Goal: Information Seeking & Learning: Learn about a topic

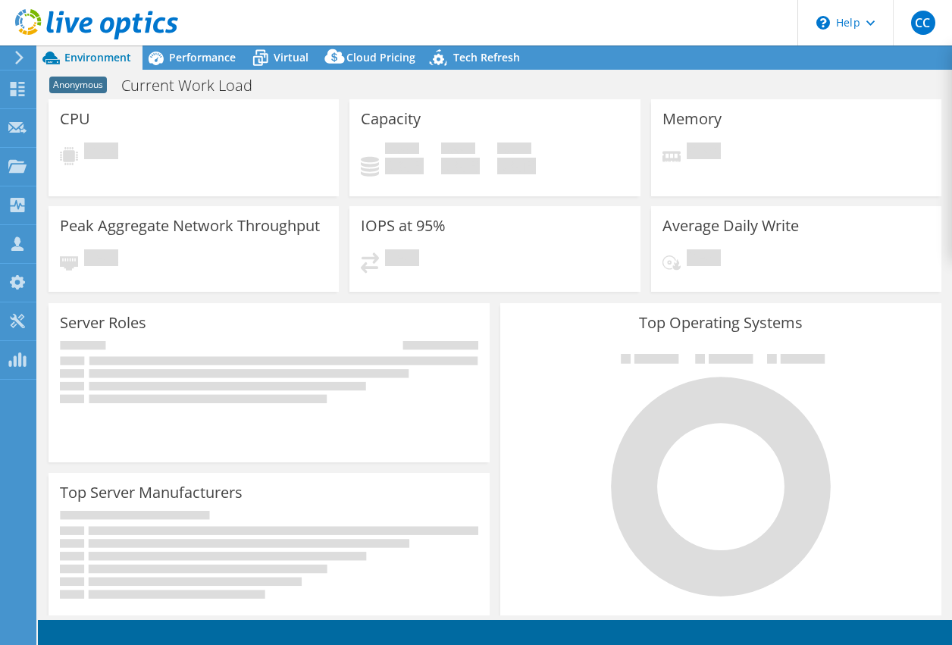
select select "USD"
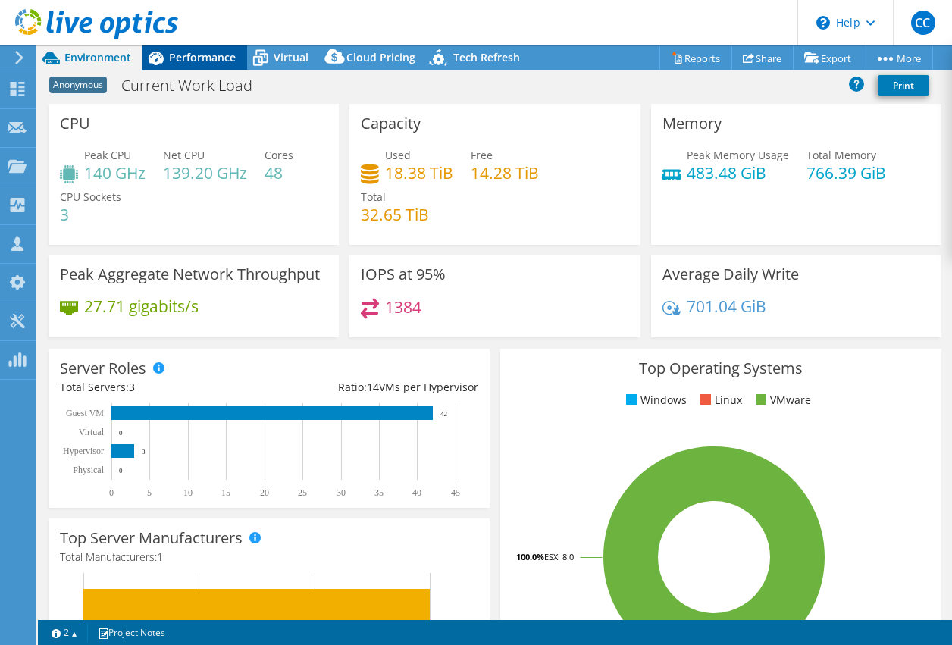
click at [202, 55] on span "Performance" at bounding box center [202, 57] width 67 height 14
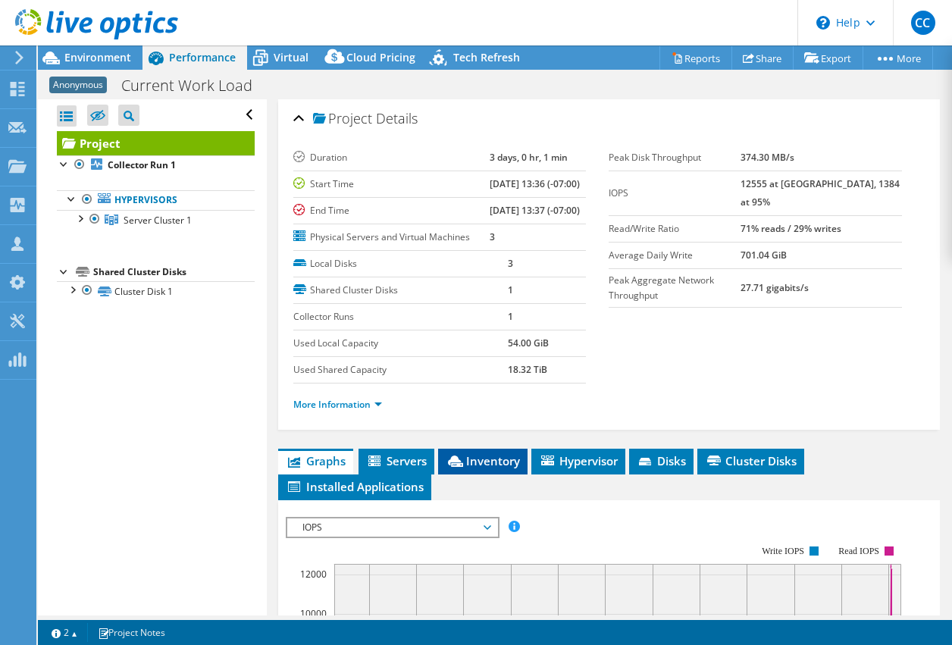
click at [478, 474] on li "Inventory" at bounding box center [482, 462] width 89 height 26
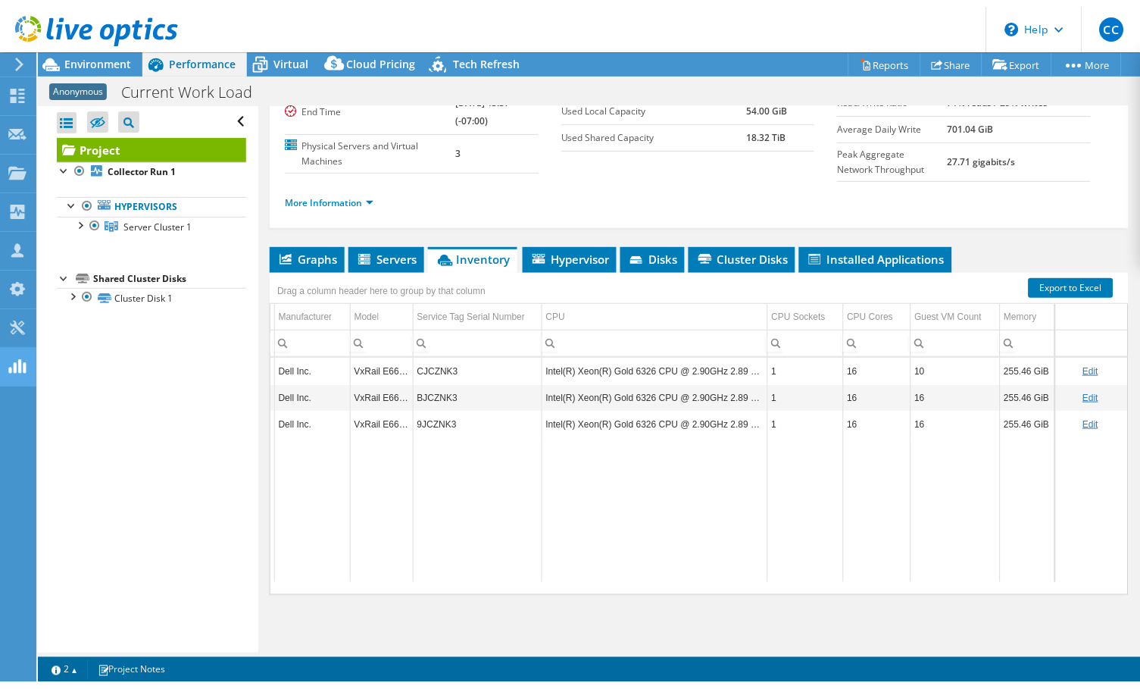
scroll to position [0, 303]
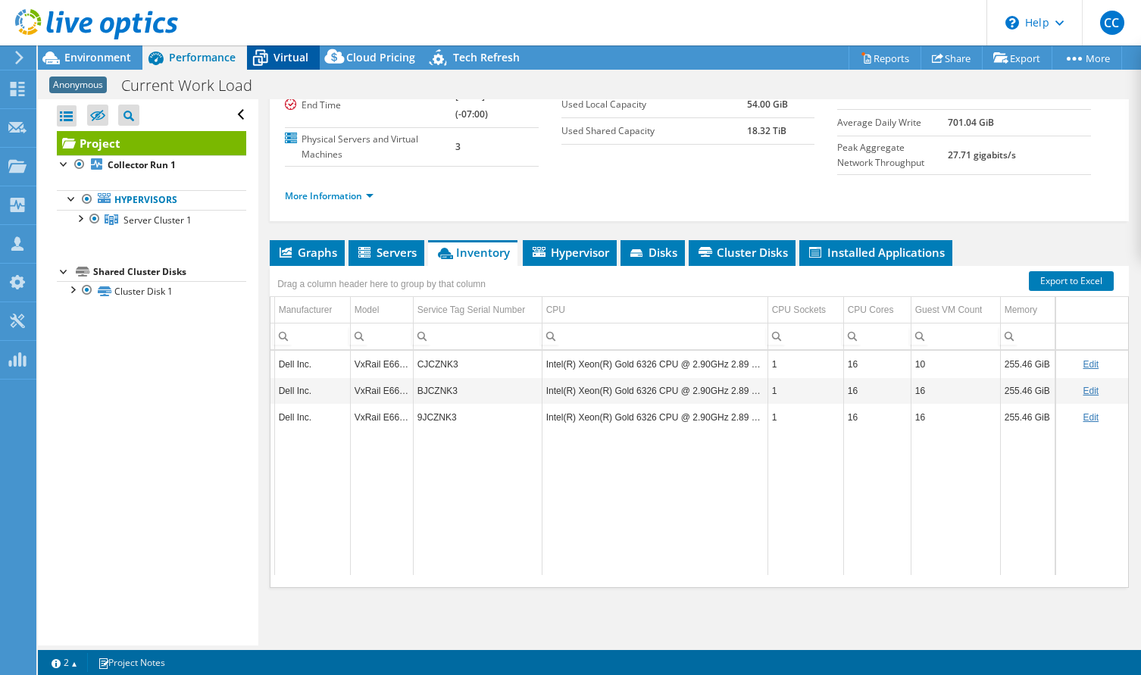
click at [301, 55] on span "Virtual" at bounding box center [291, 57] width 35 height 14
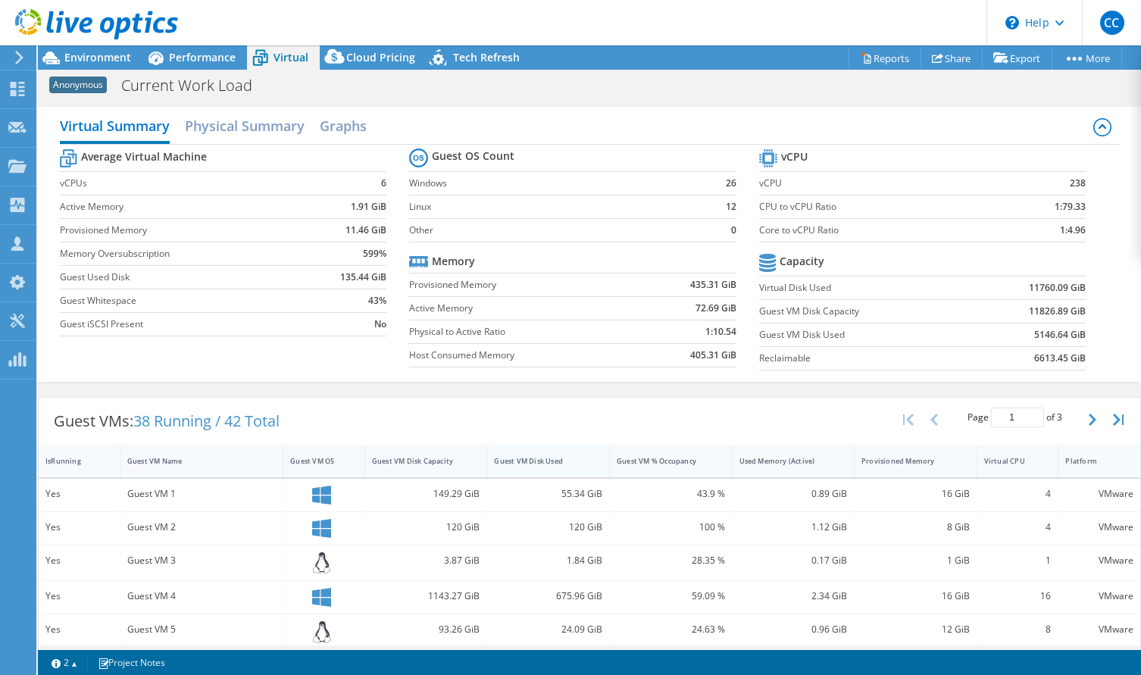
click at [561, 456] on div "Guest VM Disk Used" at bounding box center [539, 461] width 90 height 10
click at [235, 56] on div "Performance" at bounding box center [194, 57] width 105 height 24
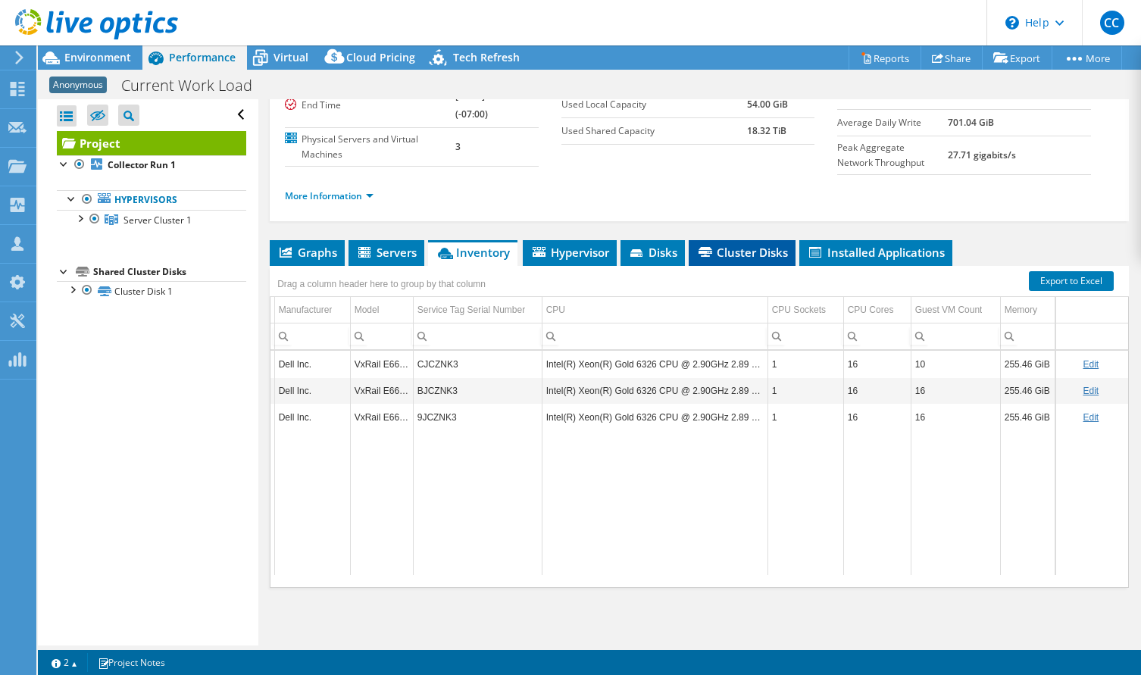
click at [707, 253] on icon at bounding box center [706, 252] width 14 height 10
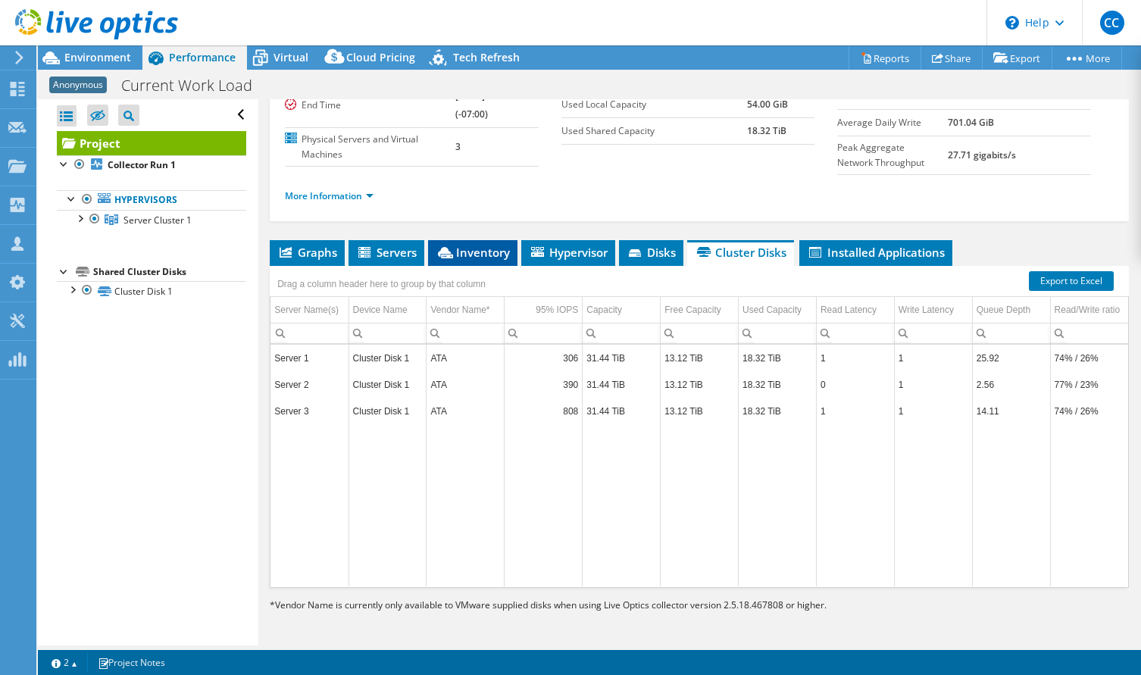
click at [474, 255] on span "Inventory" at bounding box center [473, 252] width 74 height 15
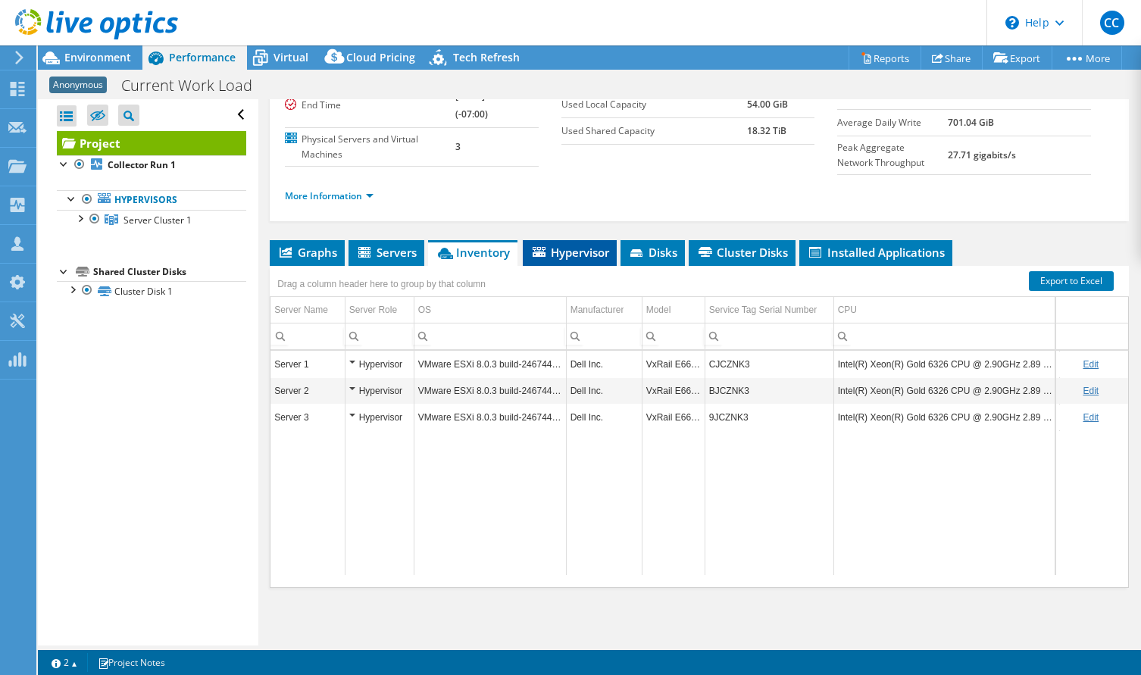
click at [571, 251] on span "Hypervisor" at bounding box center [569, 252] width 79 height 15
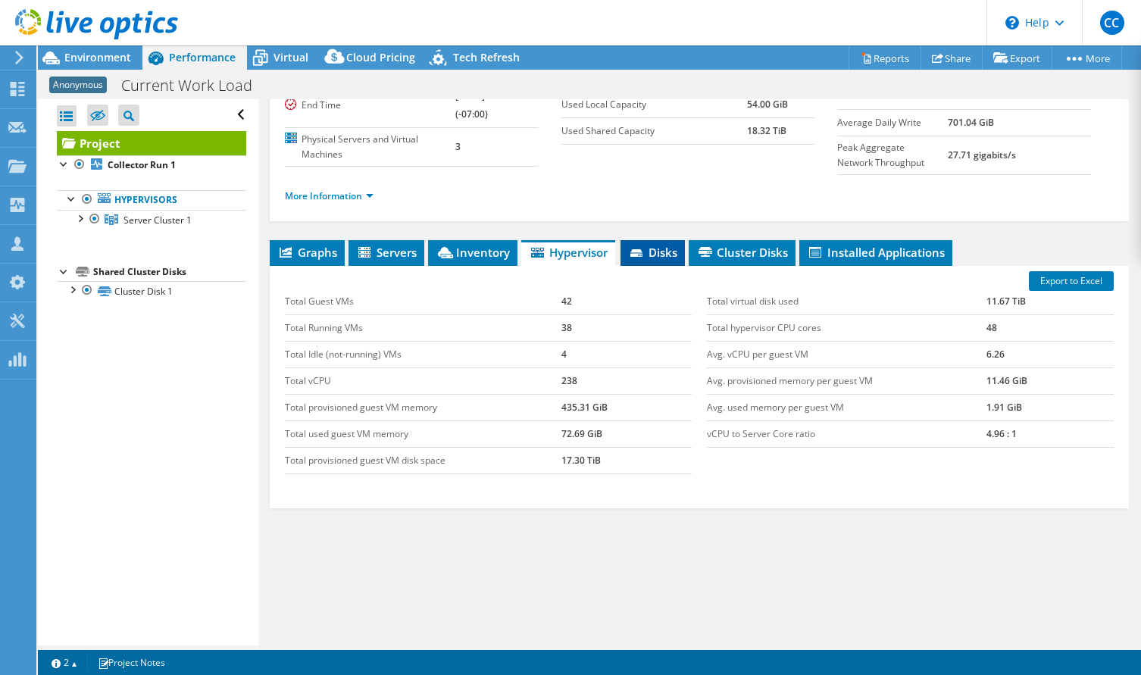
click at [639, 251] on icon at bounding box center [636, 253] width 12 height 8
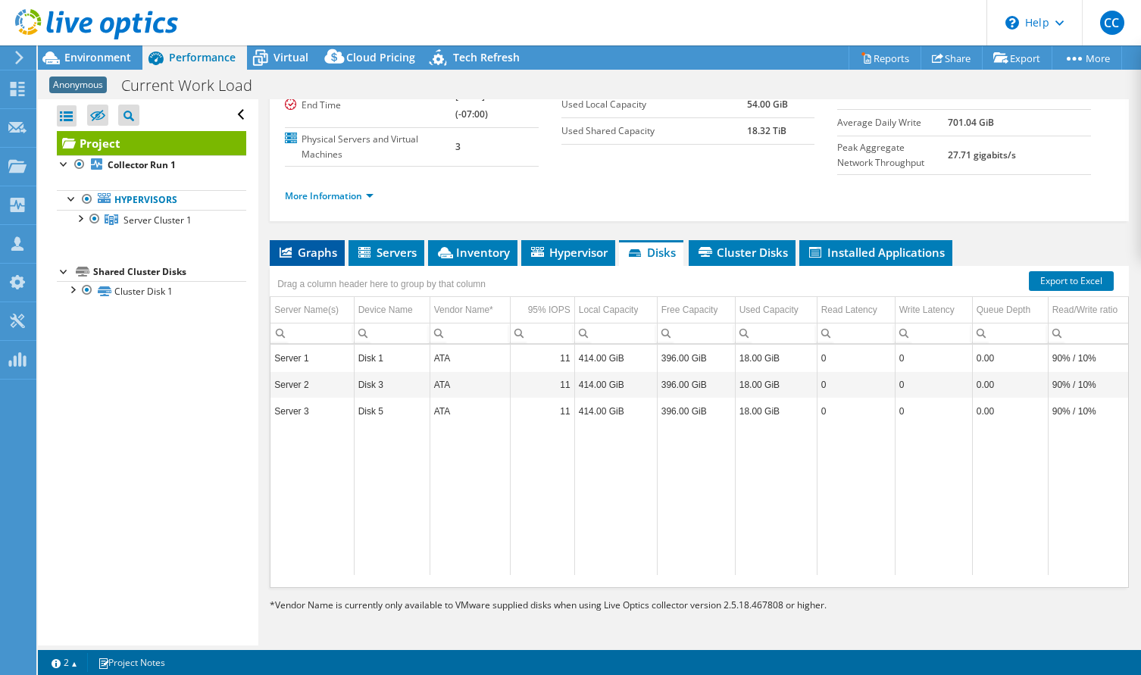
click at [311, 243] on li "Graphs" at bounding box center [307, 253] width 75 height 26
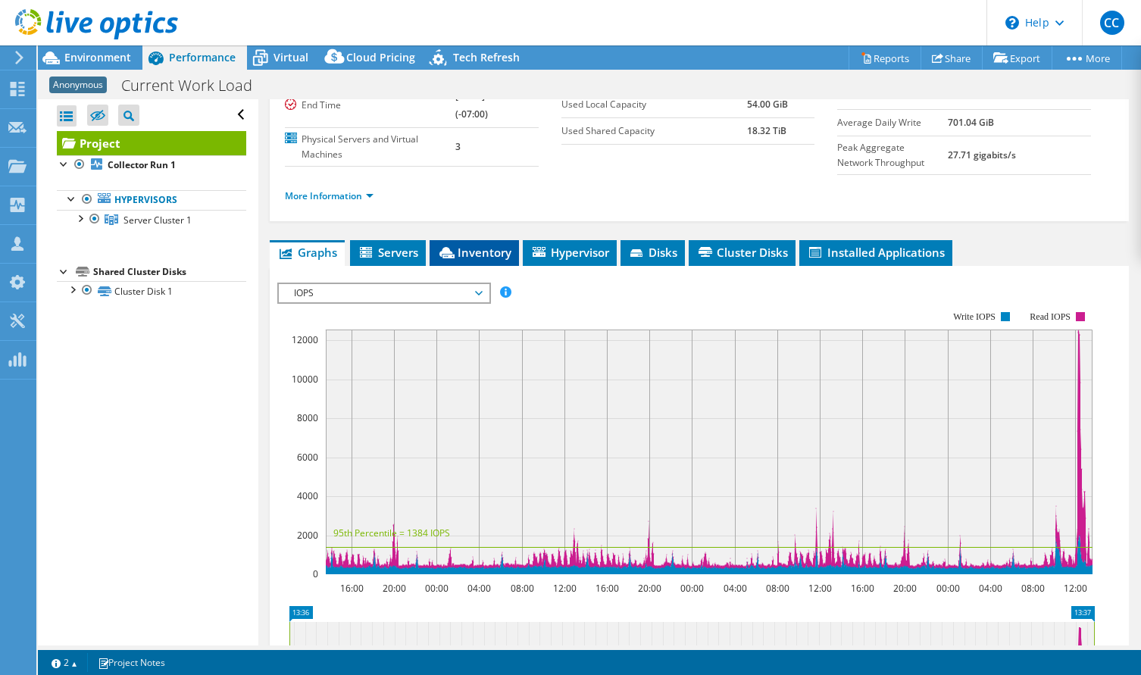
click at [476, 251] on span "Inventory" at bounding box center [474, 252] width 74 height 15
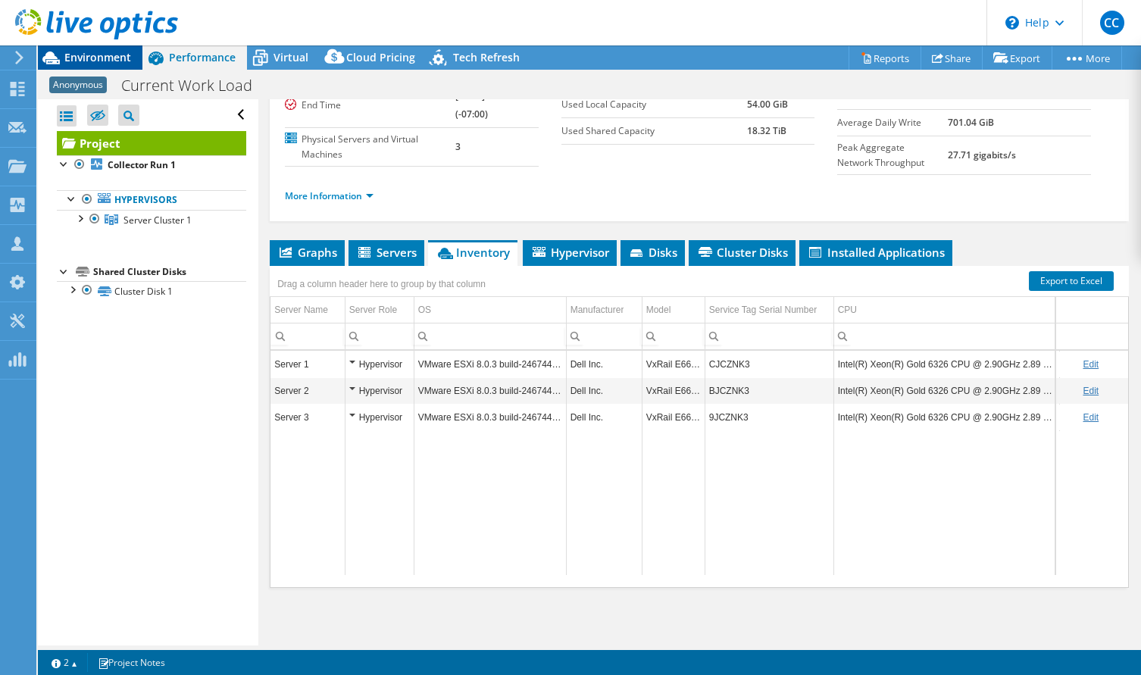
click at [95, 59] on span "Environment" at bounding box center [97, 57] width 67 height 14
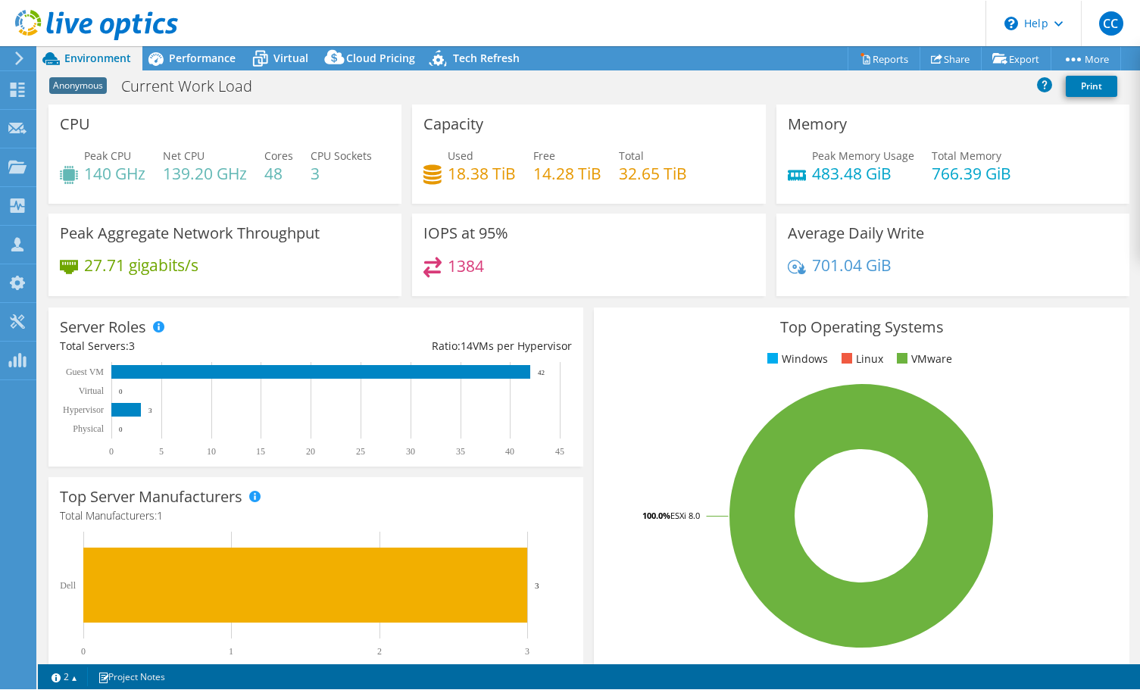
scroll to position [117, 0]
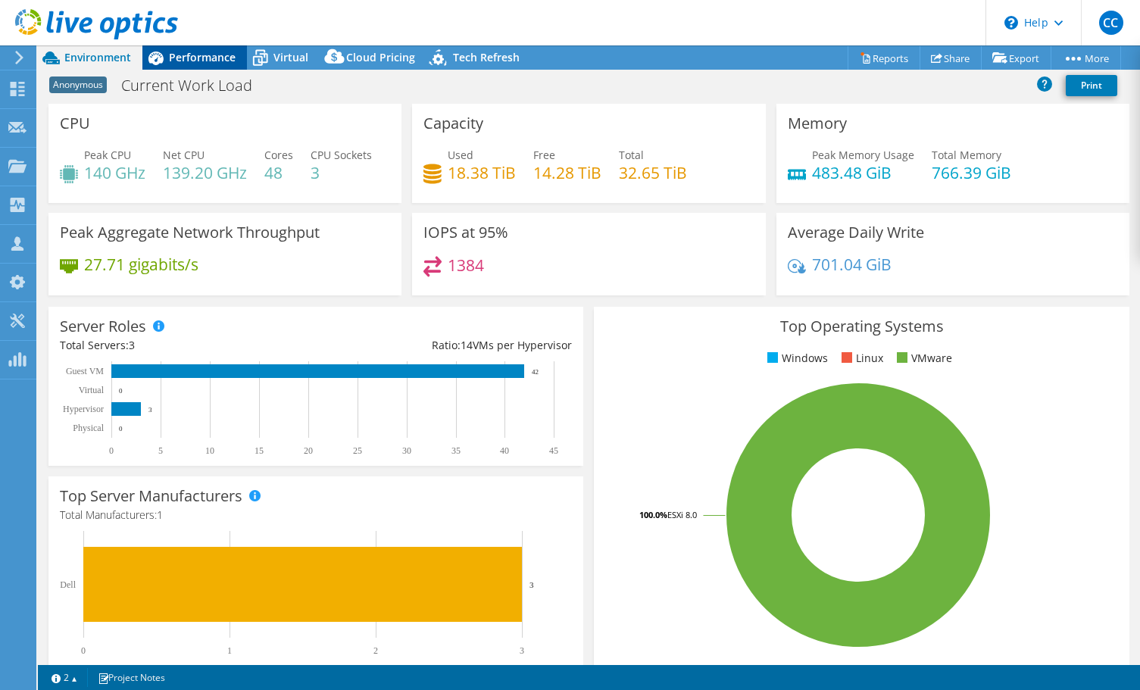
click at [204, 64] on span "Performance" at bounding box center [202, 57] width 67 height 14
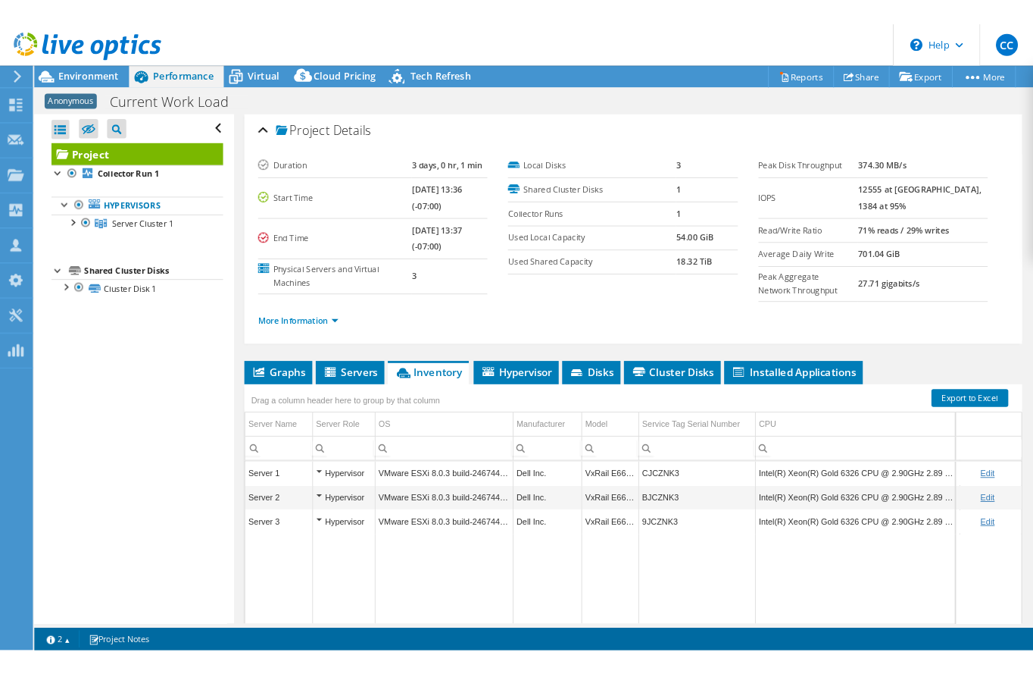
scroll to position [0, 0]
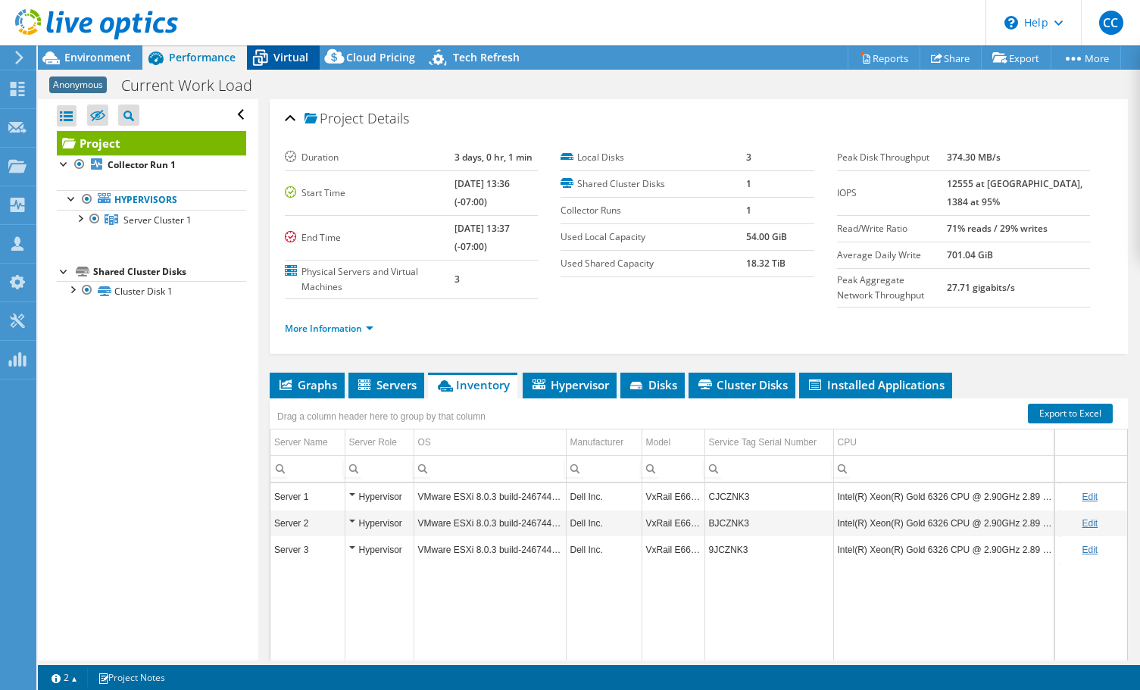
click at [293, 56] on span "Virtual" at bounding box center [291, 57] width 35 height 14
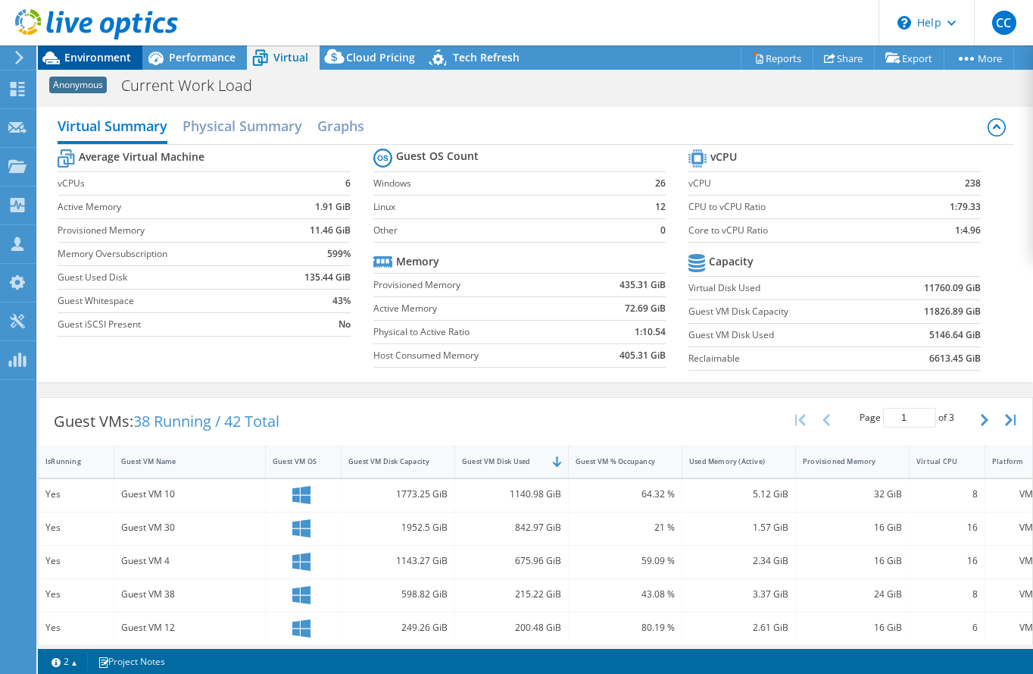
click at [130, 67] on div "Environment" at bounding box center [90, 57] width 105 height 24
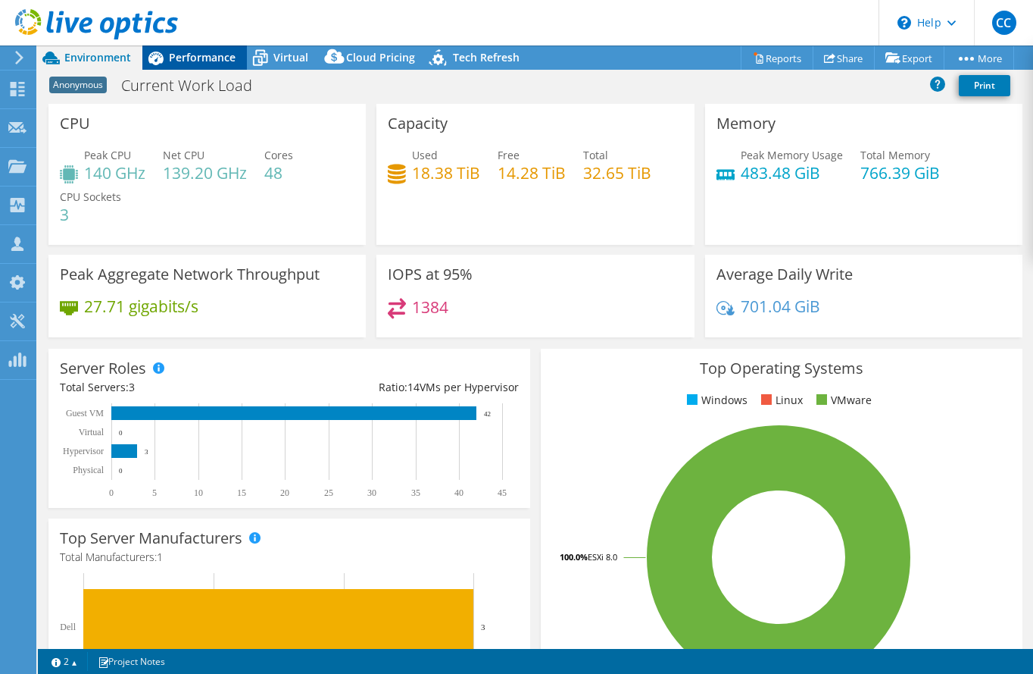
click at [220, 67] on div "Performance" at bounding box center [194, 57] width 105 height 24
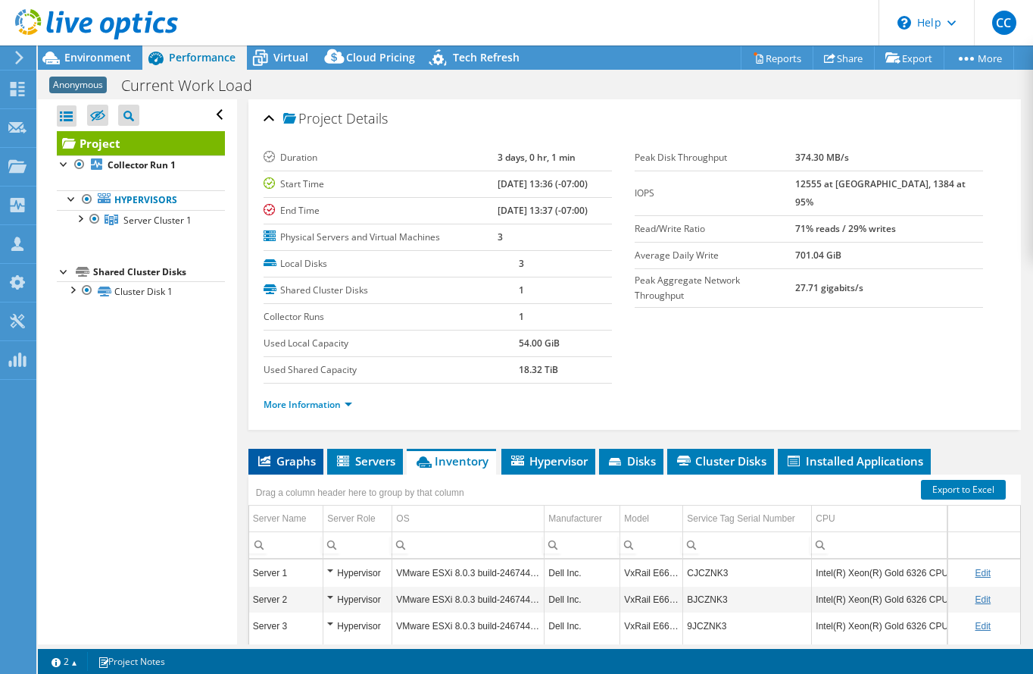
click at [314, 458] on span "Graphs" at bounding box center [286, 460] width 60 height 15
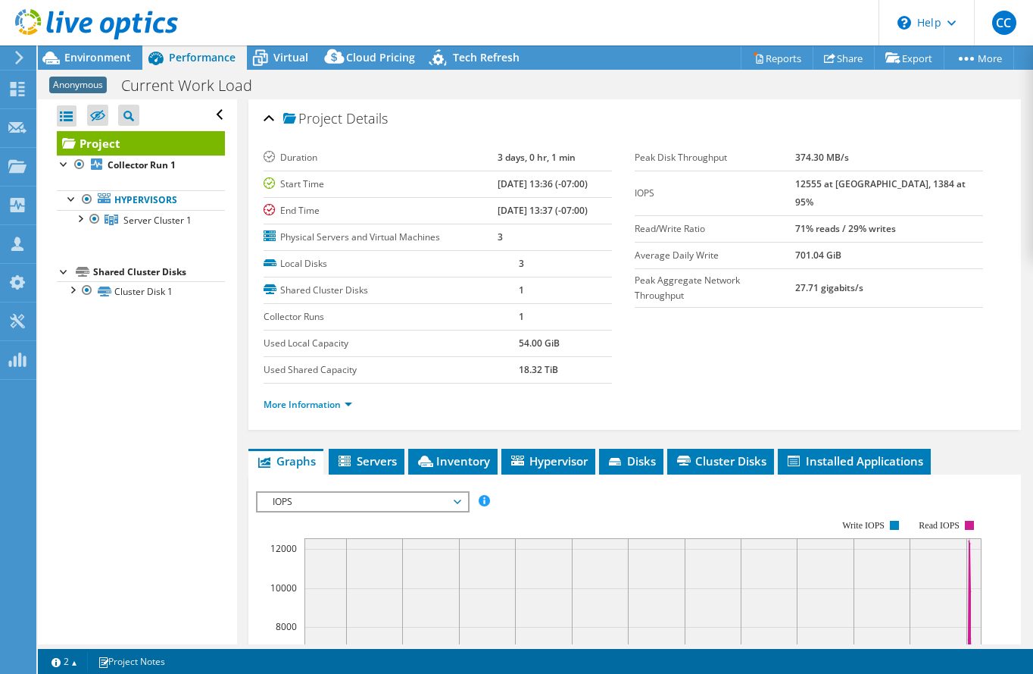
scroll to position [275, 0]
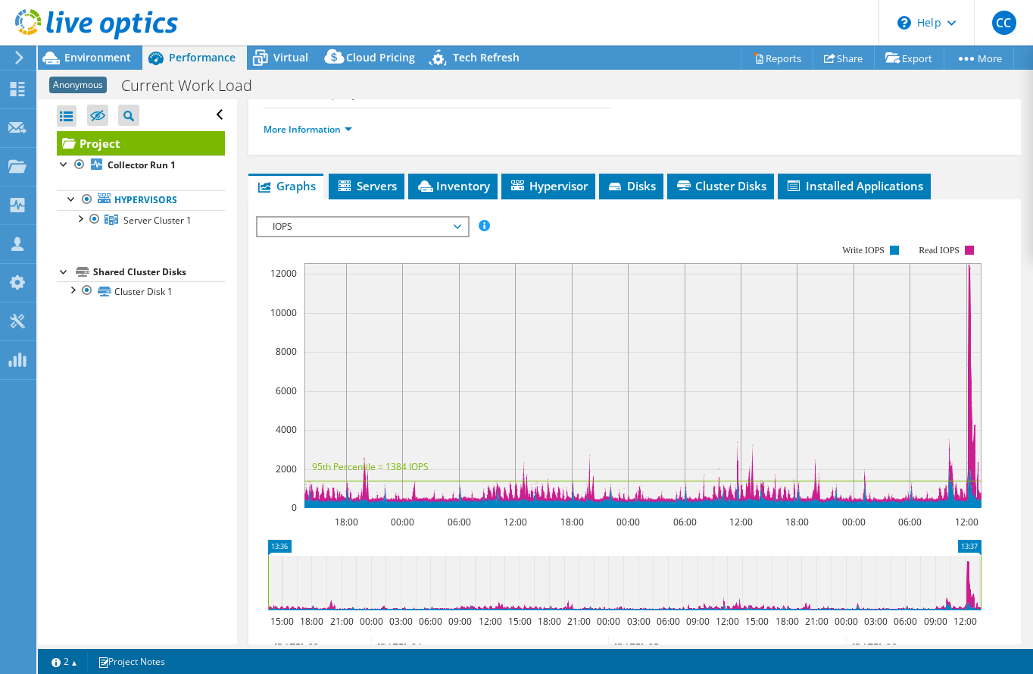
click at [319, 222] on span "IOPS" at bounding box center [362, 226] width 195 height 18
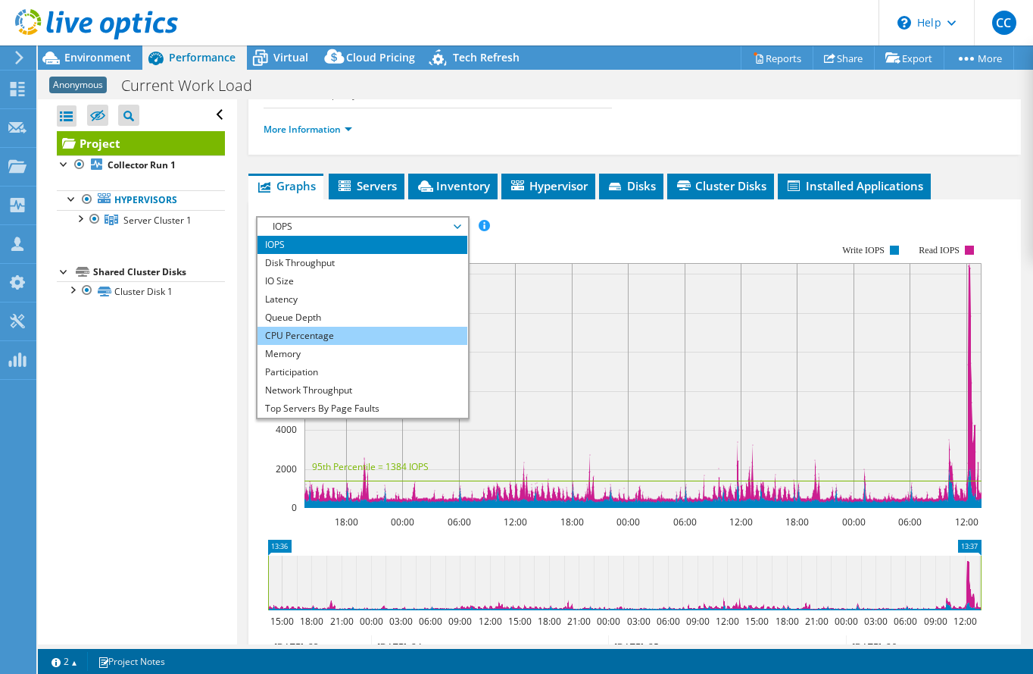
click at [320, 331] on li "CPU Percentage" at bounding box center [363, 336] width 210 height 18
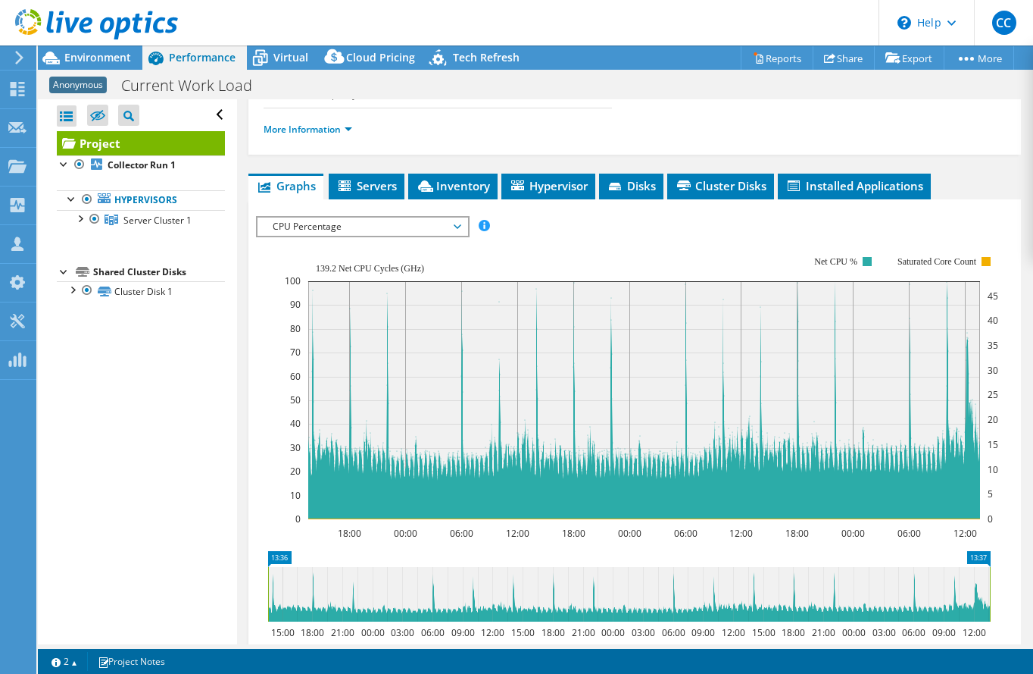
click at [339, 222] on span "CPU Percentage" at bounding box center [362, 226] width 195 height 18
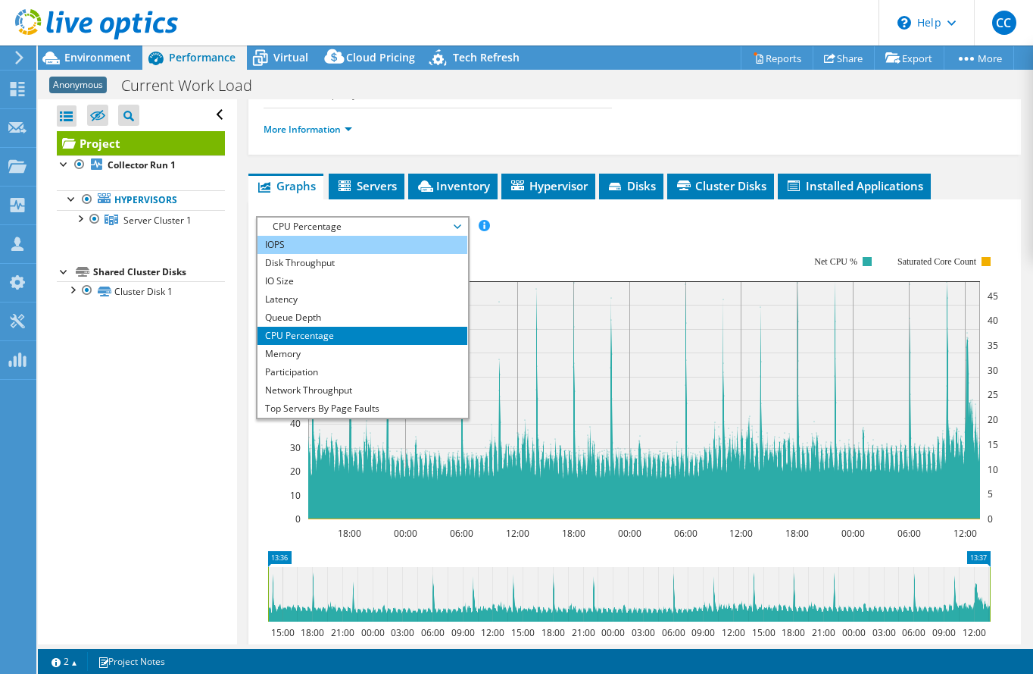
click at [335, 246] on li "IOPS" at bounding box center [363, 245] width 210 height 18
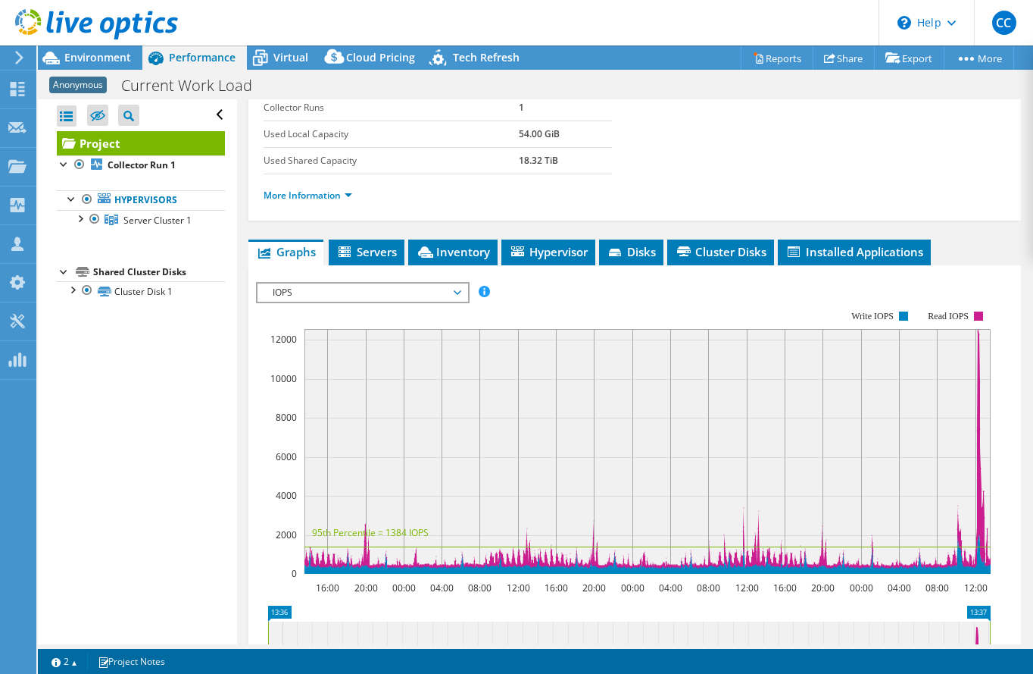
scroll to position [12, 0]
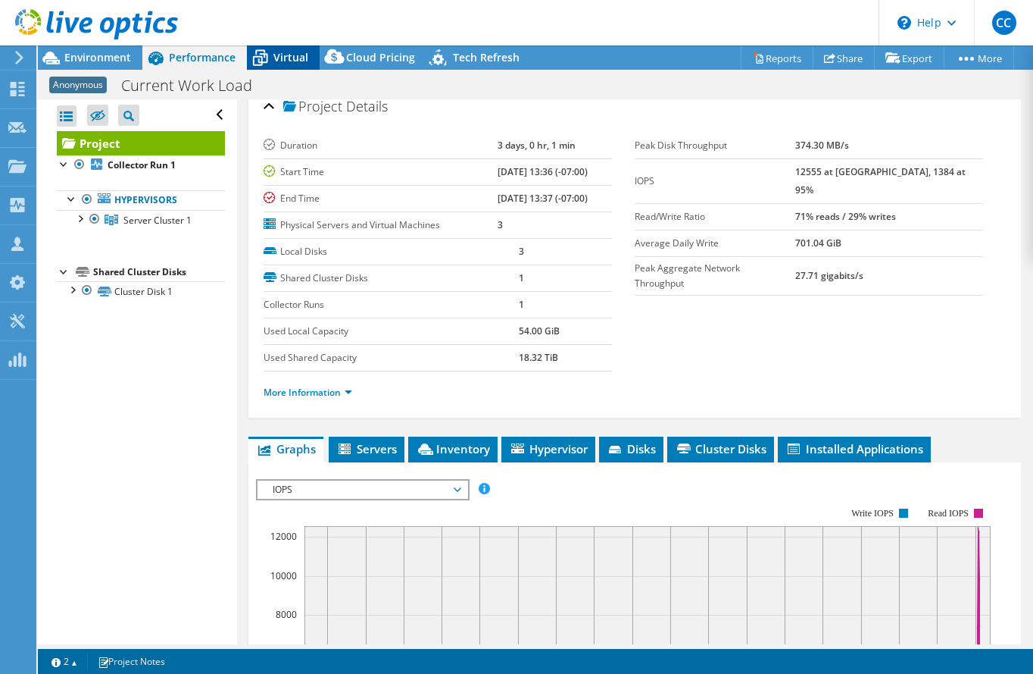
click at [269, 52] on icon at bounding box center [260, 58] width 27 height 27
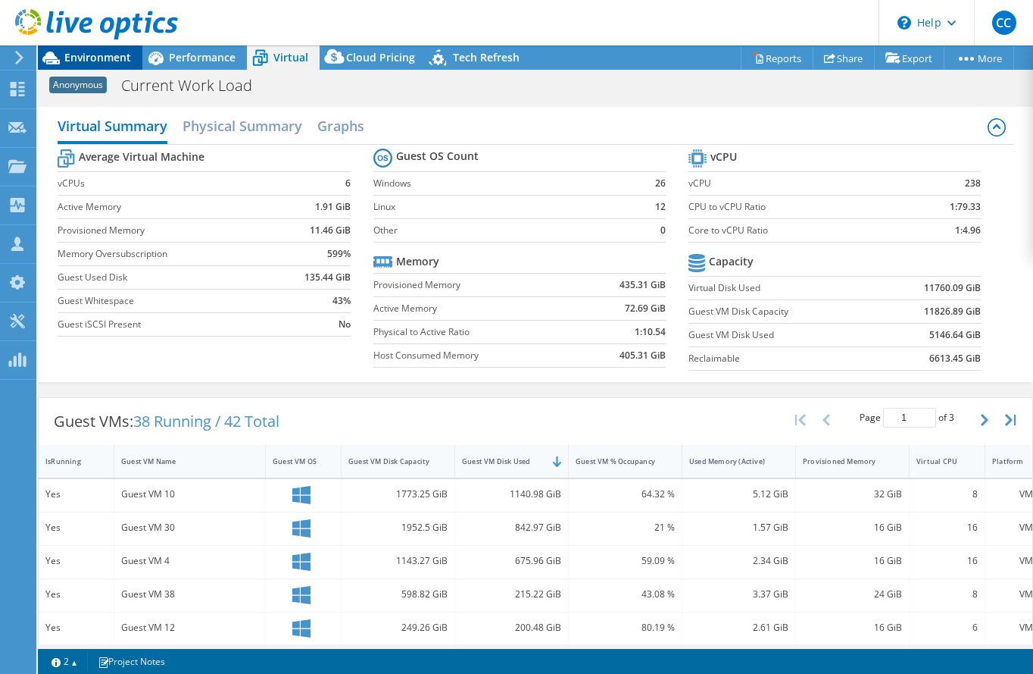
click at [123, 64] on span "Environment" at bounding box center [97, 57] width 67 height 14
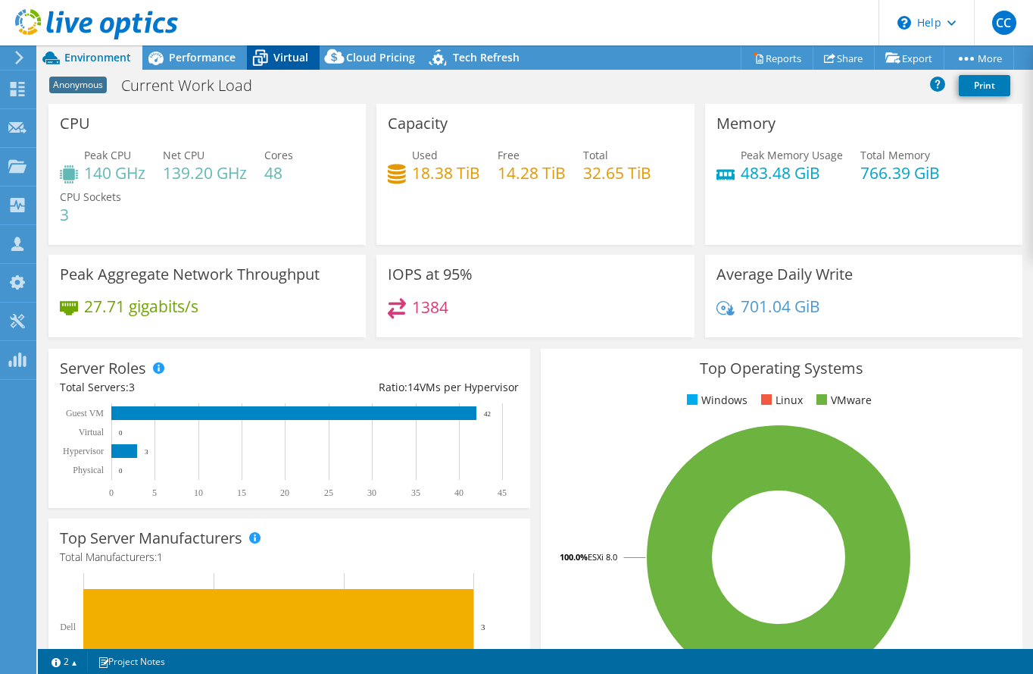
click at [267, 60] on icon at bounding box center [260, 58] width 27 height 27
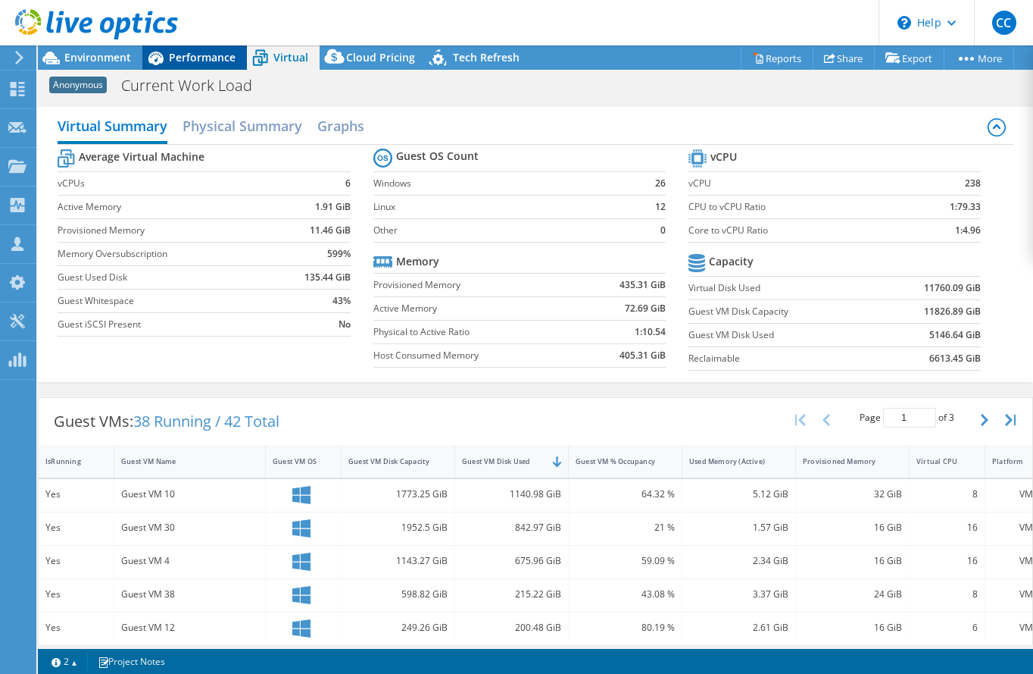
click at [184, 58] on span "Performance" at bounding box center [202, 57] width 67 height 14
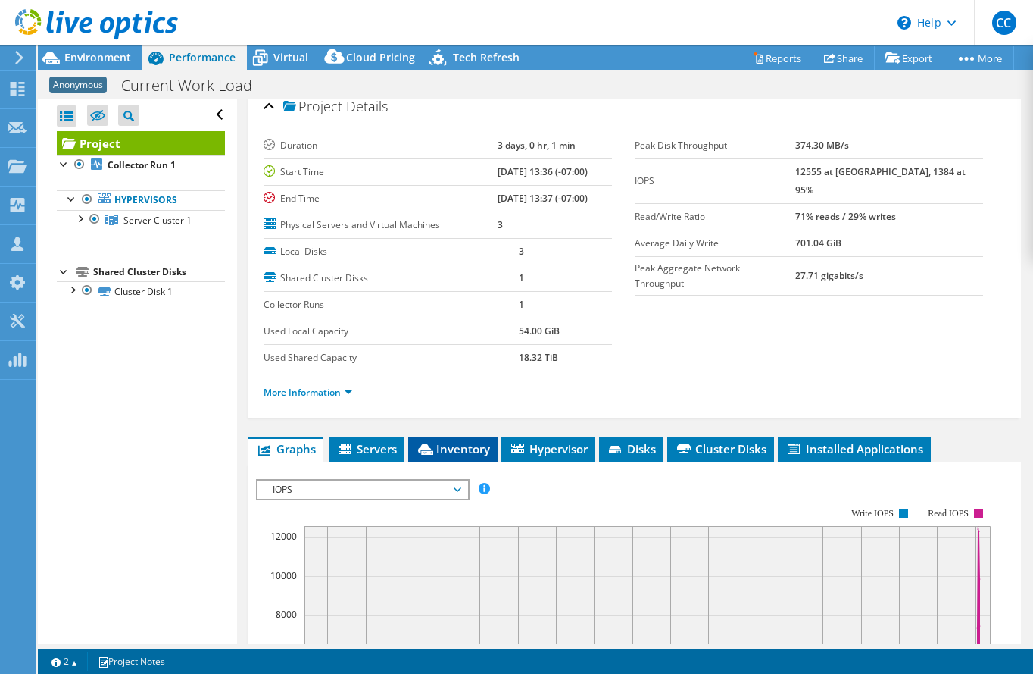
click at [479, 439] on li "Inventory" at bounding box center [452, 449] width 89 height 26
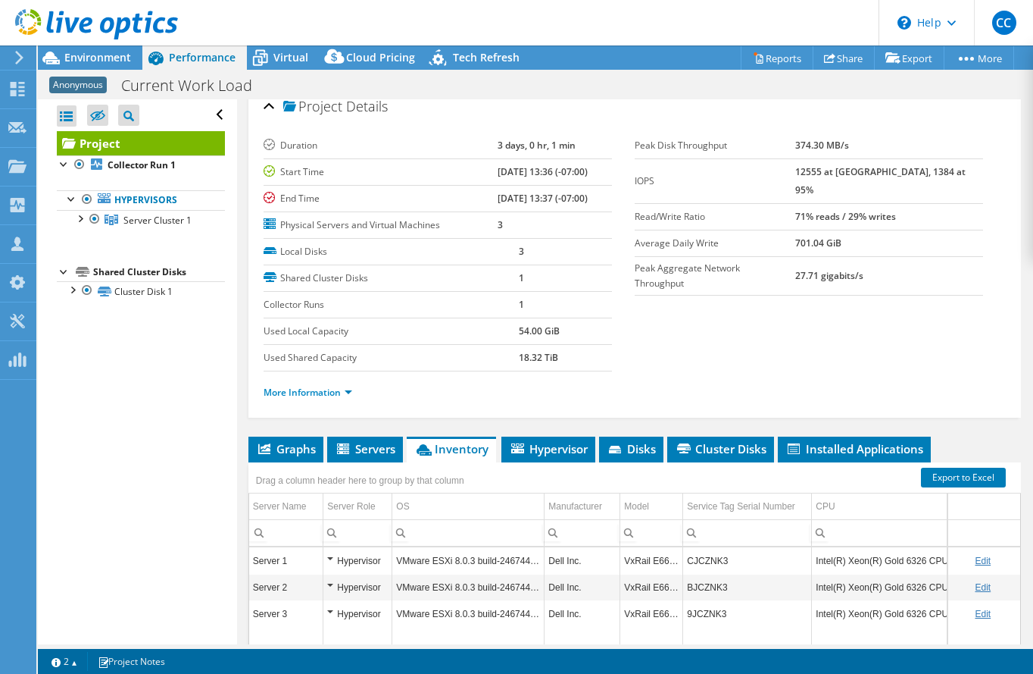
scroll to position [139, 0]
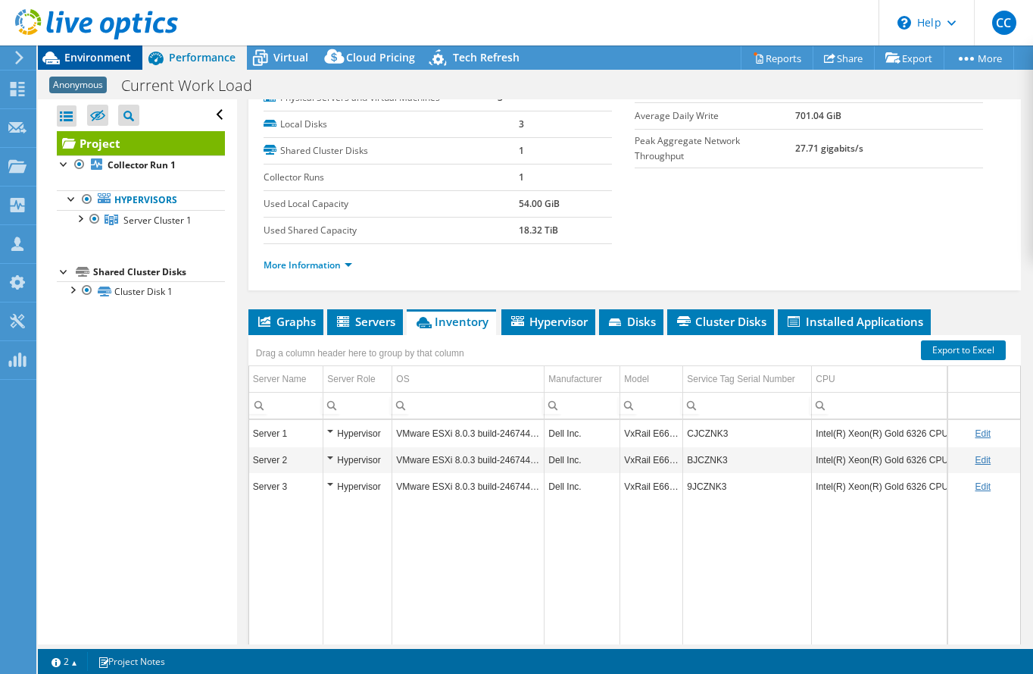
drag, startPoint x: 116, startPoint y: 61, endPoint x: 123, endPoint y: 60, distance: 7.6
click at [116, 61] on span "Environment" at bounding box center [97, 57] width 67 height 14
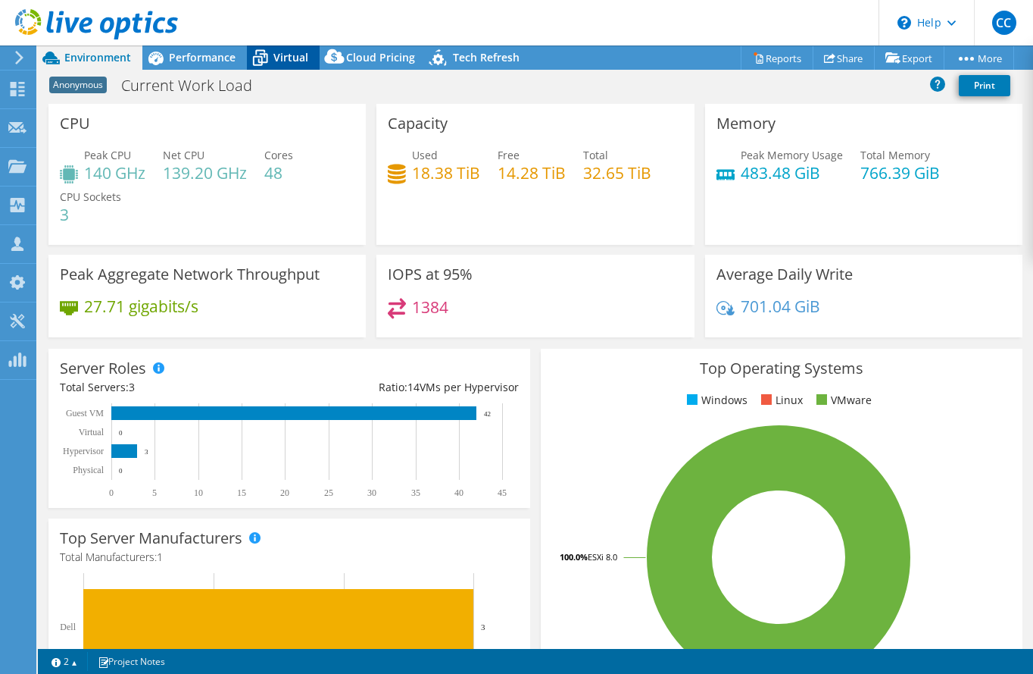
click at [271, 58] on icon at bounding box center [260, 58] width 27 height 27
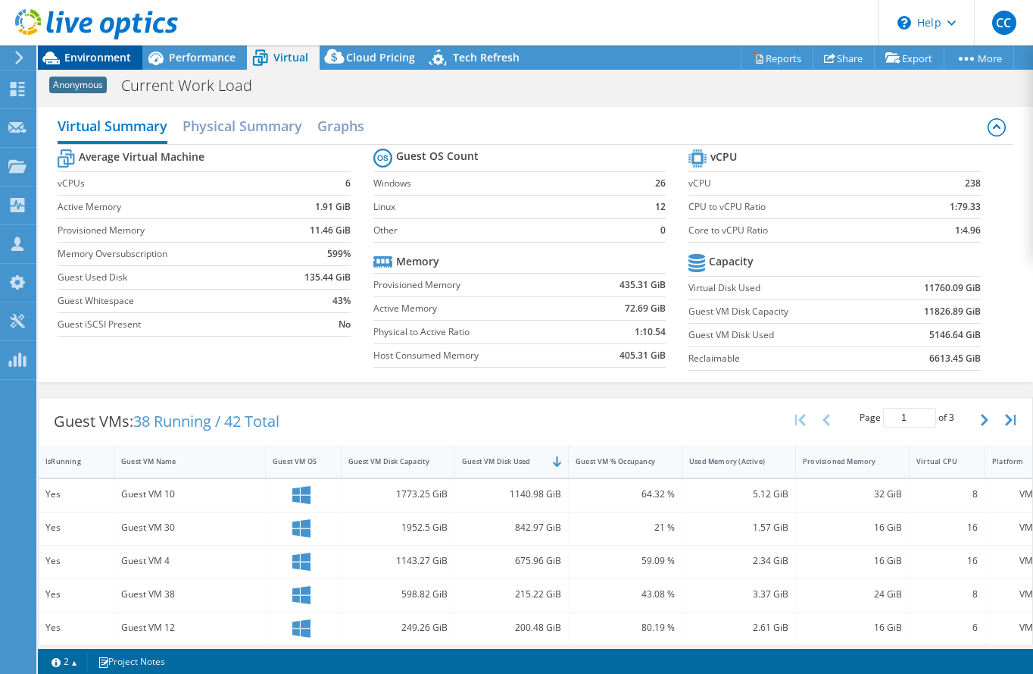
click at [108, 61] on span "Environment" at bounding box center [97, 57] width 67 height 14
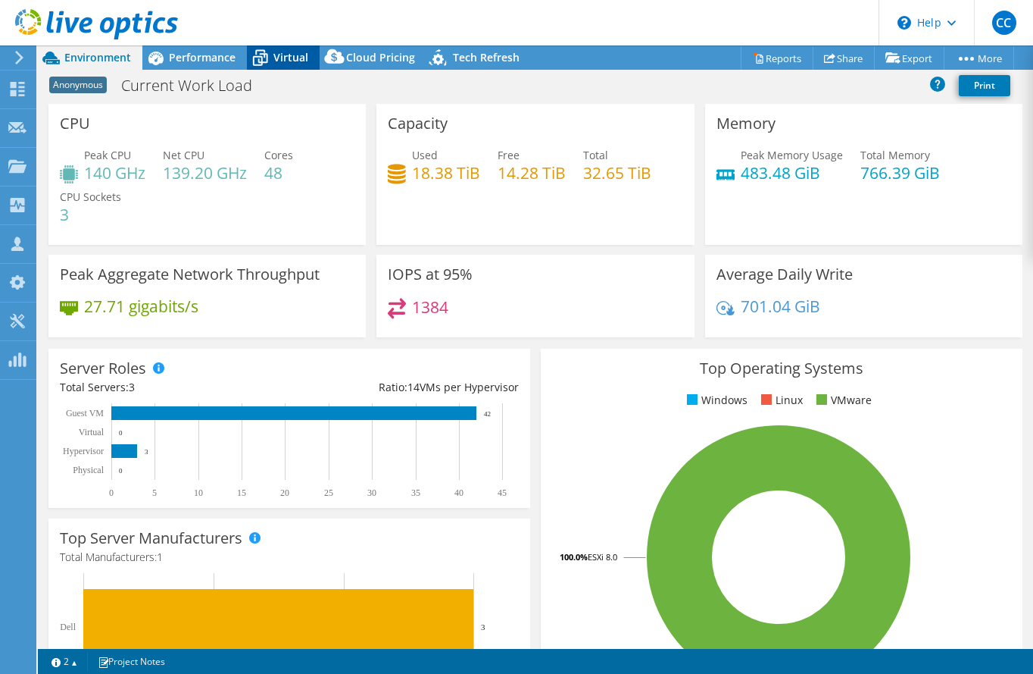
click at [270, 65] on icon at bounding box center [260, 58] width 27 height 27
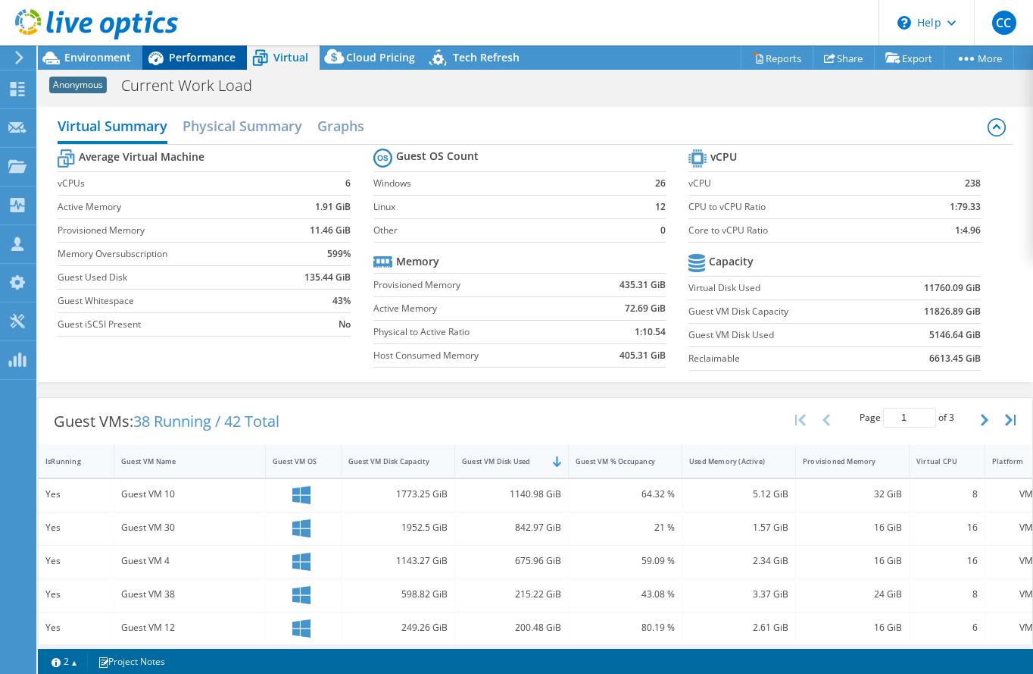
click at [224, 64] on span "Performance" at bounding box center [202, 57] width 67 height 14
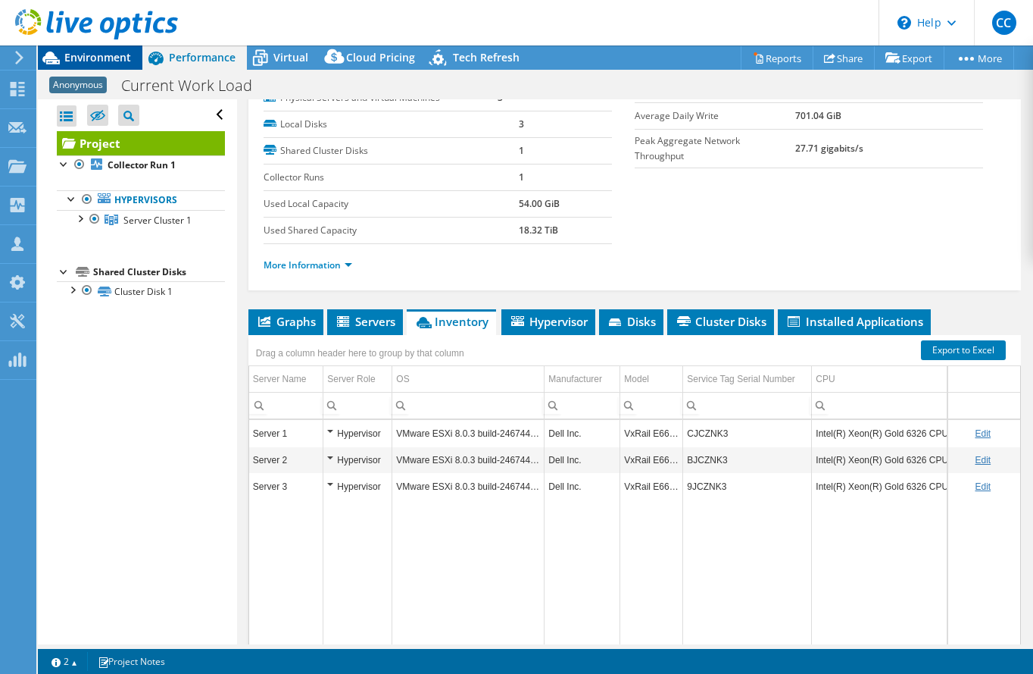
click at [124, 58] on span "Environment" at bounding box center [97, 57] width 67 height 14
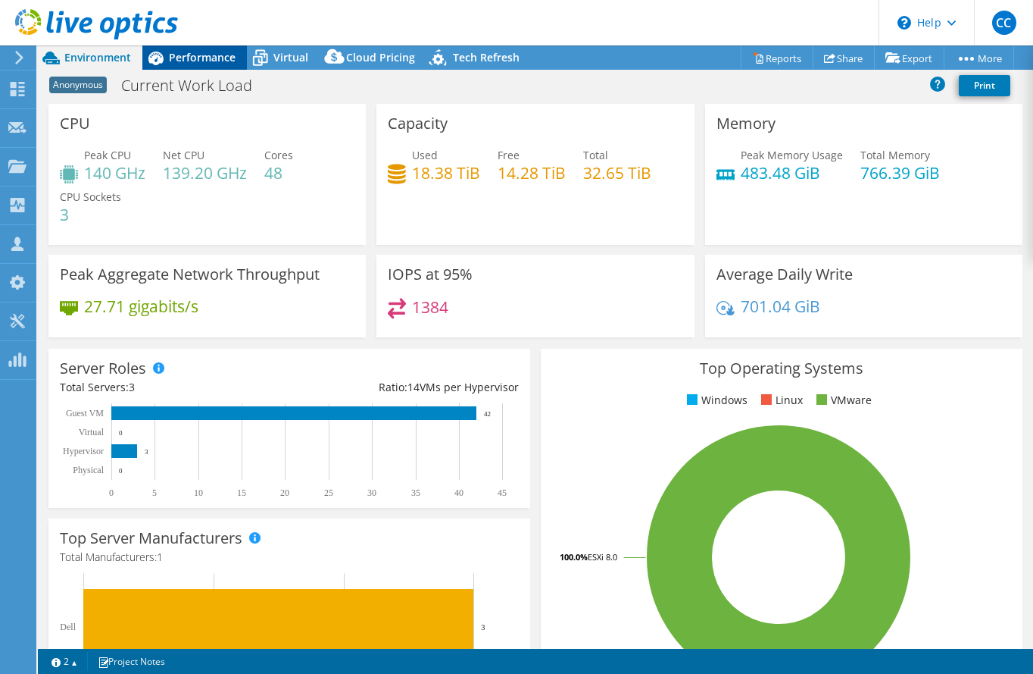
click at [215, 67] on div "Performance" at bounding box center [194, 57] width 105 height 24
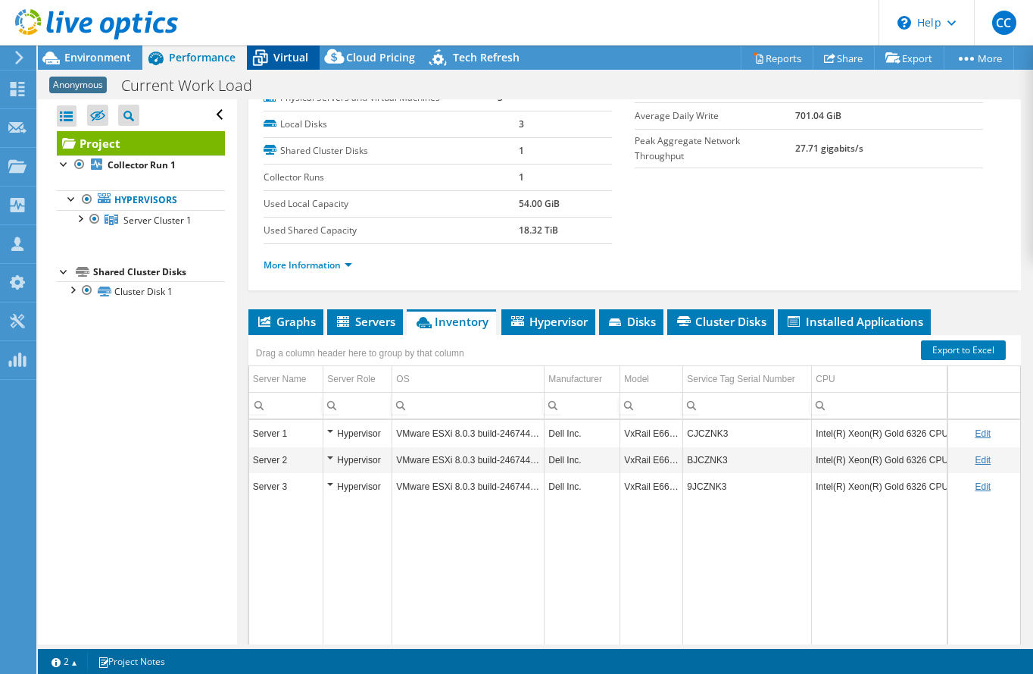
click at [291, 61] on span "Virtual" at bounding box center [291, 57] width 35 height 14
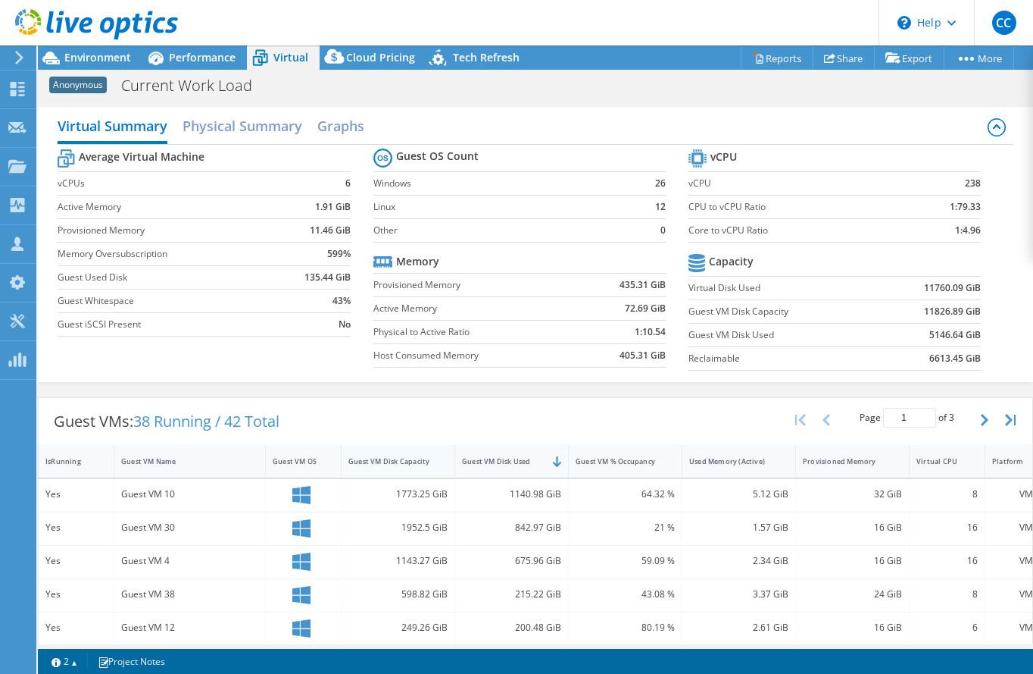
click at [405, 469] on div "Guest VM Disk Capacity" at bounding box center [389, 460] width 95 height 23
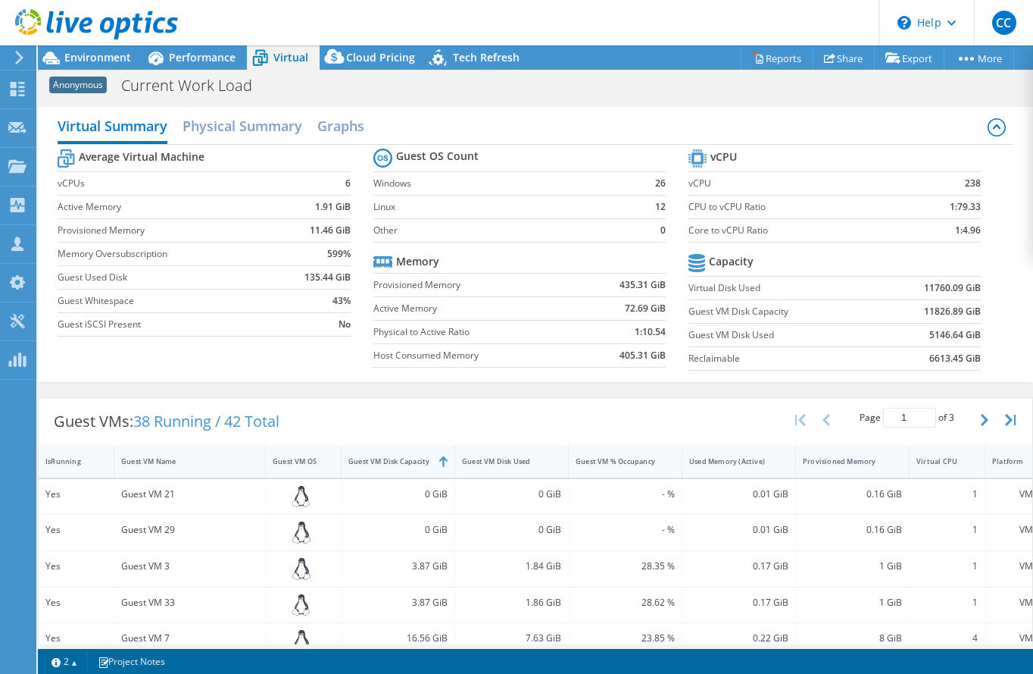
click at [405, 469] on div "Guest VM Disk Capacity" at bounding box center [389, 460] width 95 height 23
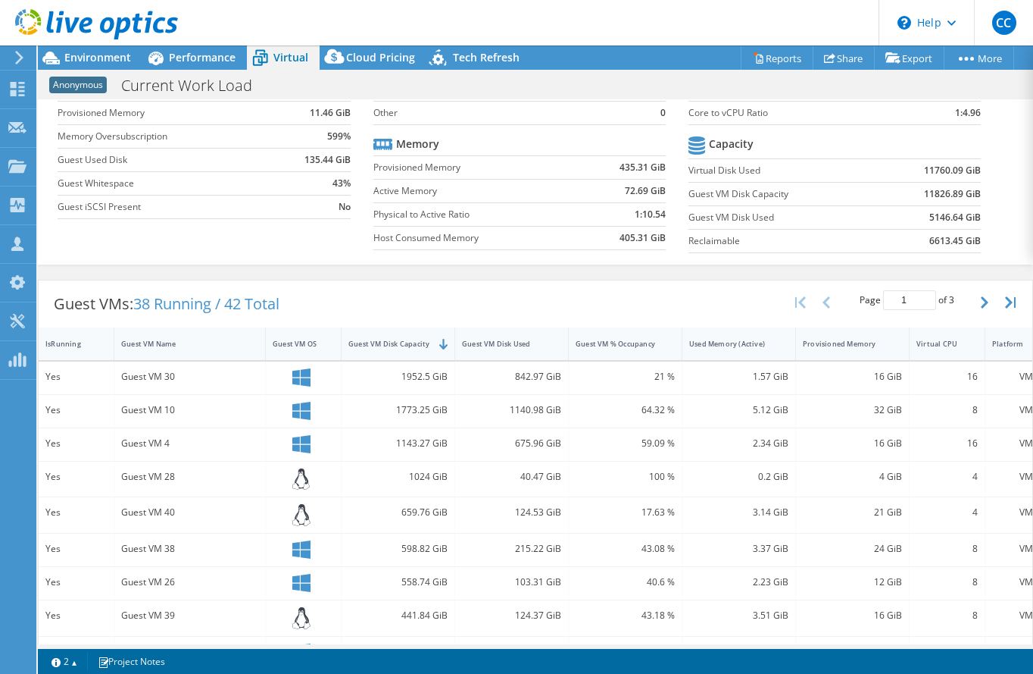
scroll to position [130, 0]
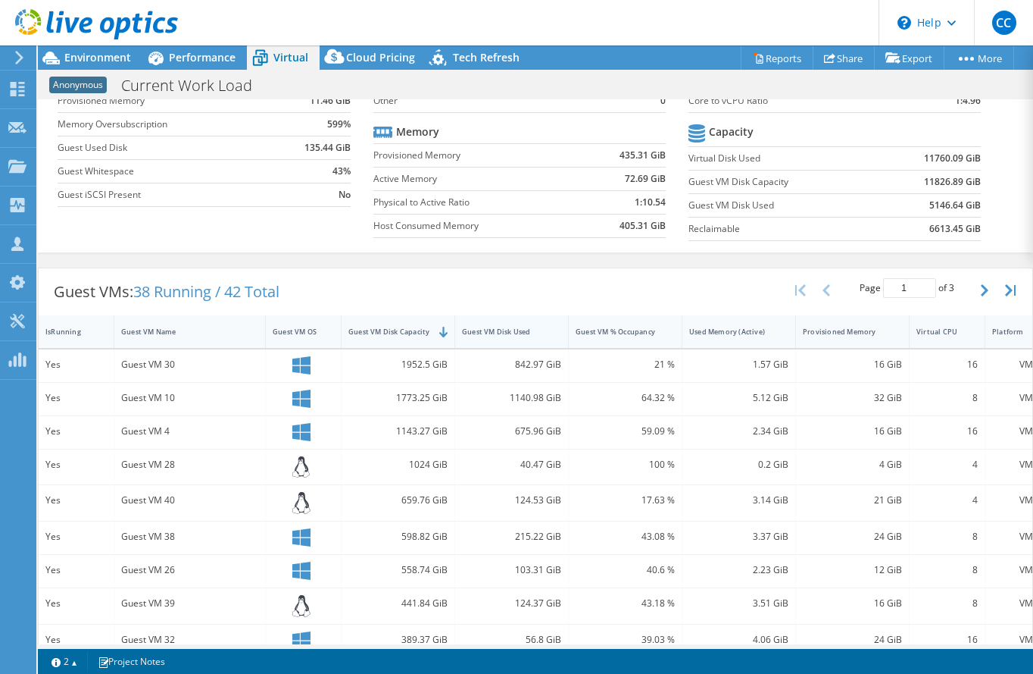
click at [504, 333] on div "Guest VM Disk Used" at bounding box center [502, 332] width 81 height 10
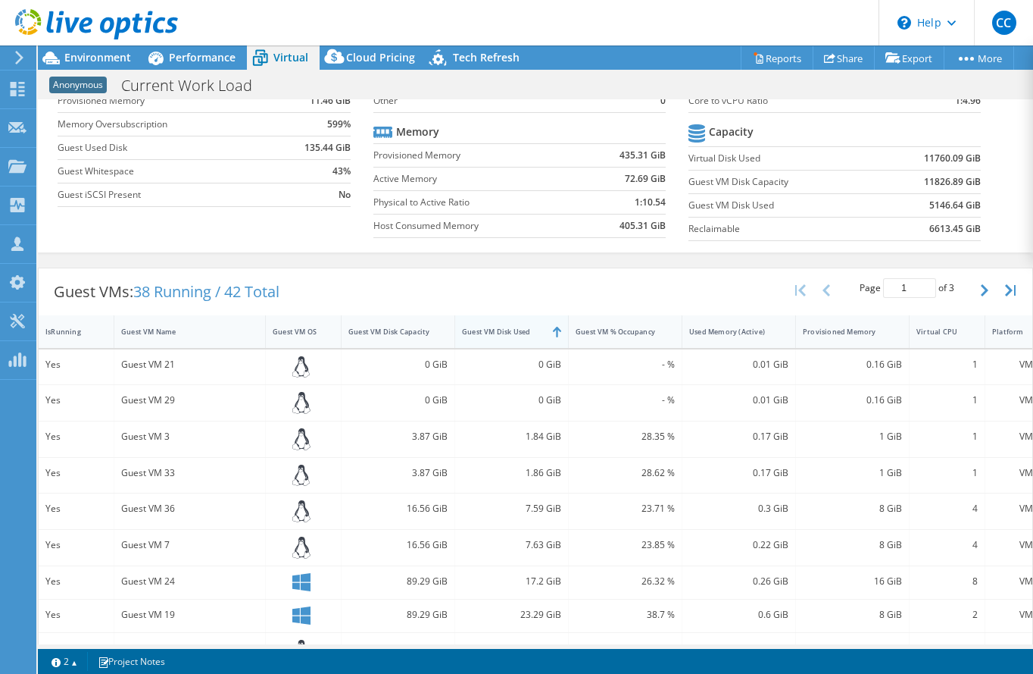
click at [504, 333] on div "Guest VM Disk Used" at bounding box center [502, 332] width 81 height 10
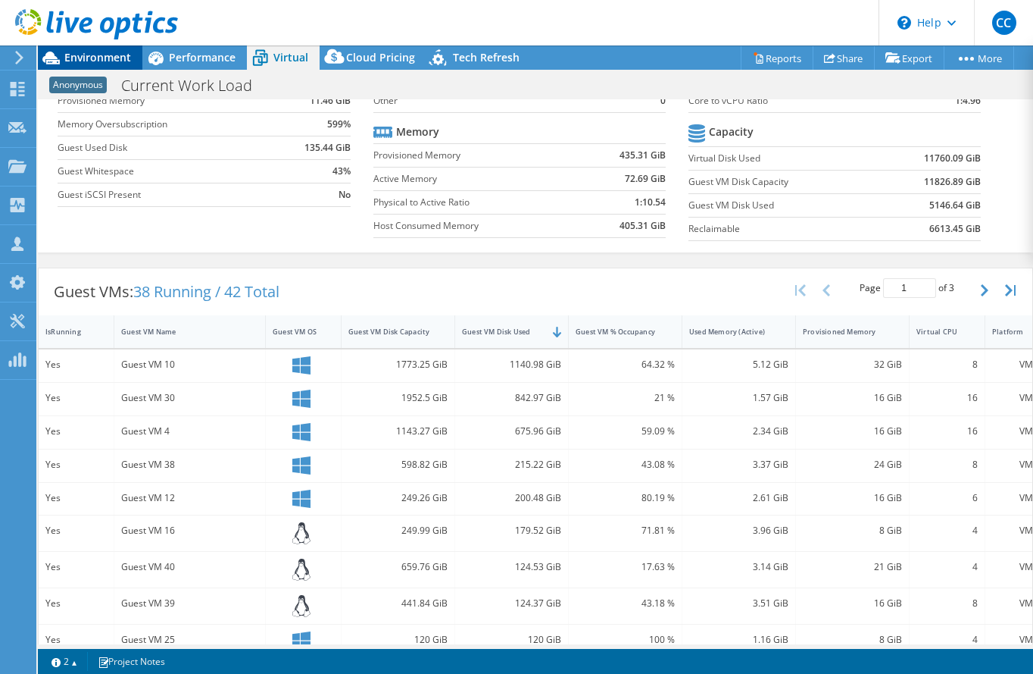
click at [123, 57] on span "Environment" at bounding box center [97, 57] width 67 height 14
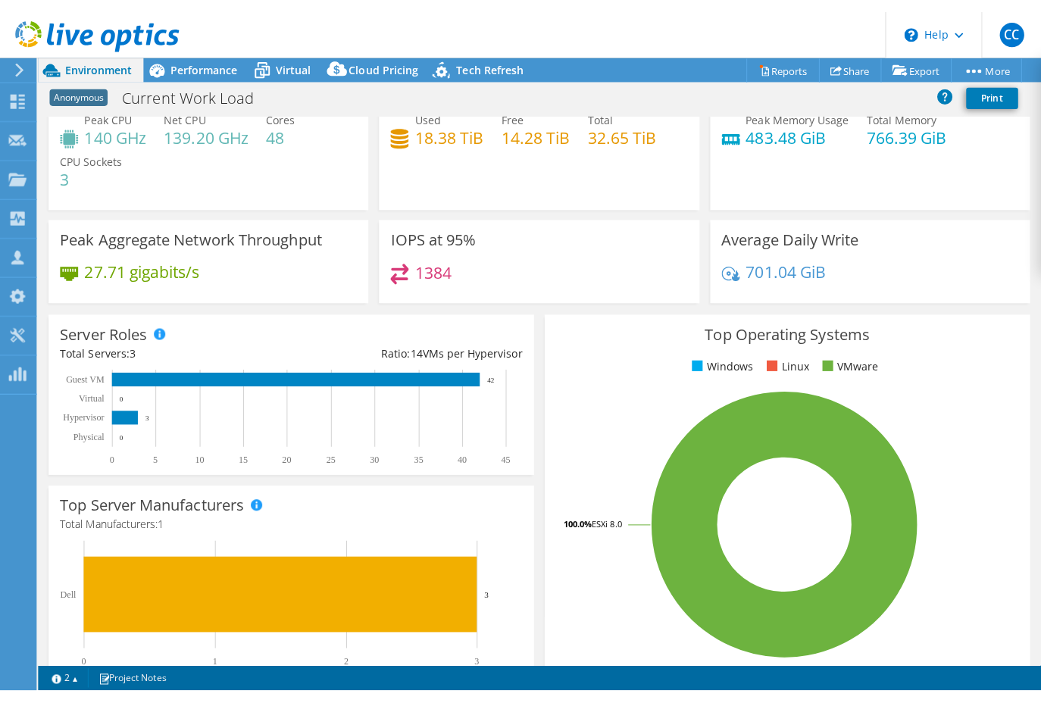
scroll to position [0, 0]
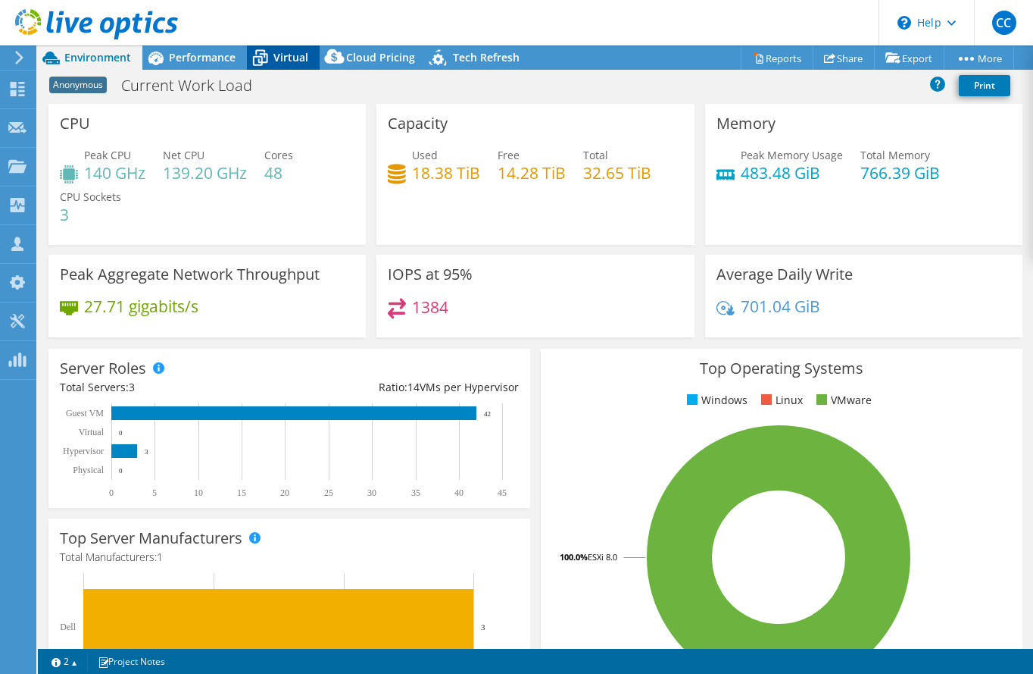
click at [270, 62] on icon at bounding box center [260, 58] width 27 height 27
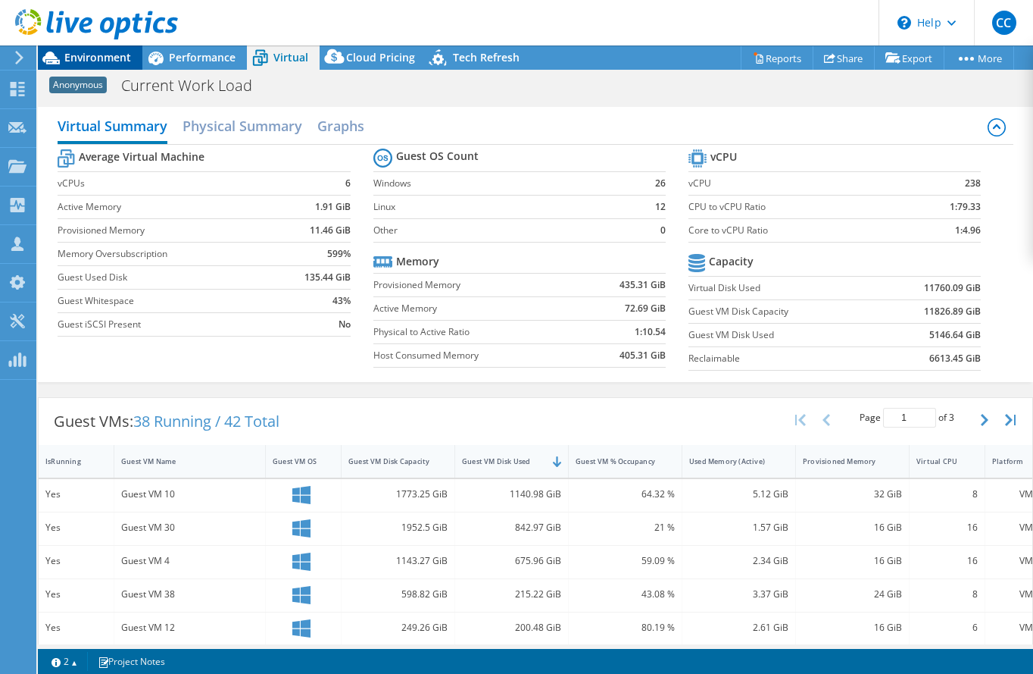
click at [95, 61] on span "Environment" at bounding box center [97, 57] width 67 height 14
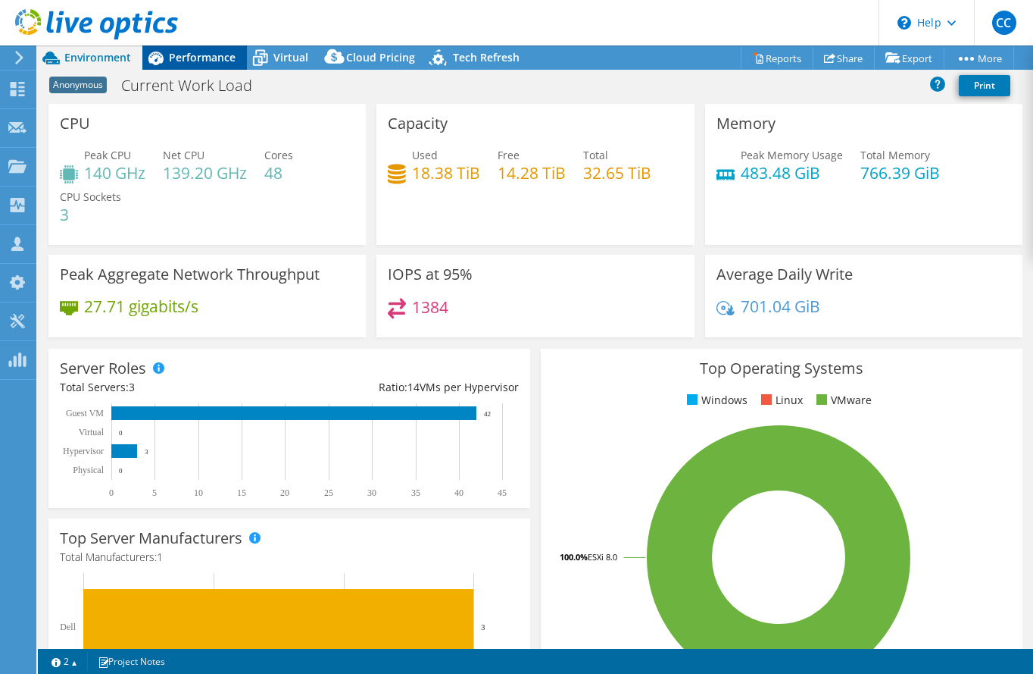
click at [200, 64] on div "Performance" at bounding box center [194, 57] width 105 height 24
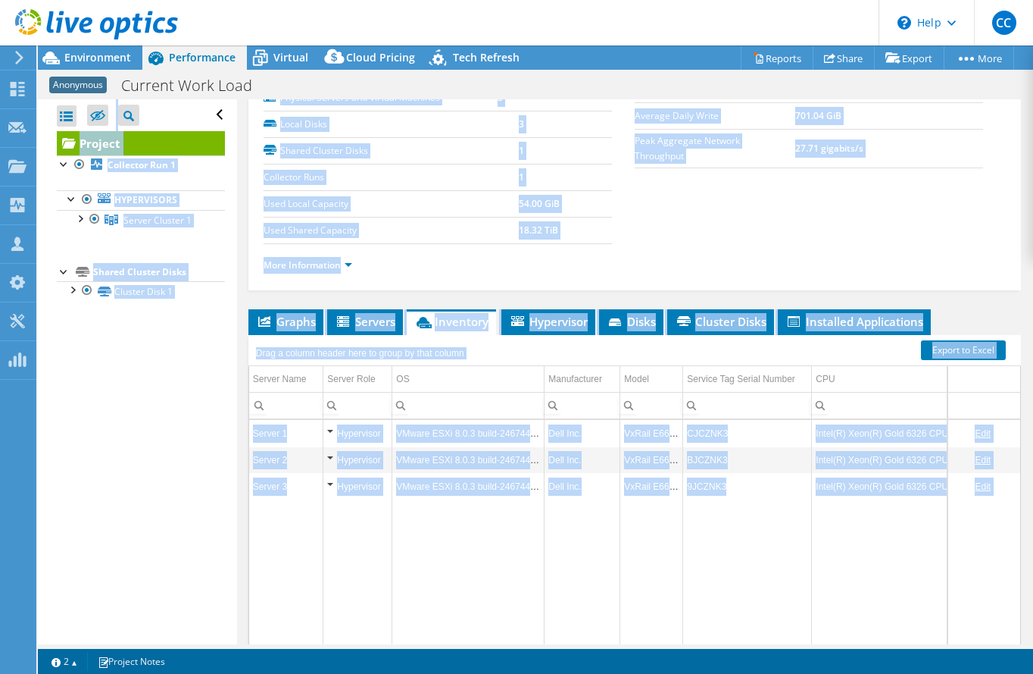
drag, startPoint x: 470, startPoint y: 647, endPoint x: 555, endPoint y: 650, distance: 84.9
click at [555, 644] on div "This project has been archived. No changes can be made, and graphs and summary …" at bounding box center [536, 359] width 996 height 628
click at [555, 644] on section "Warnings Messages Queue Depth is not recorded from VMware VCenter servers and w…" at bounding box center [536, 661] width 996 height 25
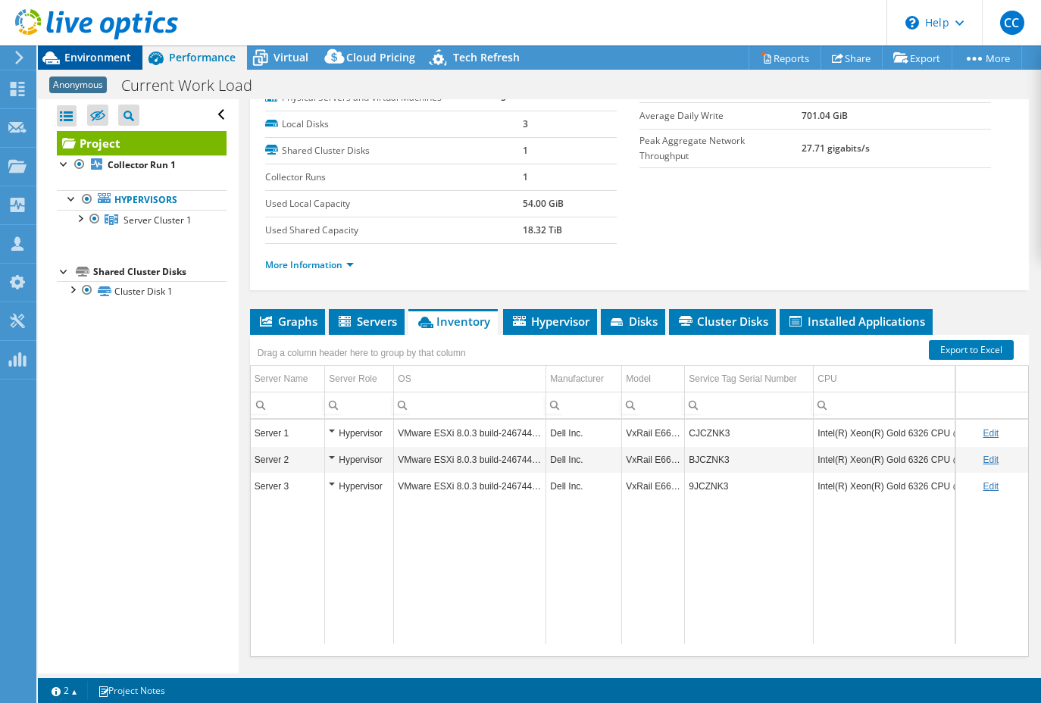
click at [98, 59] on span "Environment" at bounding box center [97, 57] width 67 height 14
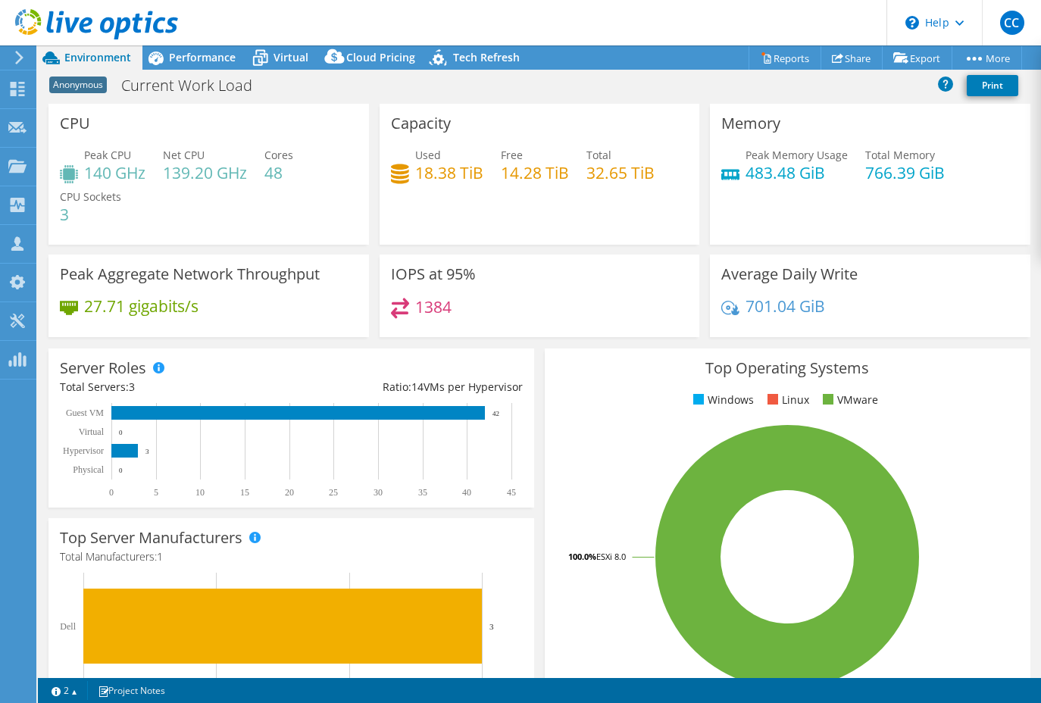
drag, startPoint x: 265, startPoint y: 173, endPoint x: 289, endPoint y: 174, distance: 24.3
click at [289, 174] on h4 "48" at bounding box center [278, 172] width 29 height 17
click at [290, 173] on h4 "48" at bounding box center [278, 172] width 29 height 17
drag, startPoint x: 151, startPoint y: 166, endPoint x: 242, endPoint y: 172, distance: 91.1
click at [254, 170] on div "Peak CPU 140 GHz Net CPU 139.20 GHz Cores 48 CPU Sockets 3" at bounding box center [209, 192] width 298 height 91
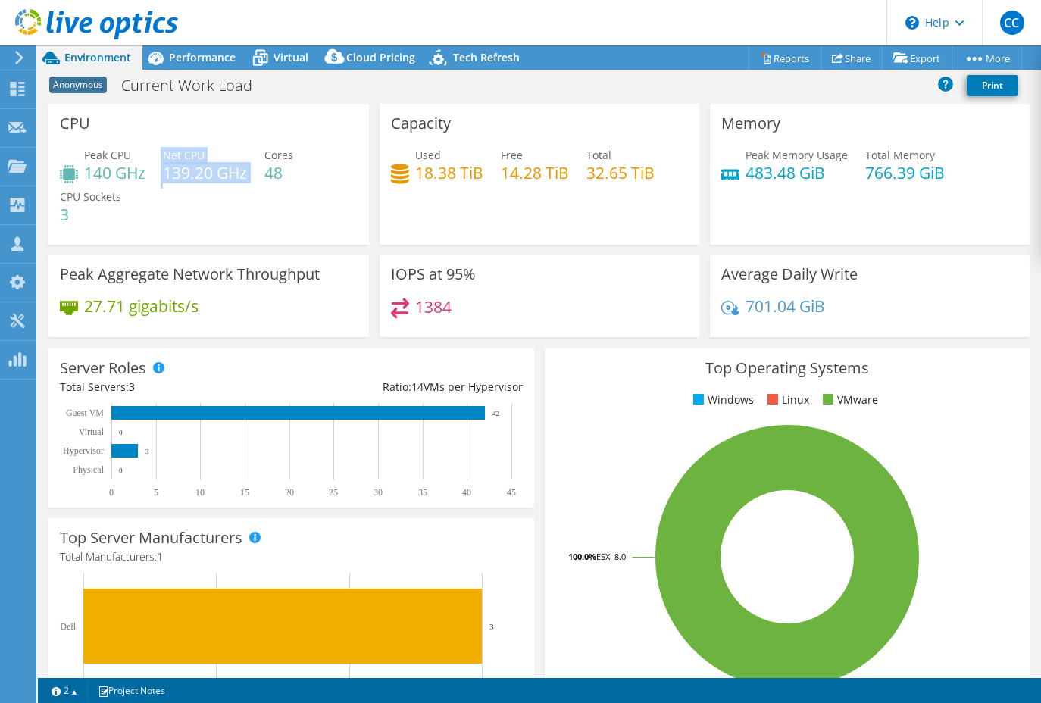
click at [242, 172] on h4 "139.20 GHz" at bounding box center [205, 172] width 84 height 17
click at [278, 65] on div "Virtual" at bounding box center [283, 57] width 73 height 24
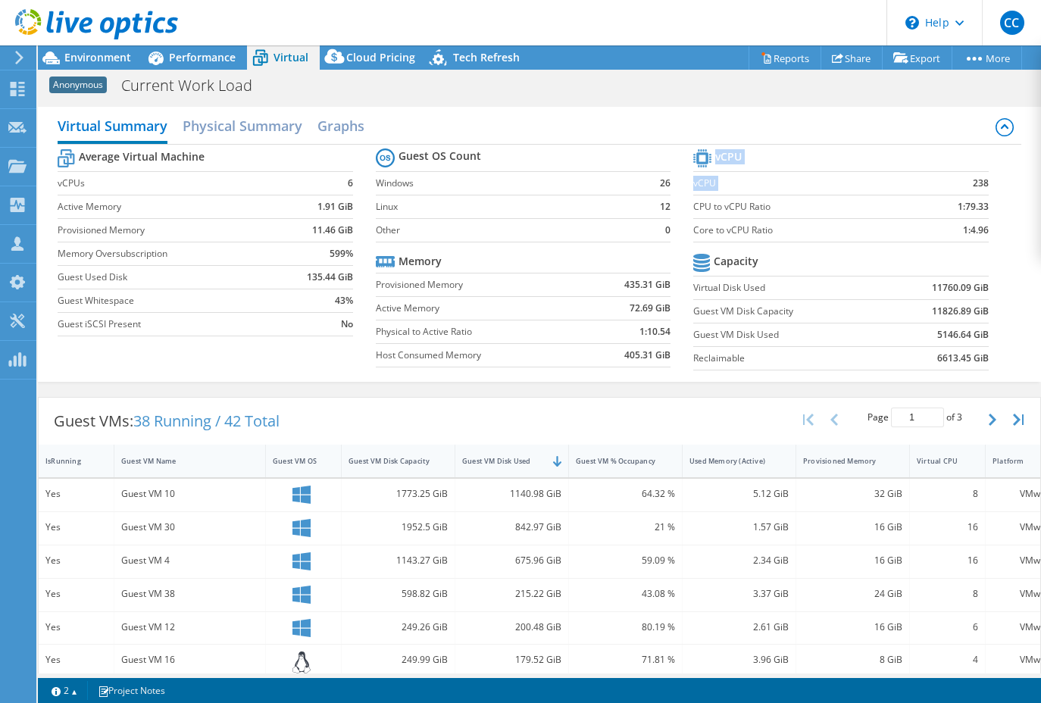
drag, startPoint x: 983, startPoint y: 185, endPoint x: 952, endPoint y: 183, distance: 31.1
click at [951, 183] on section "vCPU vCPU 238 CPU to vCPU Ratio 1:79.33 Core to vCPU Ratio 1:4.96 Capacity Virt…" at bounding box center [851, 261] width 317 height 233
click at [951, 183] on td "238" at bounding box center [949, 182] width 77 height 23
drag, startPoint x: 965, startPoint y: 183, endPoint x: 977, endPoint y: 183, distance: 11.4
click at [951, 183] on b "238" at bounding box center [981, 183] width 16 height 15
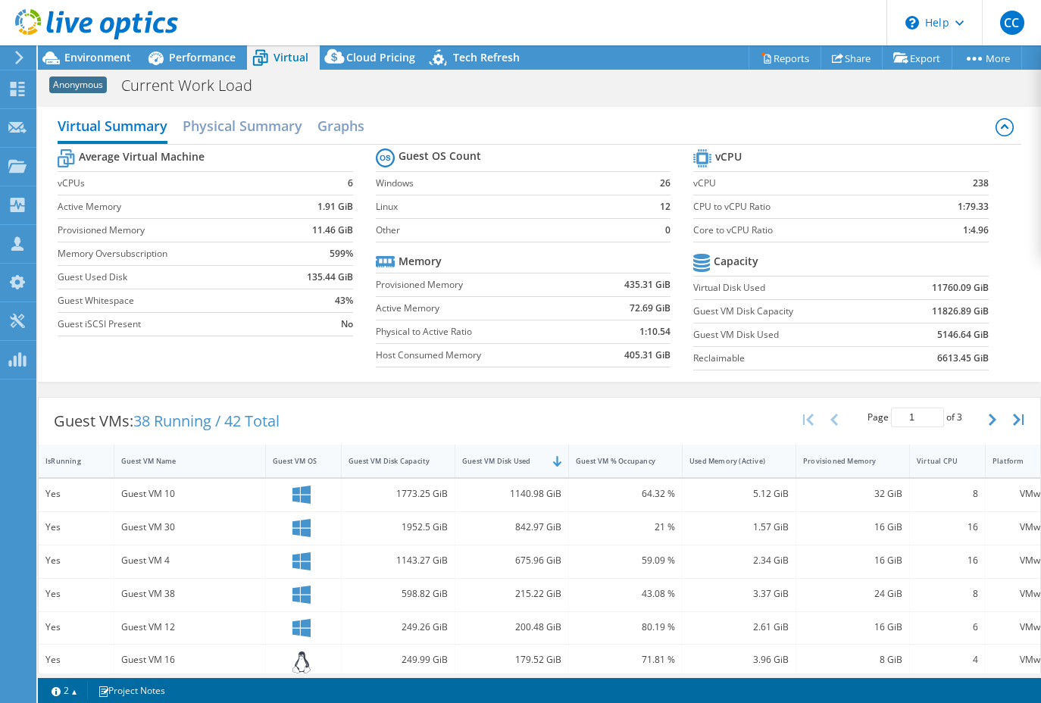
click at [951, 183] on b "238" at bounding box center [981, 183] width 16 height 15
click at [115, 52] on span "Environment" at bounding box center [97, 57] width 67 height 14
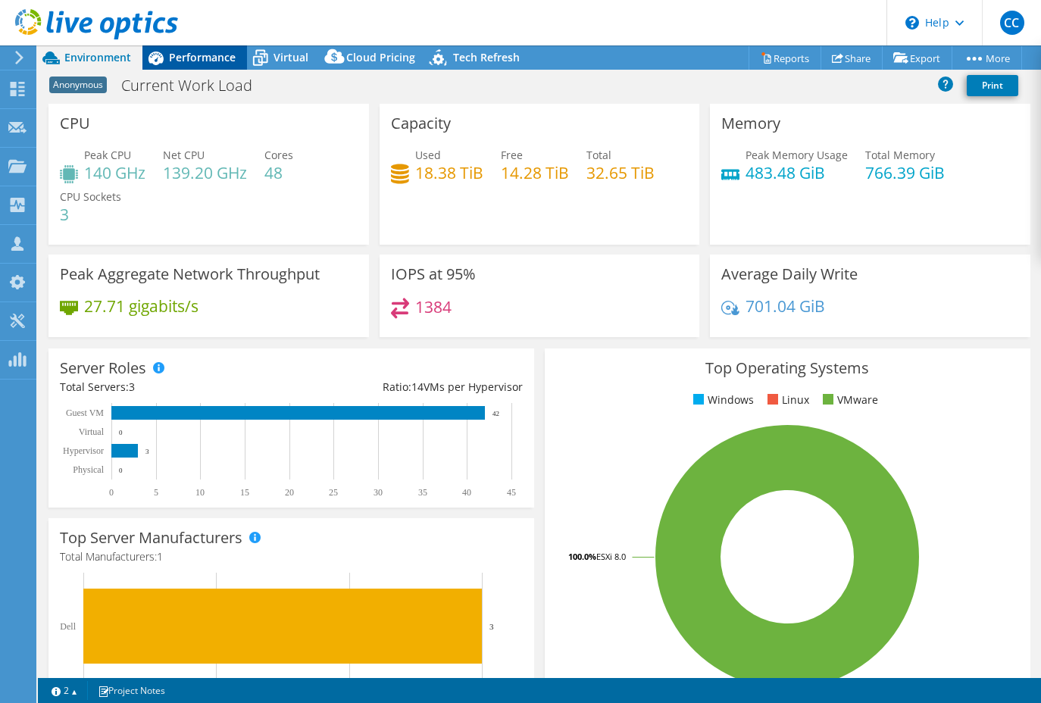
click at [165, 57] on icon at bounding box center [155, 58] width 27 height 27
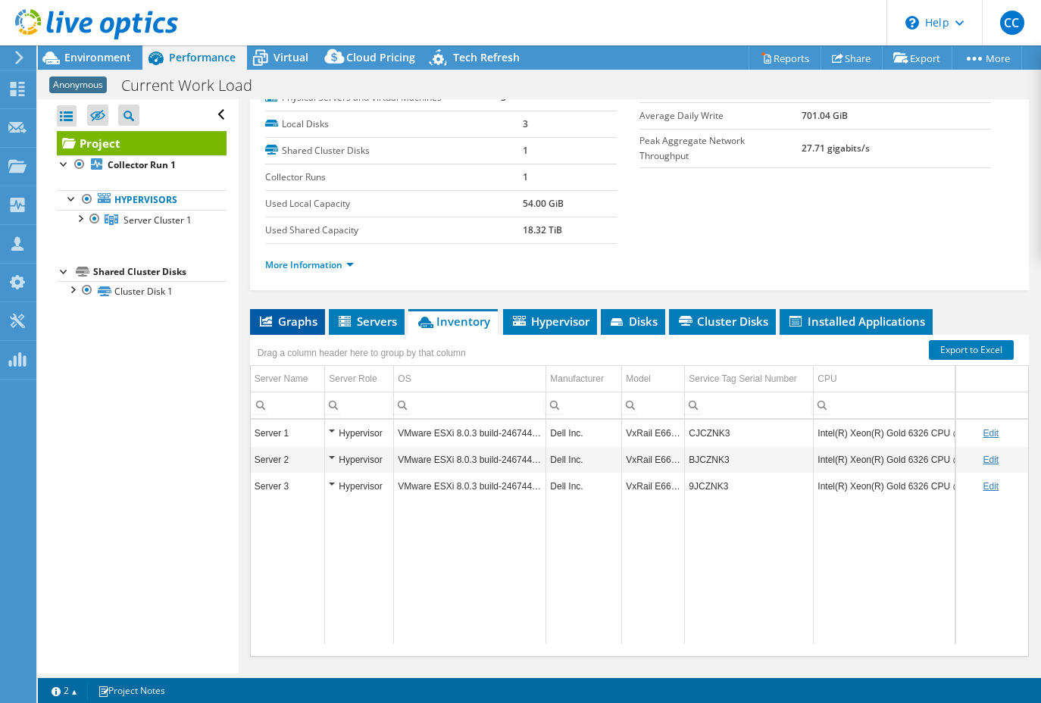
click at [270, 320] on icon at bounding box center [266, 321] width 12 height 11
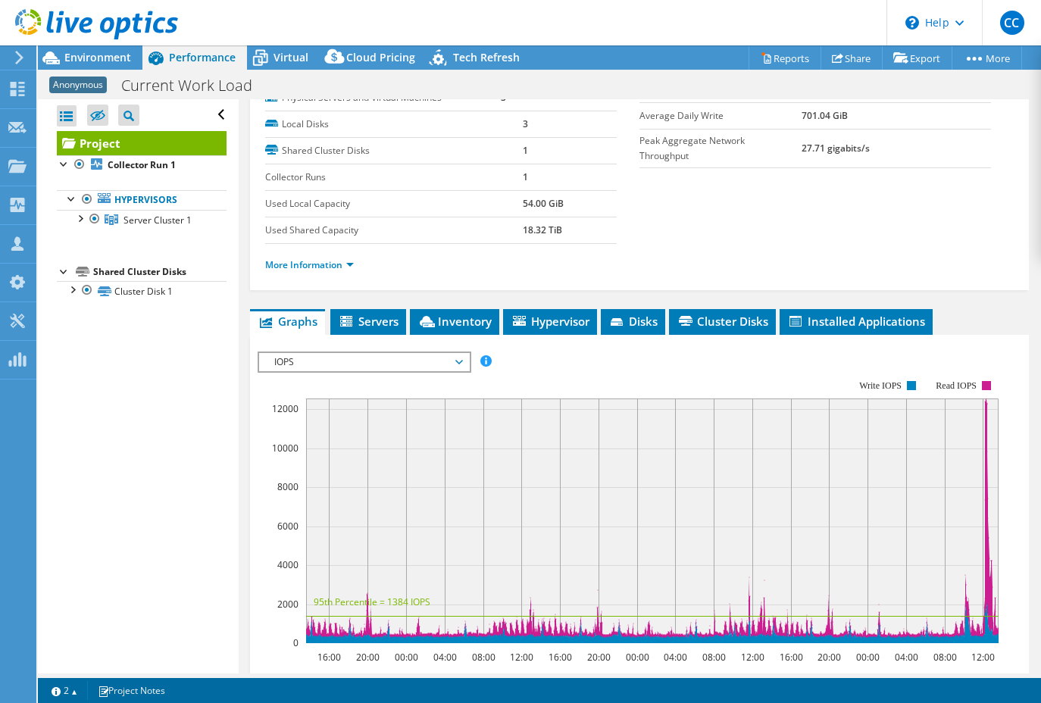
click at [339, 365] on span "IOPS" at bounding box center [364, 362] width 195 height 18
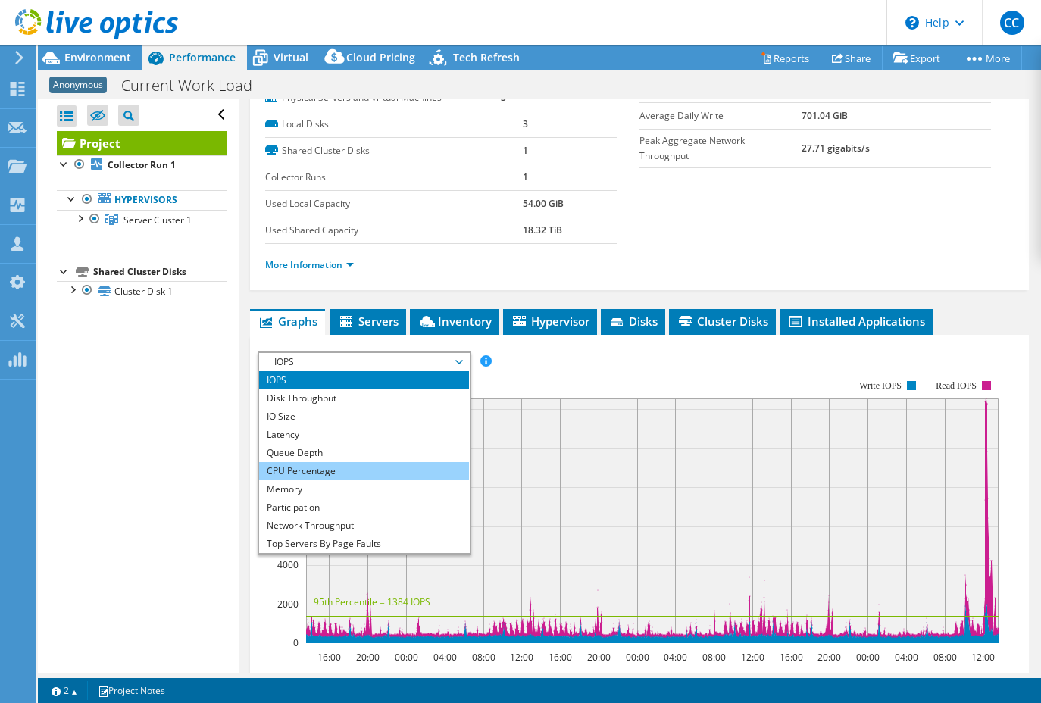
click at [352, 462] on li "CPU Percentage" at bounding box center [364, 471] width 210 height 18
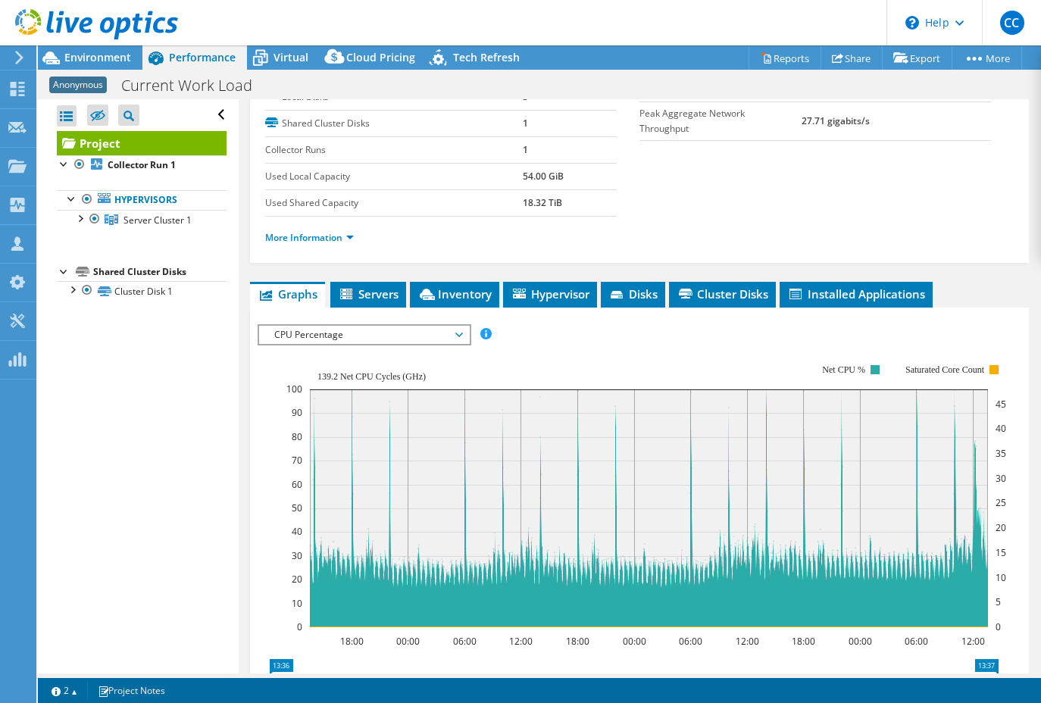
scroll to position [167, 0]
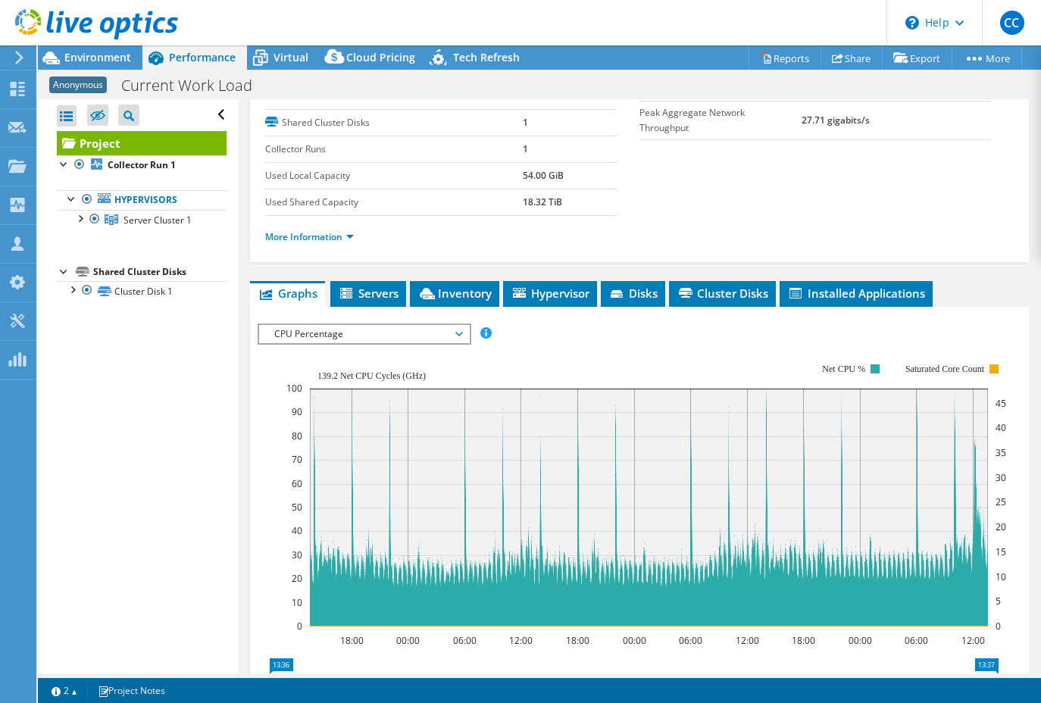
click at [313, 330] on span "CPU Percentage" at bounding box center [364, 334] width 195 height 18
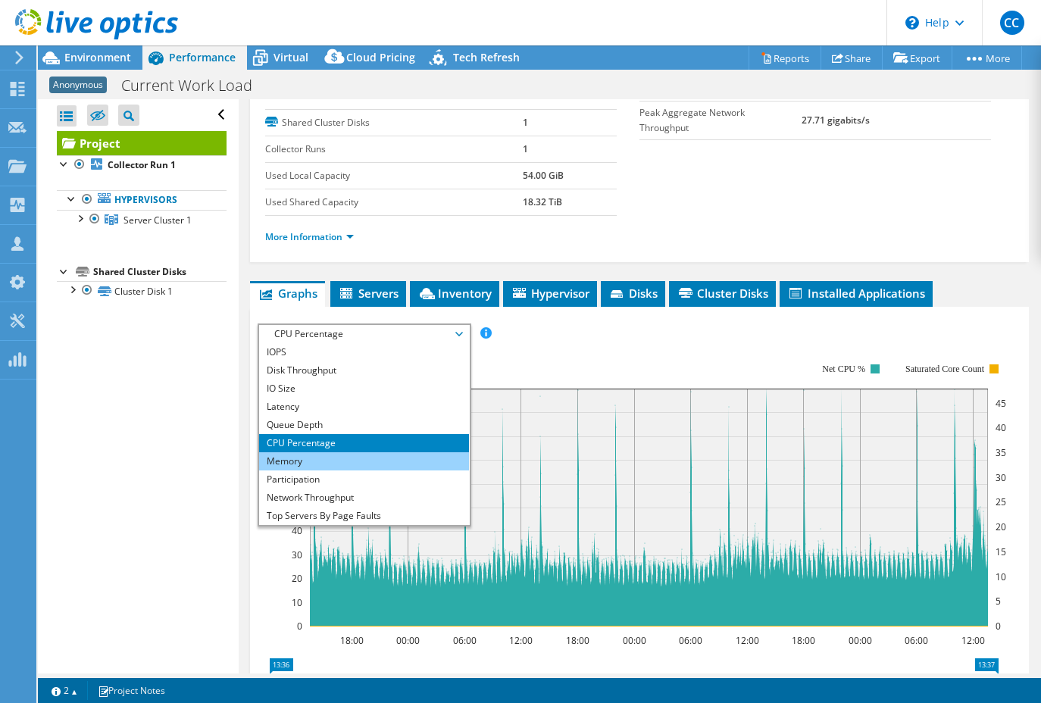
click at [320, 464] on li "Memory" at bounding box center [364, 461] width 210 height 18
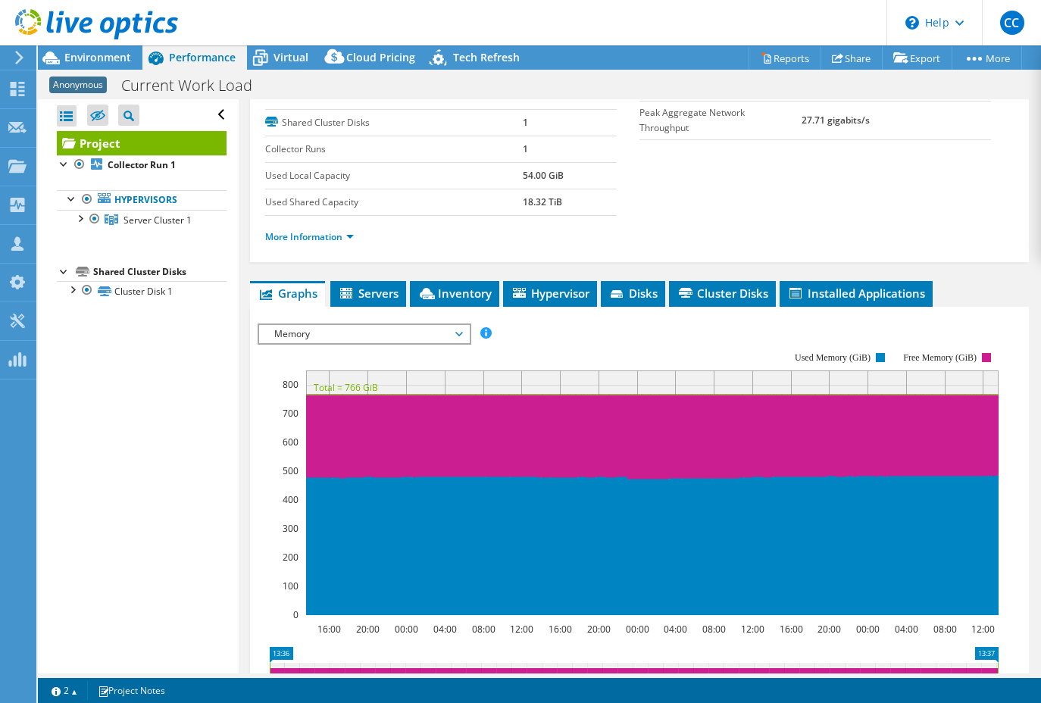
click at [336, 337] on span "Memory" at bounding box center [364, 334] width 195 height 18
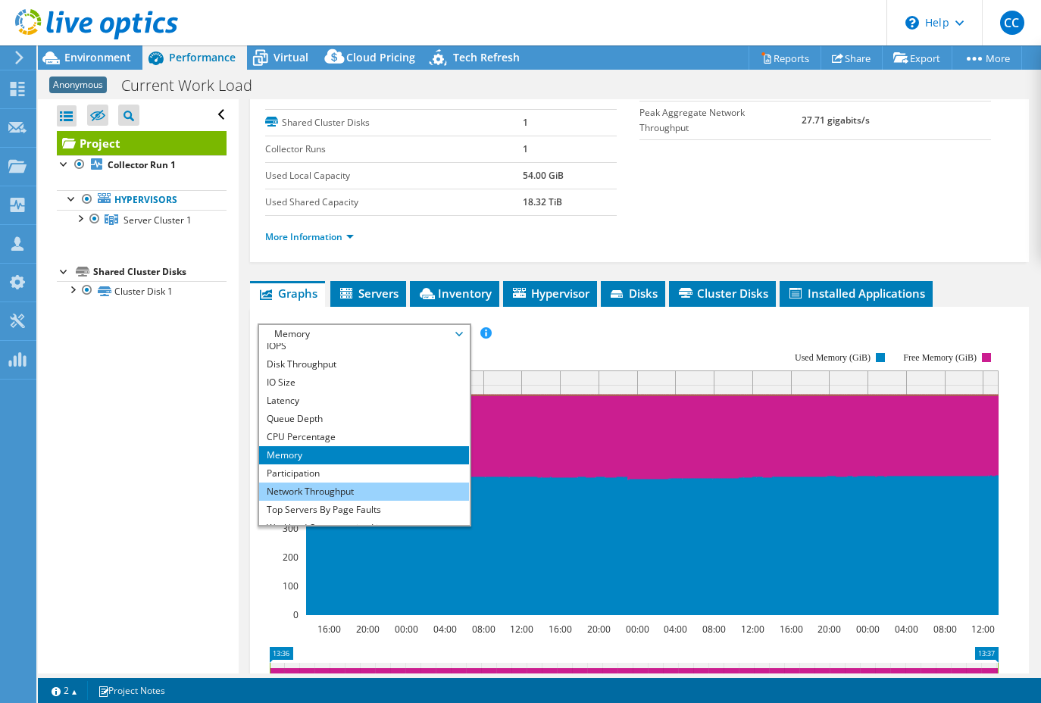
scroll to position [16, 0]
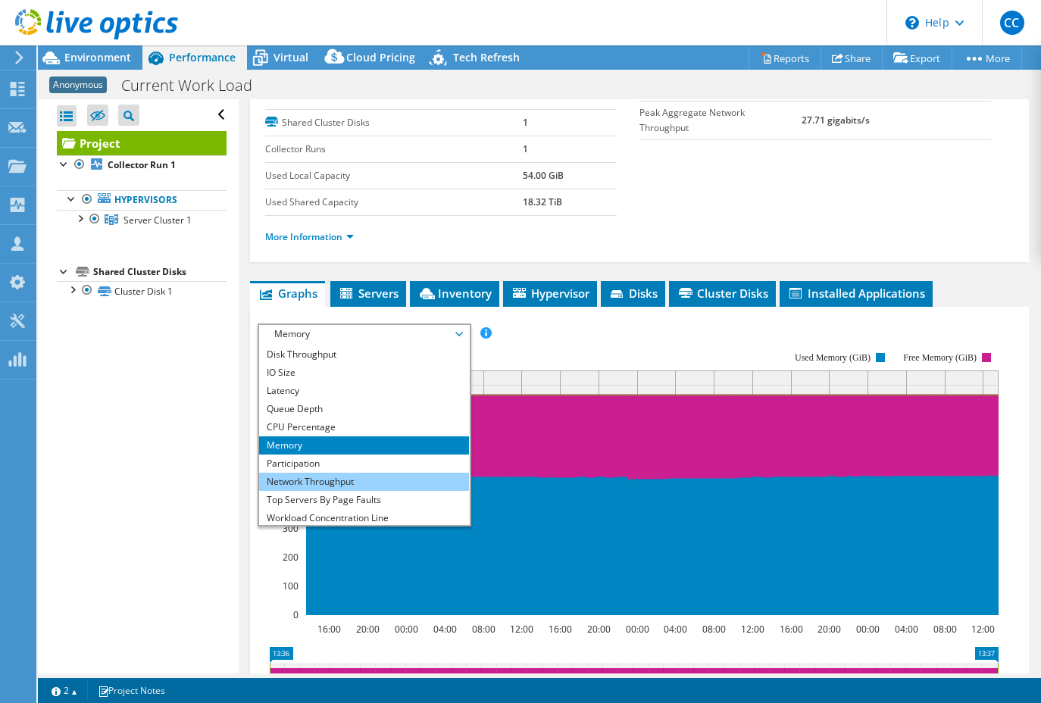
click at [341, 479] on li "Network Throughput" at bounding box center [364, 482] width 210 height 18
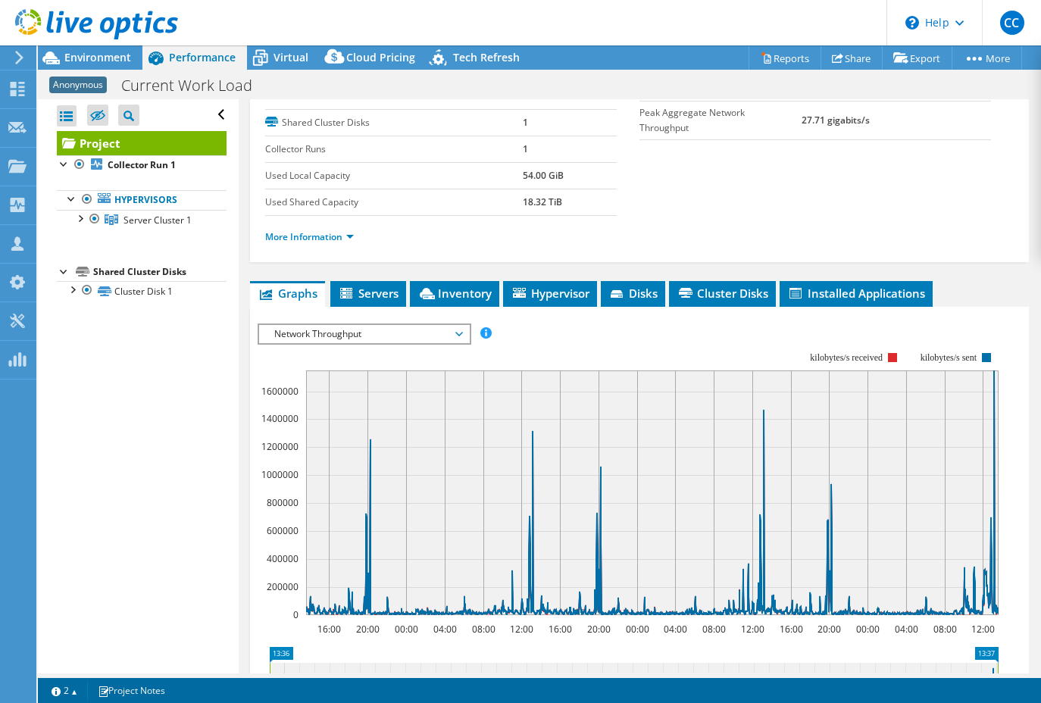
click at [360, 339] on span "Network Throughput" at bounding box center [364, 334] width 195 height 18
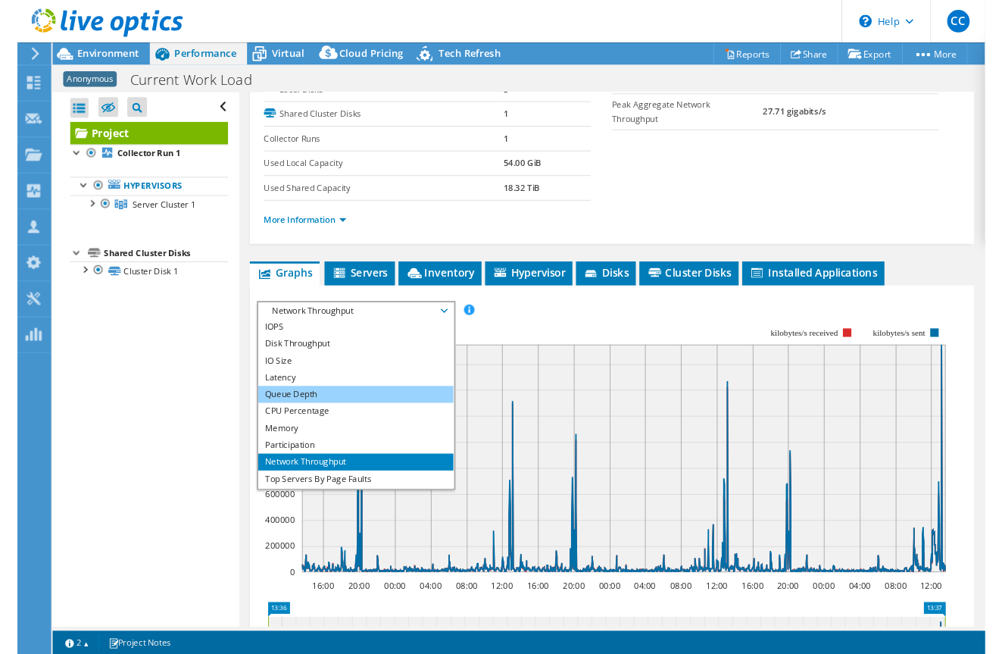
scroll to position [0, 0]
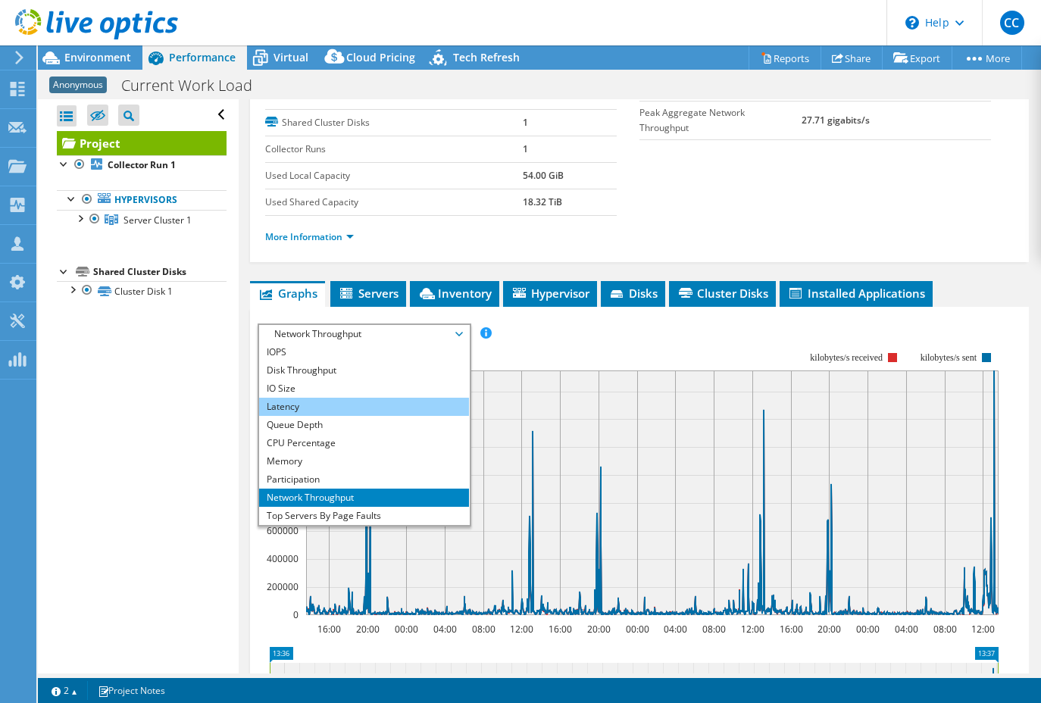
click at [339, 406] on li "Latency" at bounding box center [364, 407] width 210 height 18
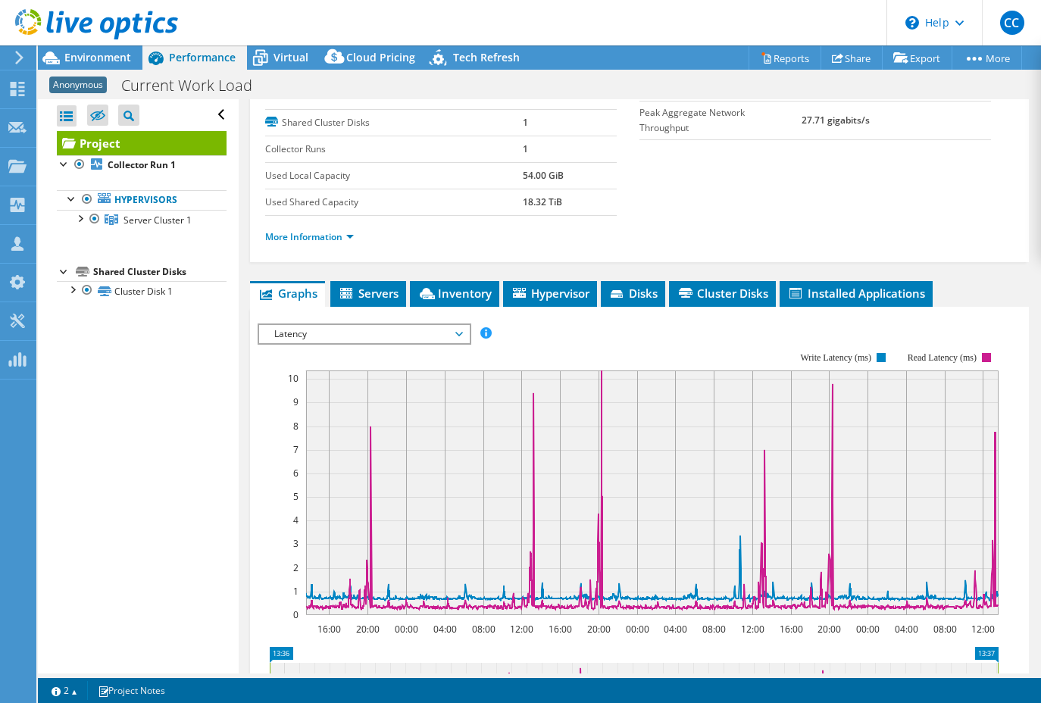
click at [385, 332] on span "Latency" at bounding box center [364, 334] width 195 height 18
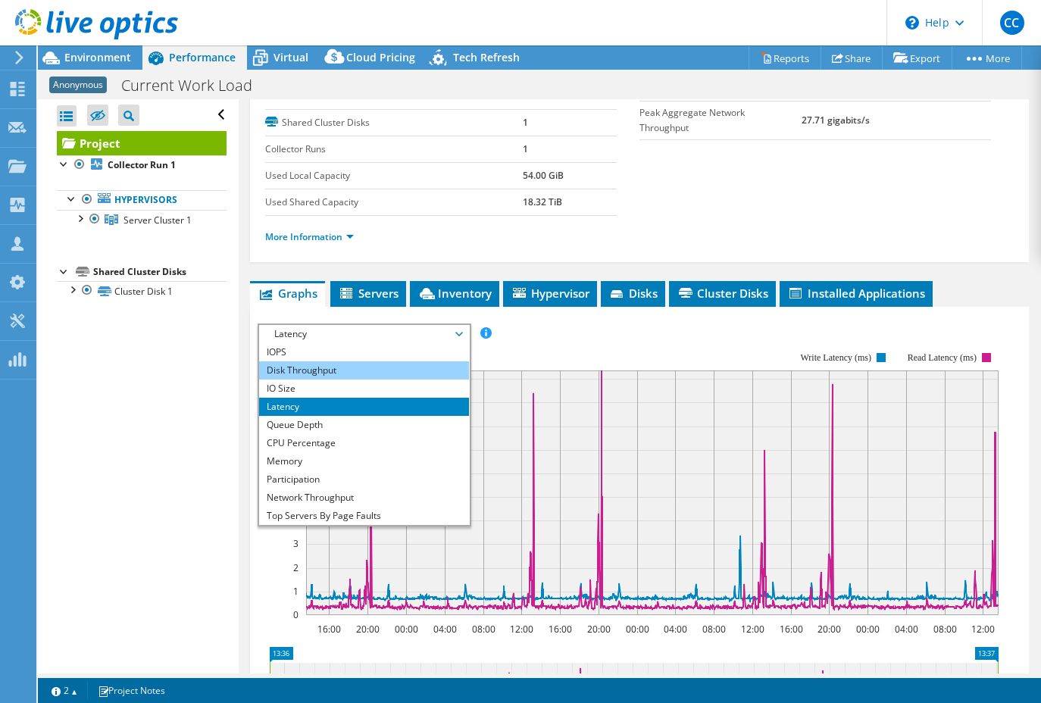
click at [364, 374] on li "Disk Throughput" at bounding box center [364, 370] width 210 height 18
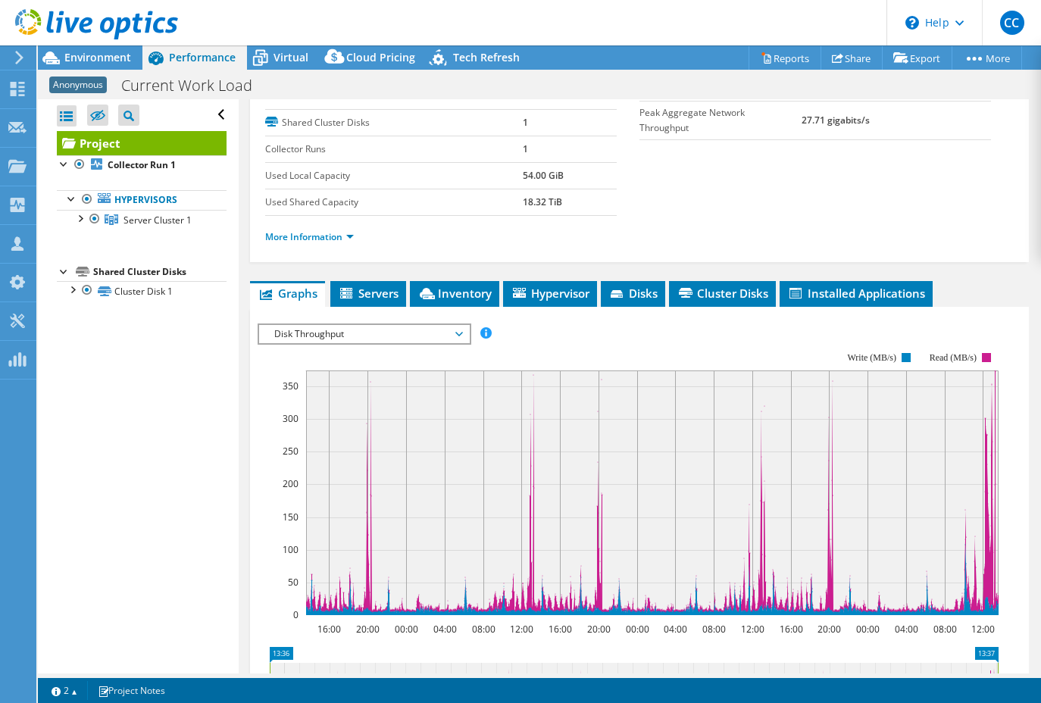
click at [380, 343] on div "Disk Throughput IOPS Disk Throughput IO Size Latency Queue Depth CPU Percentage…" at bounding box center [365, 334] width 214 height 21
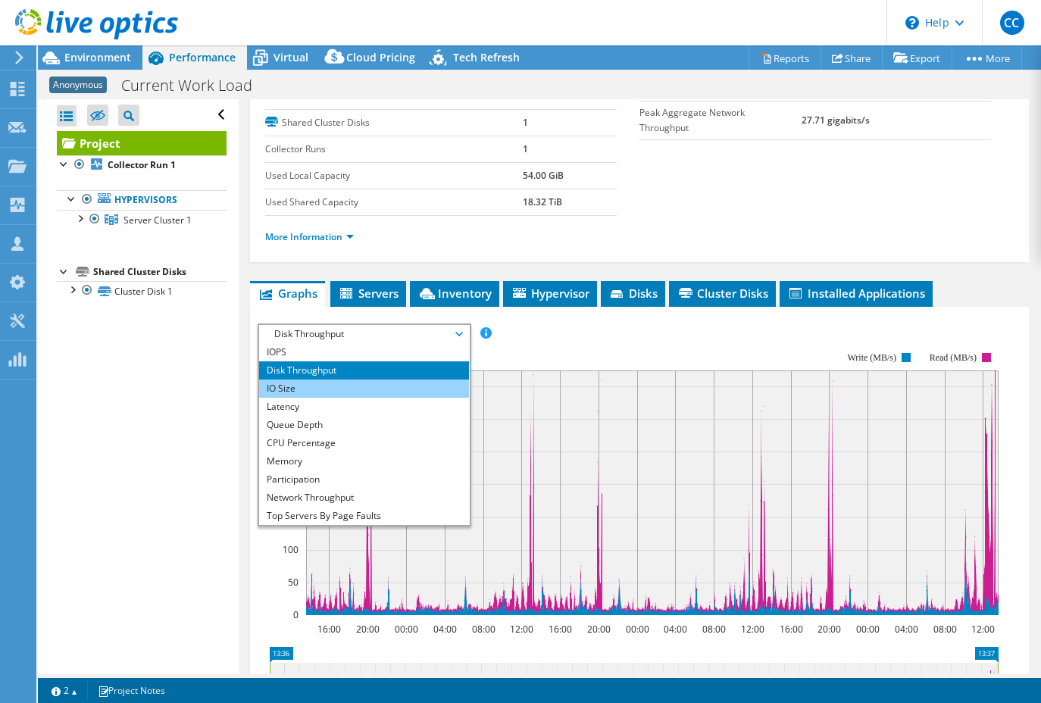
click at [353, 383] on li "IO Size" at bounding box center [364, 389] width 210 height 18
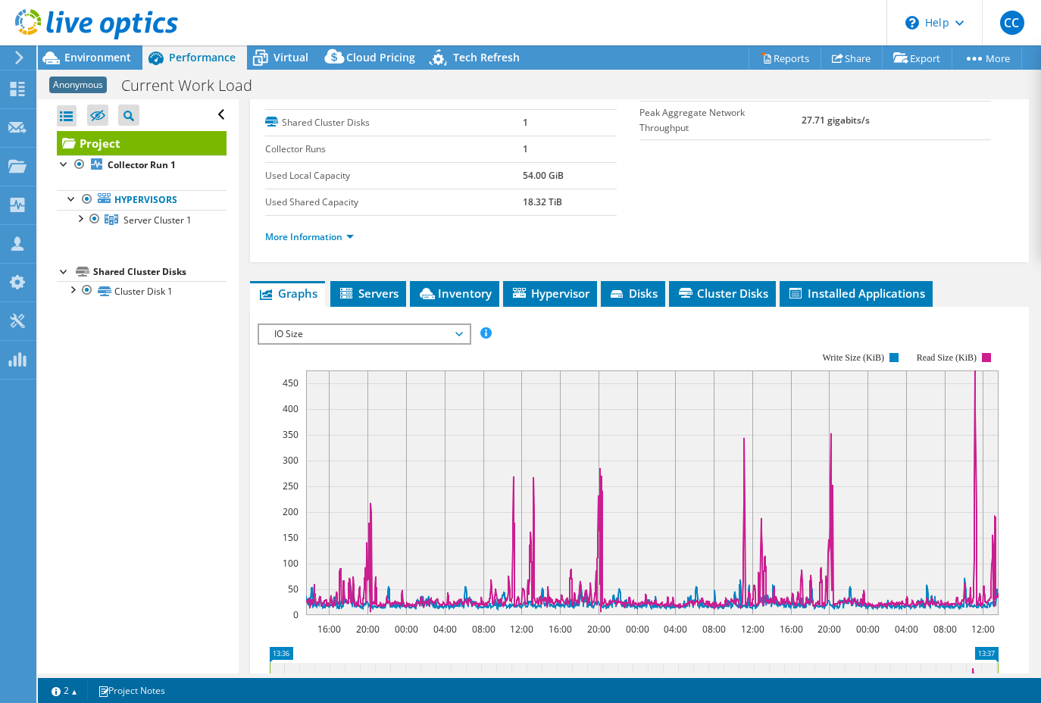
click at [372, 341] on span "IO Size" at bounding box center [364, 334] width 195 height 18
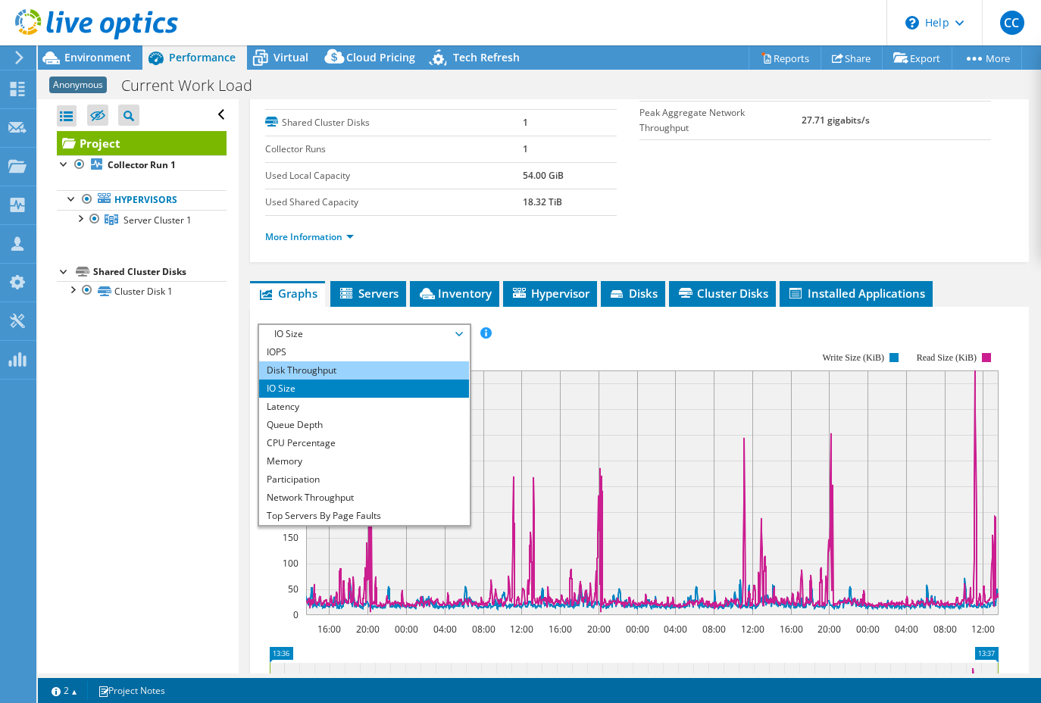
click at [348, 370] on li "Disk Throughput" at bounding box center [364, 370] width 210 height 18
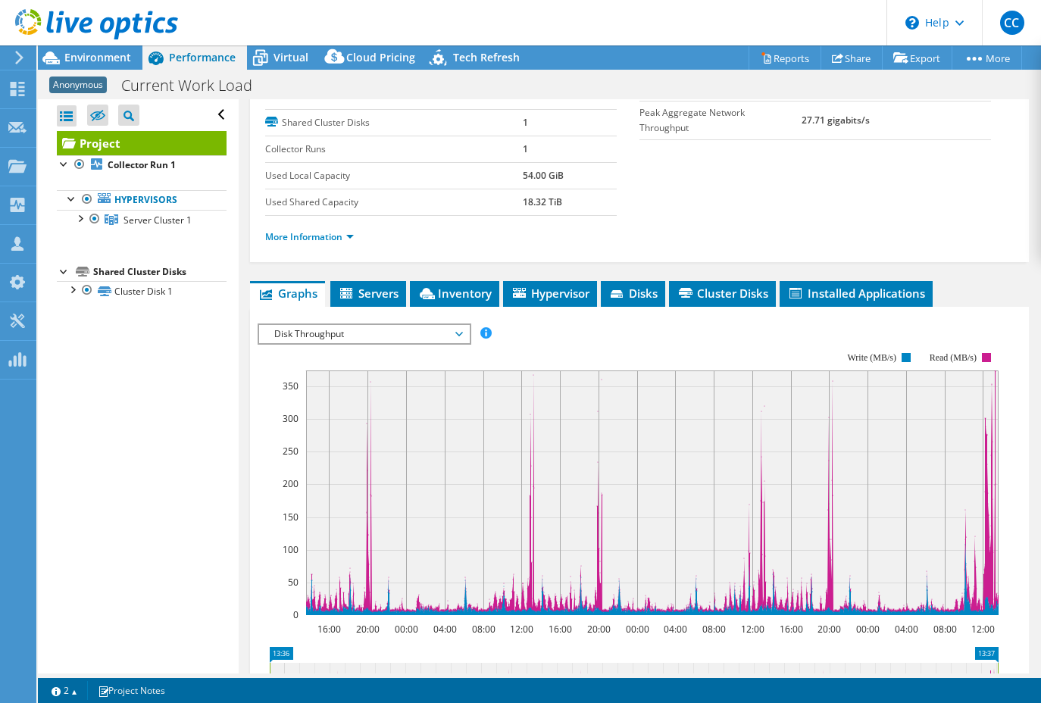
click at [364, 336] on span "Disk Throughput" at bounding box center [364, 334] width 195 height 18
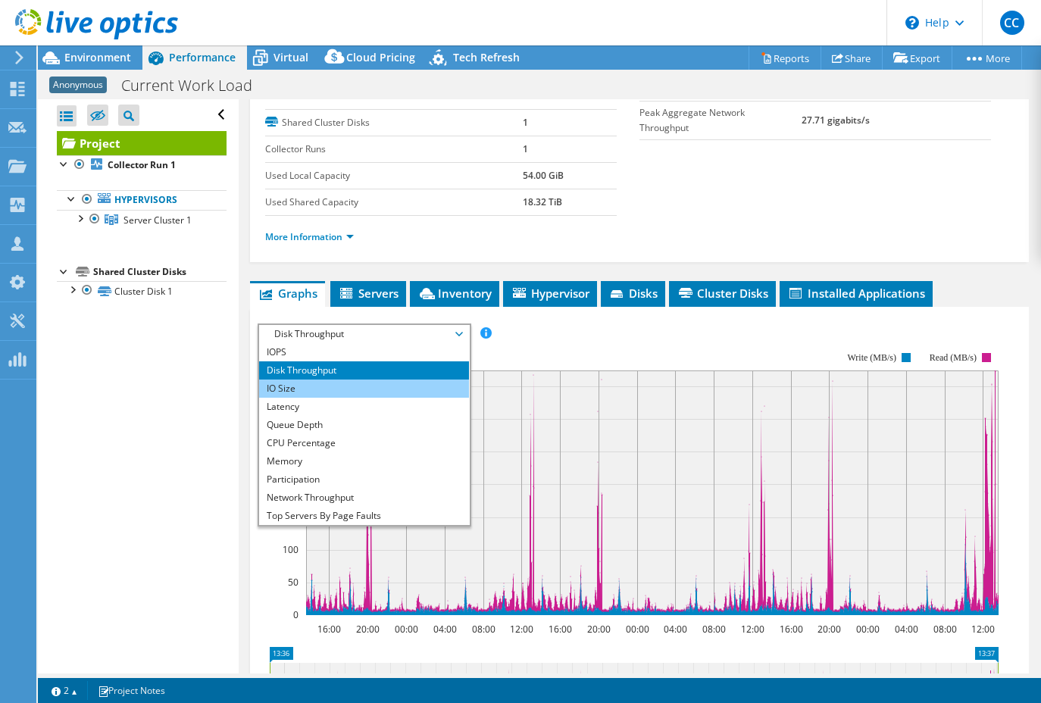
click at [338, 387] on li "IO Size" at bounding box center [364, 389] width 210 height 18
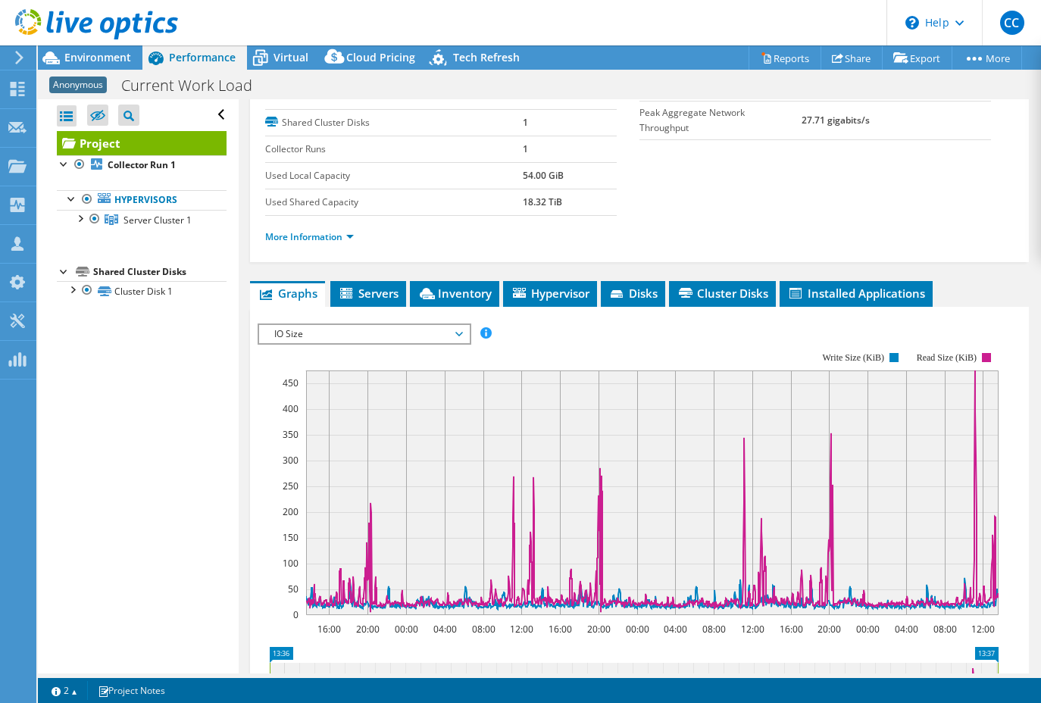
click at [358, 341] on span "IO Size" at bounding box center [364, 334] width 195 height 18
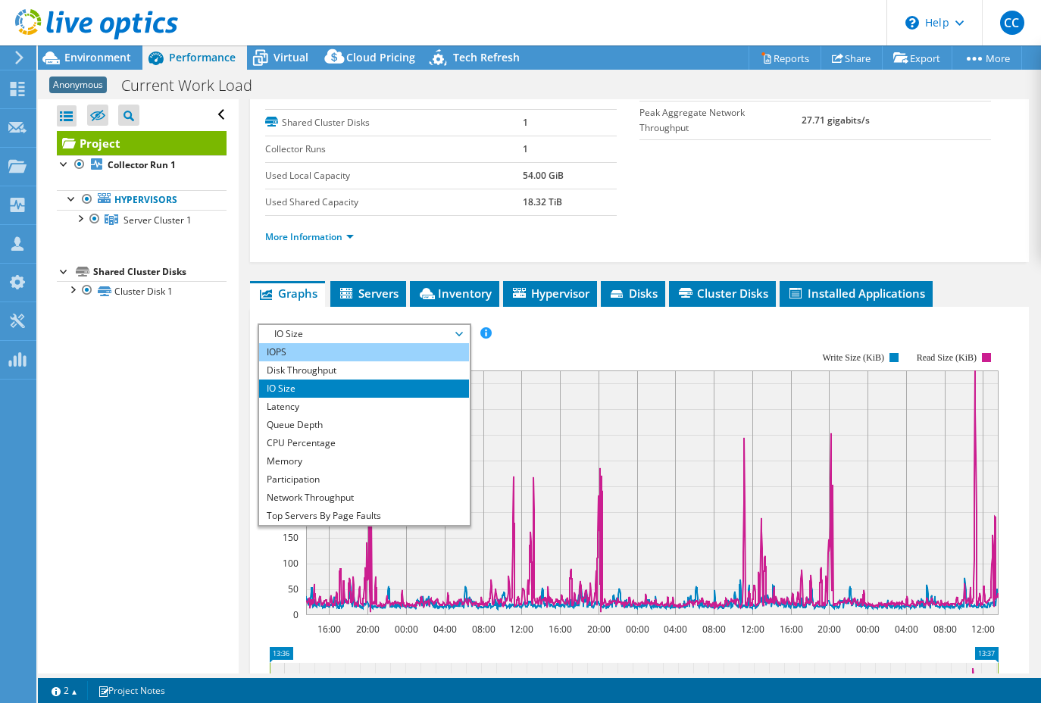
click at [346, 349] on li "IOPS" at bounding box center [364, 352] width 210 height 18
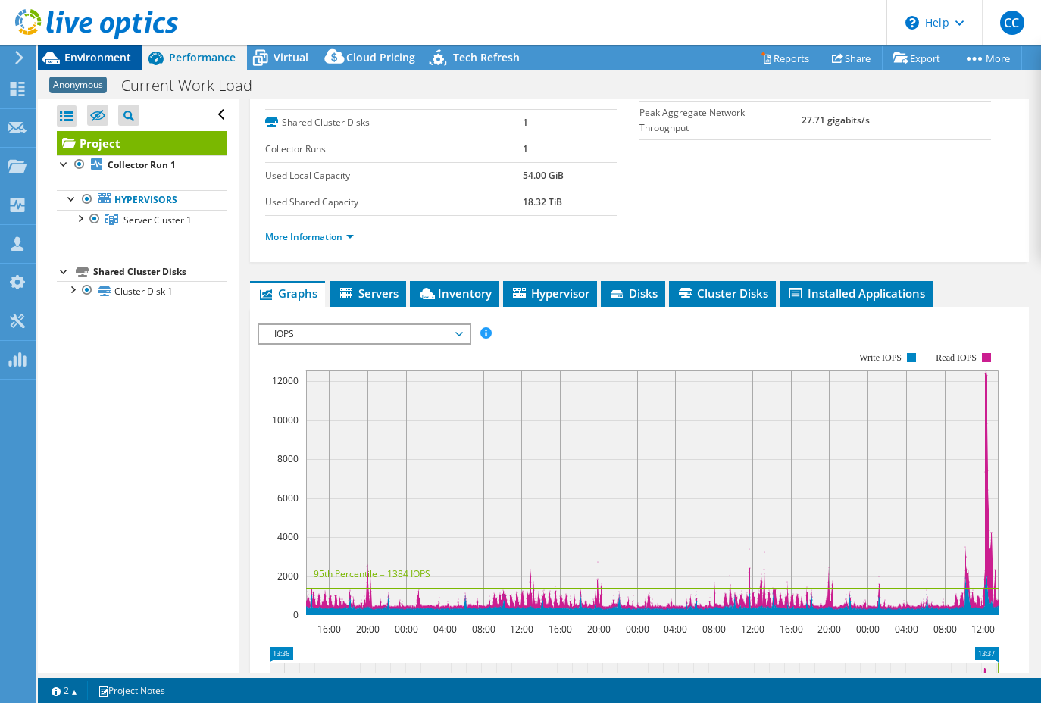
click at [101, 54] on span "Environment" at bounding box center [97, 57] width 67 height 14
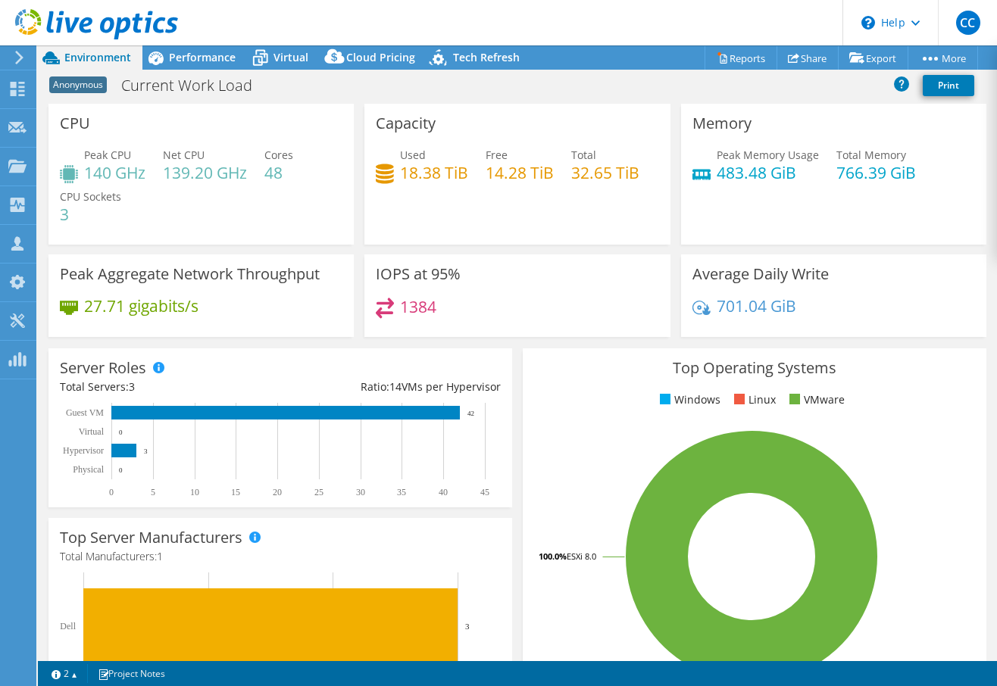
click at [561, 205] on div "Capacity Used 18.38 TiB Free 14.28 TiB Total 32.65 TiB" at bounding box center [516, 174] width 305 height 141
click at [211, 64] on div "Performance" at bounding box center [194, 57] width 105 height 24
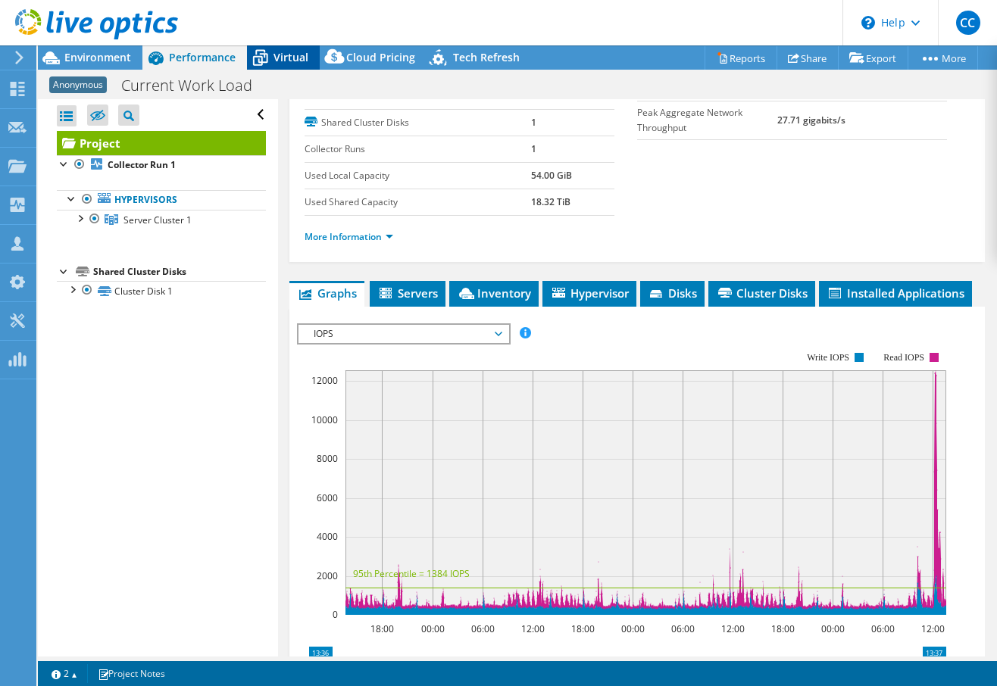
click at [282, 69] on div "Virtual" at bounding box center [283, 57] width 73 height 24
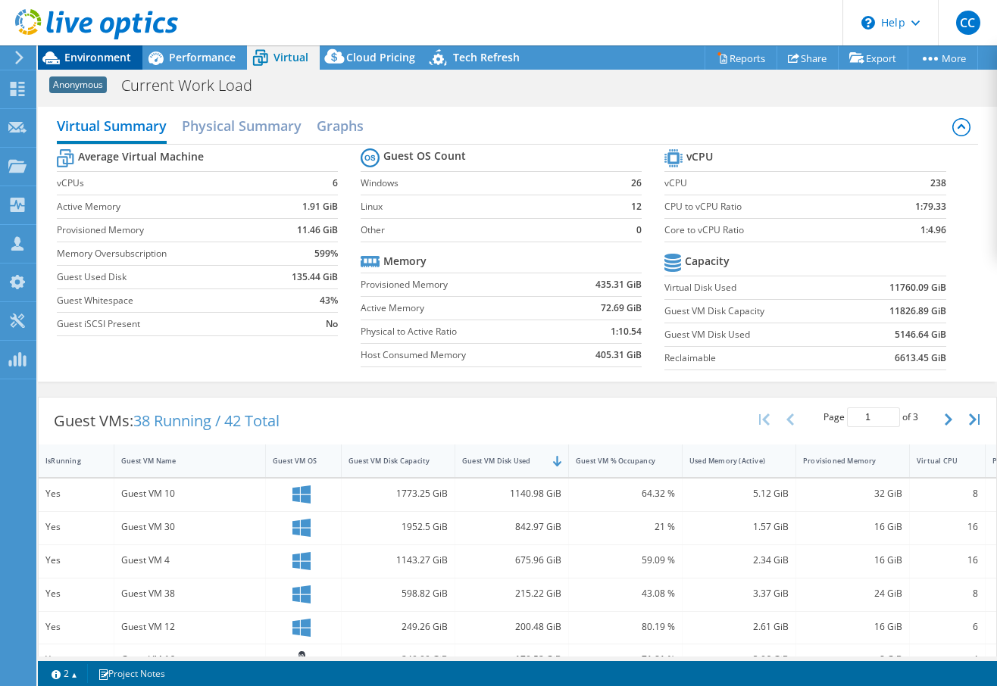
click at [127, 67] on div "Environment" at bounding box center [90, 57] width 105 height 24
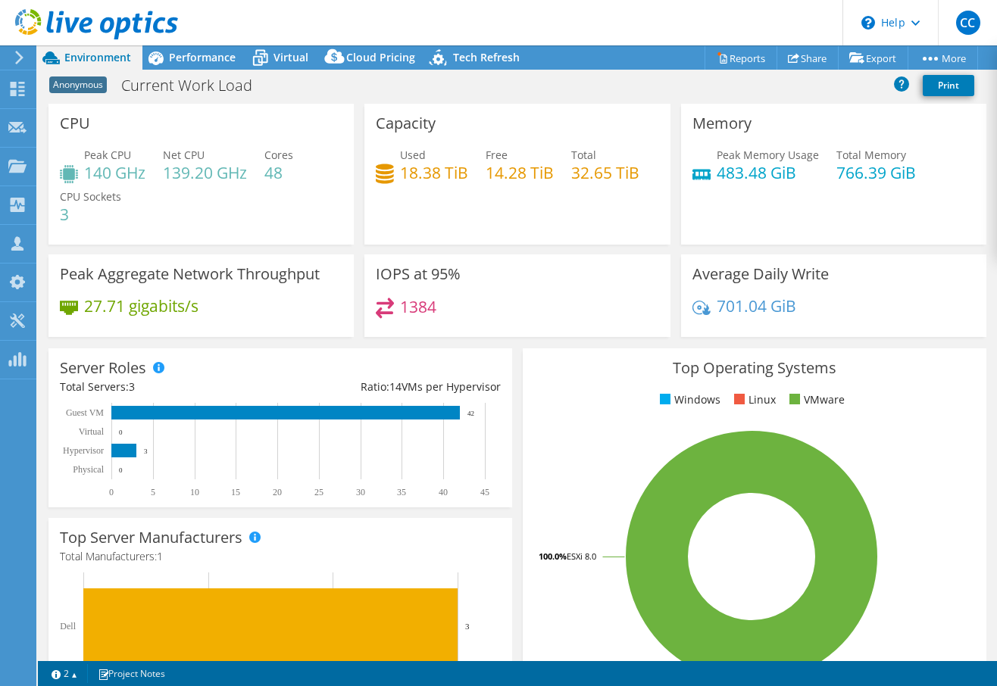
click at [399, 11] on header "CC Channel Partner Caleb Campbell caleb.campbell@spearus.com Spearus, LLC My Pr…" at bounding box center [498, 22] width 997 height 45
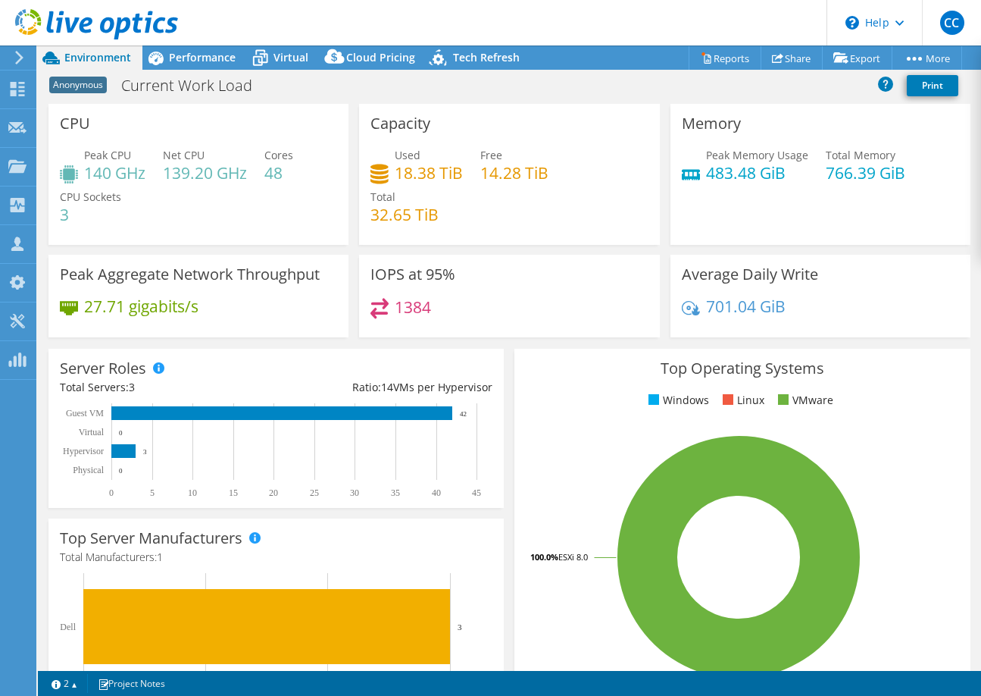
click at [159, 346] on div "Server Roles Physical Servers represent bare metal servers that were targets of…" at bounding box center [276, 428] width 466 height 170
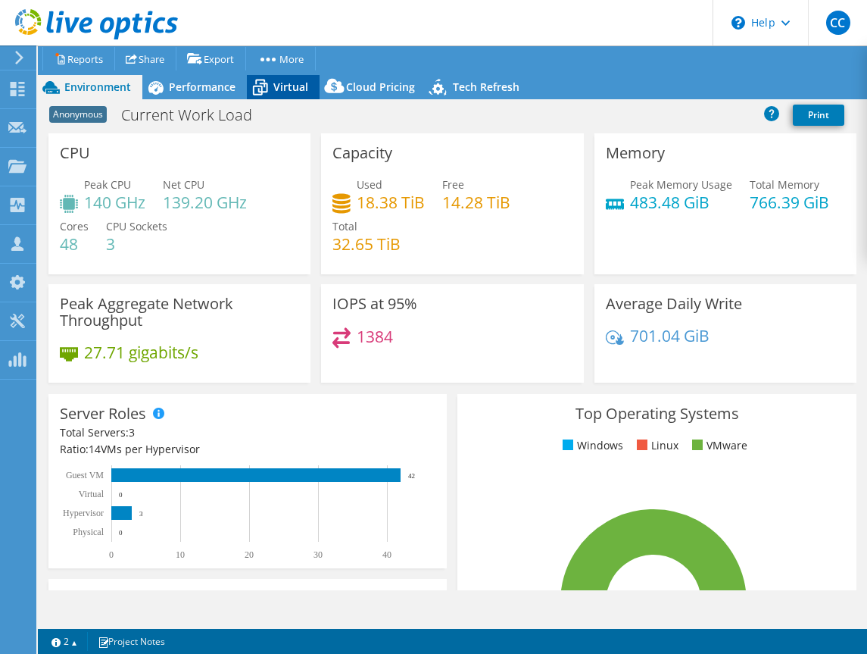
click at [284, 97] on div "Virtual" at bounding box center [283, 87] width 73 height 24
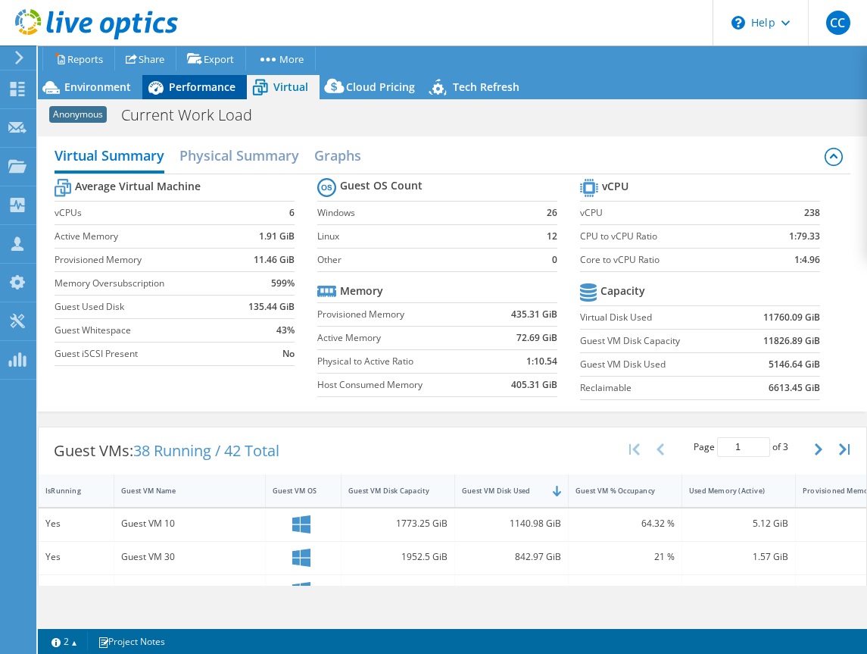
click at [185, 86] on span "Performance" at bounding box center [202, 87] width 67 height 14
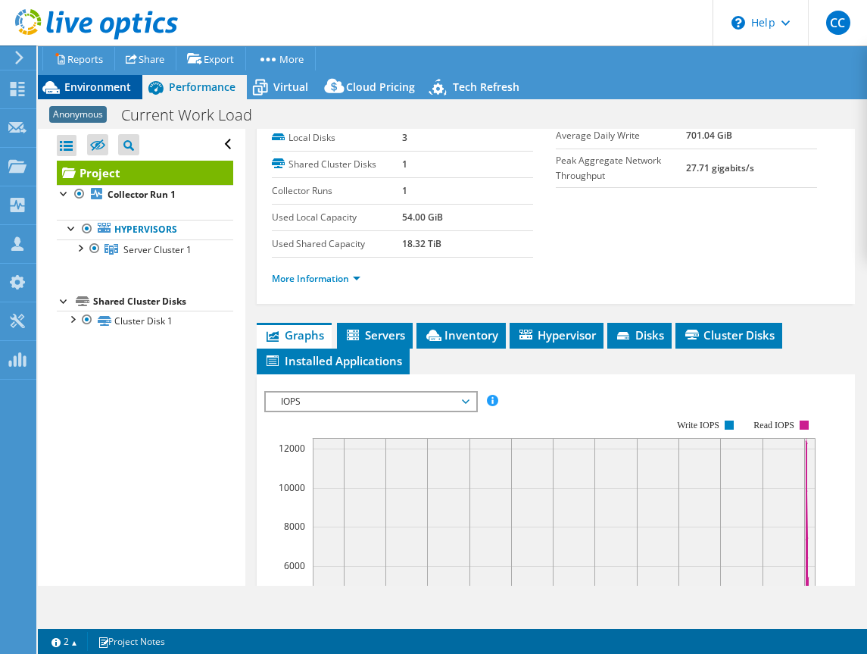
click at [130, 89] on span "Environment" at bounding box center [97, 87] width 67 height 14
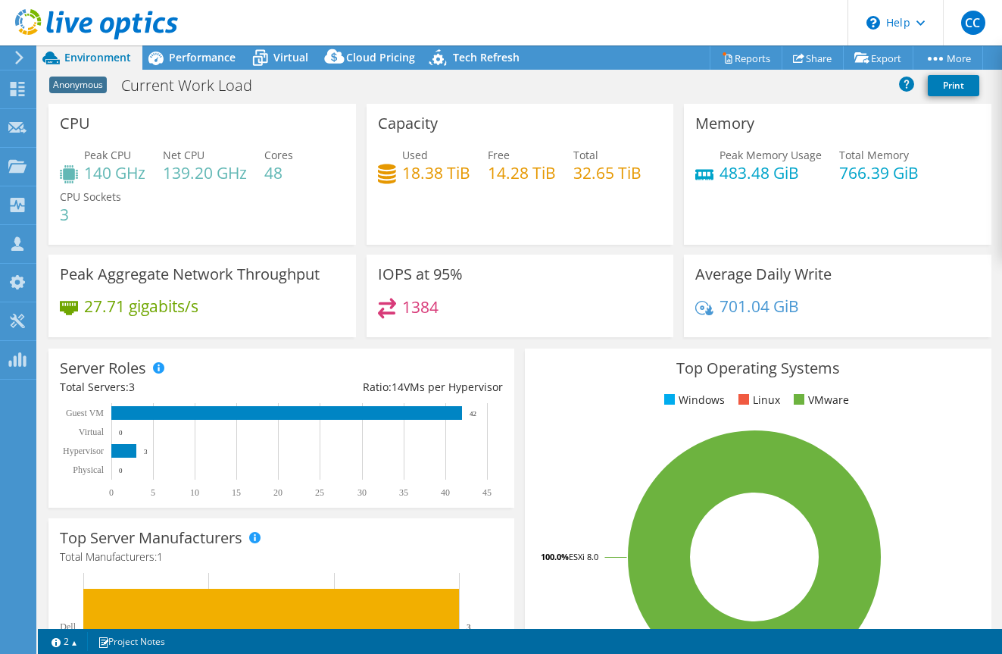
click at [585, 210] on div "Capacity Used 18.38 TiB Free 14.28 TiB Total 32.65 TiB" at bounding box center [521, 174] width 308 height 141
click at [217, 65] on div "Performance" at bounding box center [194, 57] width 105 height 24
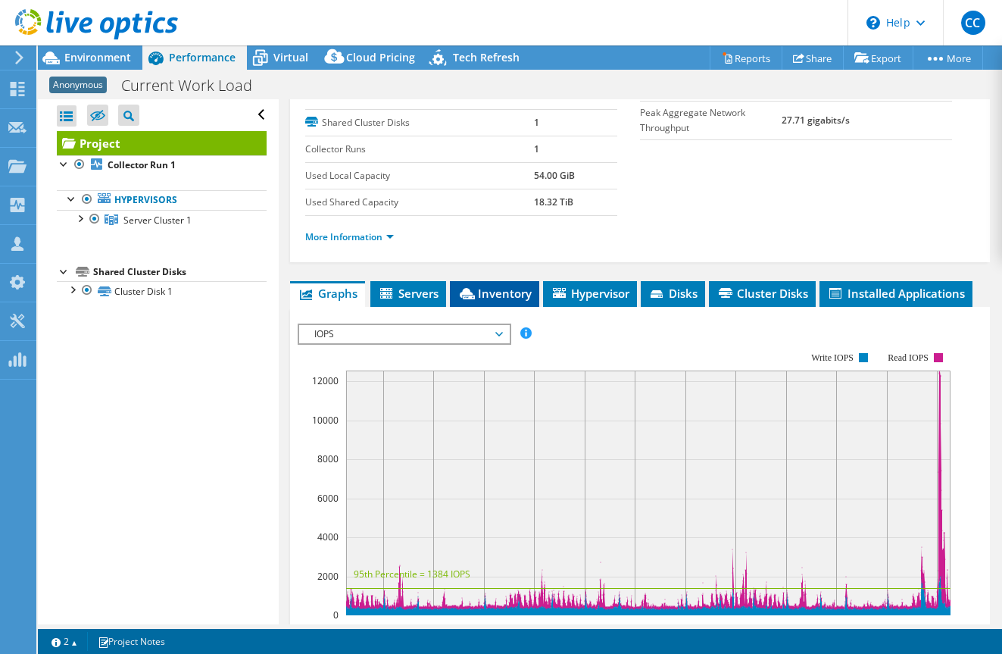
click at [497, 286] on span "Inventory" at bounding box center [495, 293] width 74 height 15
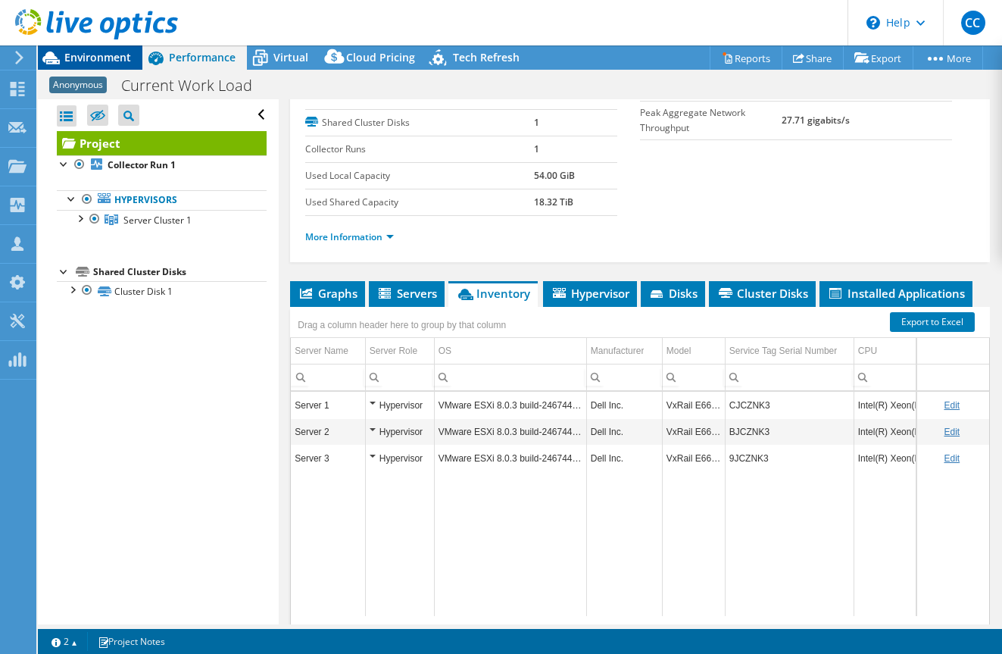
click at [117, 62] on span "Environment" at bounding box center [97, 57] width 67 height 14
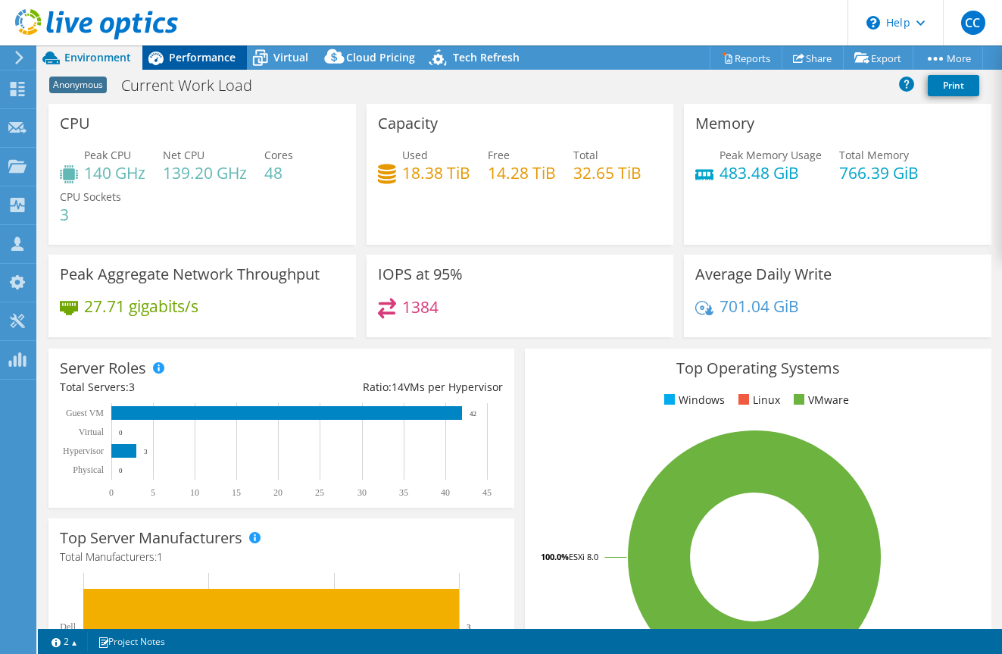
click at [219, 65] on div "Performance" at bounding box center [194, 57] width 105 height 24
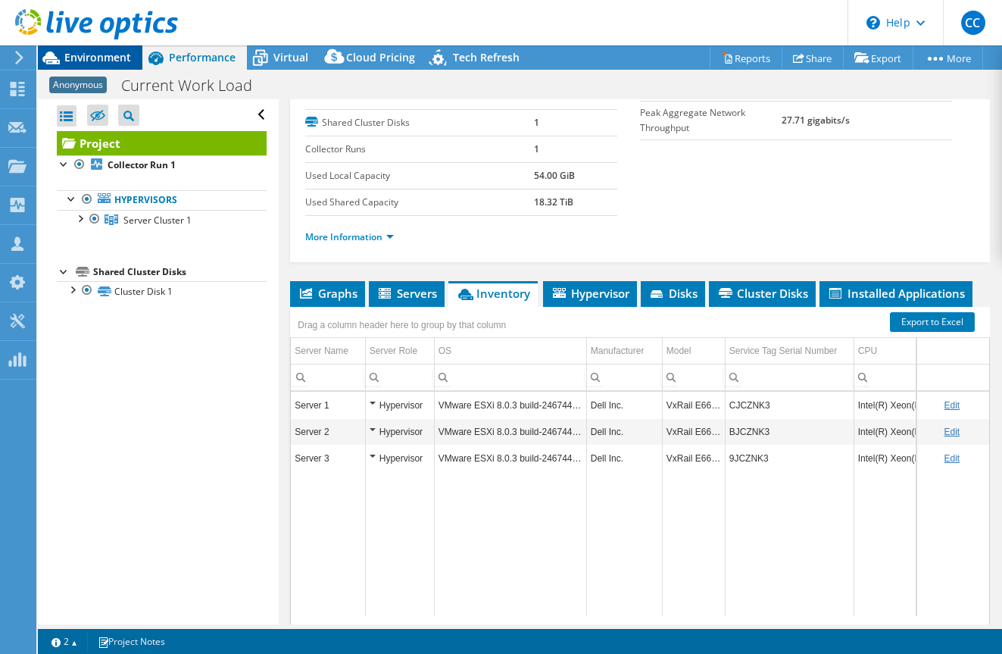
click at [110, 65] on div "Environment" at bounding box center [90, 57] width 105 height 24
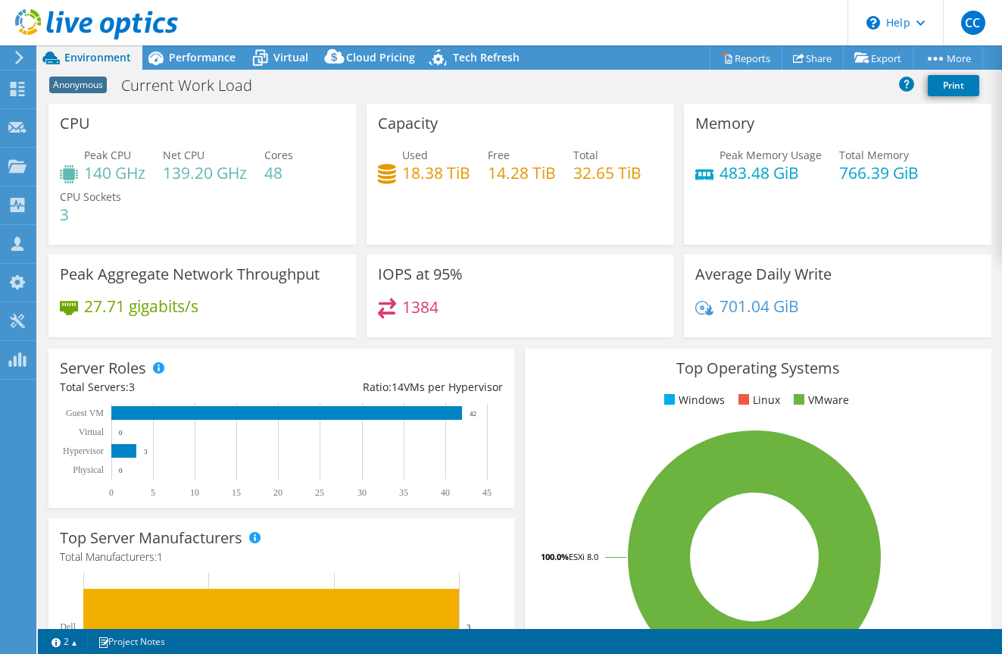
click at [786, 172] on h4 "483.48 GiB" at bounding box center [771, 172] width 102 height 17
click at [786, 173] on h4 "483.48 GiB" at bounding box center [771, 172] width 102 height 17
click at [782, 196] on div "Memory Peak Memory Usage 483.48 GiB Total Memory 766.39 GiB" at bounding box center [838, 174] width 308 height 141
drag, startPoint x: 801, startPoint y: 177, endPoint x: 707, endPoint y: 156, distance: 96.1
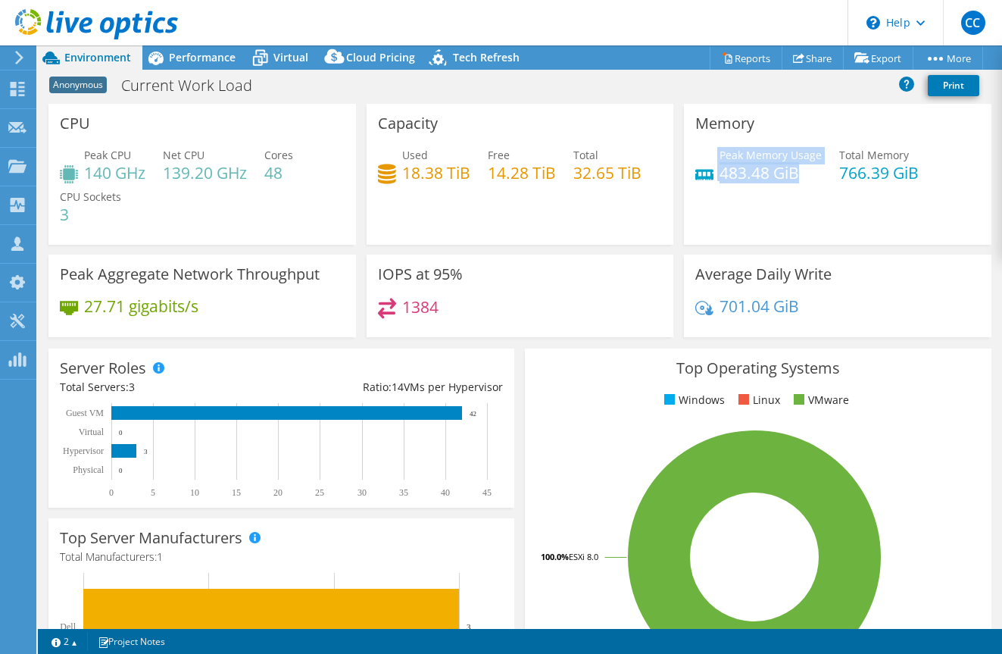
click at [707, 156] on div "Peak Memory Usage 483.48 GiB" at bounding box center [759, 164] width 127 height 34
click at [752, 188] on div "Peak Memory Usage 483.48 GiB Total Memory 766.39 GiB" at bounding box center [838, 171] width 285 height 49
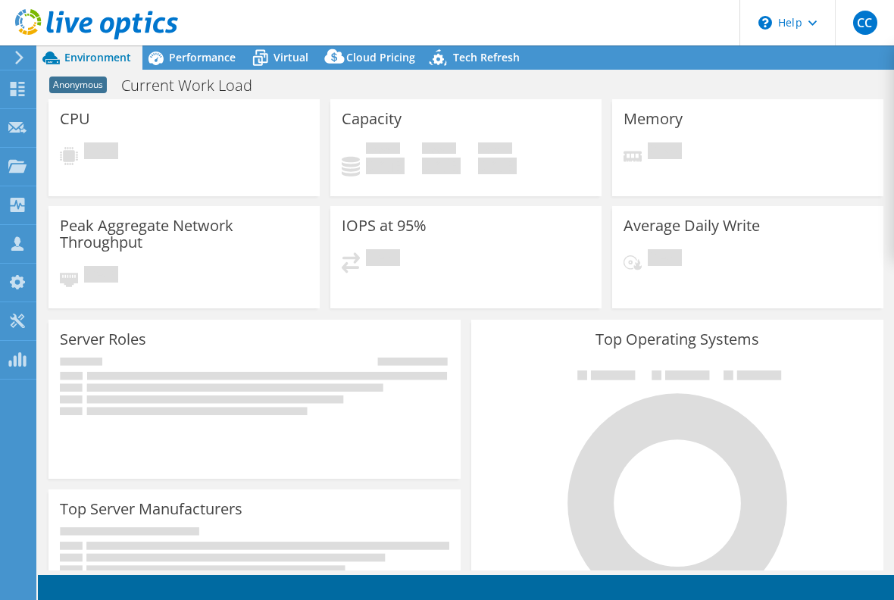
select select "USD"
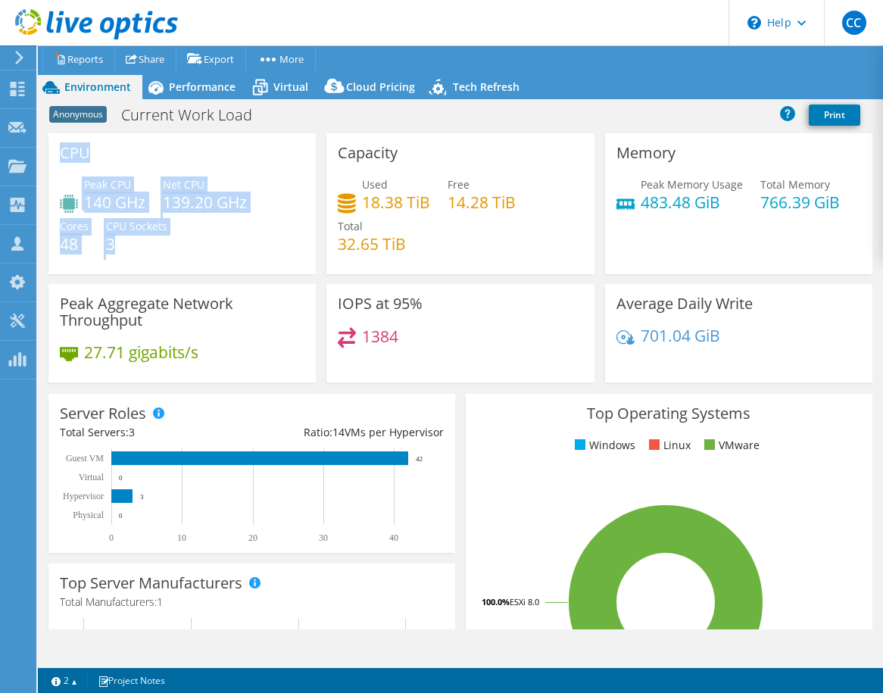
drag, startPoint x: 186, startPoint y: 247, endPoint x: 55, endPoint y: 168, distance: 153.6
click at [55, 168] on div "CPU Peak CPU 140 GHz Net CPU 139.20 GHz Cores 48 CPU Sockets 3" at bounding box center [181, 203] width 267 height 141
click at [95, 148] on div "CPU Peak CPU 140 GHz Net CPU 139.20 GHz Cores 48 CPU Sockets 3" at bounding box center [181, 203] width 267 height 141
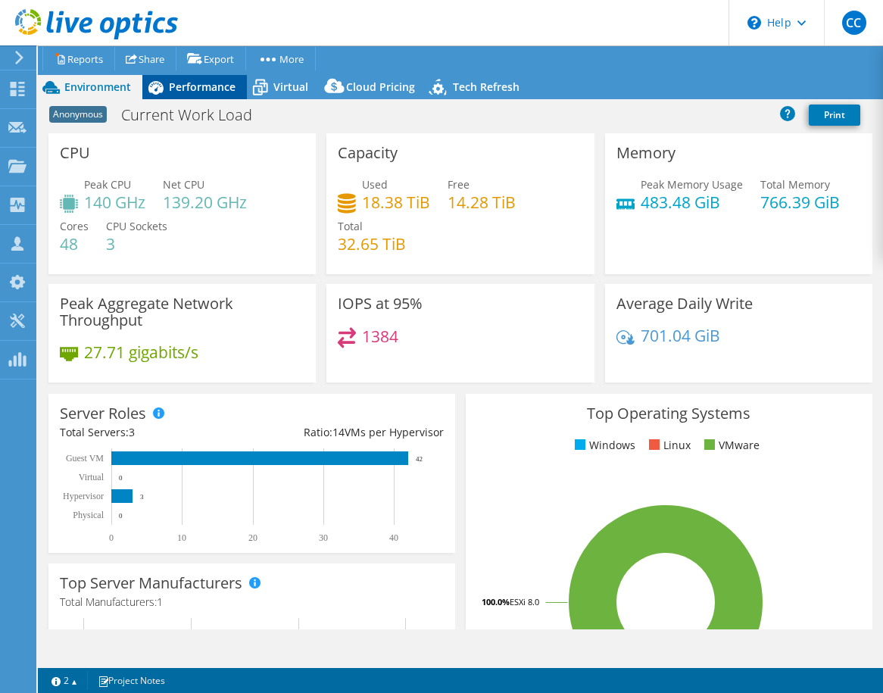
click at [199, 91] on span "Performance" at bounding box center [202, 87] width 67 height 14
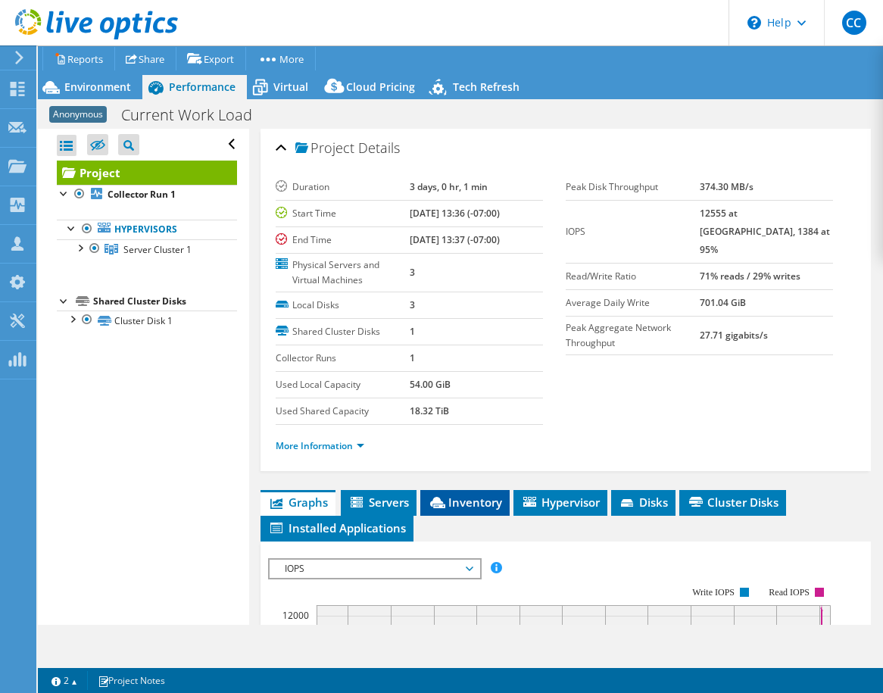
click at [449, 490] on li "Inventory" at bounding box center [464, 503] width 89 height 26
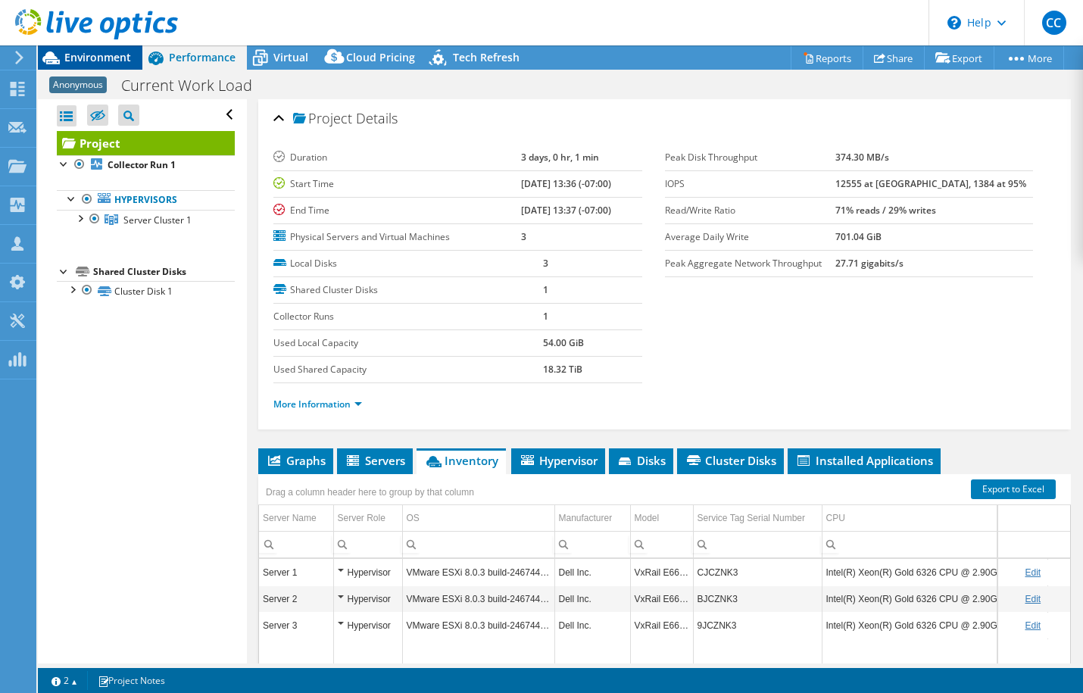
click at [104, 62] on span "Environment" at bounding box center [97, 57] width 67 height 14
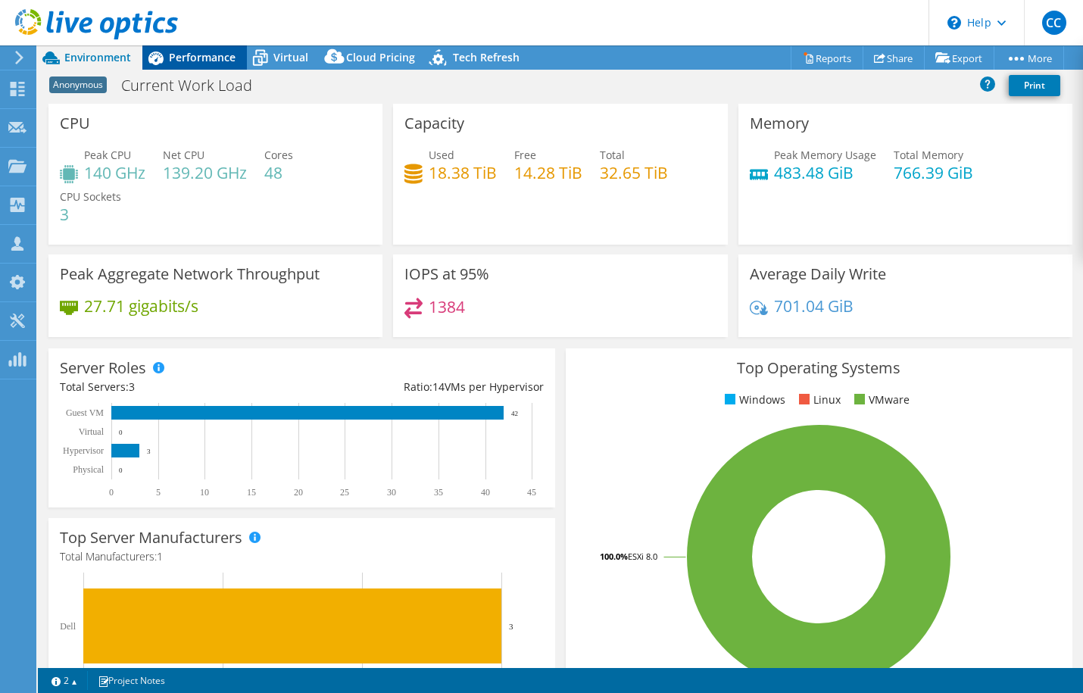
click at [204, 59] on span "Performance" at bounding box center [202, 57] width 67 height 14
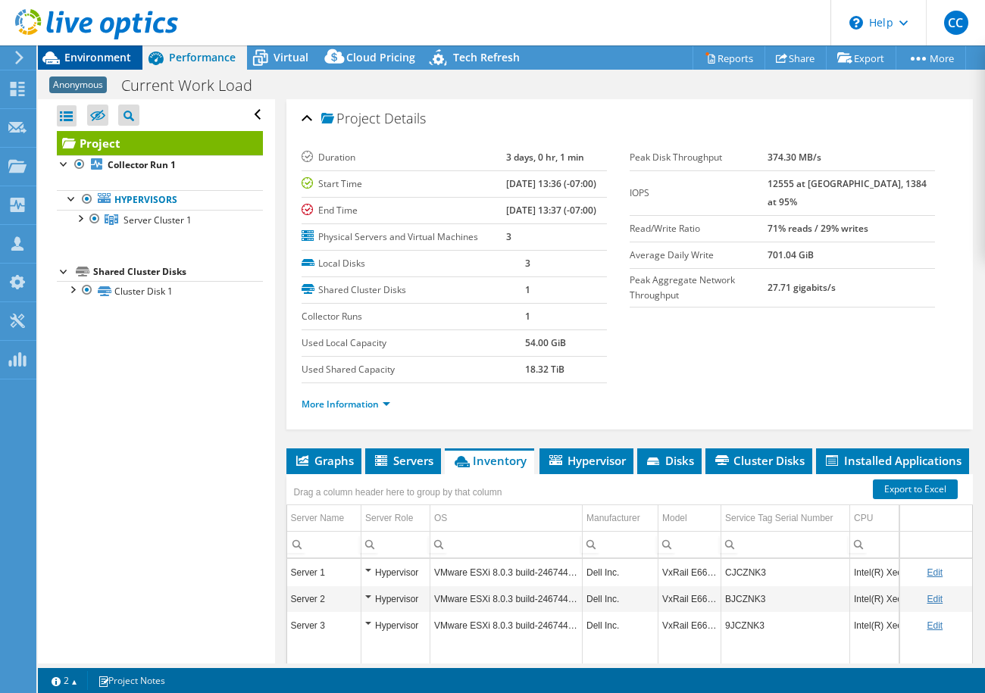
click at [126, 60] on span "Environment" at bounding box center [97, 57] width 67 height 14
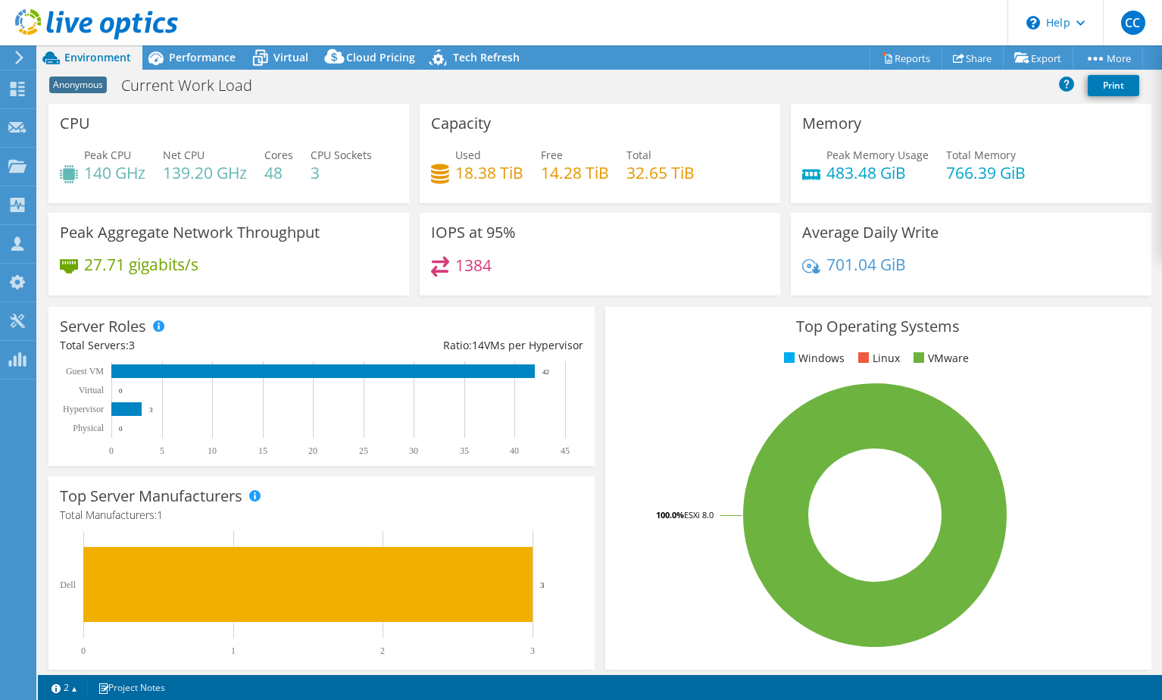
click at [364, 233] on div "Peak Aggregate Network Throughput 27.71 gigabits/s" at bounding box center [228, 254] width 361 height 83
click at [355, 255] on div "Peak Aggregate Network Throughput 27.71 gigabits/s" at bounding box center [228, 254] width 361 height 83
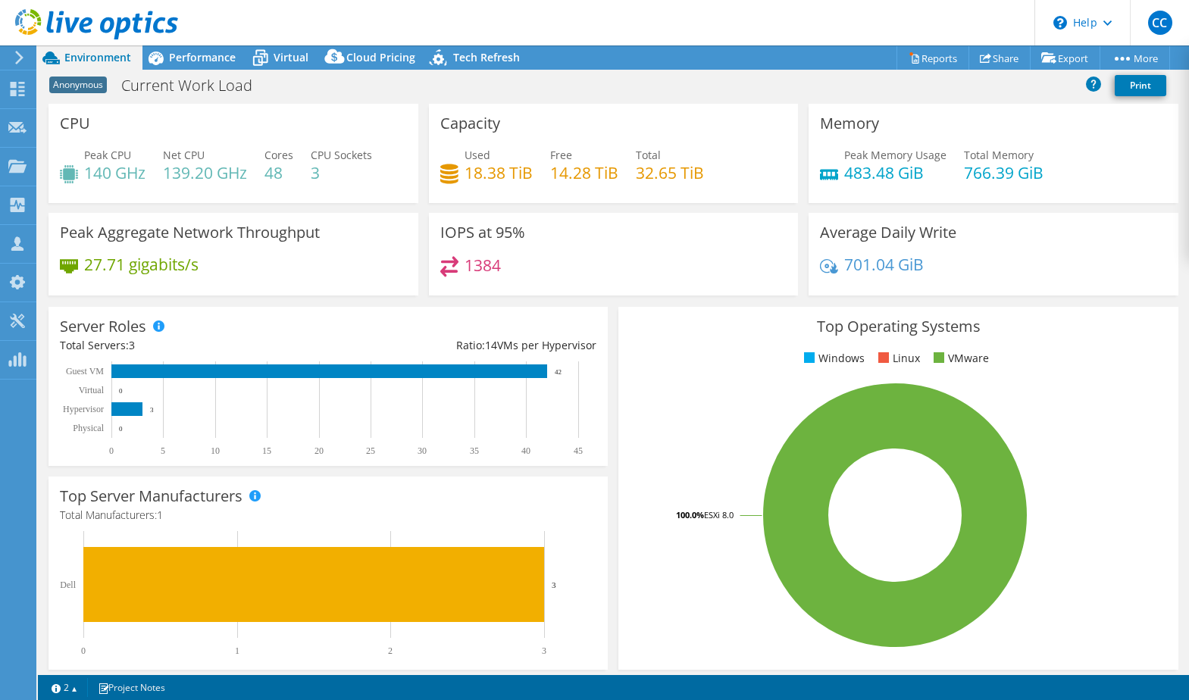
click at [511, 281] on div "1384" at bounding box center [613, 272] width 347 height 33
drag, startPoint x: 511, startPoint y: 265, endPoint x: 418, endPoint y: 229, distance: 99.3
click at [418, 229] on div "CPU Peak CPU 140 GHz Net CPU 139.20 GHz Cores 48 CPU Sockets 3 Capacity Used 18…" at bounding box center [613, 205] width 1140 height 202
click at [481, 245] on div "IOPS at 95% 1384" at bounding box center [614, 254] width 370 height 83
drag, startPoint x: 499, startPoint y: 267, endPoint x: 435, endPoint y: 234, distance: 72.5
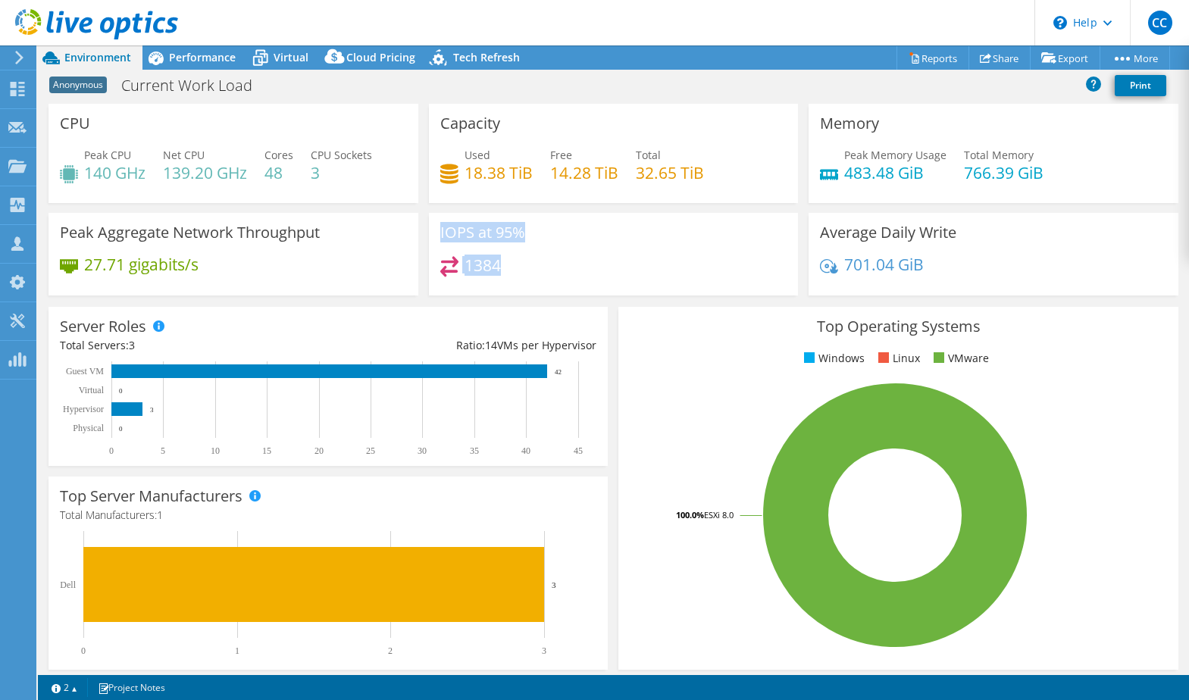
click at [435, 234] on div "IOPS at 95% 1384" at bounding box center [614, 254] width 370 height 83
click at [487, 241] on h3 "IOPS at 95%" at bounding box center [482, 232] width 85 height 17
drag, startPoint x: 619, startPoint y: 170, endPoint x: 448, endPoint y: 159, distance: 171.6
click at [448, 159] on div "Used 18.38 TiB Free 14.28 TiB Total 32.65 TiB" at bounding box center [613, 171] width 347 height 49
click at [540, 204] on div "Capacity Used 18.38 TiB Free 14.28 TiB Total 32.65 TiB" at bounding box center [614, 158] width 380 height 109
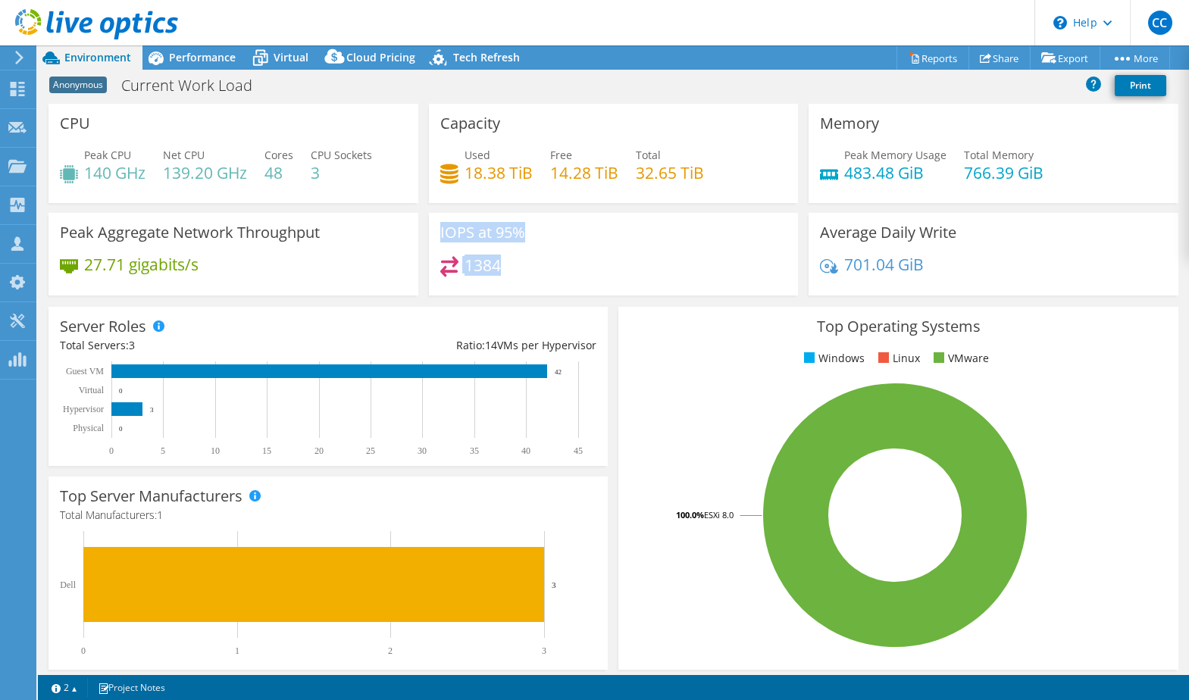
drag, startPoint x: 504, startPoint y: 265, endPoint x: 431, endPoint y: 236, distance: 78.2
click at [431, 236] on div "IOPS at 95% 1384" at bounding box center [614, 254] width 370 height 83
click at [504, 255] on div "IOPS at 95% 1384" at bounding box center [614, 254] width 370 height 83
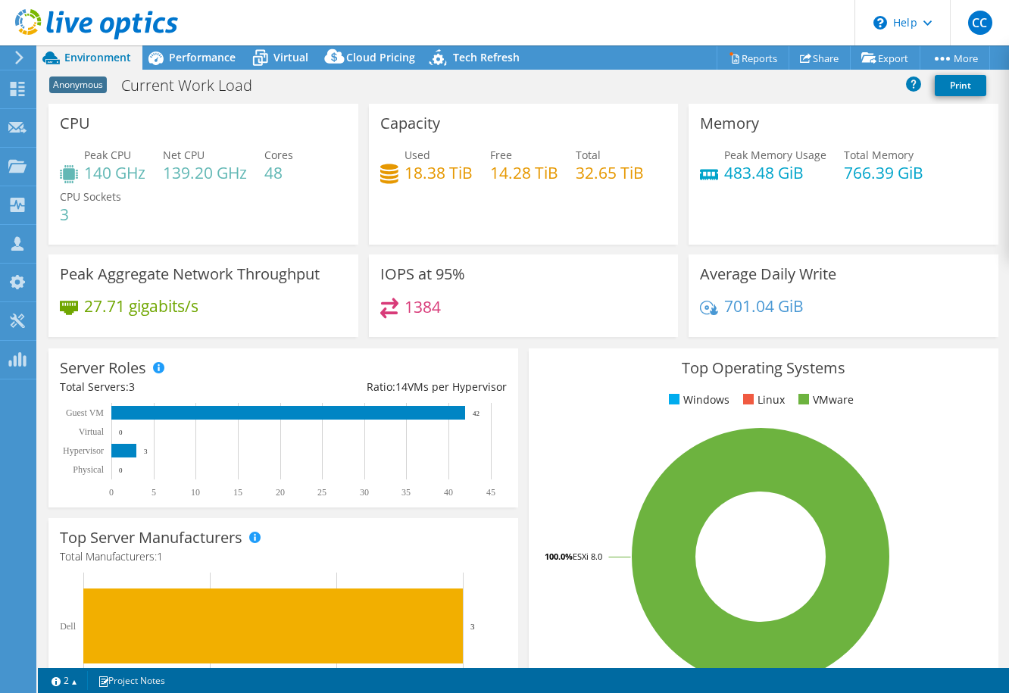
select select "USD"
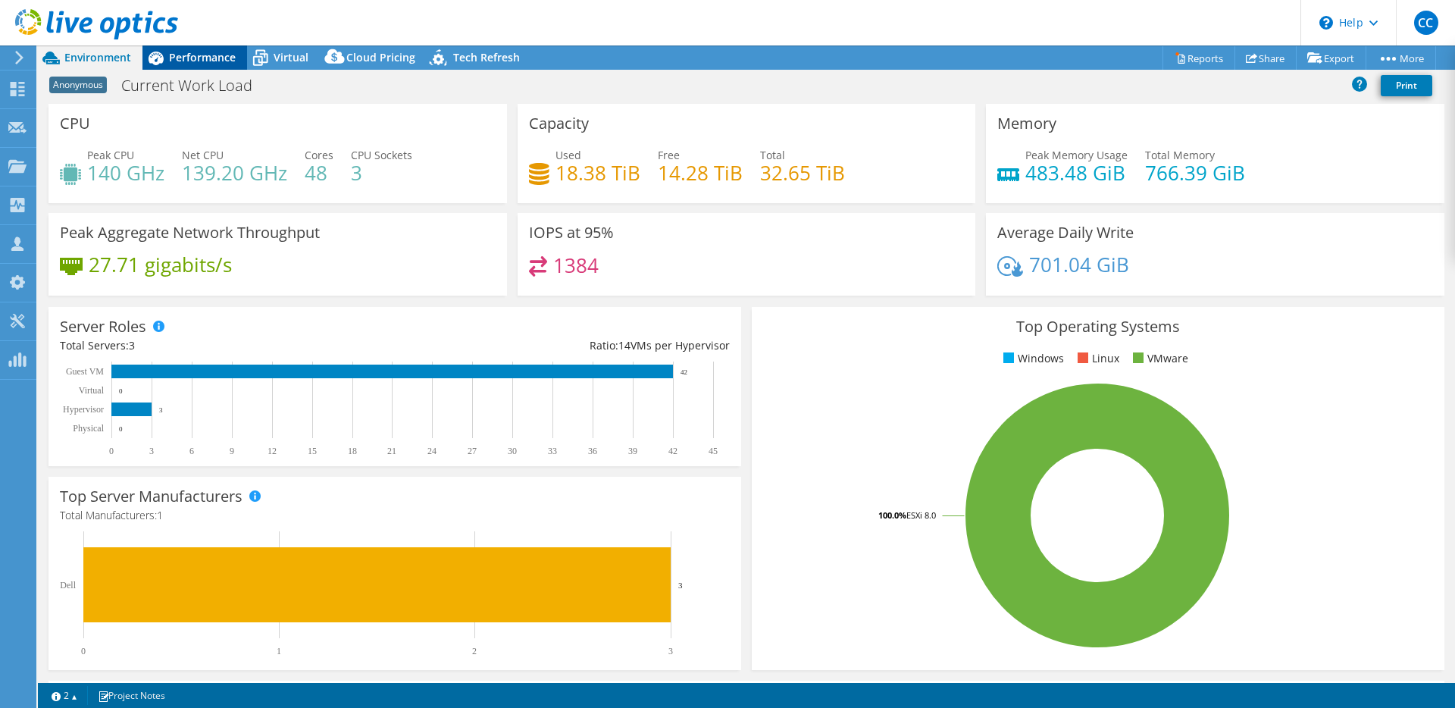
click at [205, 55] on span "Performance" at bounding box center [202, 57] width 67 height 14
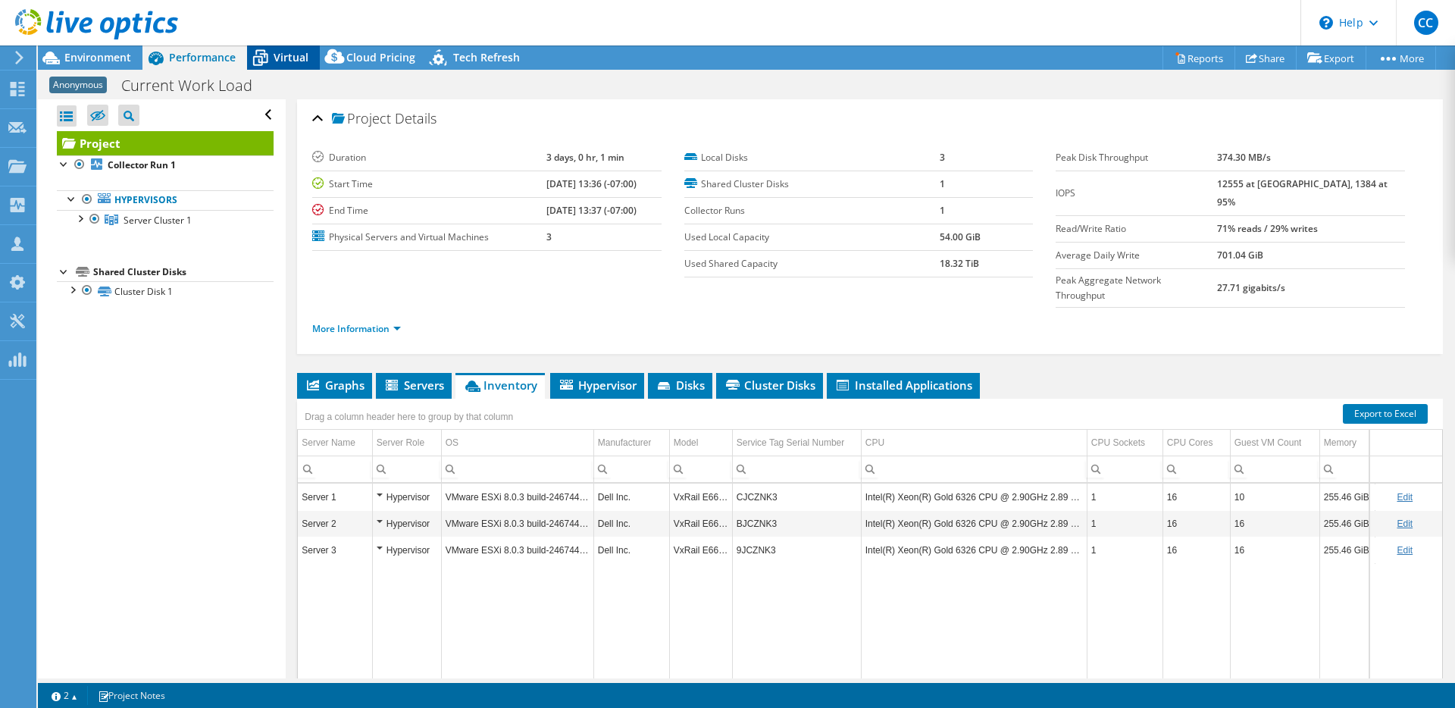
click at [259, 61] on icon at bounding box center [260, 58] width 27 height 27
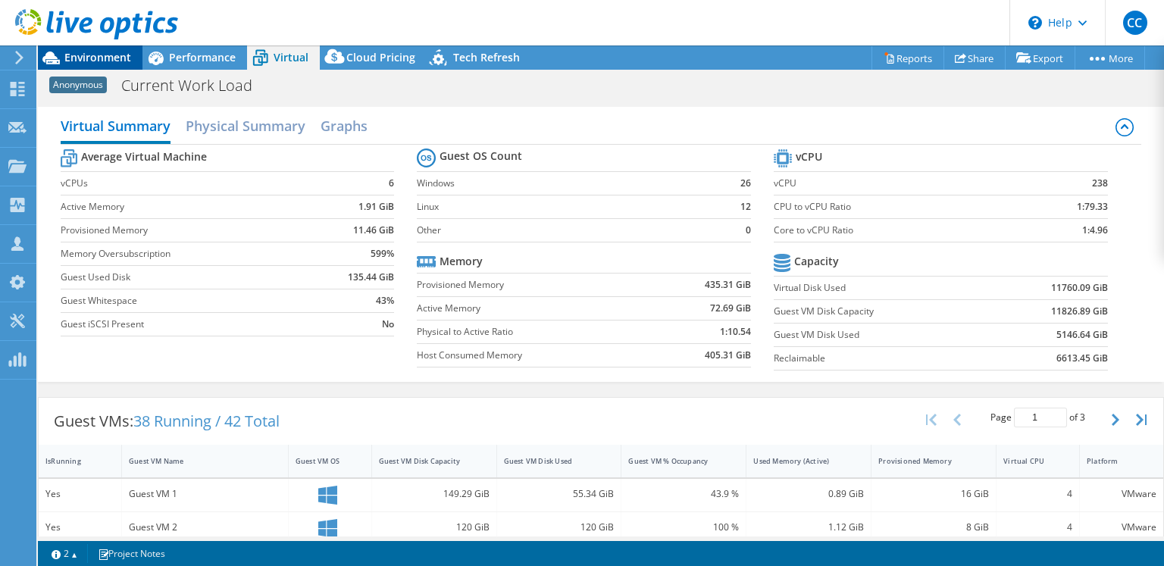
click at [117, 62] on span "Environment" at bounding box center [97, 57] width 67 height 14
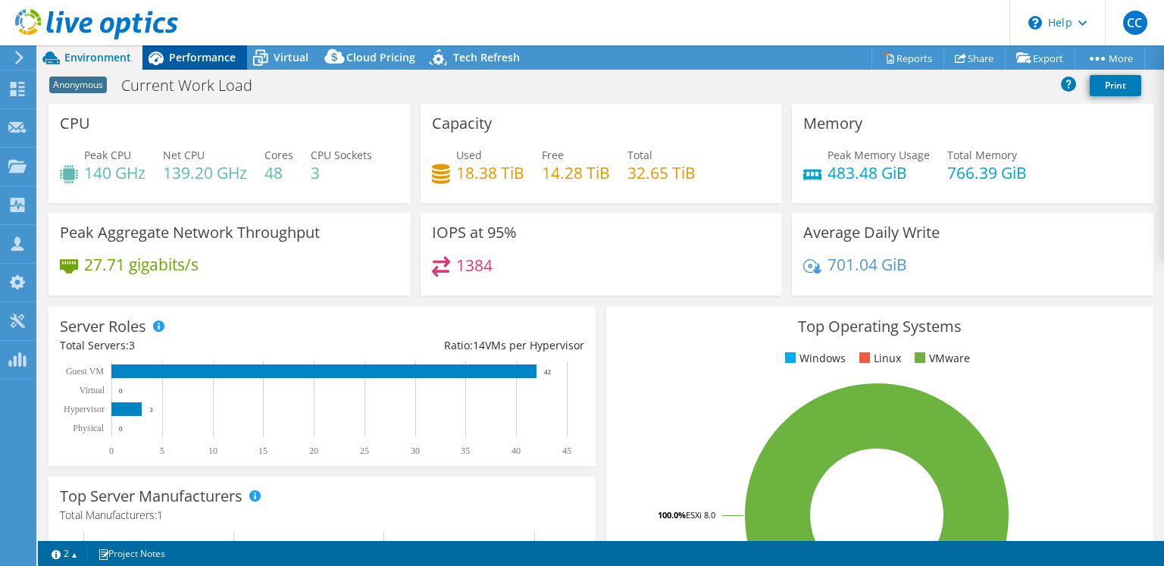
click at [177, 59] on span "Performance" at bounding box center [202, 57] width 67 height 14
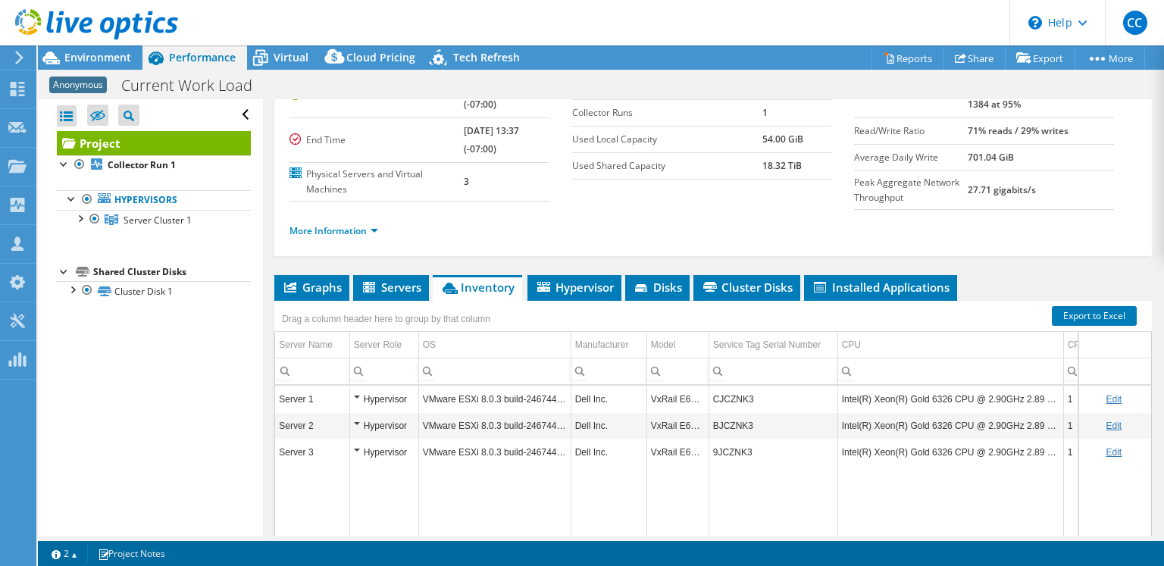
scroll to position [100, 0]
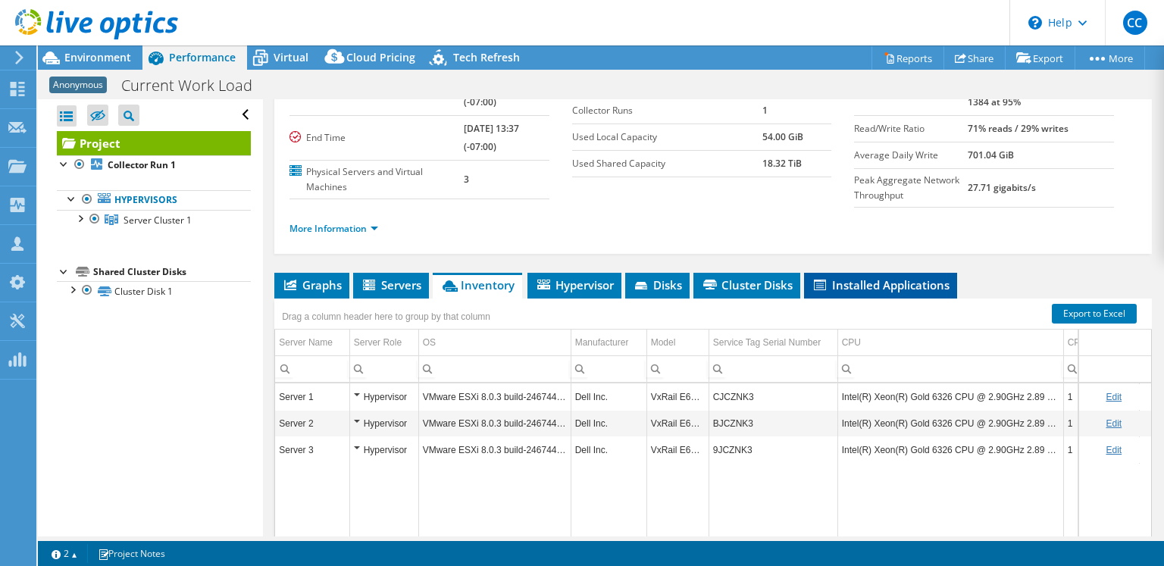
click at [874, 282] on span "Installed Applications" at bounding box center [880, 284] width 138 height 15
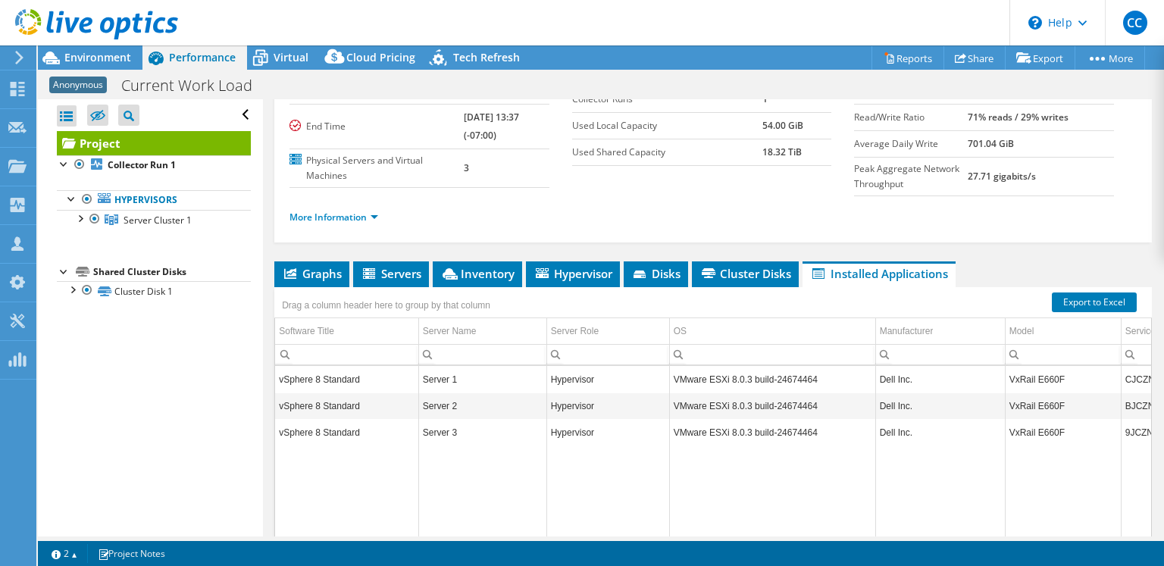
scroll to position [0, 0]
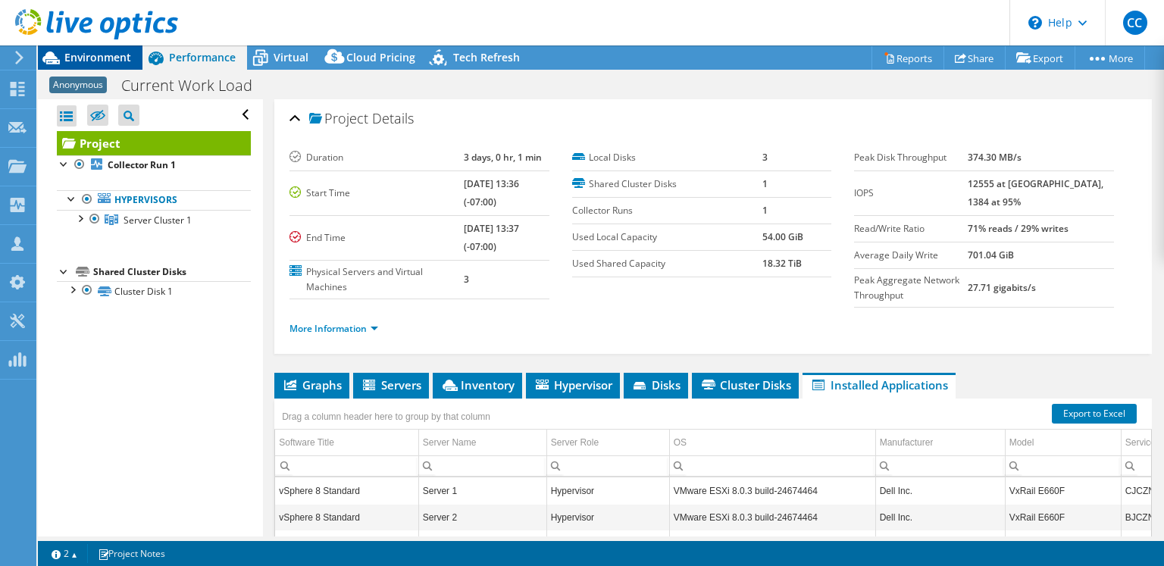
click at [119, 55] on span "Environment" at bounding box center [97, 57] width 67 height 14
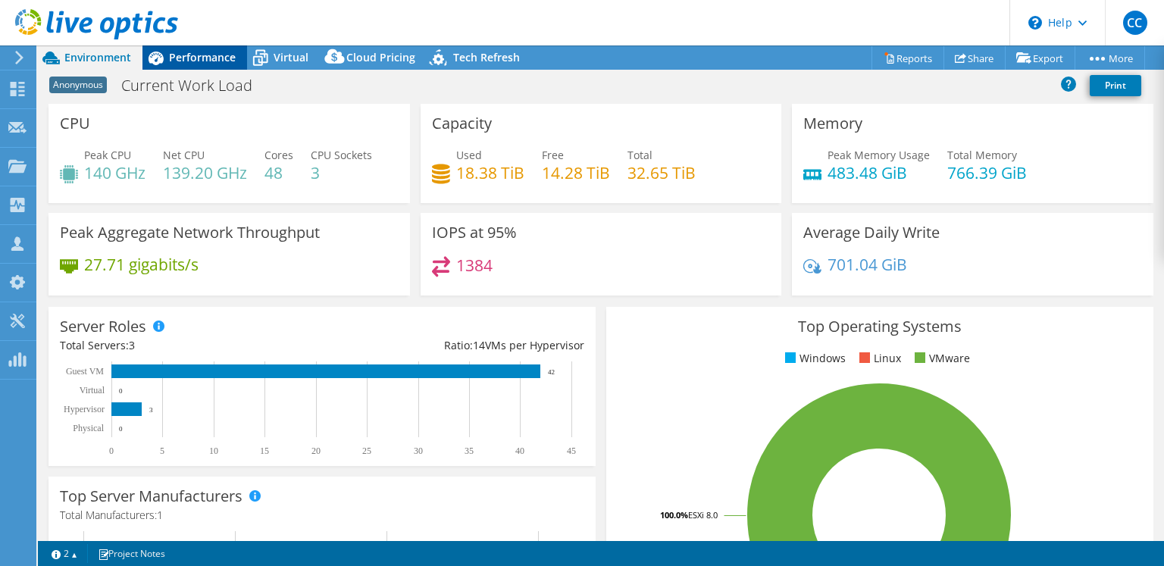
click at [201, 69] on div "Performance" at bounding box center [194, 57] width 105 height 24
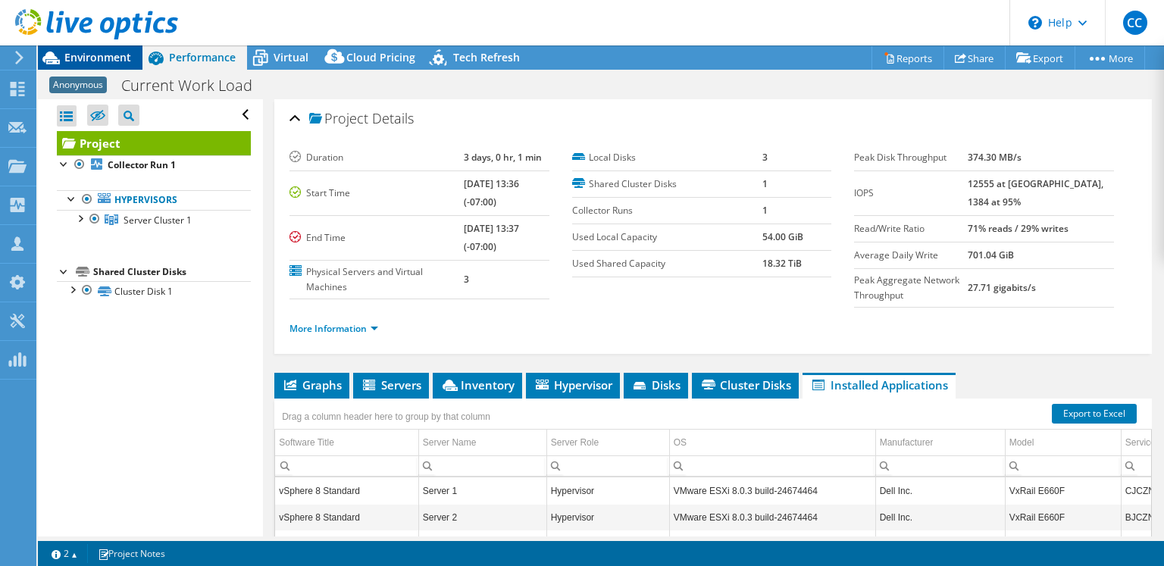
click at [111, 58] on span "Environment" at bounding box center [97, 57] width 67 height 14
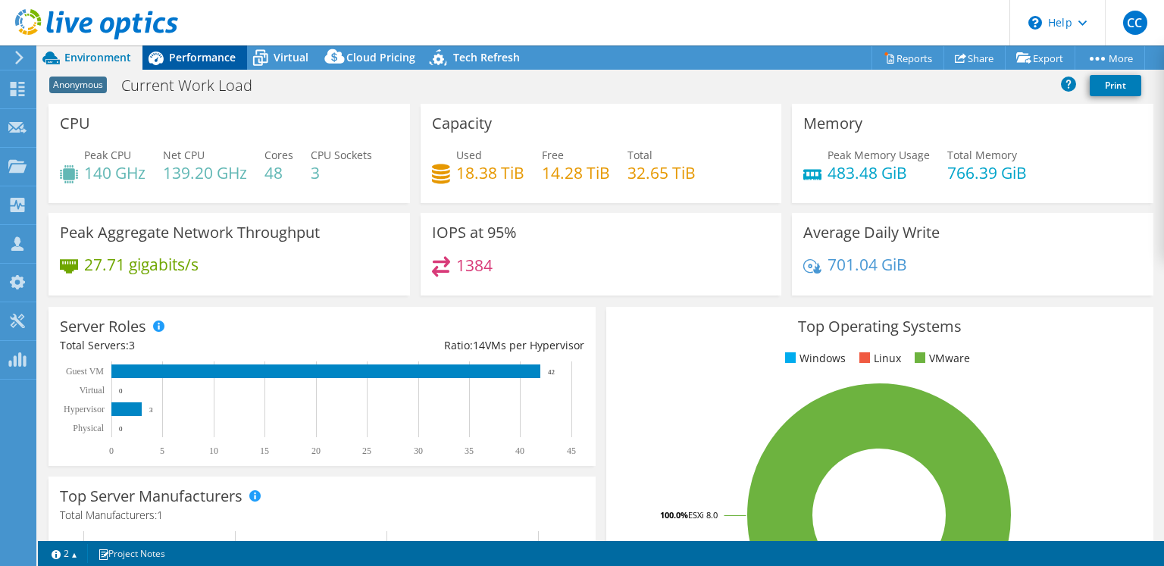
click at [217, 64] on span "Performance" at bounding box center [202, 57] width 67 height 14
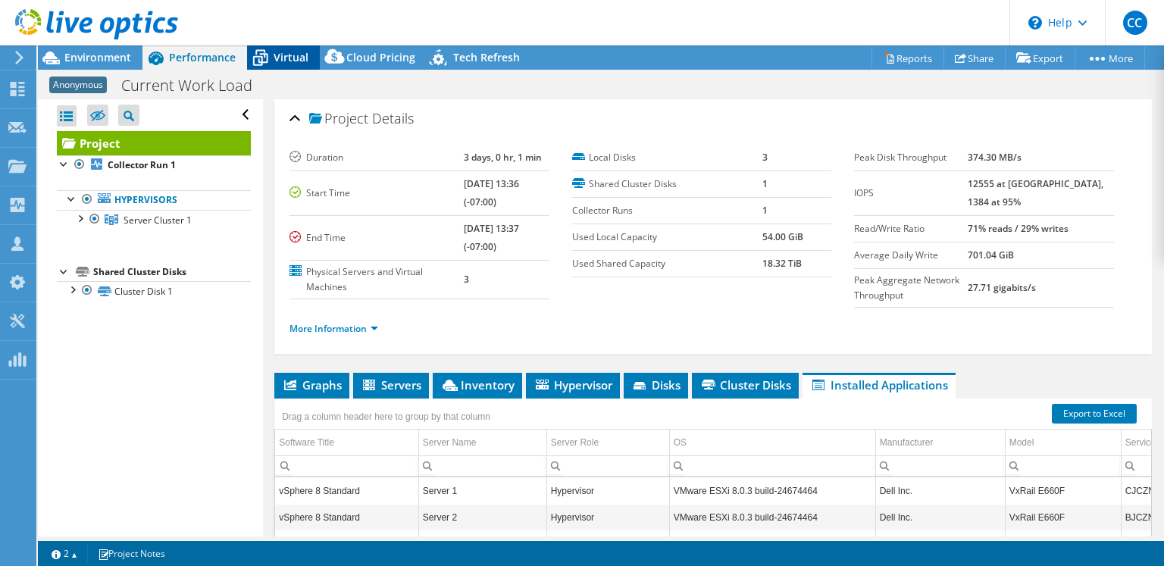
click at [283, 64] on span "Virtual" at bounding box center [291, 57] width 35 height 14
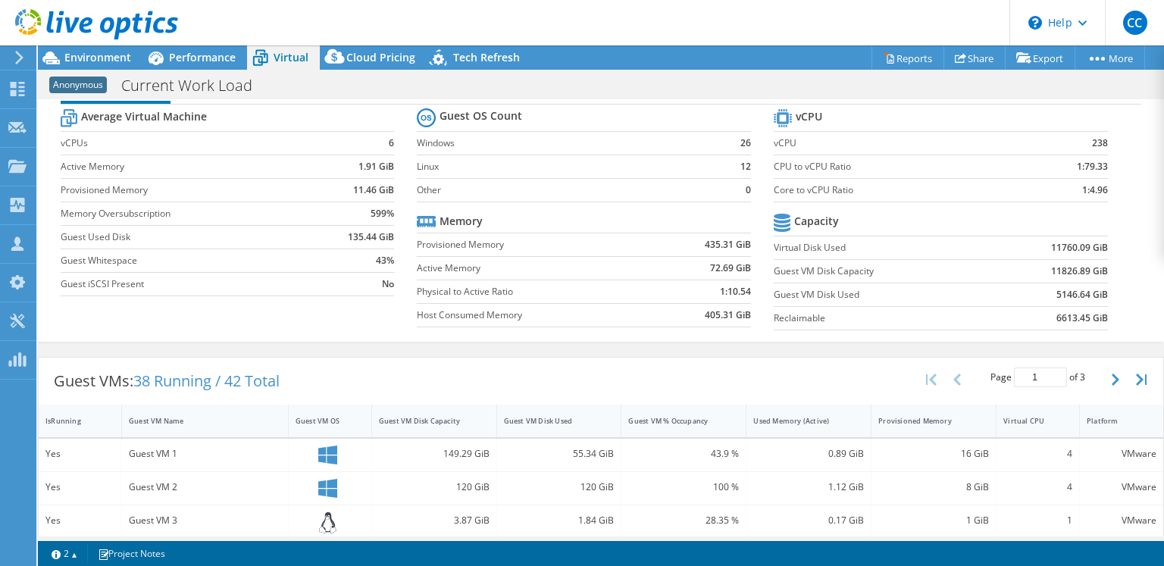
scroll to position [41, 0]
click at [1008, 245] on b "11760.09 GiB" at bounding box center [1079, 246] width 57 height 15
click at [1008, 255] on td "11760.09 GiB" at bounding box center [1049, 246] width 115 height 23
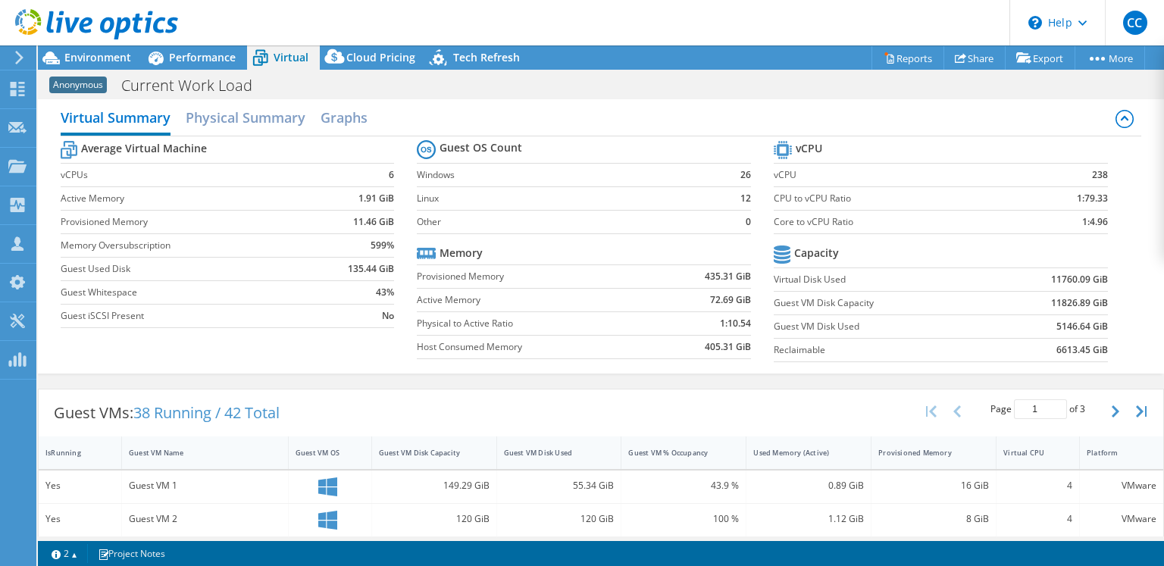
scroll to position [0, 0]
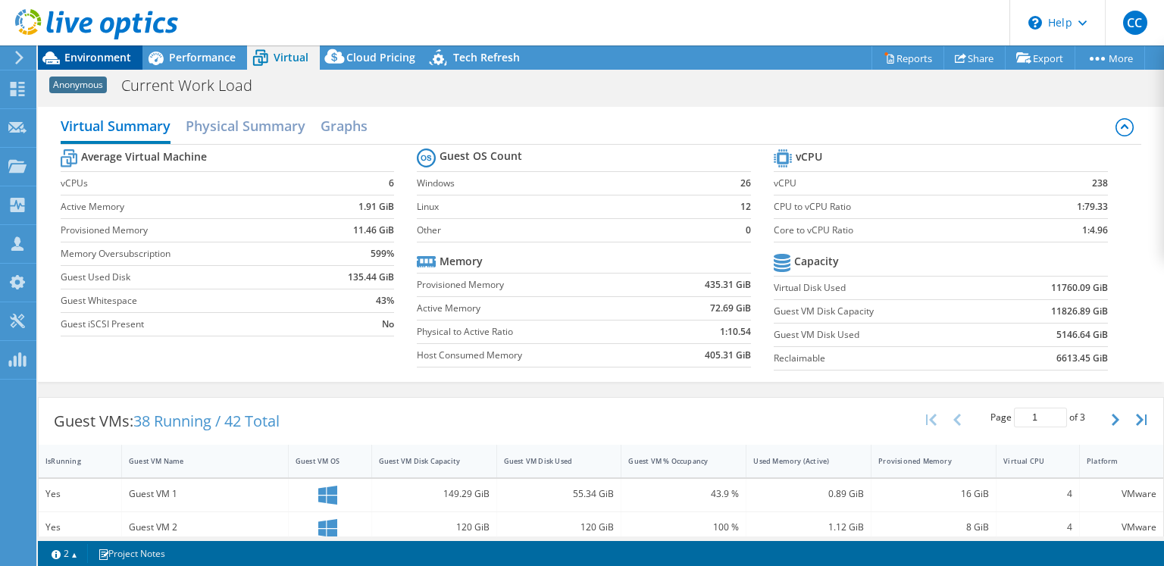
click at [95, 56] on span "Environment" at bounding box center [97, 57] width 67 height 14
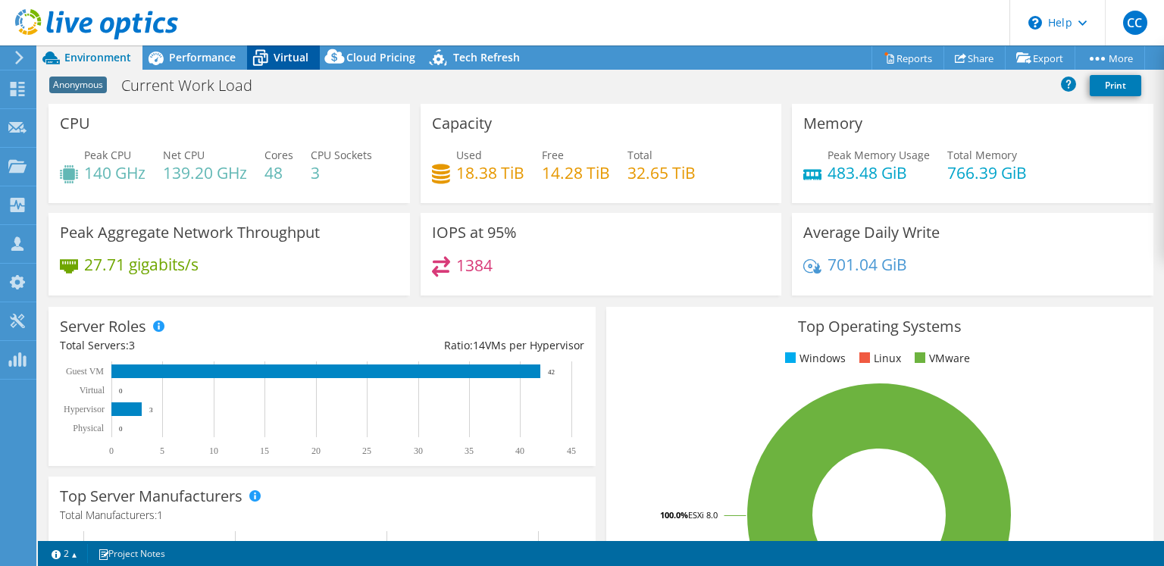
click at [276, 60] on span "Virtual" at bounding box center [291, 57] width 35 height 14
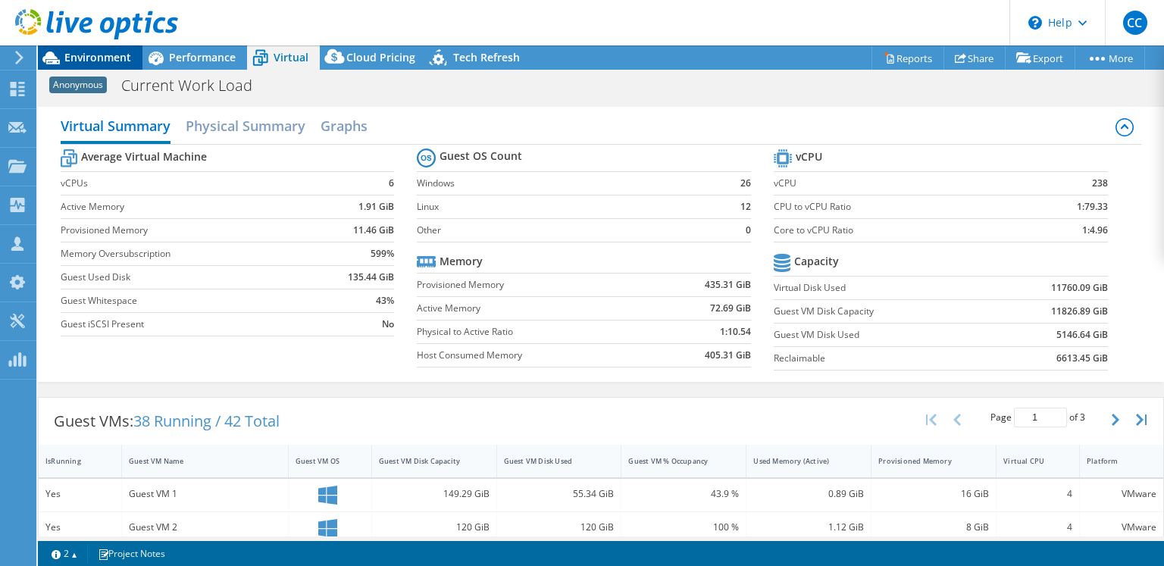
click at [90, 65] on div "Environment" at bounding box center [90, 57] width 105 height 24
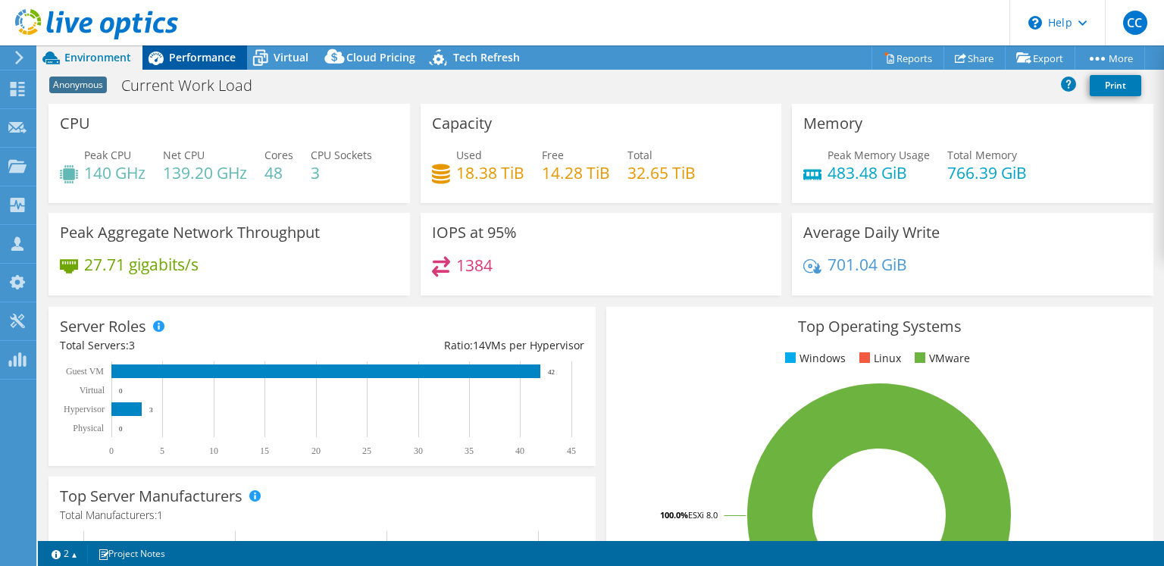
click at [195, 54] on span "Performance" at bounding box center [202, 57] width 67 height 14
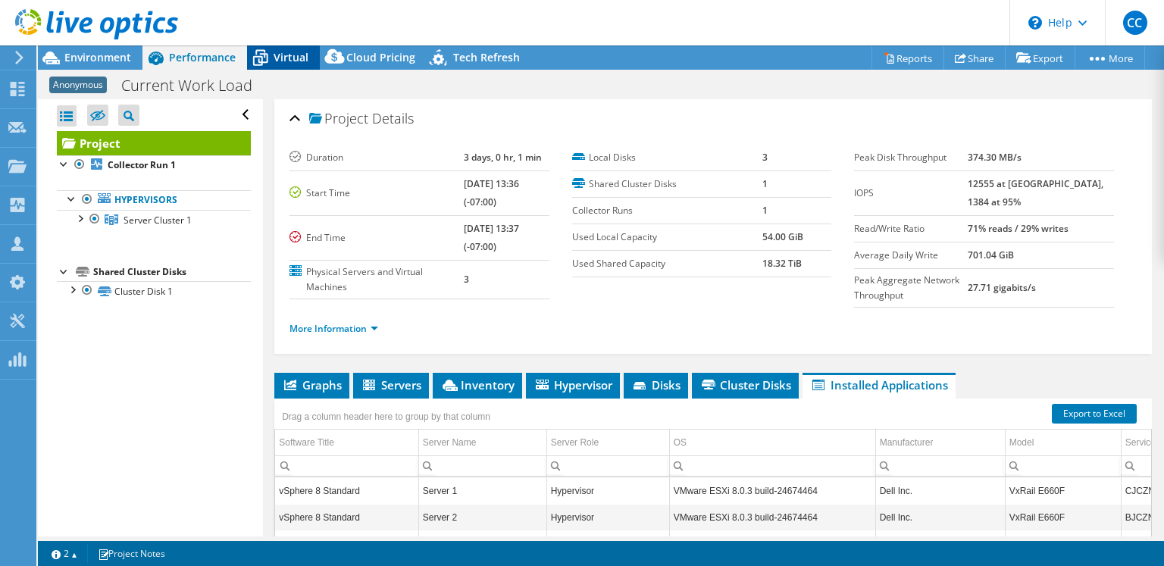
click at [278, 60] on span "Virtual" at bounding box center [291, 57] width 35 height 14
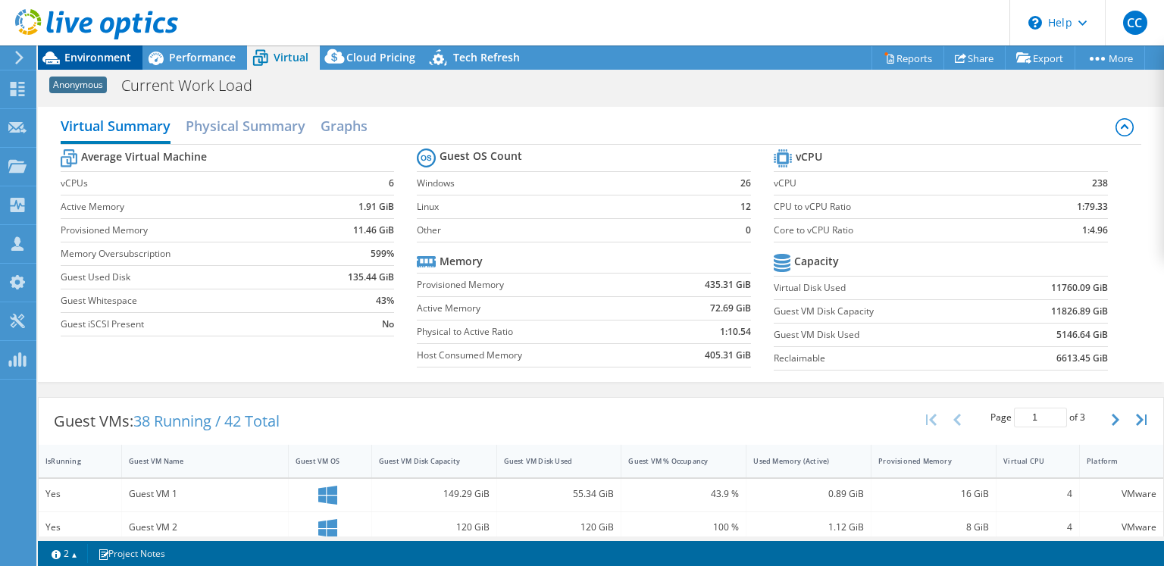
click at [104, 58] on span "Environment" at bounding box center [97, 57] width 67 height 14
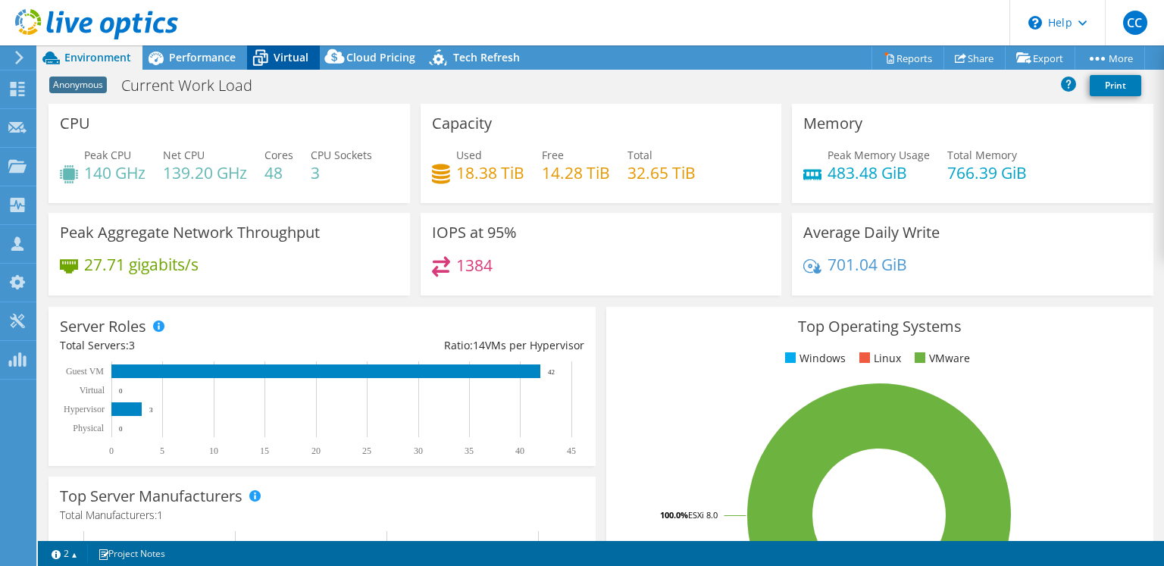
click at [288, 61] on span "Virtual" at bounding box center [291, 57] width 35 height 14
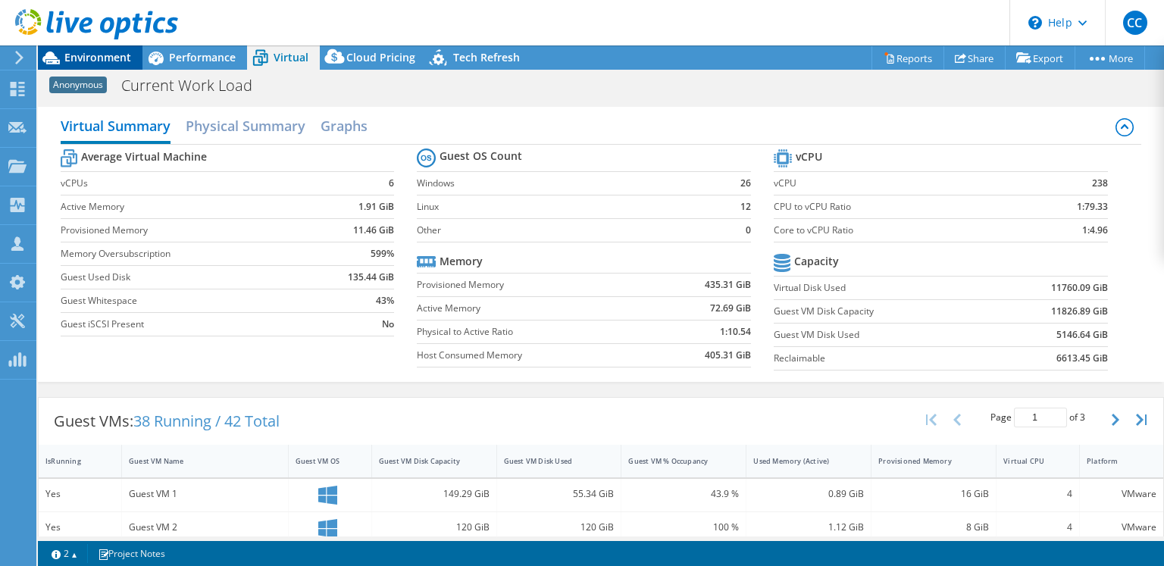
click at [108, 56] on span "Environment" at bounding box center [97, 57] width 67 height 14
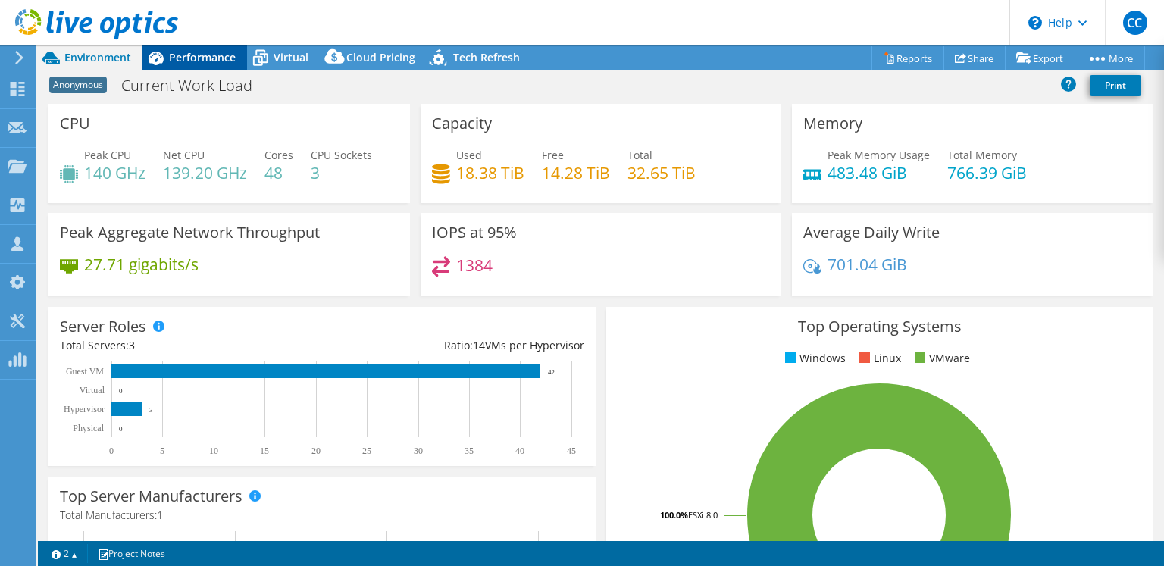
click at [155, 60] on icon at bounding box center [155, 58] width 27 height 27
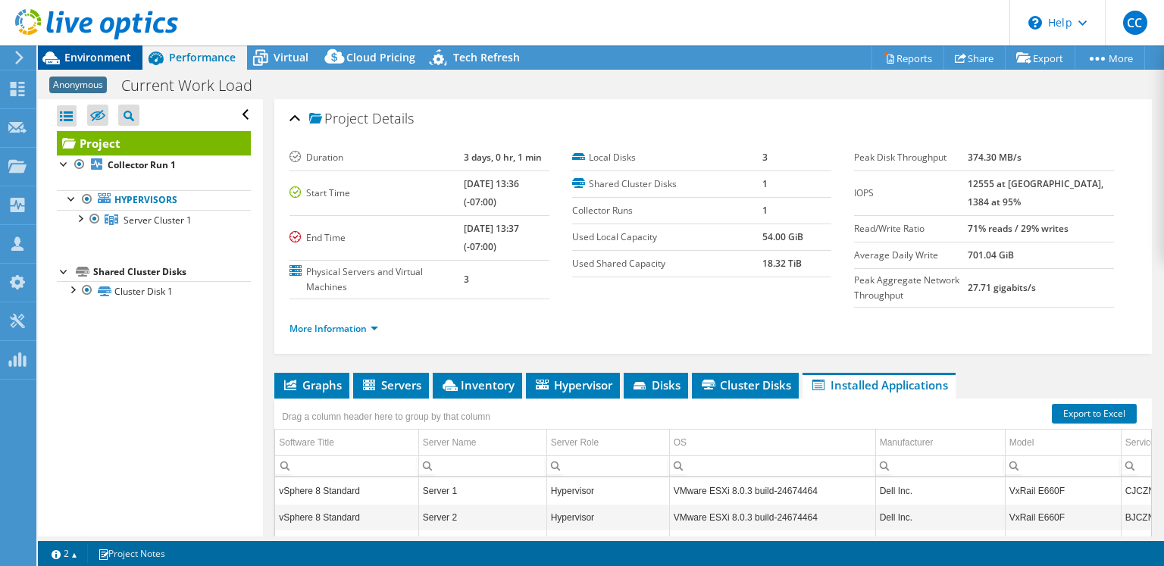
click at [117, 61] on span "Environment" at bounding box center [97, 57] width 67 height 14
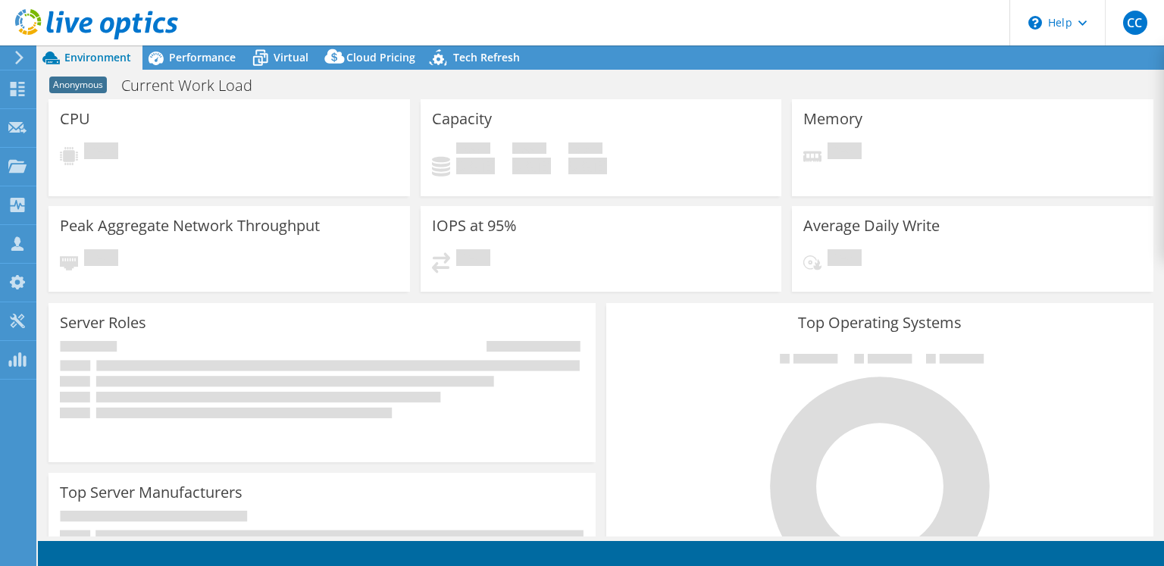
select select "USD"
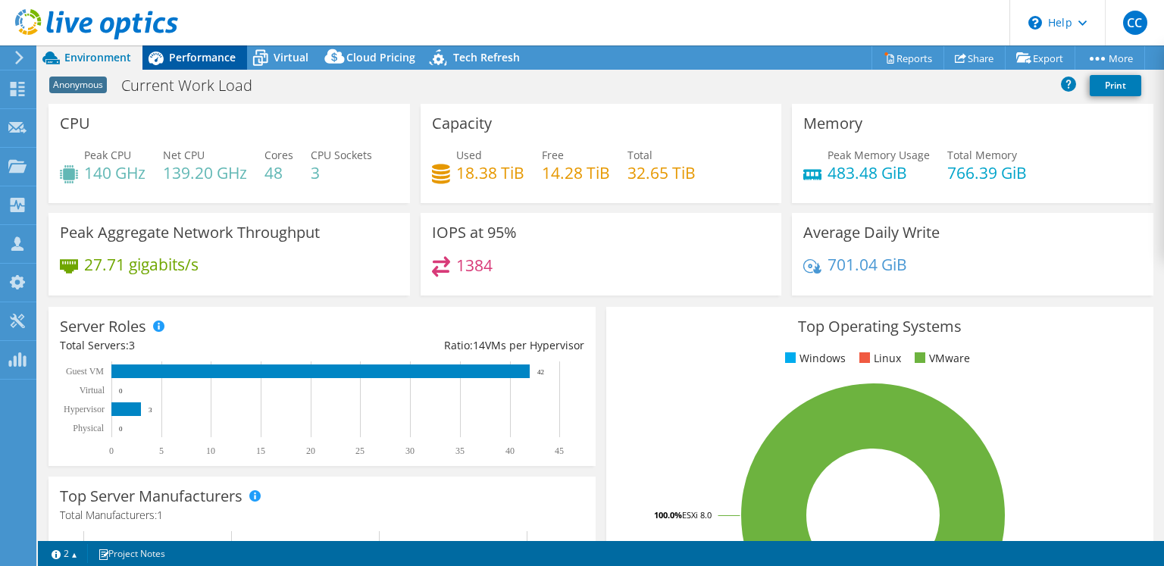
click at [205, 62] on span "Performance" at bounding box center [202, 57] width 67 height 14
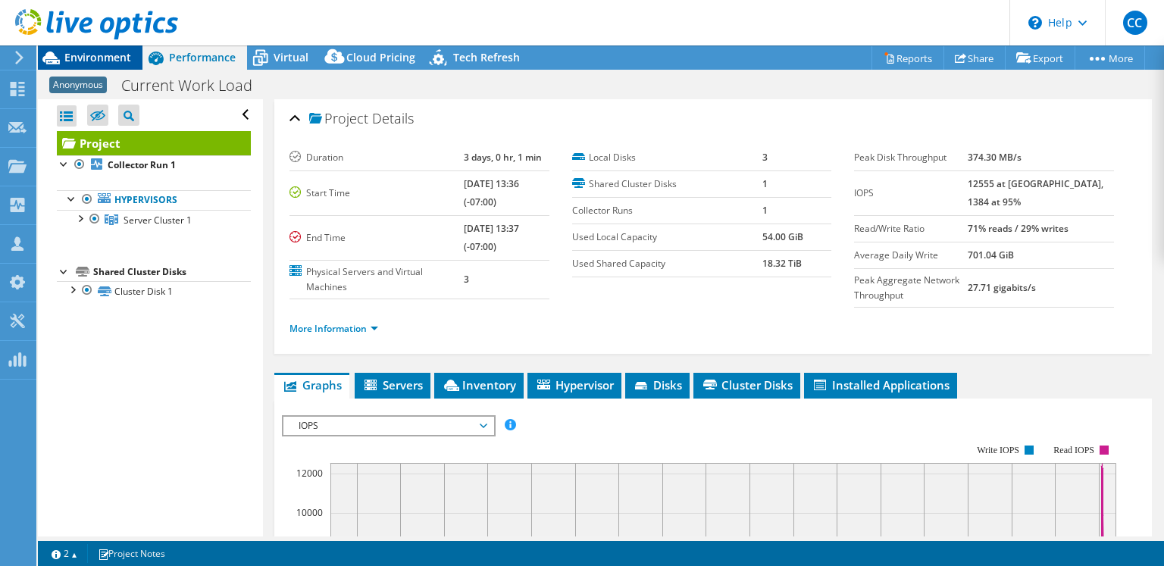
click at [108, 56] on span "Environment" at bounding box center [97, 57] width 67 height 14
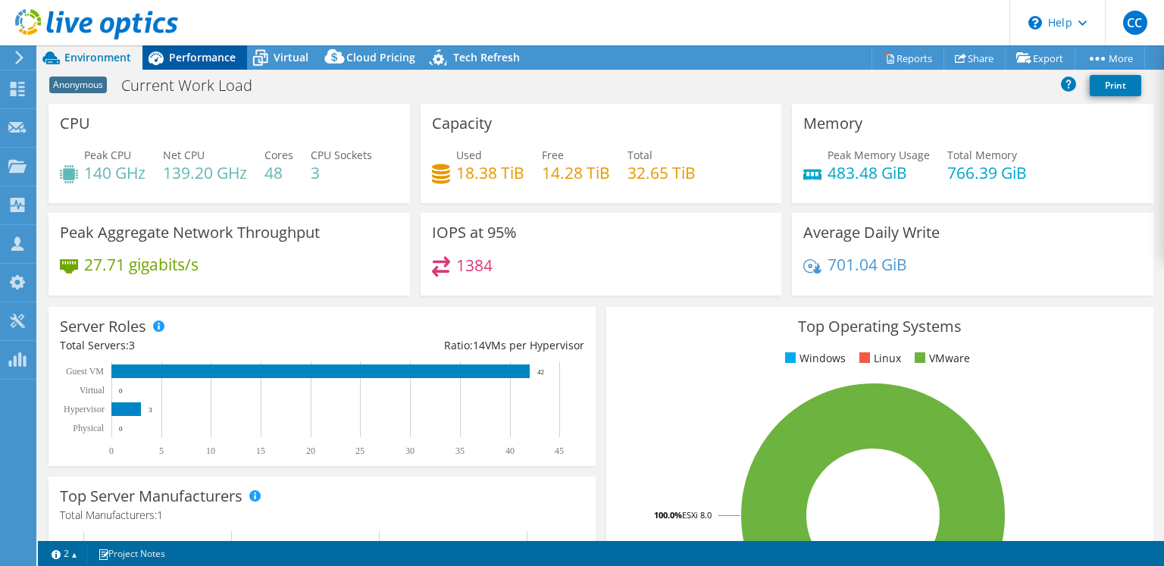
click at [195, 54] on span "Performance" at bounding box center [202, 57] width 67 height 14
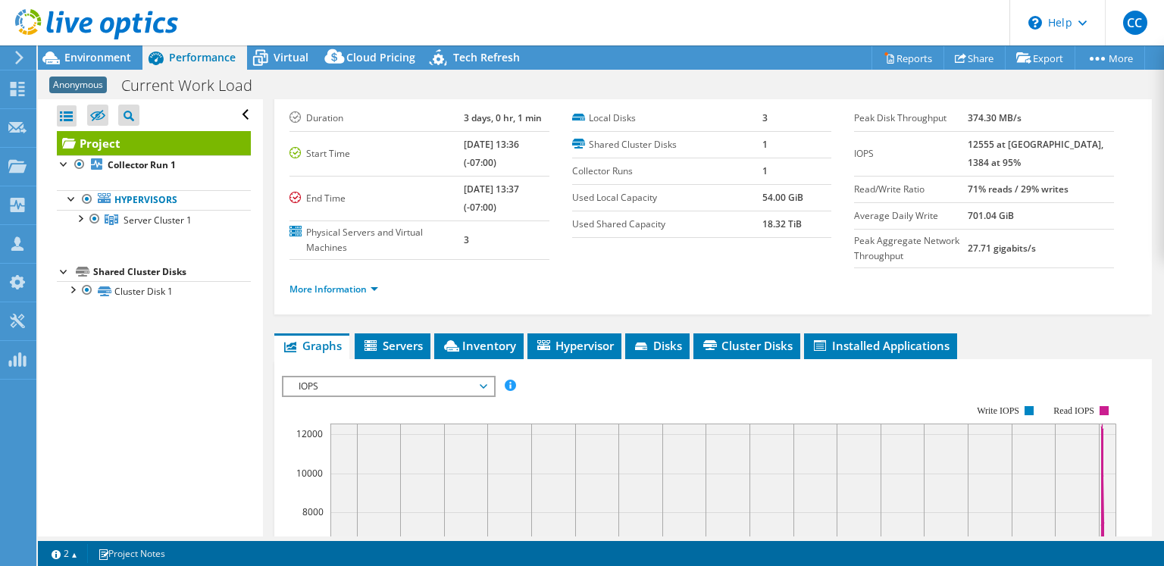
scroll to position [114, 0]
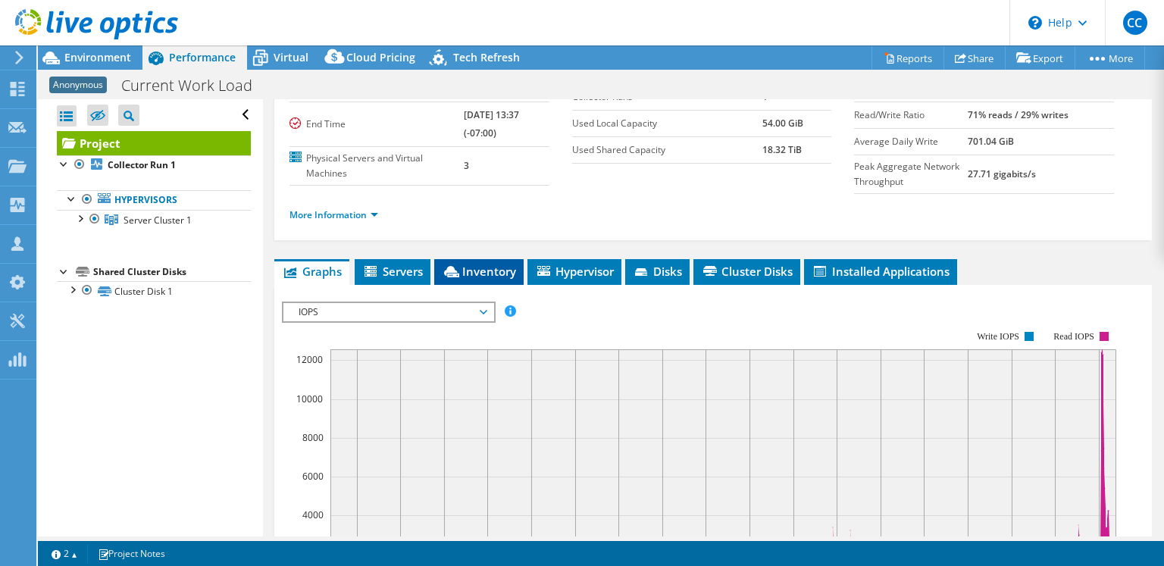
click at [471, 264] on span "Inventory" at bounding box center [479, 271] width 74 height 15
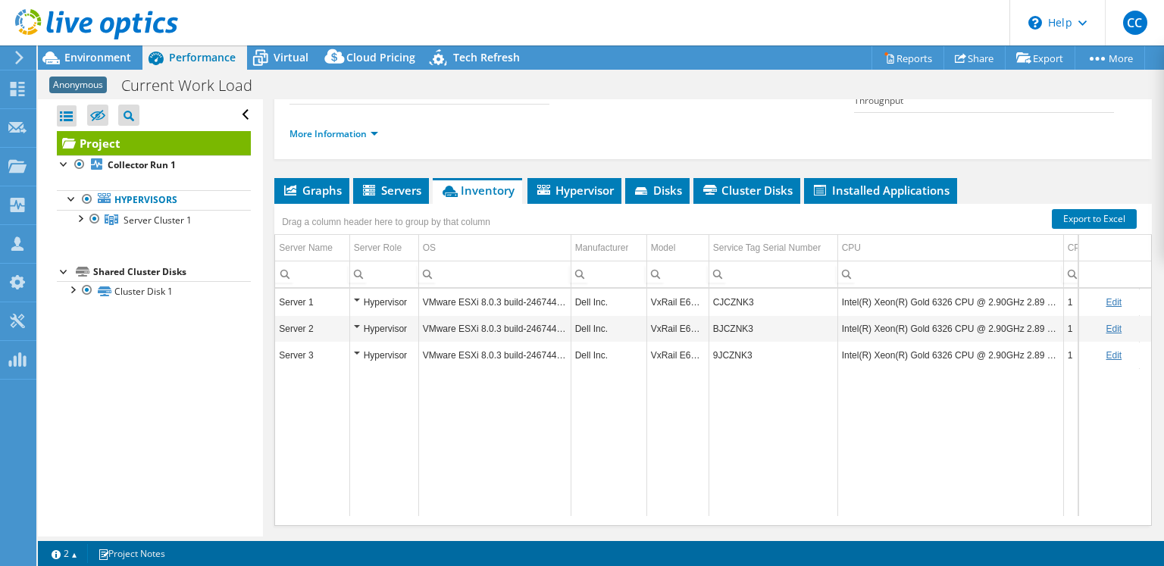
scroll to position [195, 0]
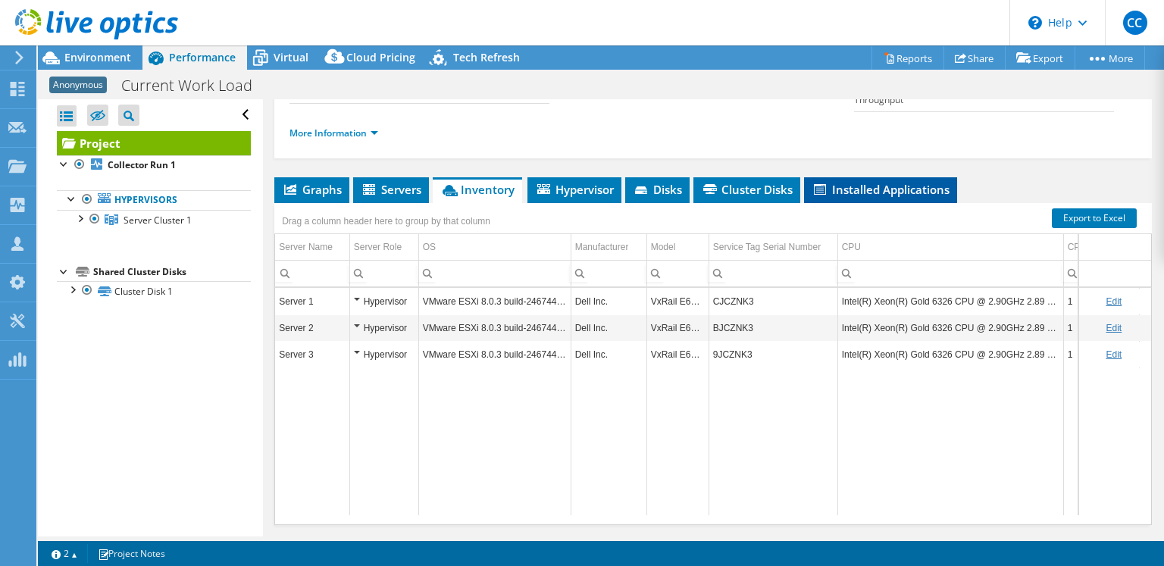
click at [861, 184] on span "Installed Applications" at bounding box center [880, 189] width 138 height 15
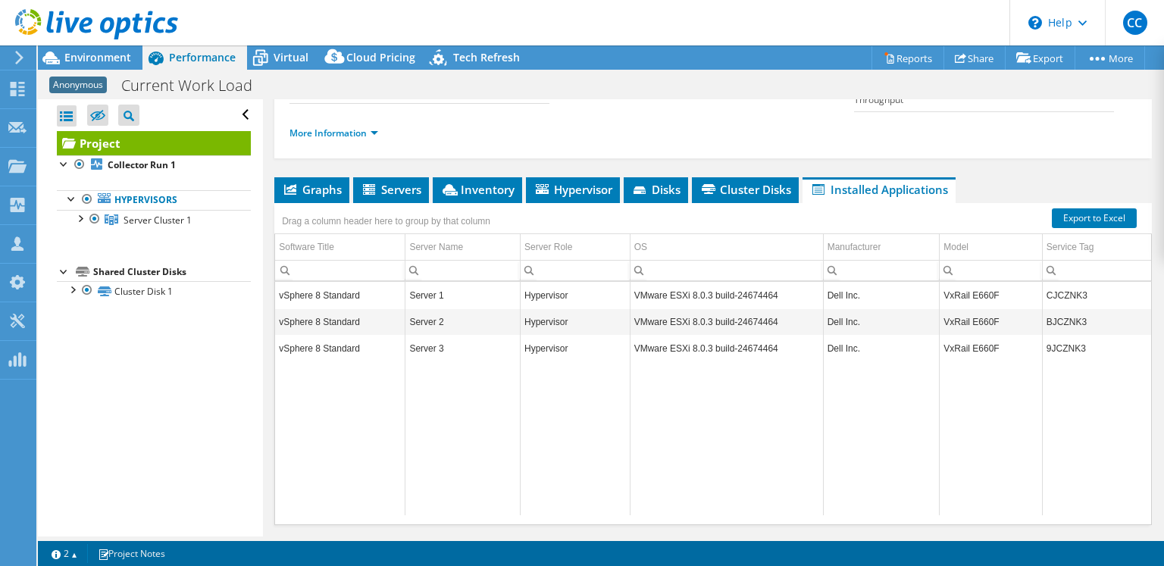
click at [410, 300] on td "Server 1" at bounding box center [462, 295] width 115 height 27
click at [380, 301] on td "vSphere 8 Standard" at bounding box center [340, 295] width 130 height 27
click at [108, 61] on span "Environment" at bounding box center [97, 57] width 67 height 14
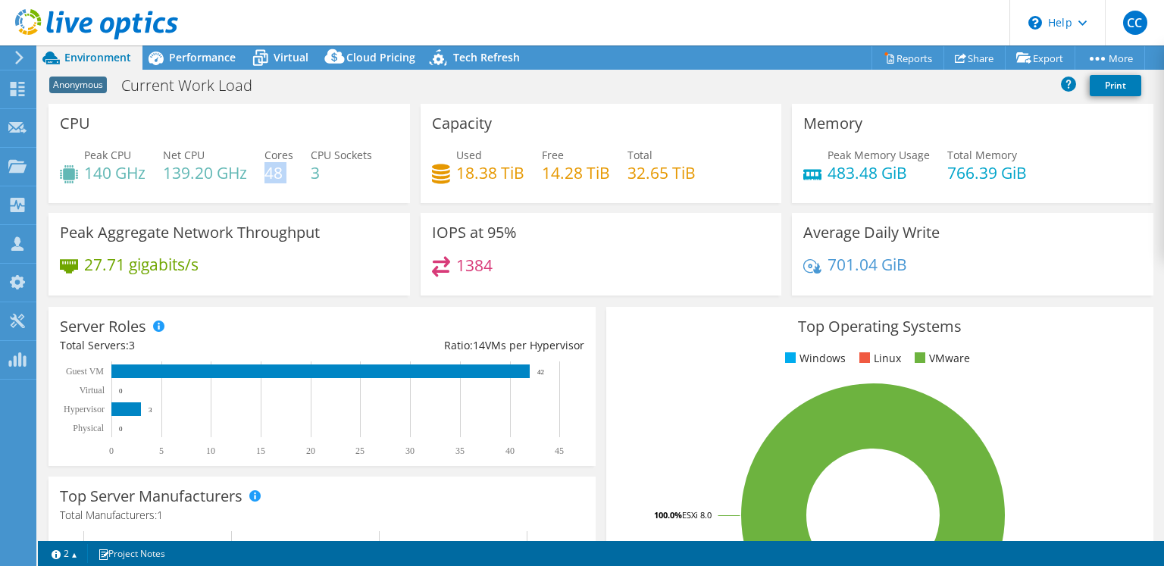
drag, startPoint x: 267, startPoint y: 173, endPoint x: 299, endPoint y: 176, distance: 31.2
click at [299, 176] on div "Peak CPU 140 GHz Net CPU 139.20 GHz Cores 48 CPU Sockets 3" at bounding box center [229, 171] width 339 height 49
click at [298, 176] on div "Peak CPU 140 GHz Net CPU 139.20 GHz Cores 48 CPU Sockets 3" at bounding box center [229, 171] width 339 height 49
drag, startPoint x: 268, startPoint y: 177, endPoint x: 286, endPoint y: 180, distance: 17.7
click at [286, 180] on h4 "48" at bounding box center [278, 172] width 29 height 17
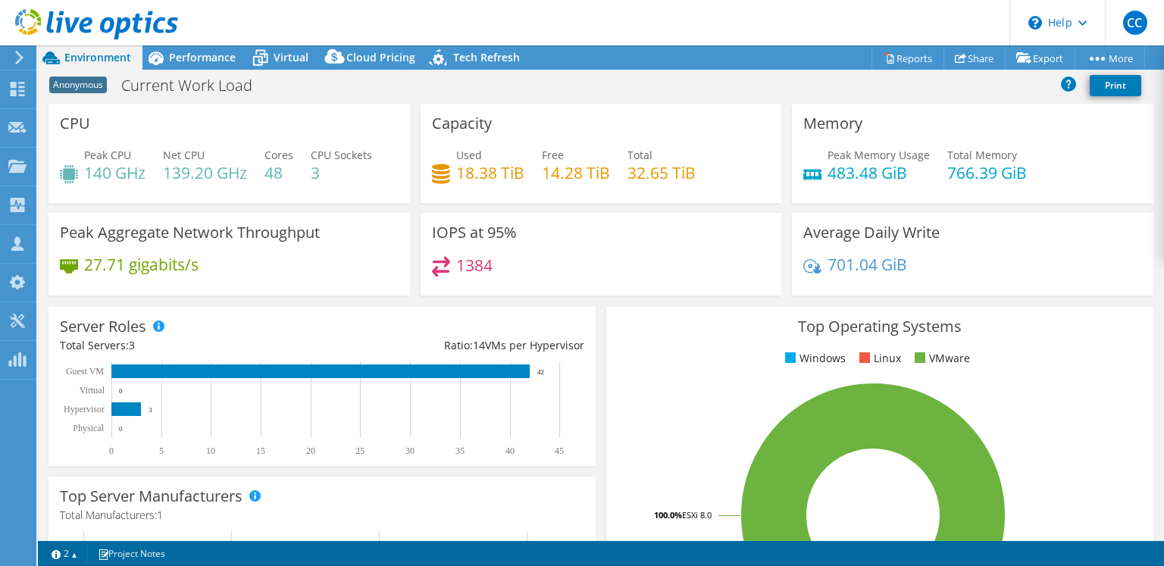
click at [287, 174] on h4 "48" at bounding box center [278, 172] width 29 height 17
drag, startPoint x: 283, startPoint y: 175, endPoint x: 260, endPoint y: 162, distance: 26.8
click at [260, 162] on div "Peak CPU 140 GHz Net CPU 139.20 GHz Cores 48 CPU Sockets 3" at bounding box center [229, 171] width 339 height 49
click at [270, 174] on h4 "48" at bounding box center [278, 172] width 29 height 17
click at [205, 61] on span "Performance" at bounding box center [202, 57] width 67 height 14
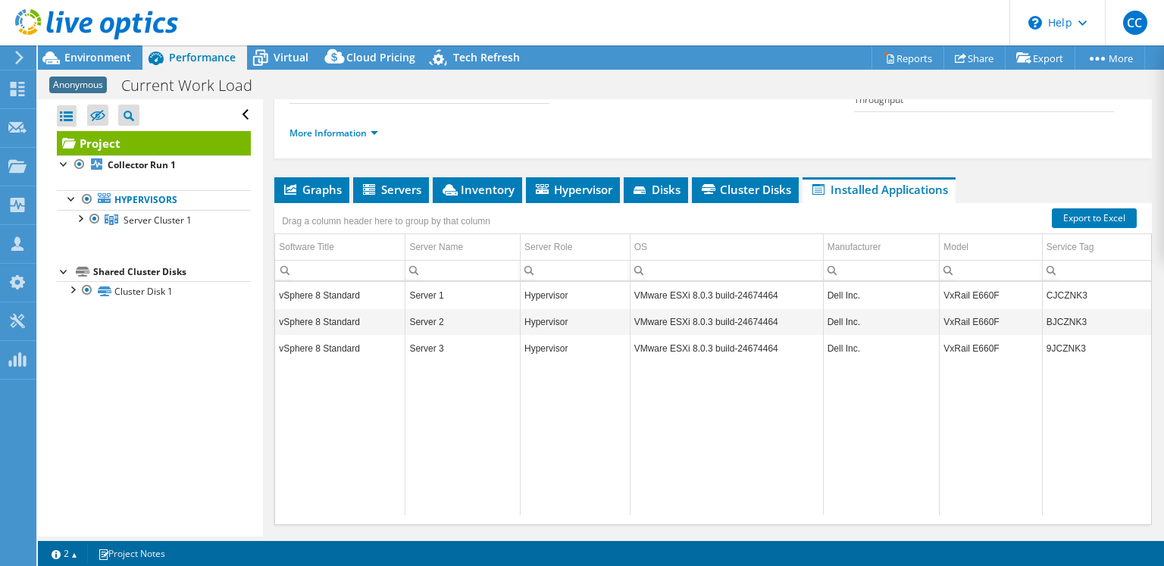
scroll to position [0, 5]
click at [405, 183] on span "Servers" at bounding box center [391, 189] width 61 height 15
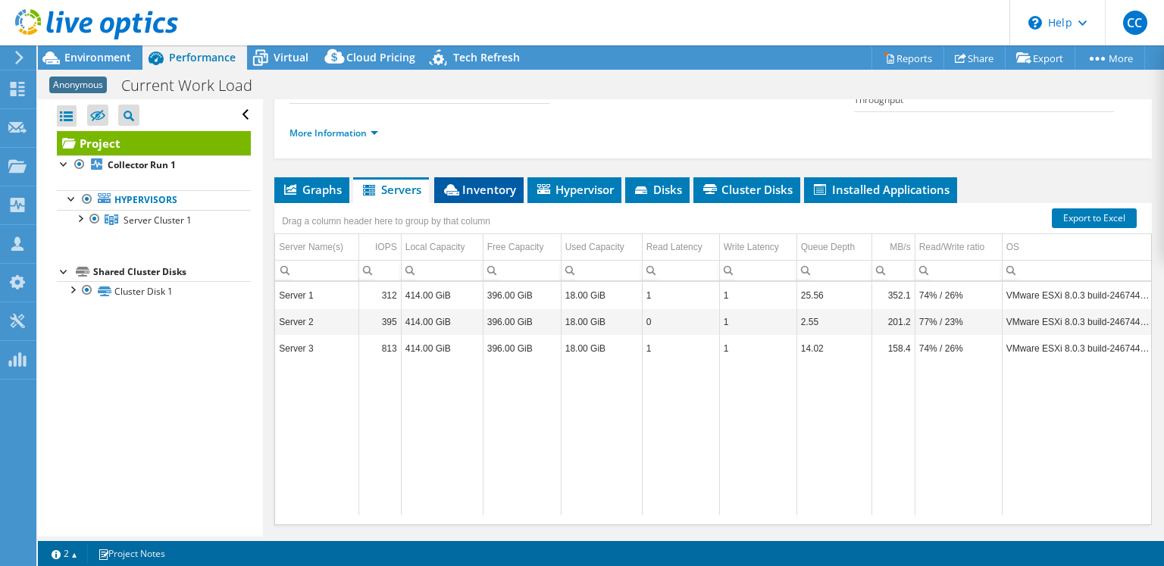
click at [499, 189] on span "Inventory" at bounding box center [479, 189] width 74 height 15
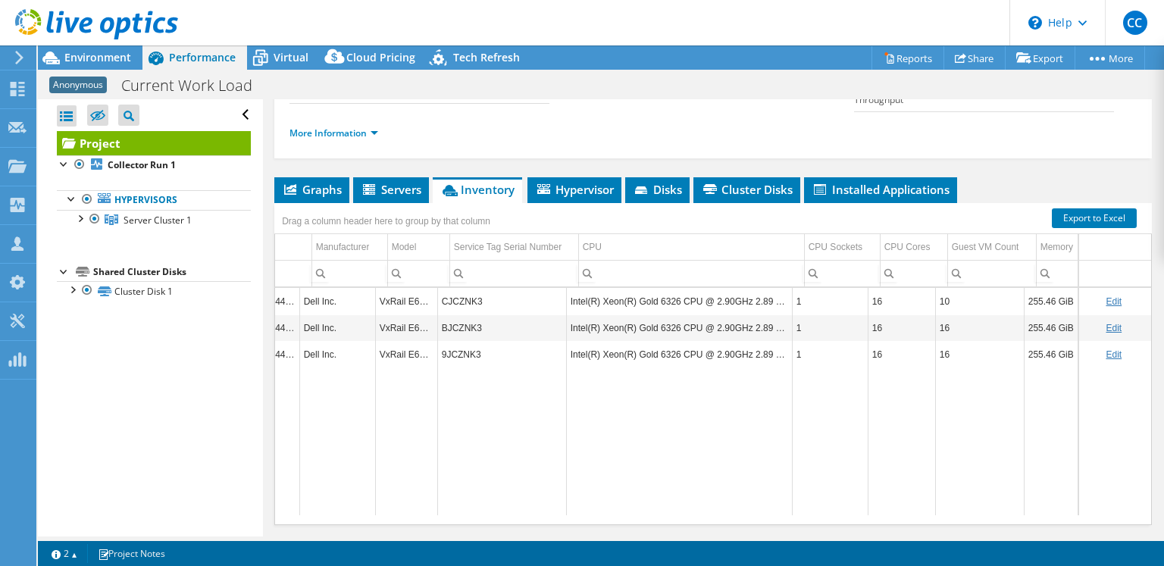
scroll to position [0, 280]
drag, startPoint x: 878, startPoint y: 347, endPoint x: 857, endPoint y: 349, distance: 21.3
click at [857, 349] on tr "Server 3 Hypervisor VMware ESXi 8.0.3 build-24674464 Dell Inc. VxRail E660F 9JC…" at bounding box center [577, 354] width 1147 height 27
click at [877, 352] on td "16" at bounding box center [900, 354] width 67 height 27
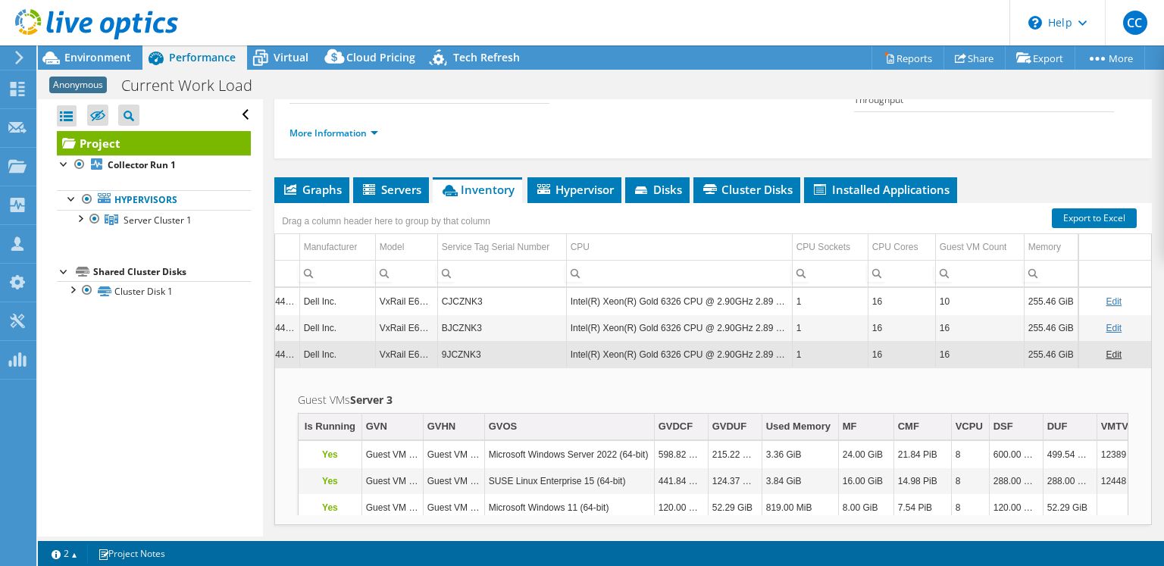
click at [875, 350] on td "16" at bounding box center [900, 354] width 67 height 27
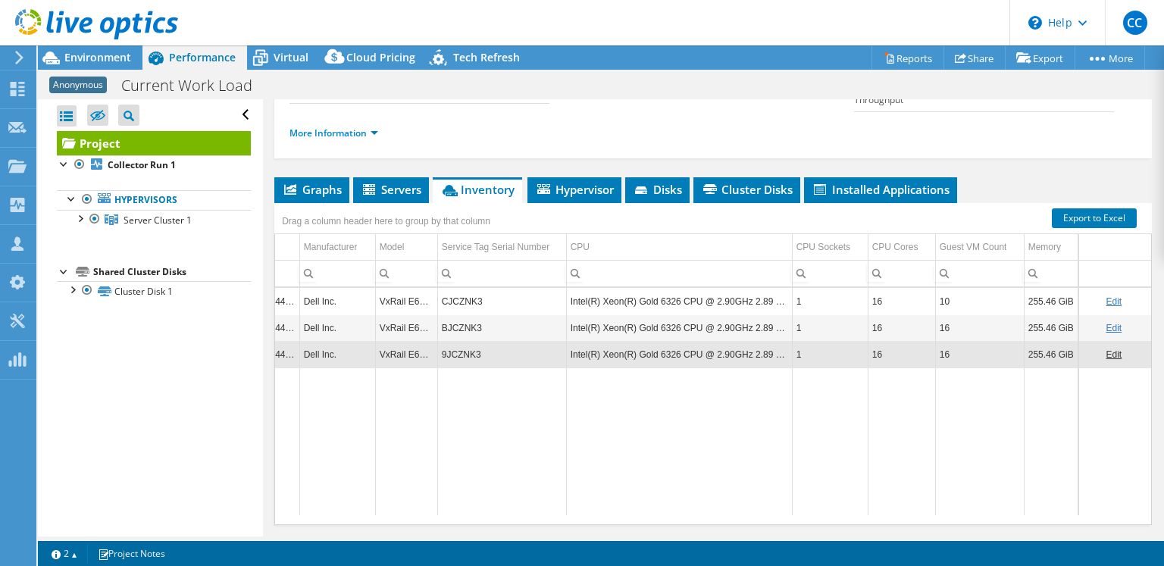
click at [220, 16] on header "CC Channel Partner Caleb Campbell caleb.campbell@spearus.com Spearus, LLC My Pr…" at bounding box center [582, 22] width 1164 height 45
click at [100, 55] on span "Environment" at bounding box center [97, 57] width 67 height 14
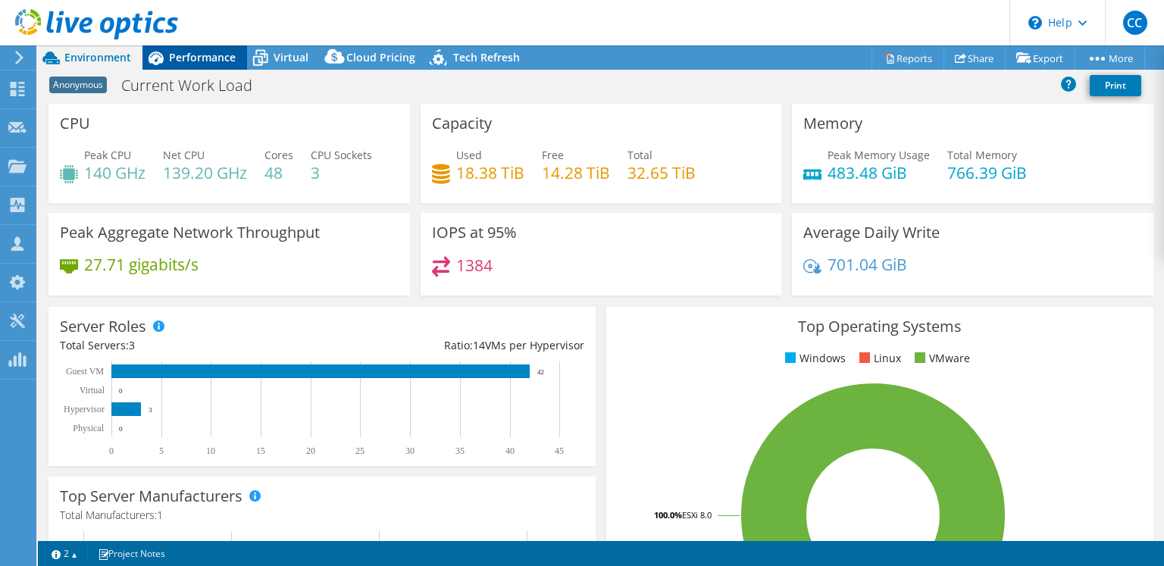
click at [208, 55] on span "Performance" at bounding box center [202, 57] width 67 height 14
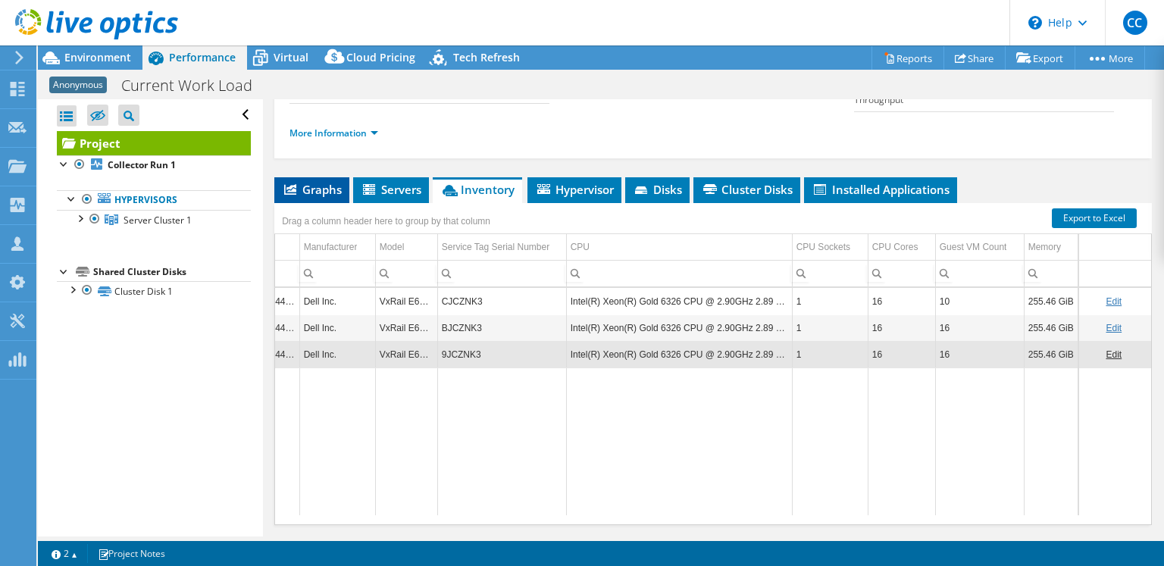
click at [304, 177] on li "Graphs" at bounding box center [311, 190] width 75 height 26
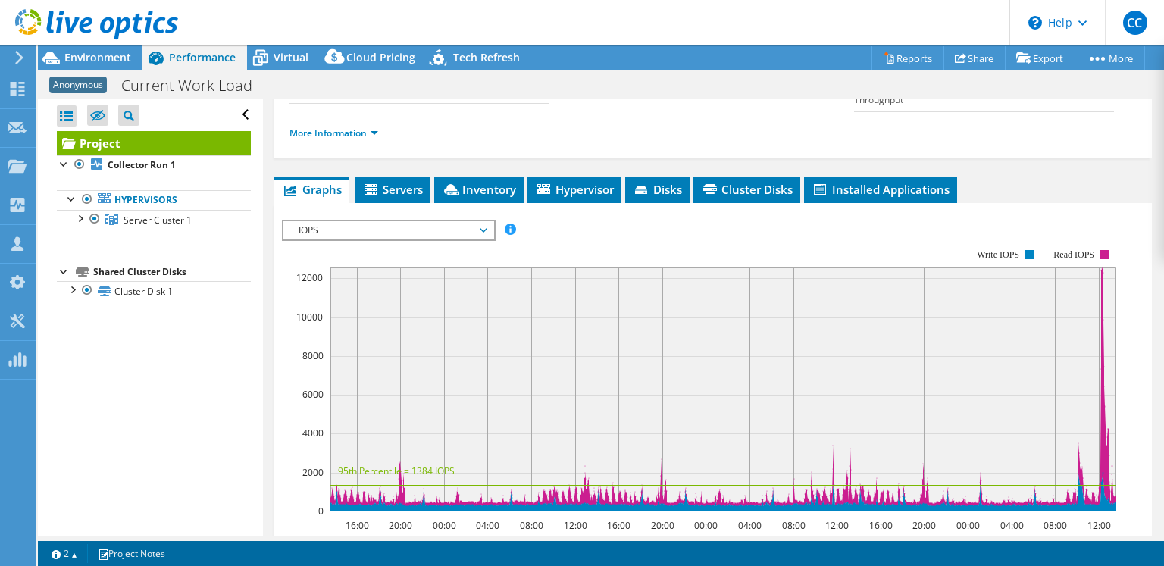
click at [350, 229] on span "IOPS" at bounding box center [388, 230] width 195 height 18
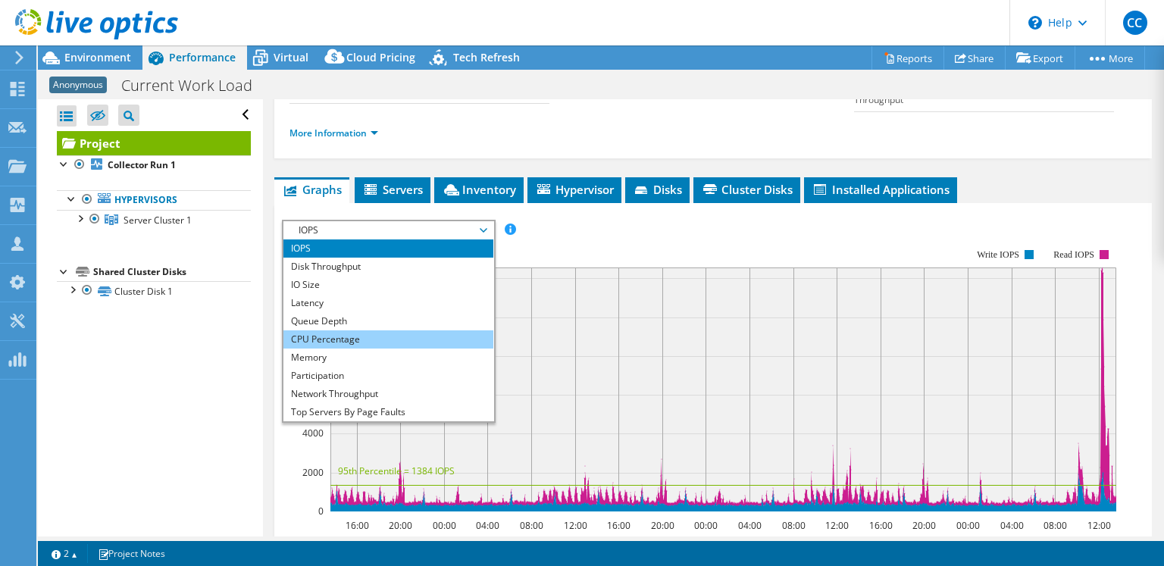
click at [366, 333] on li "CPU Percentage" at bounding box center [388, 339] width 210 height 18
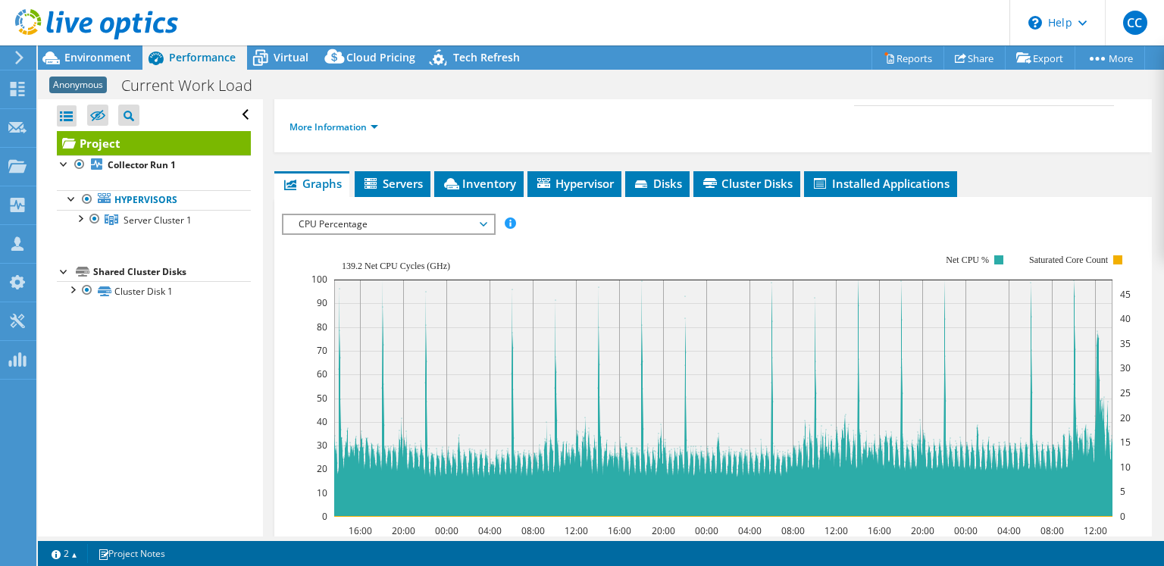
scroll to position [212, 0]
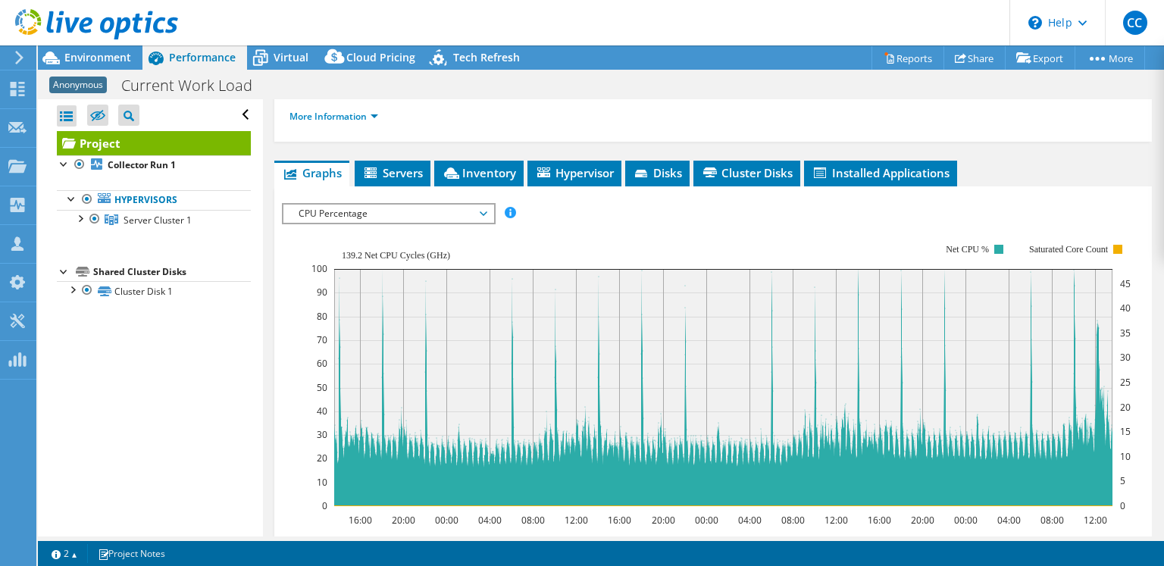
click at [452, 217] on span "CPU Percentage" at bounding box center [388, 214] width 195 height 18
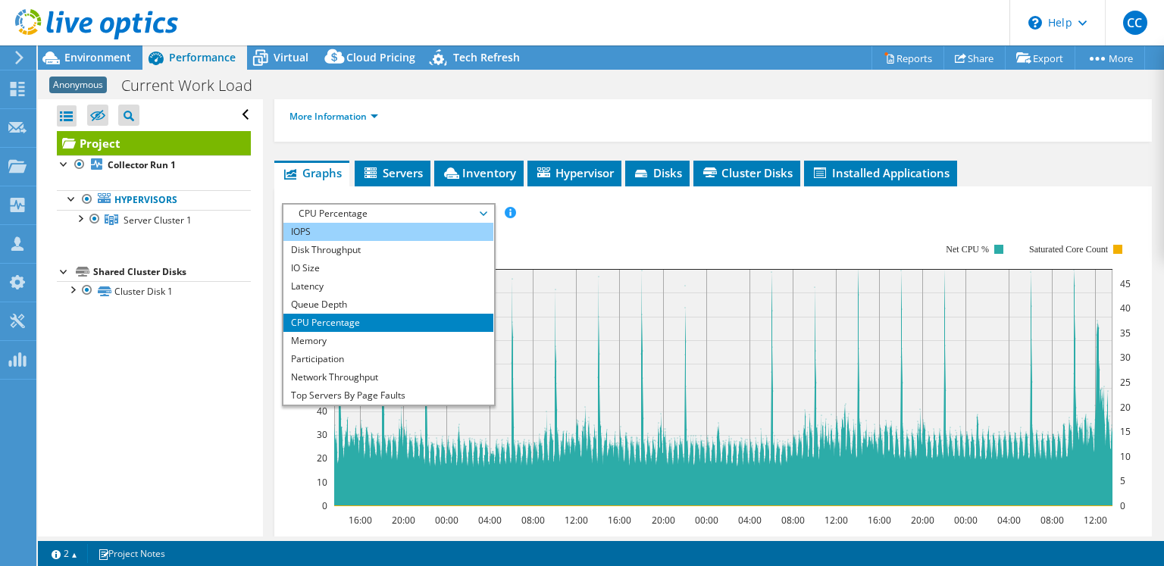
click at [434, 230] on li "IOPS" at bounding box center [388, 232] width 210 height 18
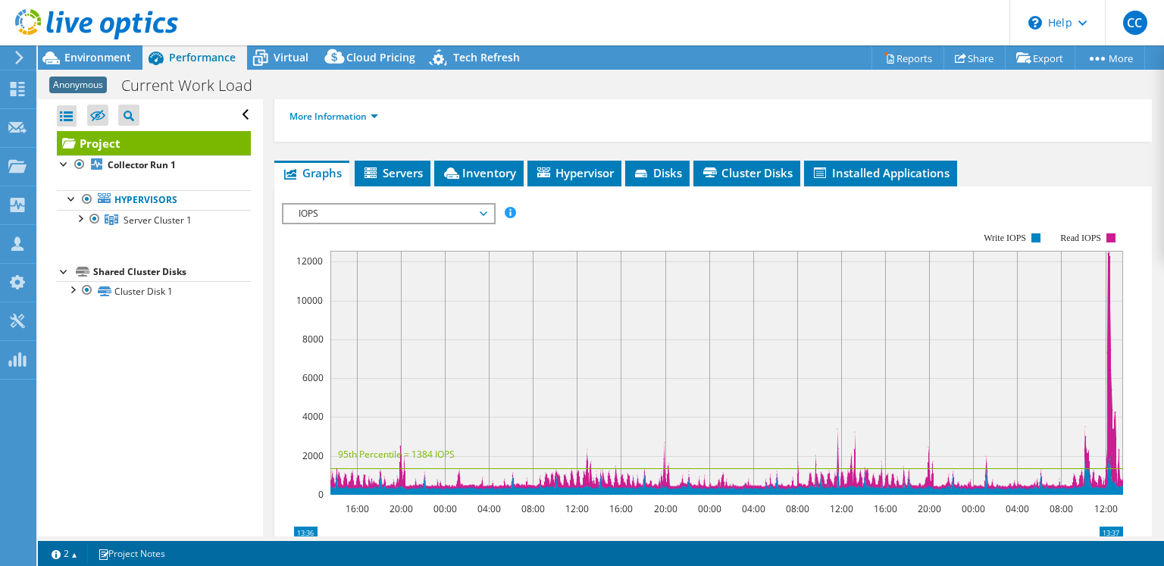
click at [430, 219] on div "IOPS IOPS Disk Throughput IO Size Latency Queue Depth CPU Percentage Memory Pag…" at bounding box center [389, 213] width 214 height 21
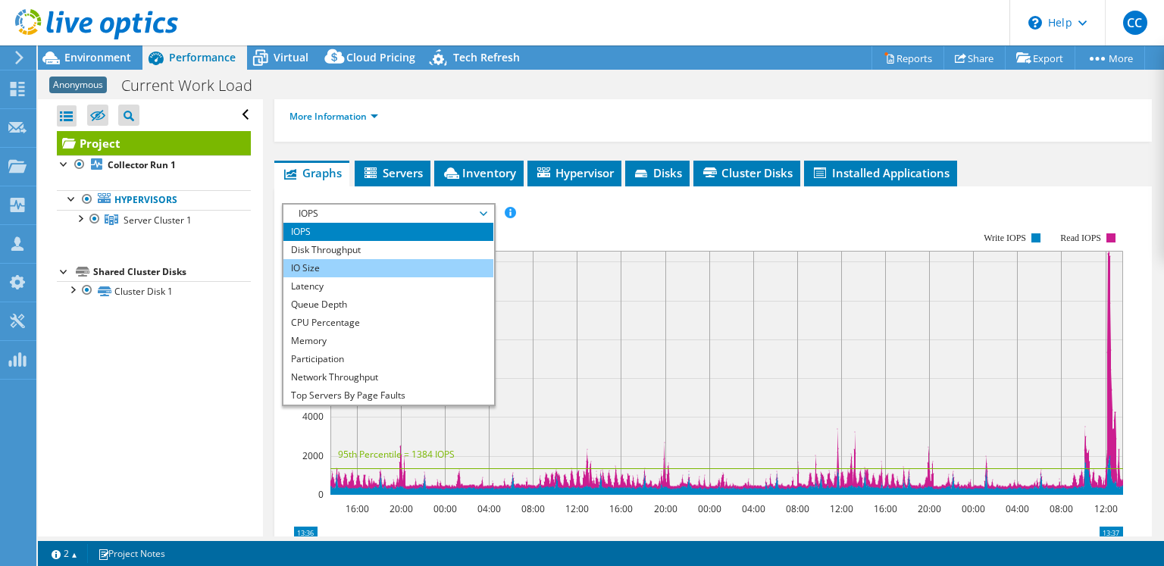
click at [420, 259] on li "IO Size" at bounding box center [388, 268] width 210 height 18
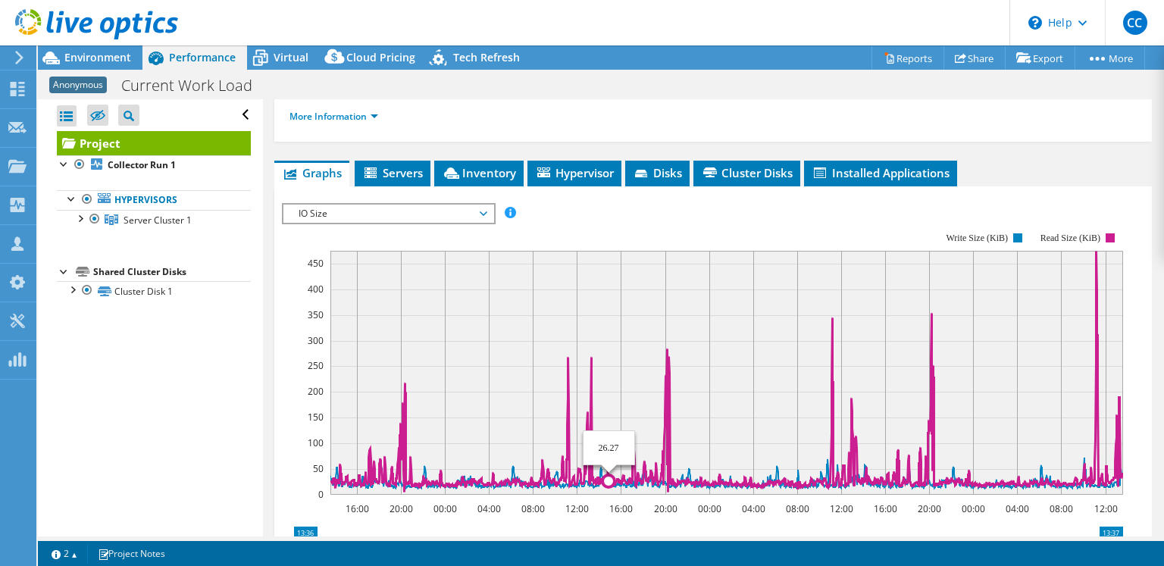
scroll to position [215, 0]
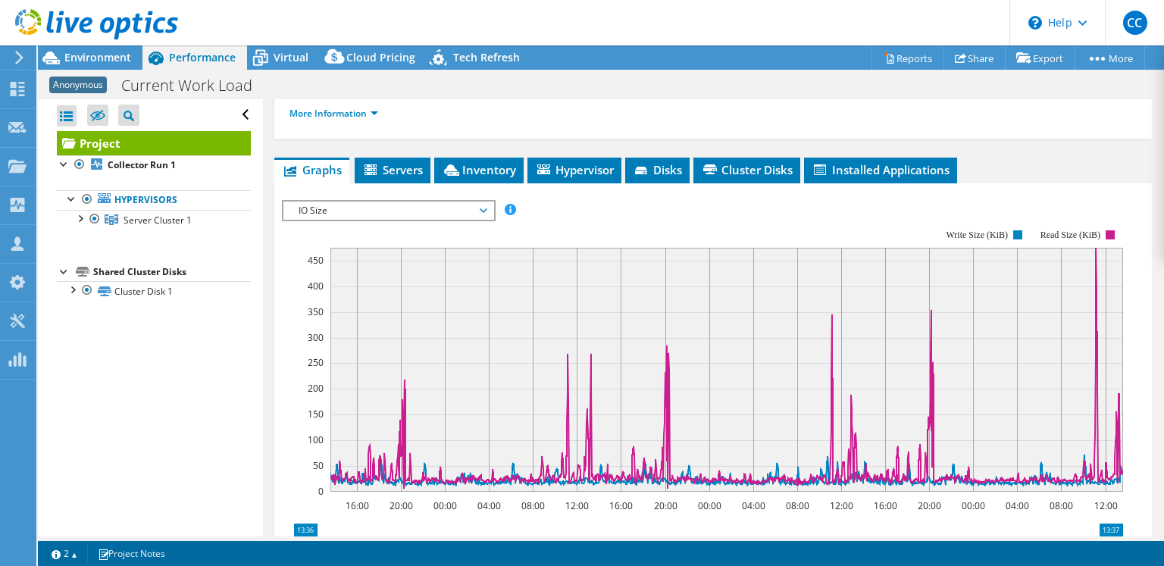
click at [222, 364] on div "Open All Close All Hide Excluded Nodes Project Tree Filter" at bounding box center [150, 317] width 224 height 437
click at [113, 61] on span "Environment" at bounding box center [97, 57] width 67 height 14
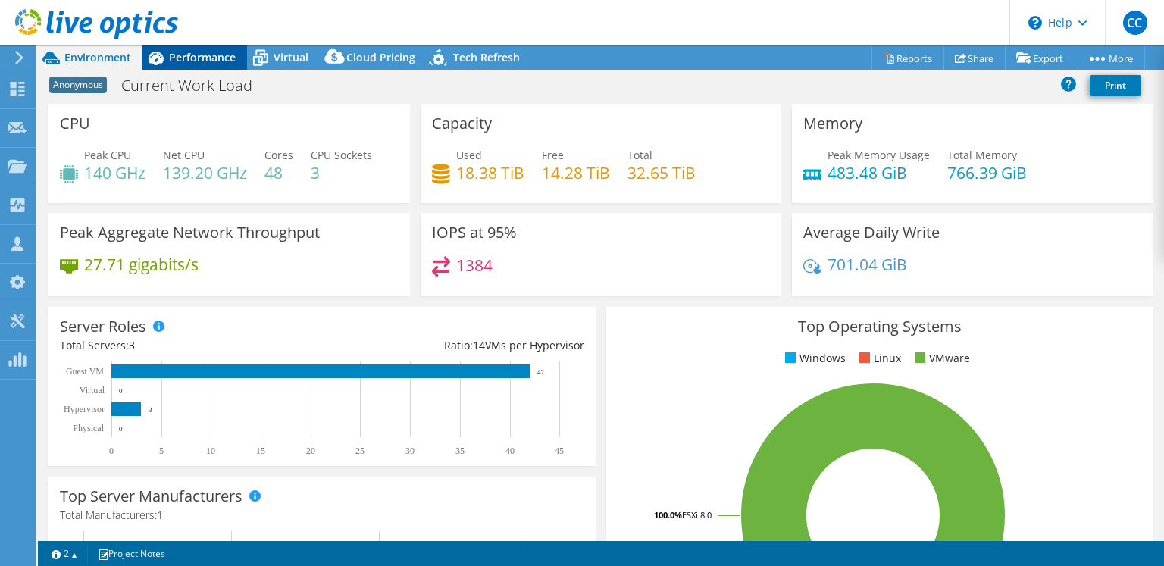
click at [179, 58] on span "Performance" at bounding box center [202, 57] width 67 height 14
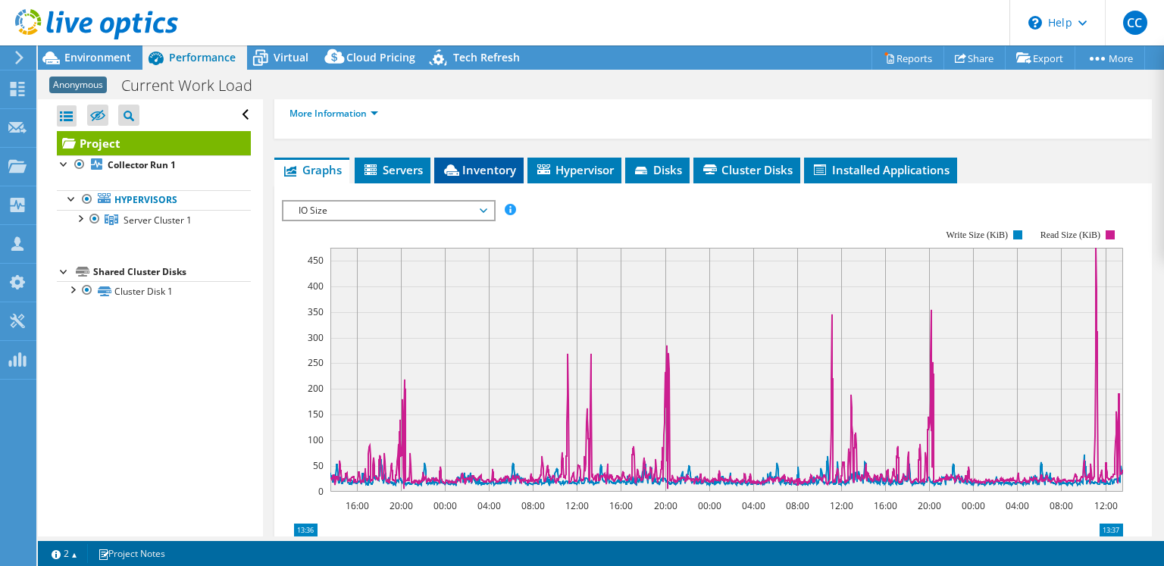
click at [453, 170] on icon at bounding box center [451, 169] width 15 height 11
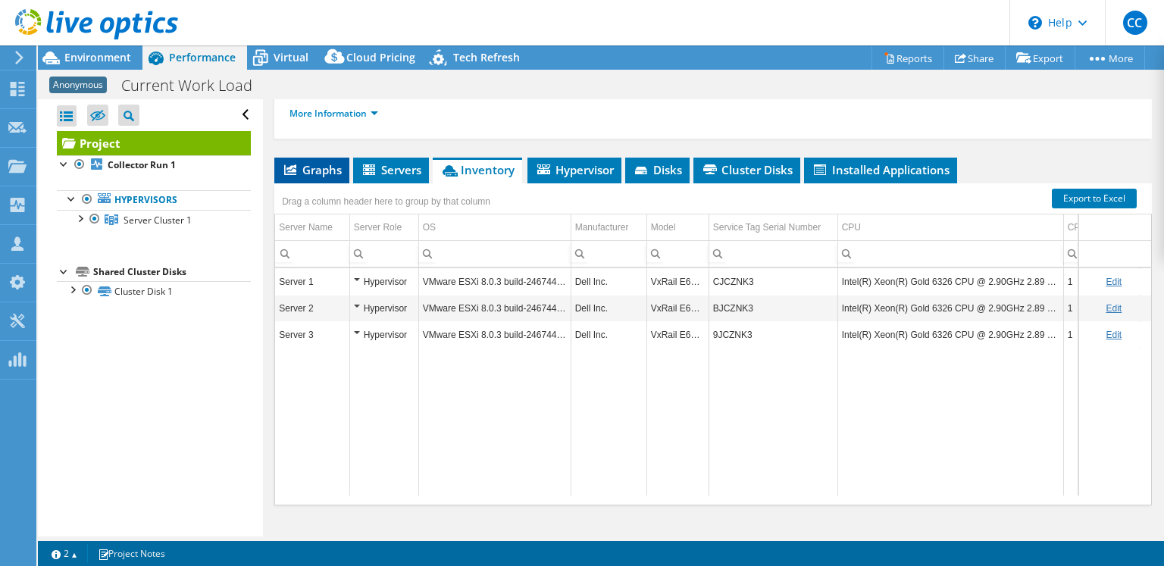
click at [306, 167] on span "Graphs" at bounding box center [312, 169] width 60 height 15
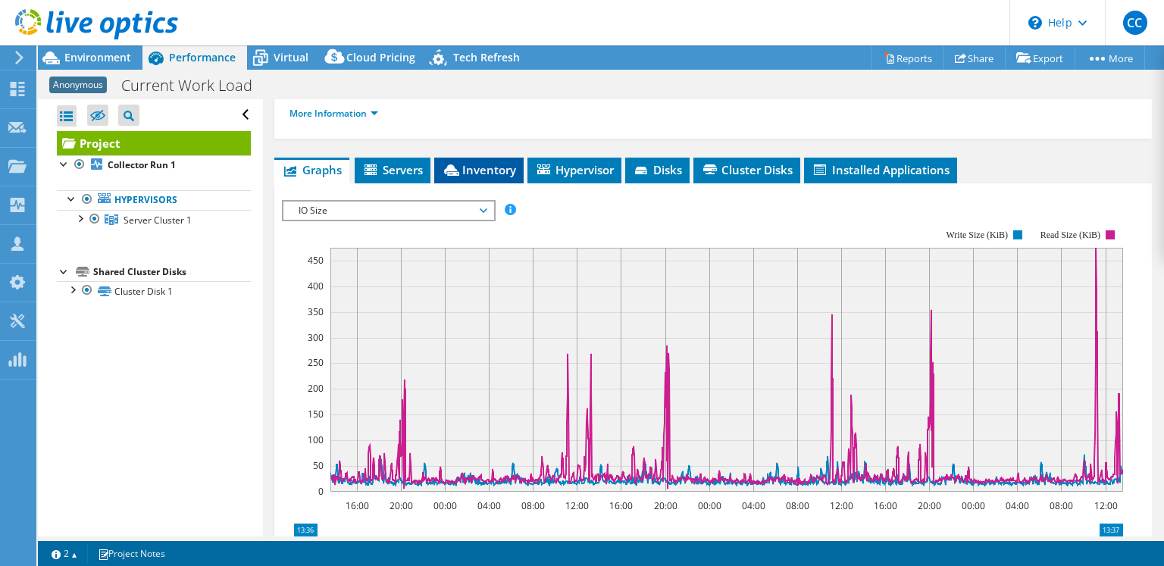
click at [472, 165] on span "Inventory" at bounding box center [479, 169] width 74 height 15
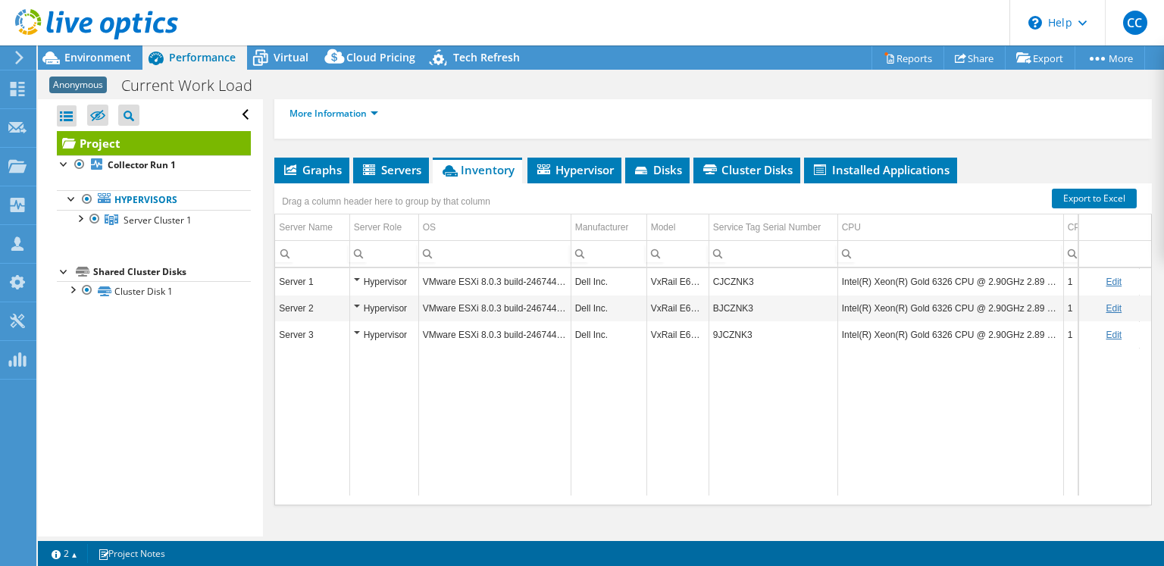
scroll to position [209, 0]
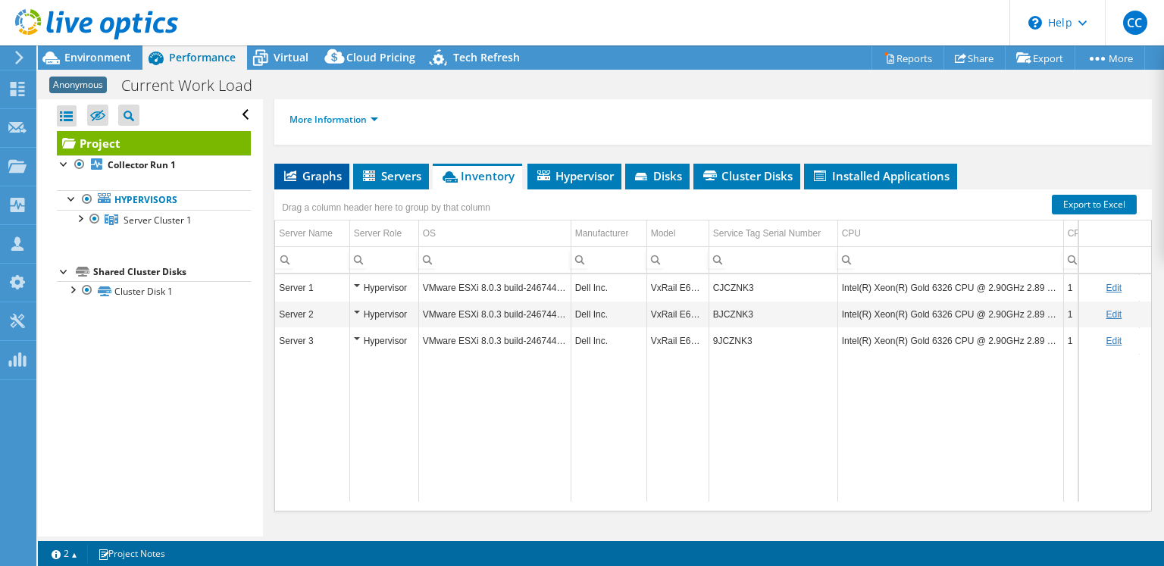
click at [326, 186] on li "Graphs" at bounding box center [311, 177] width 75 height 26
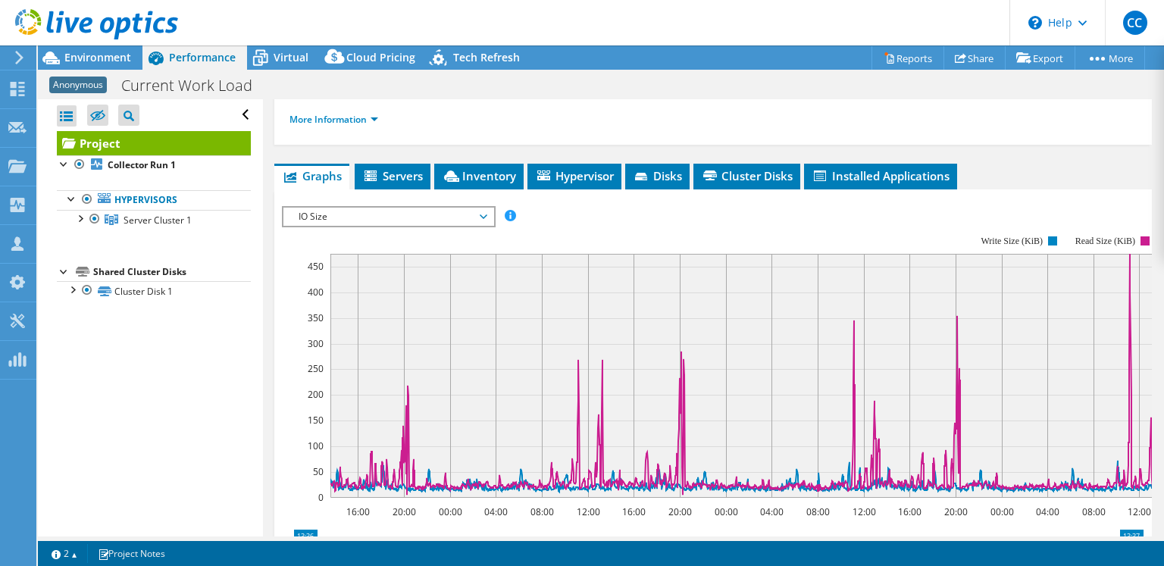
click at [368, 221] on span "IO Size" at bounding box center [388, 217] width 195 height 18
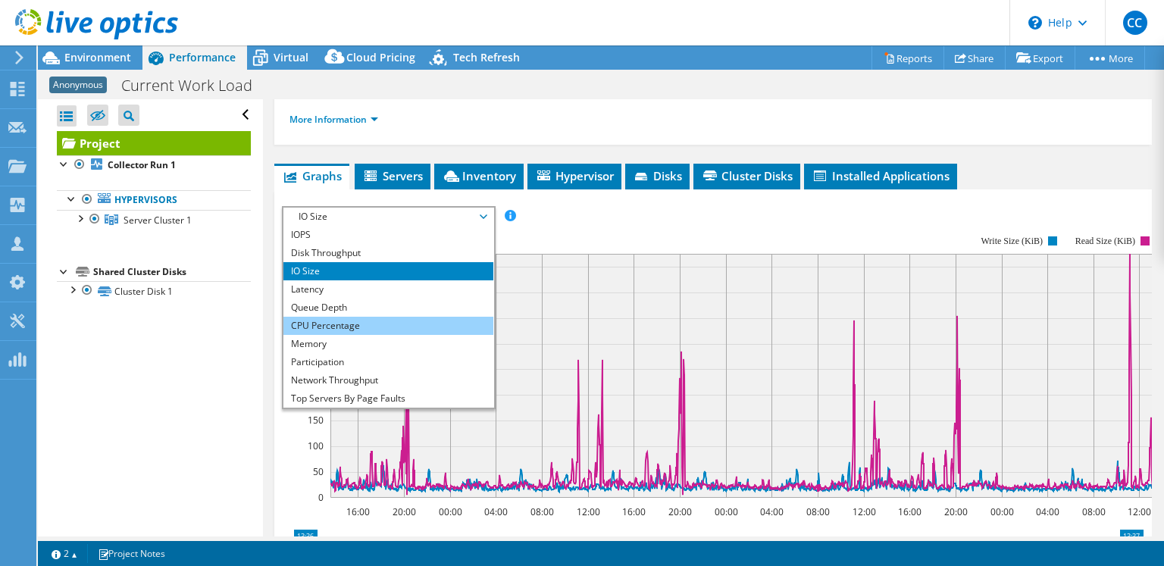
click at [374, 323] on li "CPU Percentage" at bounding box center [388, 326] width 210 height 18
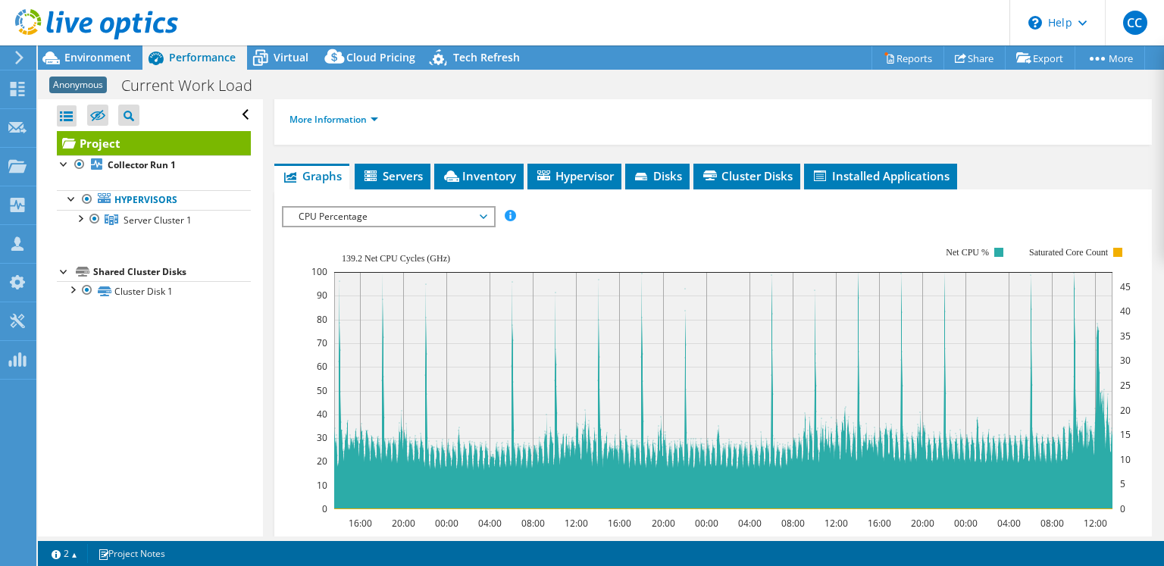
click at [333, 208] on span "CPU Percentage" at bounding box center [388, 217] width 195 height 18
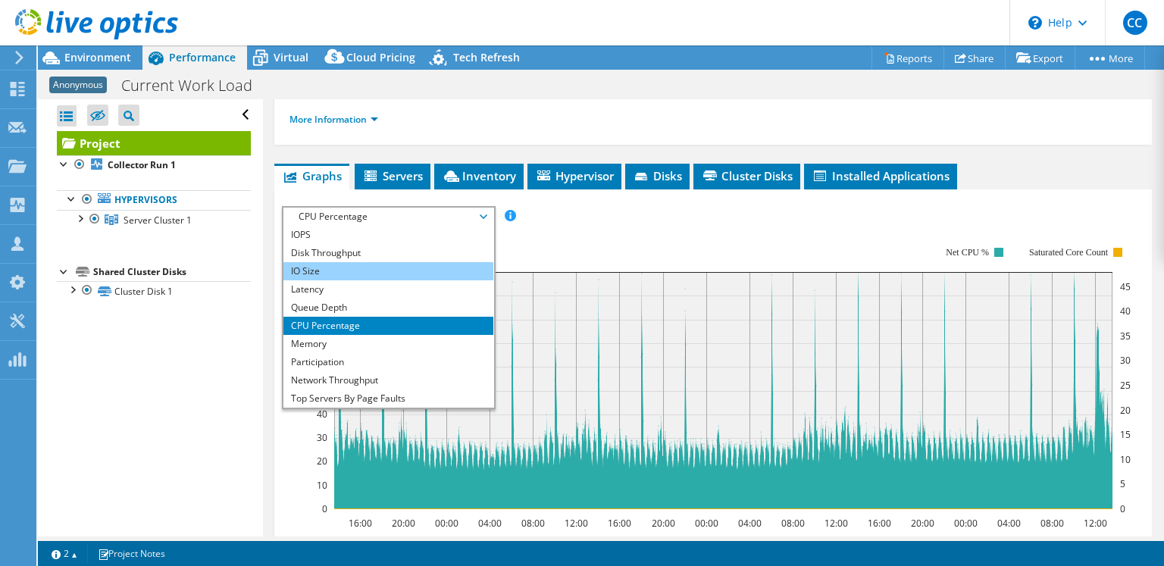
click at [349, 263] on li "IO Size" at bounding box center [388, 271] width 210 height 18
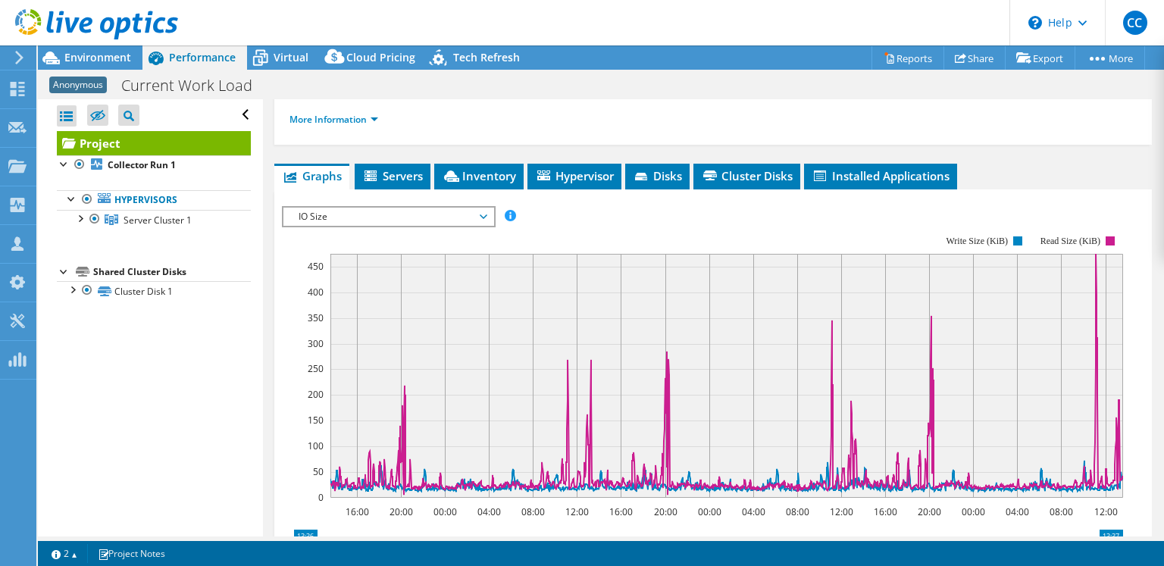
click at [385, 211] on span "IO Size" at bounding box center [388, 217] width 195 height 18
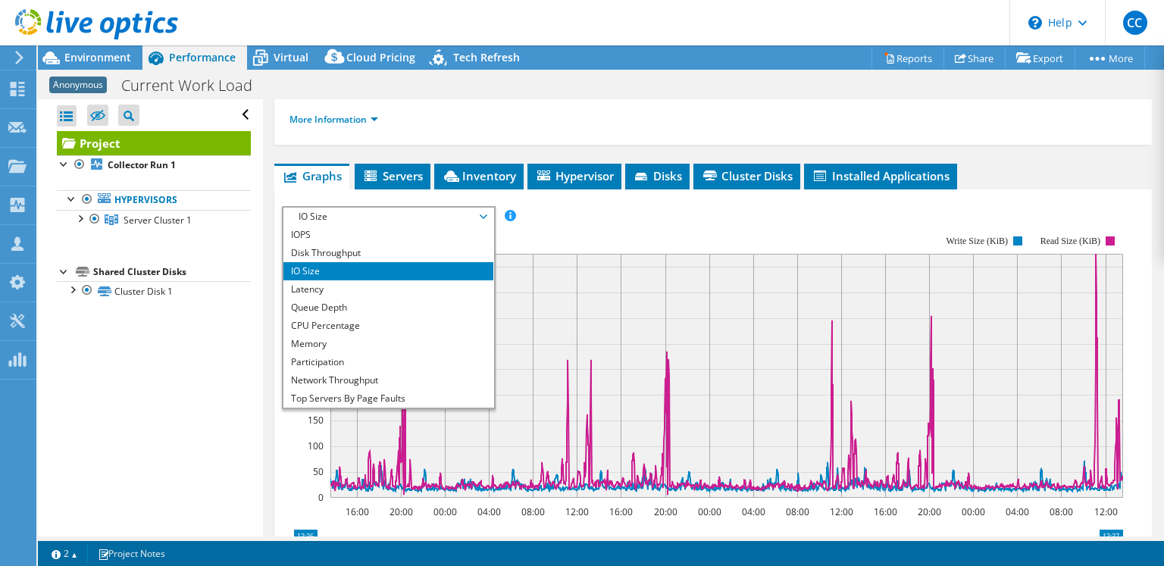
click at [549, 227] on rect at bounding box center [702, 366] width 841 height 303
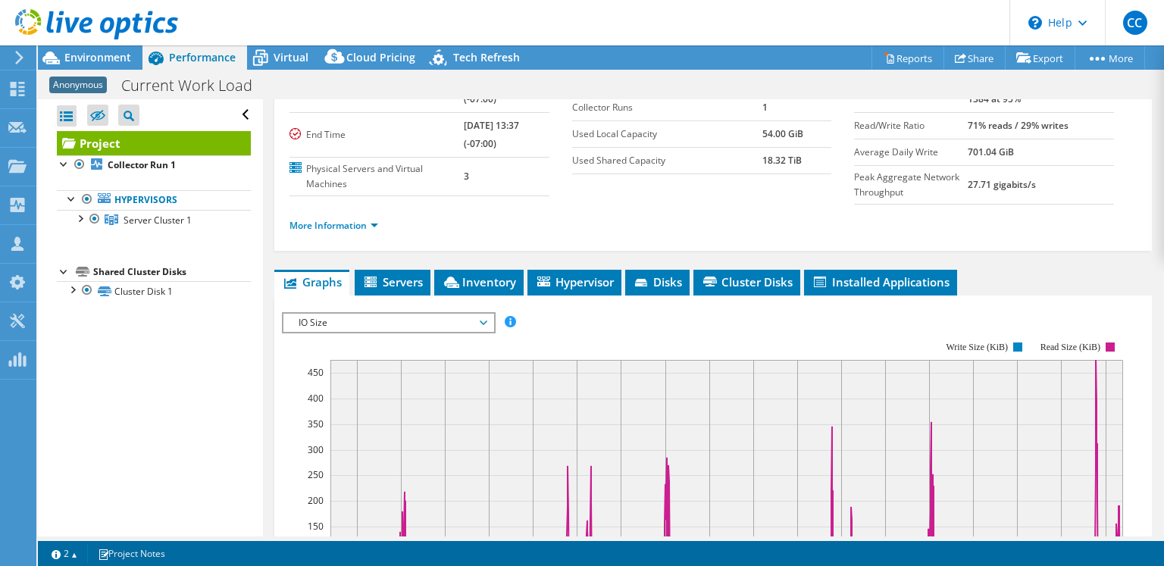
scroll to position [0, 0]
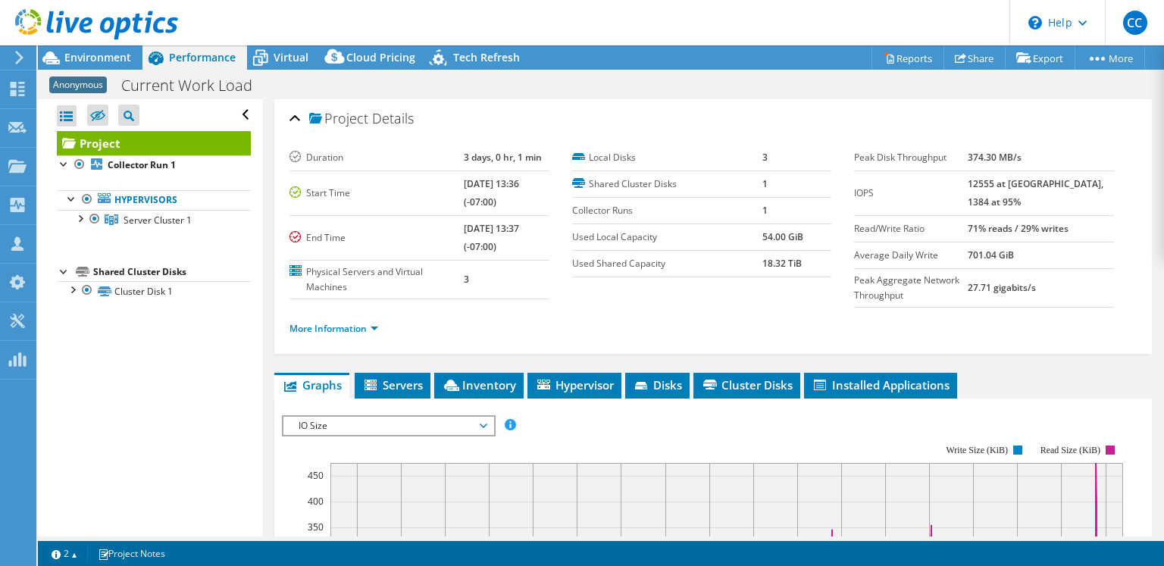
click at [398, 417] on span "IO Size" at bounding box center [388, 426] width 195 height 18
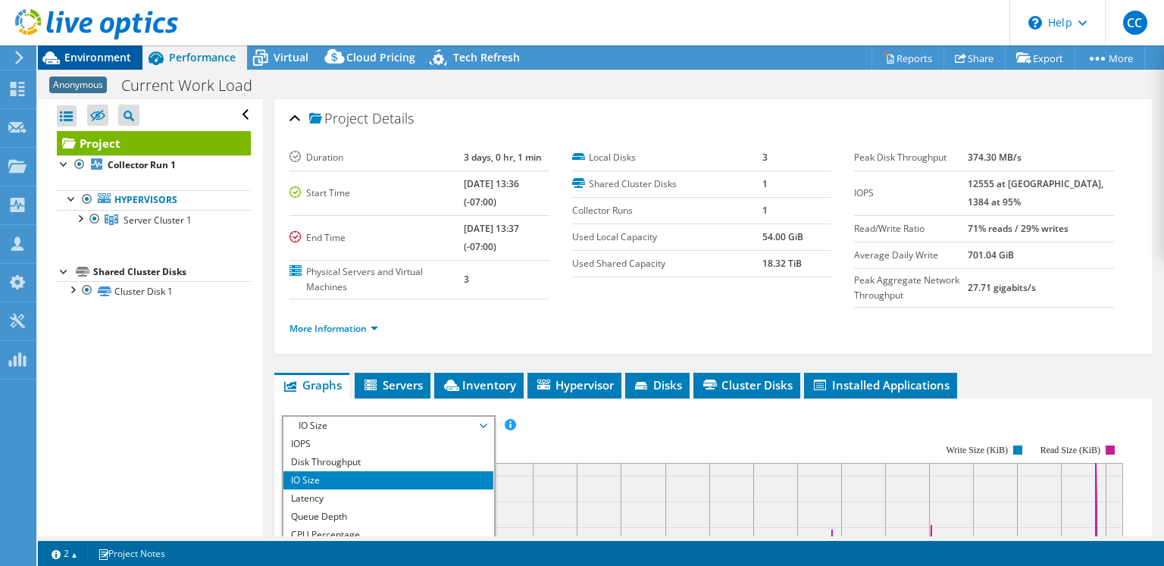
click at [118, 52] on span "Environment" at bounding box center [97, 57] width 67 height 14
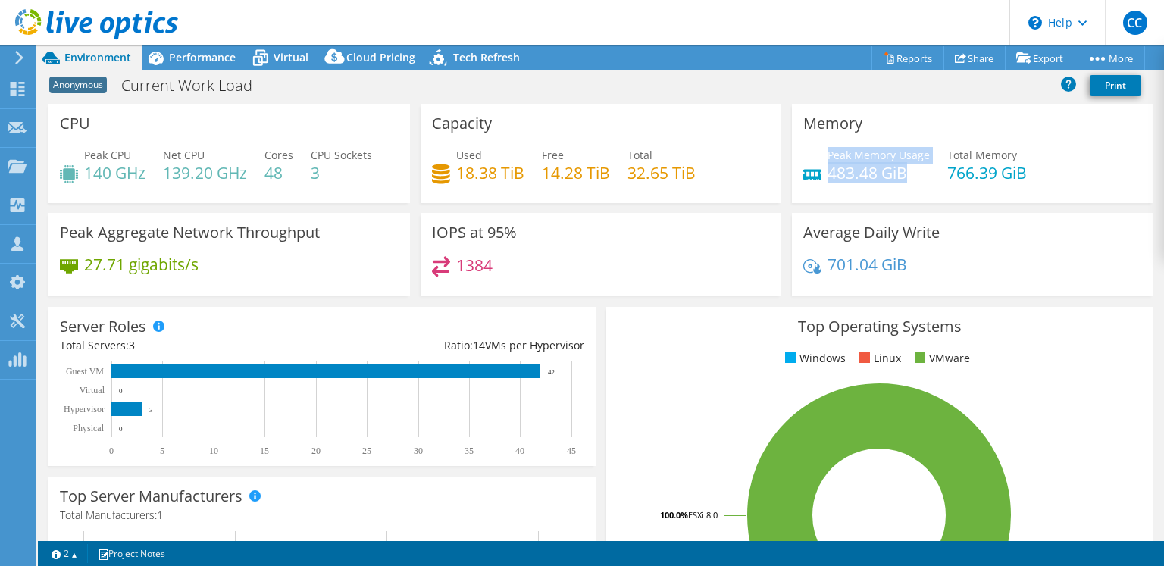
drag, startPoint x: 914, startPoint y: 177, endPoint x: 823, endPoint y: 156, distance: 93.4
click at [827, 156] on div "Peak Memory Usage 483.48 GiB" at bounding box center [878, 164] width 102 height 34
click at [904, 171] on h4 "483.48 GiB" at bounding box center [878, 172] width 102 height 17
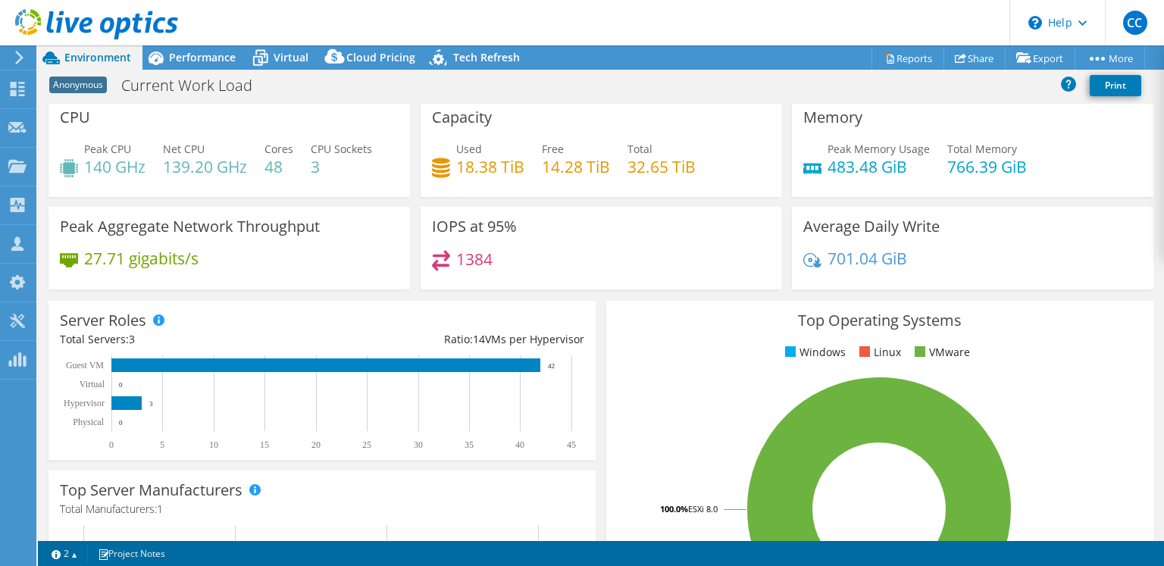
scroll to position [6, 0]
drag, startPoint x: 899, startPoint y: 164, endPoint x: 824, endPoint y: 142, distance: 78.9
click at [827, 142] on div "Peak Memory Usage 483.48 GiB" at bounding box center [878, 158] width 102 height 34
click at [877, 148] on span "Peak Memory Usage" at bounding box center [878, 149] width 102 height 14
click at [192, 60] on span "Performance" at bounding box center [202, 57] width 67 height 14
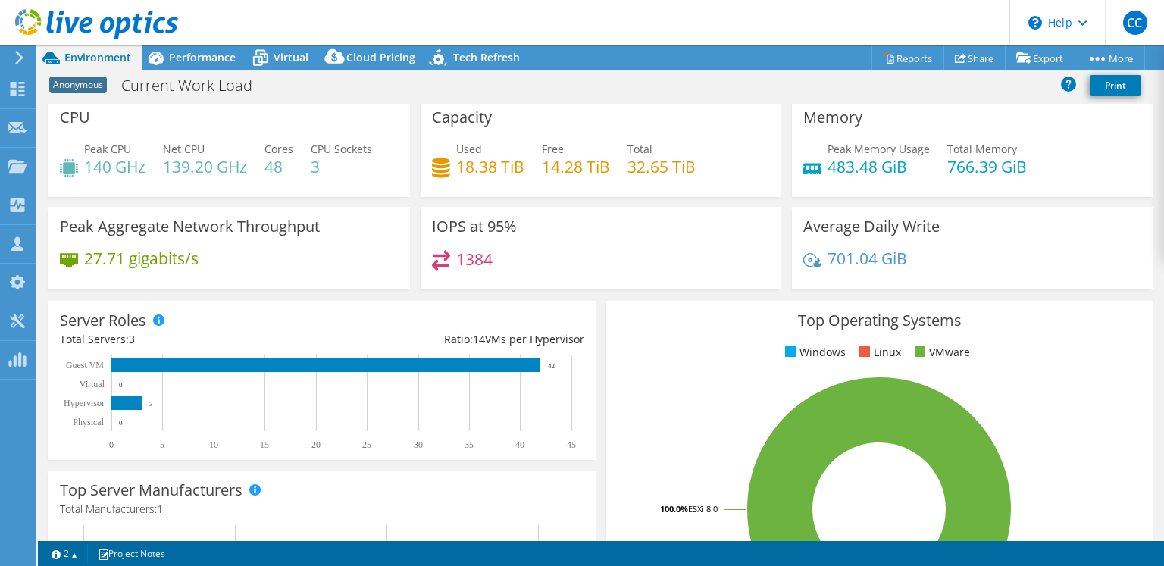
scroll to position [0, 0]
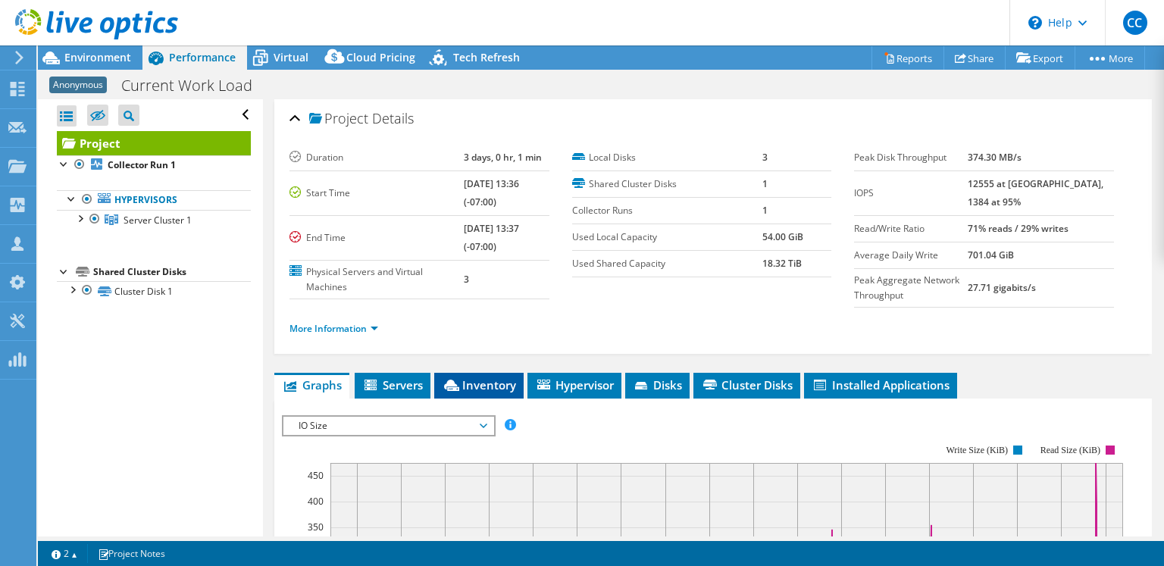
click at [498, 382] on span "Inventory" at bounding box center [479, 384] width 74 height 15
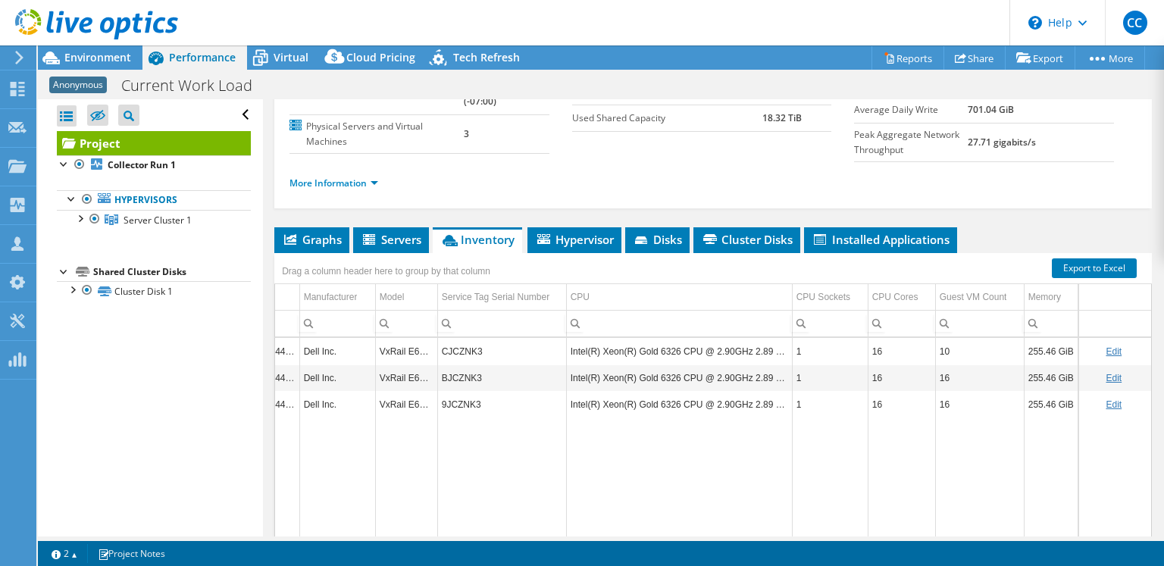
scroll to position [145, 0]
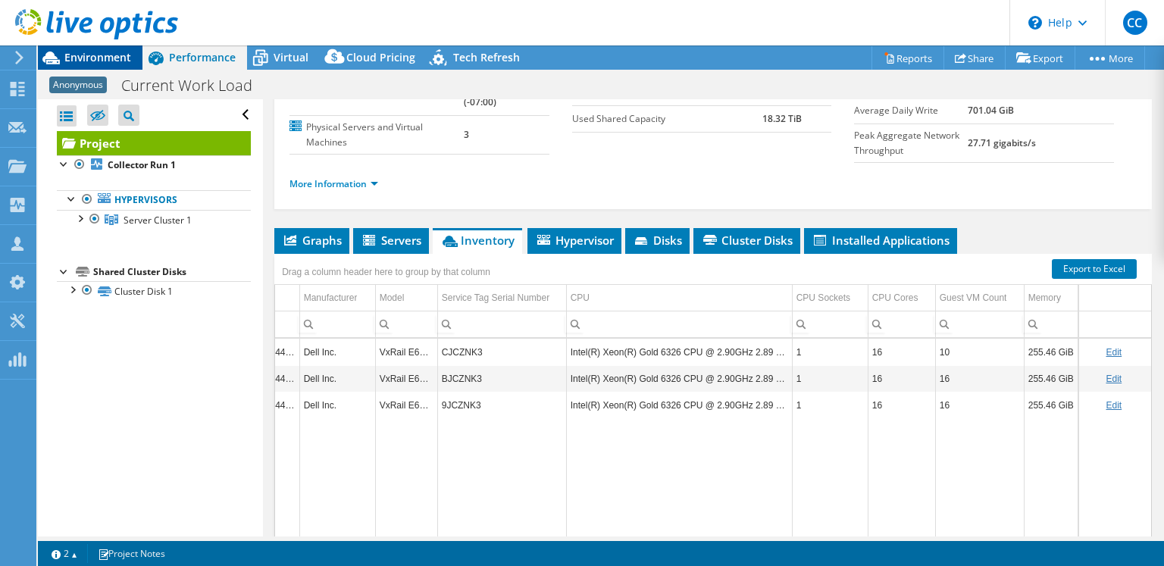
click at [108, 61] on span "Environment" at bounding box center [97, 57] width 67 height 14
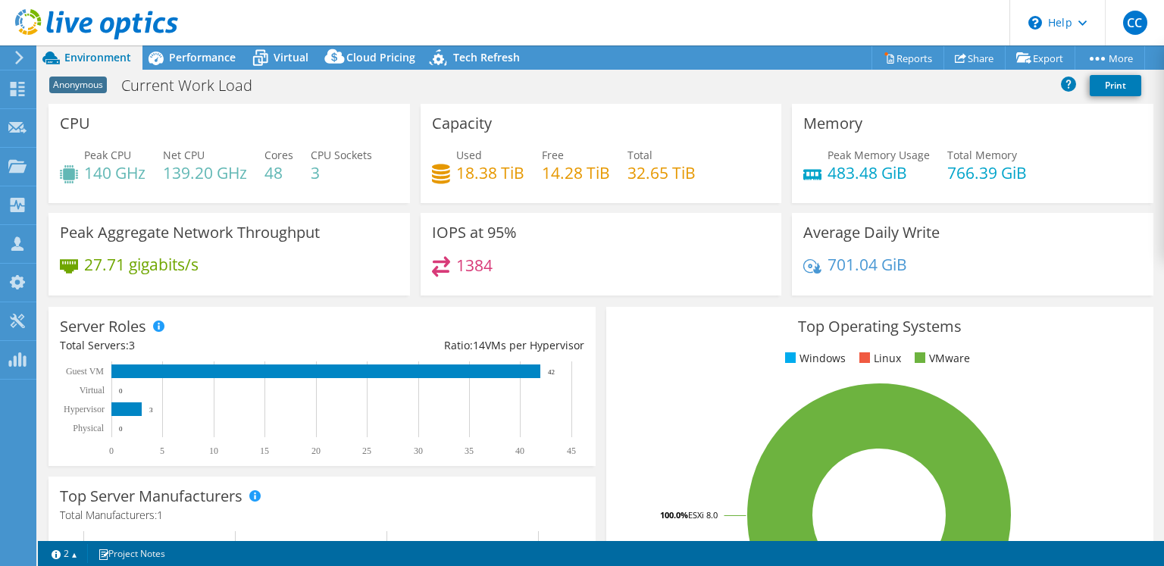
click at [849, 170] on h4 "483.48 GiB" at bounding box center [878, 172] width 102 height 17
click at [851, 170] on h4 "483.48 GiB" at bounding box center [878, 172] width 102 height 17
click at [852, 160] on span "Peak Memory Usage" at bounding box center [878, 155] width 102 height 14
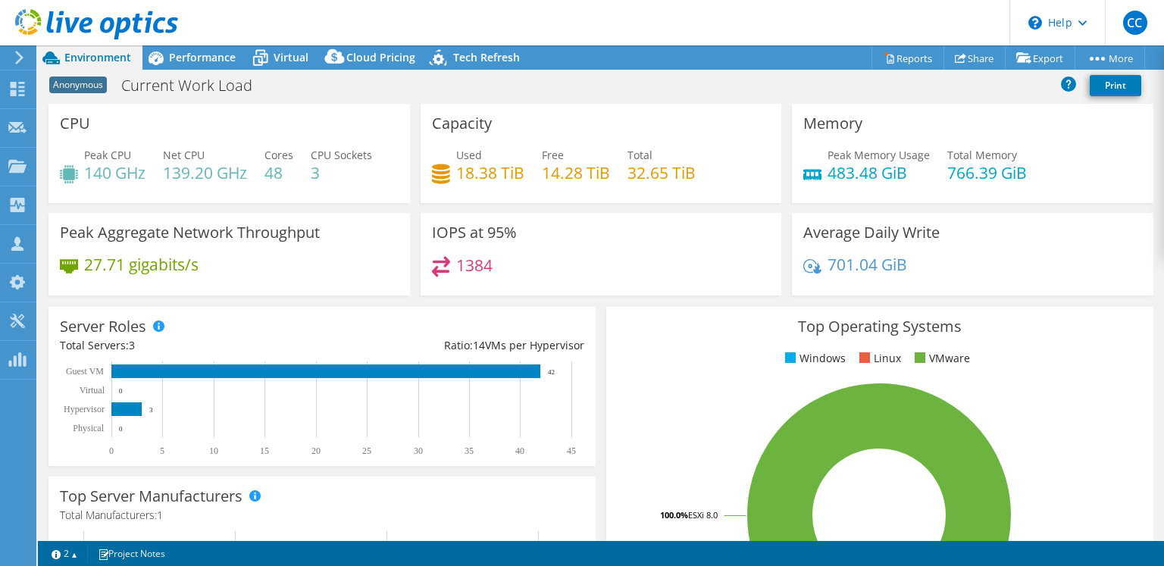
click at [699, 173] on div "Used 18.38 TiB Free 14.28 TiB Total 32.65 TiB" at bounding box center [601, 171] width 339 height 49
click at [266, 52] on icon at bounding box center [260, 58] width 27 height 27
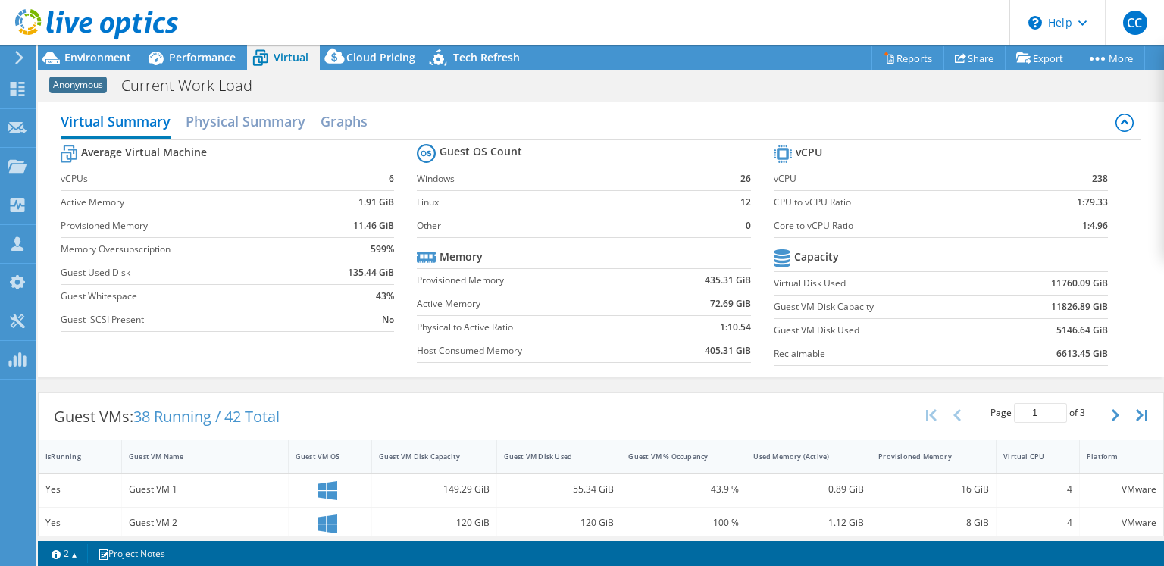
scroll to position [15, 0]
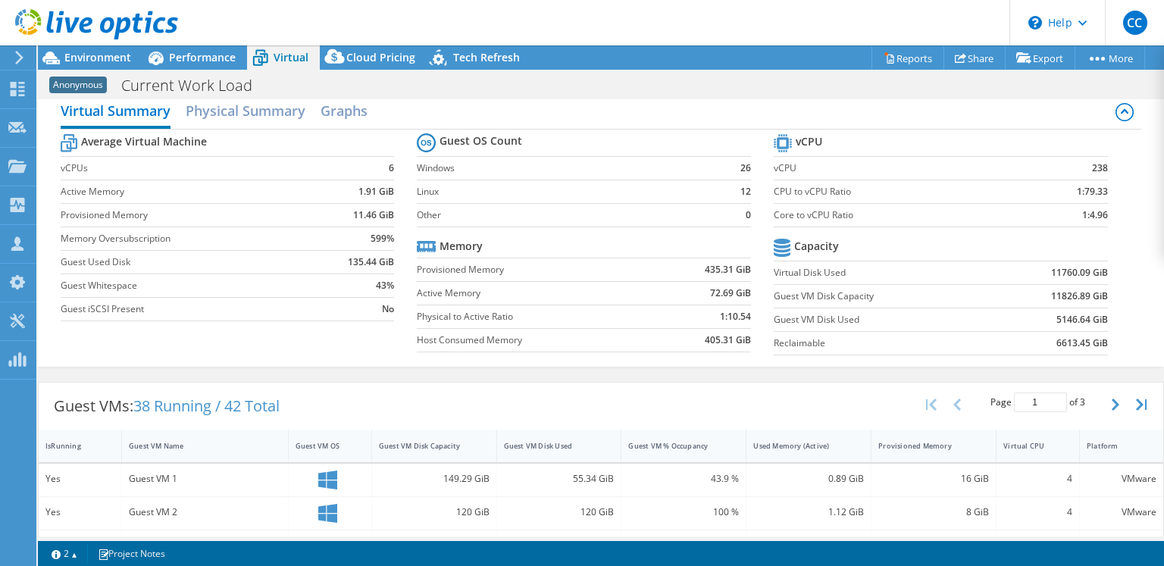
click at [1070, 270] on b "11760.09 GiB" at bounding box center [1079, 272] width 57 height 15
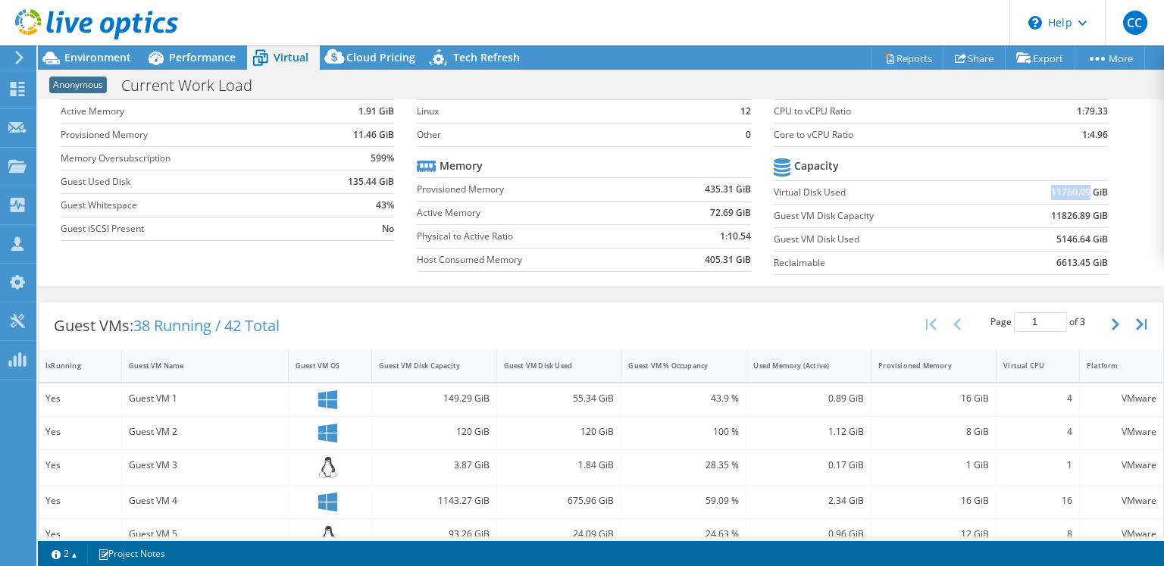
scroll to position [98, 0]
click at [1065, 192] on b "11760.09 GiB" at bounding box center [1079, 189] width 57 height 15
click at [1027, 212] on td "11826.89 GiB" at bounding box center [1049, 212] width 115 height 23
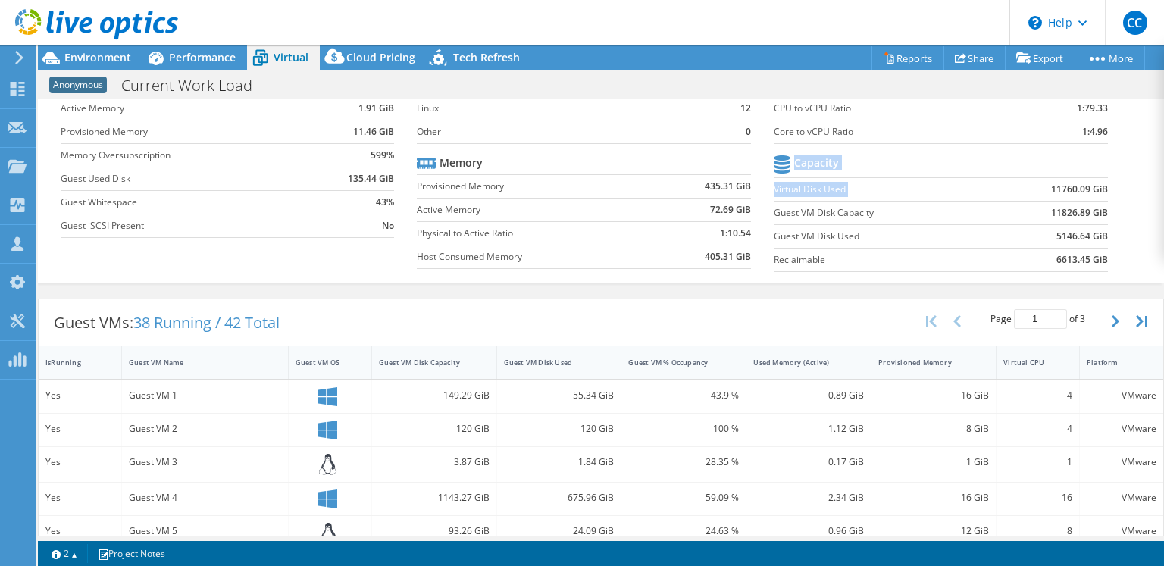
drag, startPoint x: 1092, startPoint y: 186, endPoint x: 1002, endPoint y: 189, distance: 90.2
click at [1002, 189] on section "vCPU vCPU 238 CPU to vCPU Ratio 1:79.33 Core to vCPU Ratio 1:4.96 Capacity Virt…" at bounding box center [952, 163] width 357 height 233
click at [1026, 192] on td "11760.09 GiB" at bounding box center [1049, 188] width 115 height 23
click at [130, 58] on span "Environment" at bounding box center [97, 57] width 67 height 14
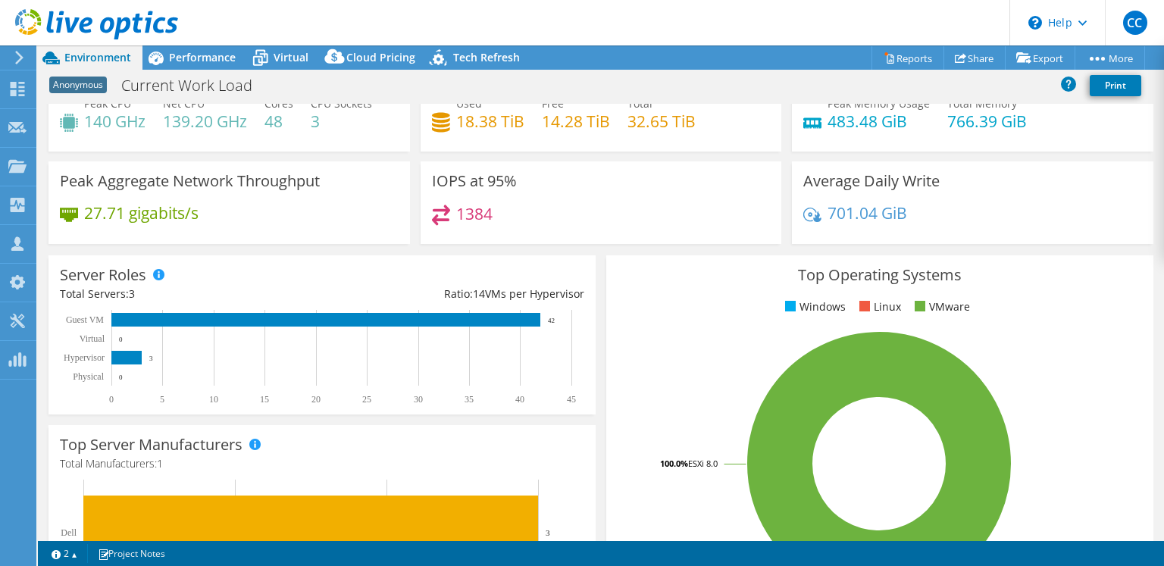
scroll to position [0, 0]
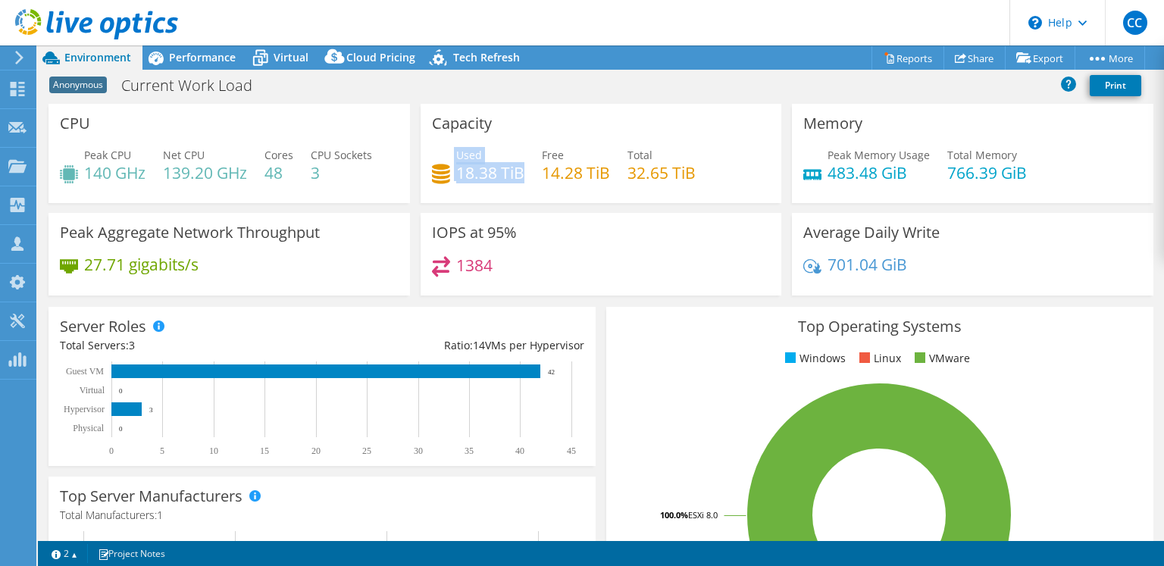
drag, startPoint x: 518, startPoint y: 170, endPoint x: 445, endPoint y: 157, distance: 74.0
click at [445, 157] on div "Used 18.38 TiB" at bounding box center [478, 164] width 92 height 34
click at [483, 174] on h4 "18.38 TiB" at bounding box center [490, 172] width 68 height 17
drag, startPoint x: 506, startPoint y: 175, endPoint x: 447, endPoint y: 157, distance: 61.8
click at [447, 157] on div "Used 18.38 TiB Free 14.28 TiB Total 32.65 TiB" at bounding box center [601, 171] width 339 height 49
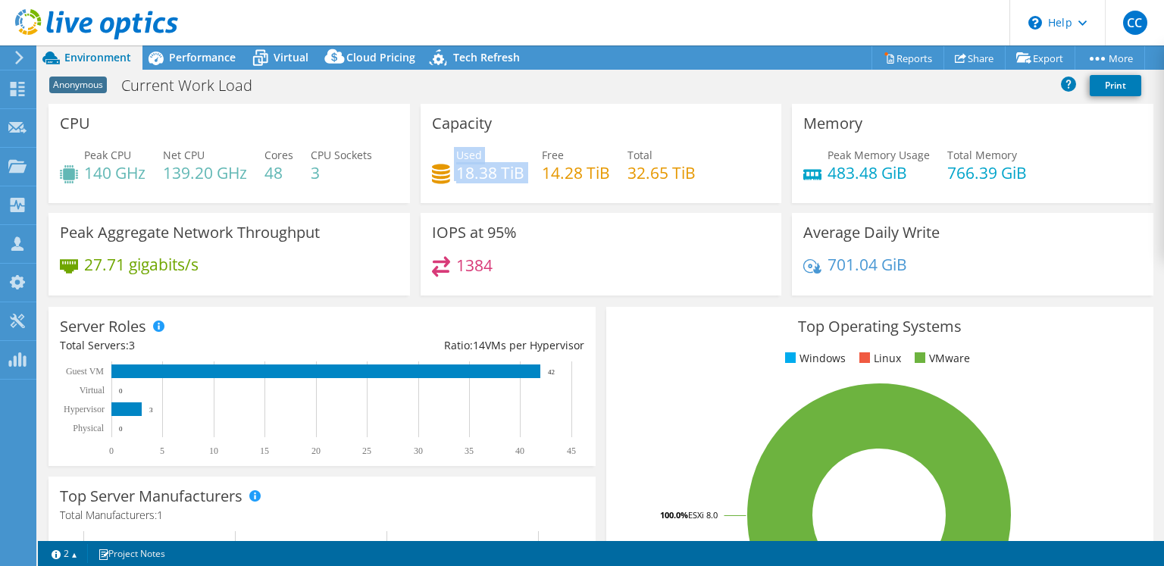
click at [502, 176] on h4 "18.38 TiB" at bounding box center [490, 172] width 68 height 17
click at [1086, 226] on div "Average Daily Write 701.04 GiB" at bounding box center [972, 254] width 361 height 83
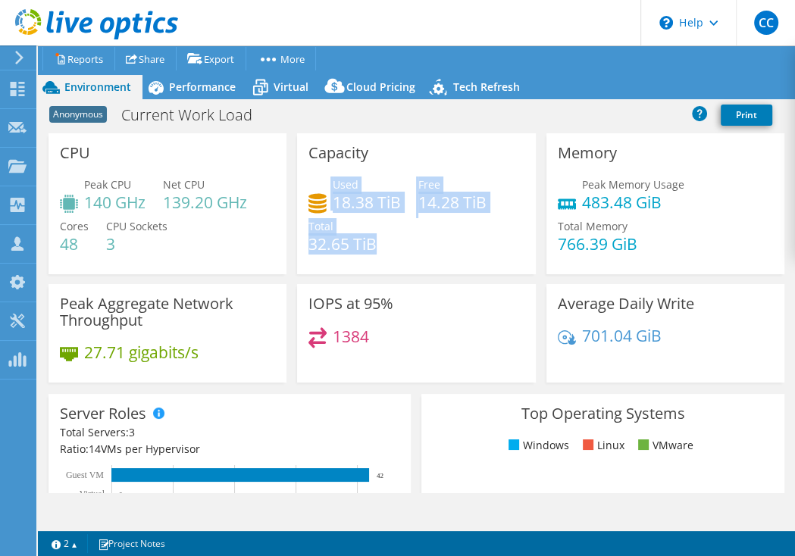
drag, startPoint x: 373, startPoint y: 246, endPoint x: 312, endPoint y: 178, distance: 91.2
click at [312, 178] on div "Used 18.38 TiB Free 14.28 TiB Total 32.65 TiB" at bounding box center [415, 222] width 215 height 91
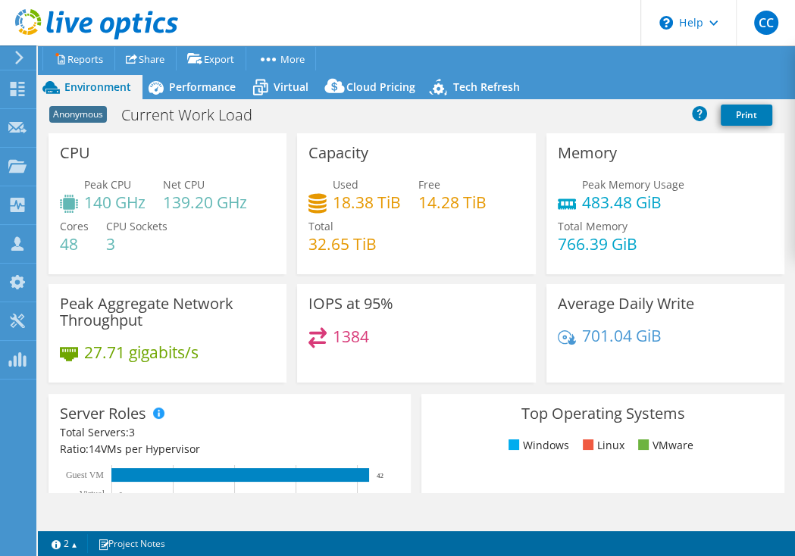
click at [359, 211] on h4 "18.38 TiB" at bounding box center [367, 202] width 68 height 17
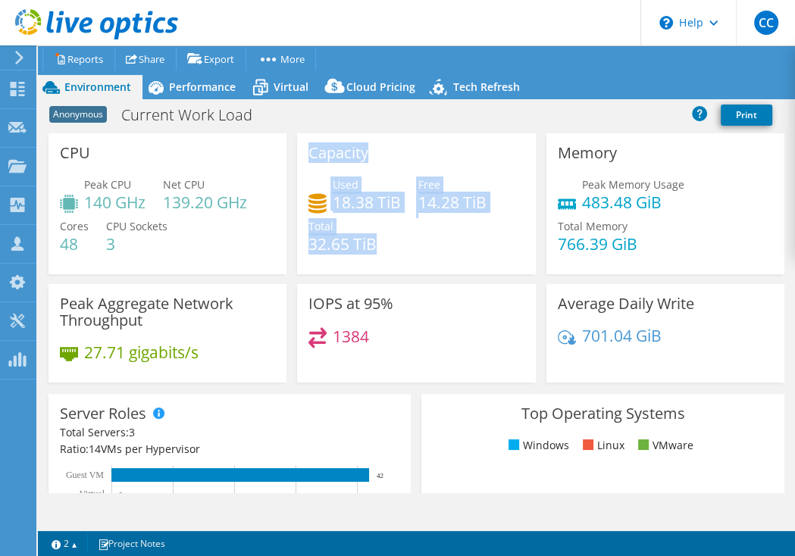
drag, startPoint x: 365, startPoint y: 240, endPoint x: 302, endPoint y: 151, distance: 109.7
click at [302, 151] on div "Capacity Used 18.38 TiB Free 14.28 TiB Total 32.65 TiB" at bounding box center [416, 203] width 238 height 141
click at [356, 214] on div "Used 18.38 TiB Free 14.28 TiB Total 32.65 TiB" at bounding box center [415, 222] width 215 height 91
drag, startPoint x: 342, startPoint y: 225, endPoint x: 302, endPoint y: 159, distance: 77.2
click at [302, 159] on div "Capacity Used 18.38 TiB Free 14.28 TiB Total 32.65 TiB" at bounding box center [416, 203] width 238 height 141
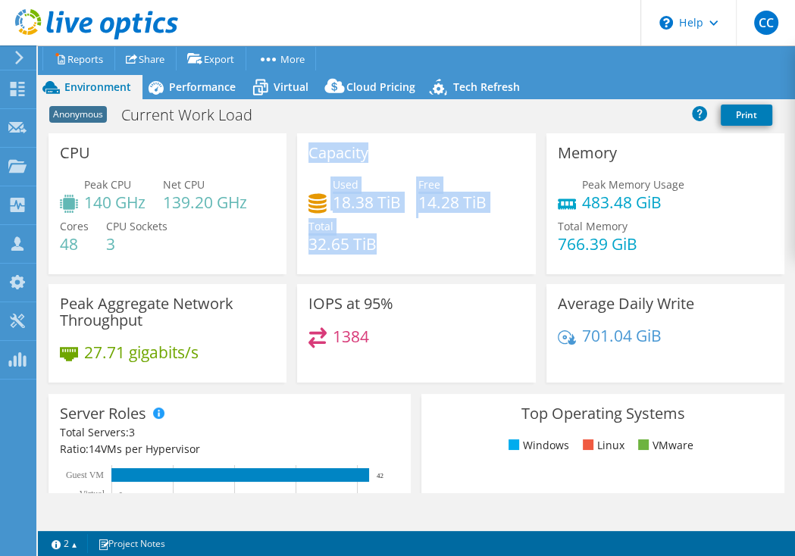
click at [356, 195] on h4 "18.38 TiB" at bounding box center [367, 202] width 68 height 17
drag, startPoint x: 374, startPoint y: 248, endPoint x: 302, endPoint y: 155, distance: 117.7
click at [302, 155] on div "Capacity Used 18.38 TiB Free 14.28 TiB Total 32.65 TiB" at bounding box center [416, 203] width 238 height 141
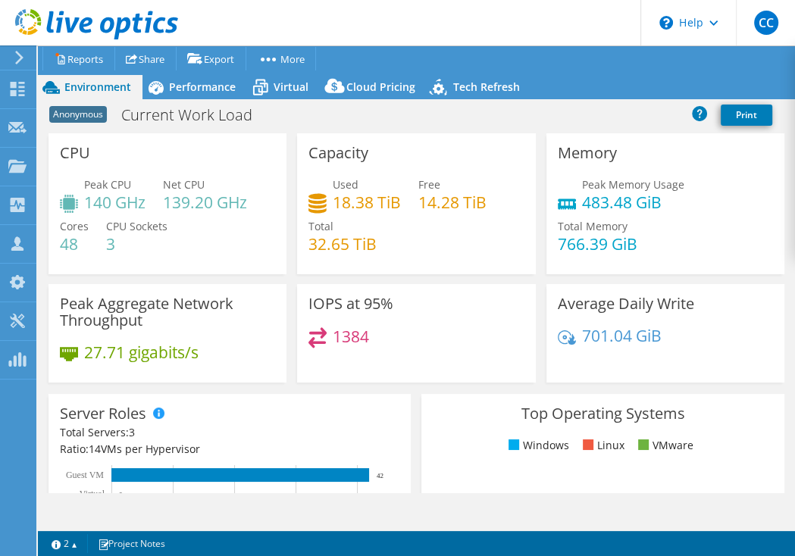
click at [374, 244] on div "Used 18.38 TiB Free 14.28 TiB Total 32.65 TiB" at bounding box center [415, 222] width 215 height 91
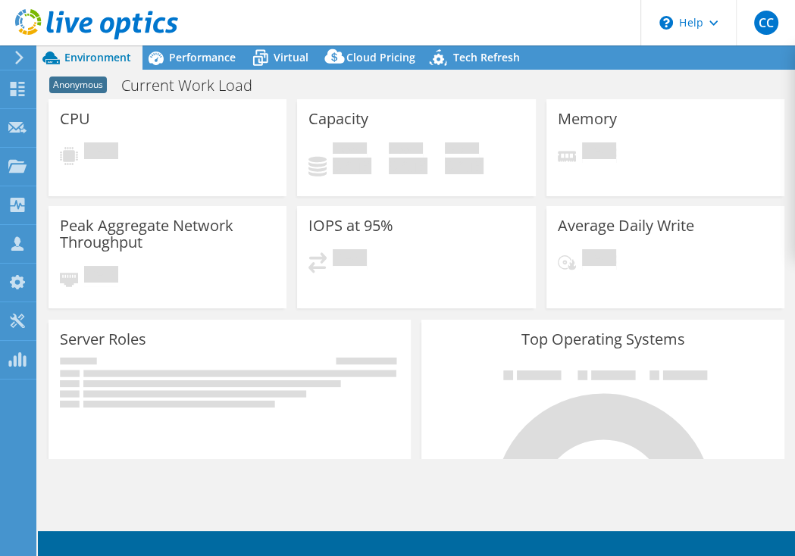
select select "USD"
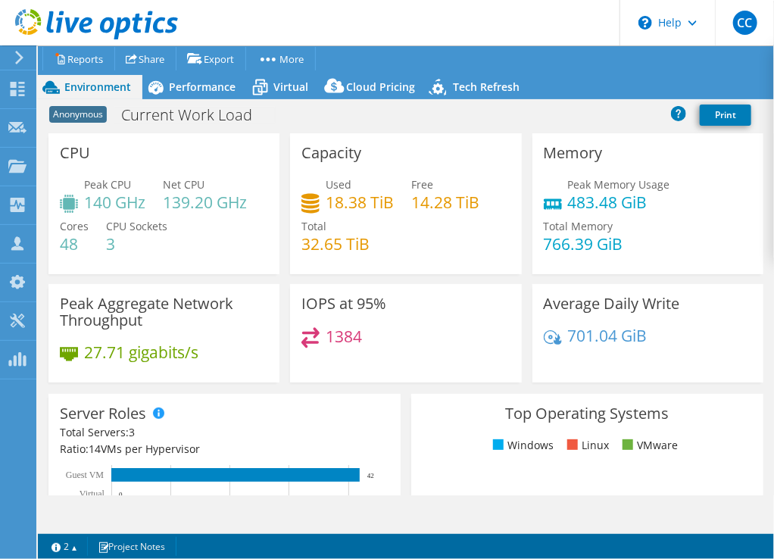
click at [379, 239] on div "Used 18.38 TiB Free 14.28 TiB Total 32.65 TiB" at bounding box center [406, 222] width 208 height 91
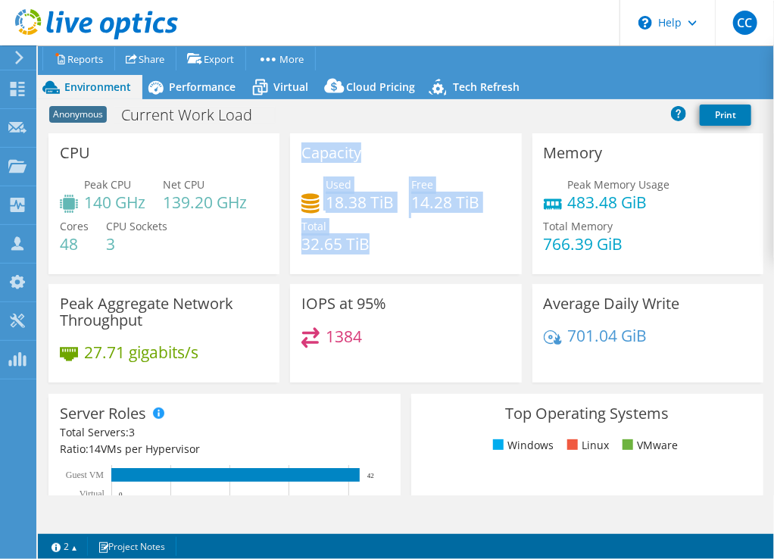
drag, startPoint x: 391, startPoint y: 242, endPoint x: 295, endPoint y: 152, distance: 131.3
click at [295, 152] on div "Capacity Used 18.38 TiB Free 14.28 TiB Total 32.65 TiB" at bounding box center [405, 203] width 231 height 141
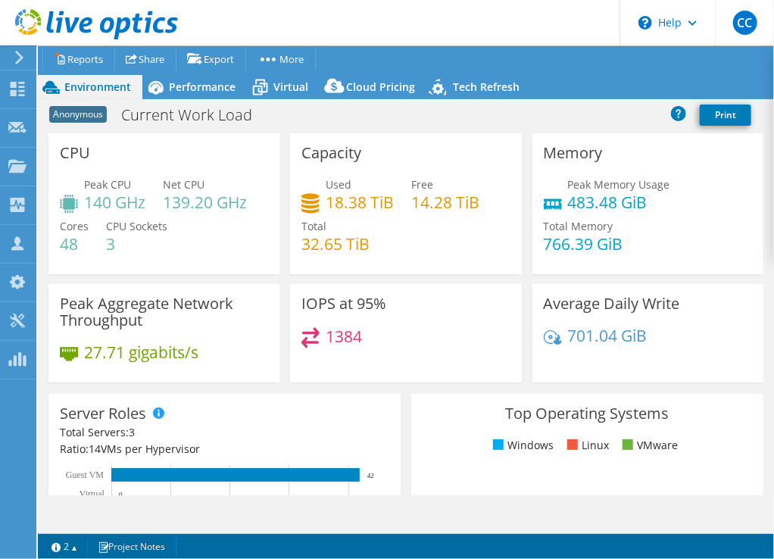
click at [382, 226] on div "Used 18.38 TiB Free 14.28 TiB Total 32.65 TiB" at bounding box center [406, 222] width 208 height 91
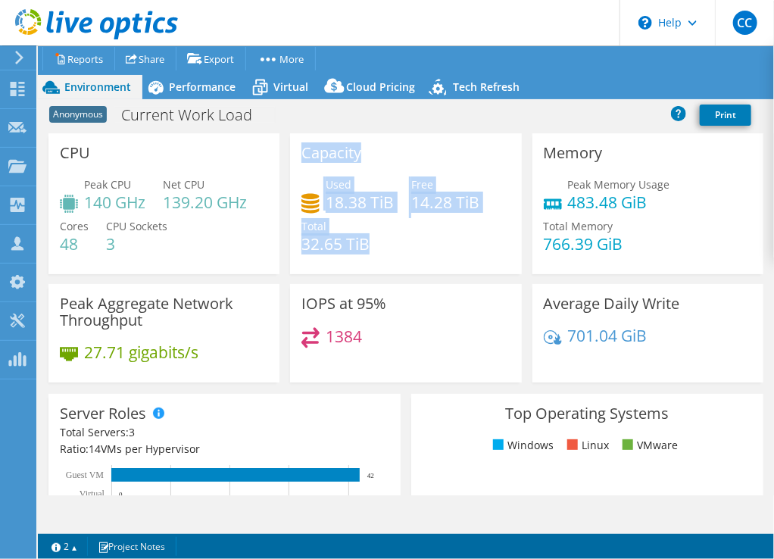
drag, startPoint x: 387, startPoint y: 257, endPoint x: 299, endPoint y: 164, distance: 128.1
click at [299, 164] on div "Capacity Used 18.38 TiB Free 14.28 TiB Total 32.65 TiB" at bounding box center [405, 203] width 231 height 141
click at [336, 199] on h4 "18.38 TiB" at bounding box center [360, 202] width 68 height 17
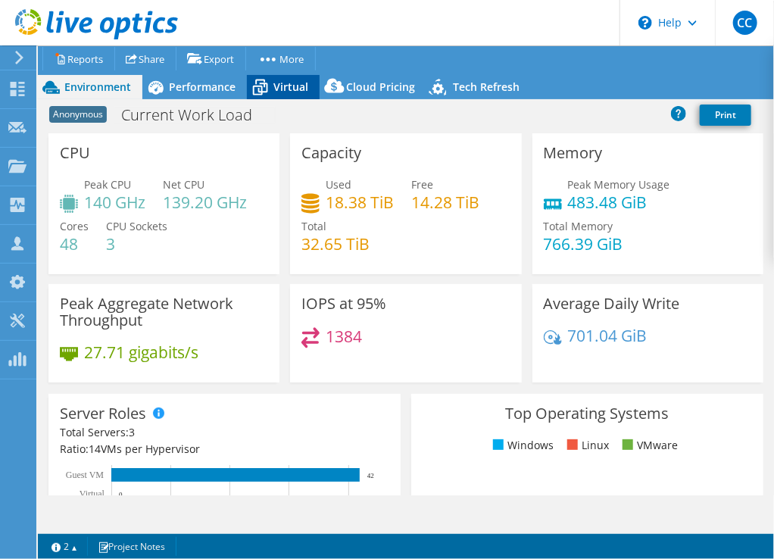
click at [283, 97] on div "Virtual" at bounding box center [283, 87] width 73 height 24
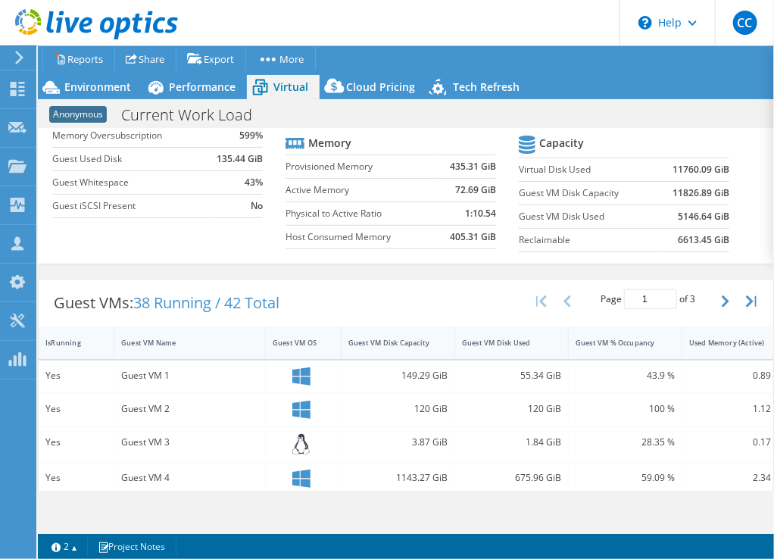
scroll to position [168, 0]
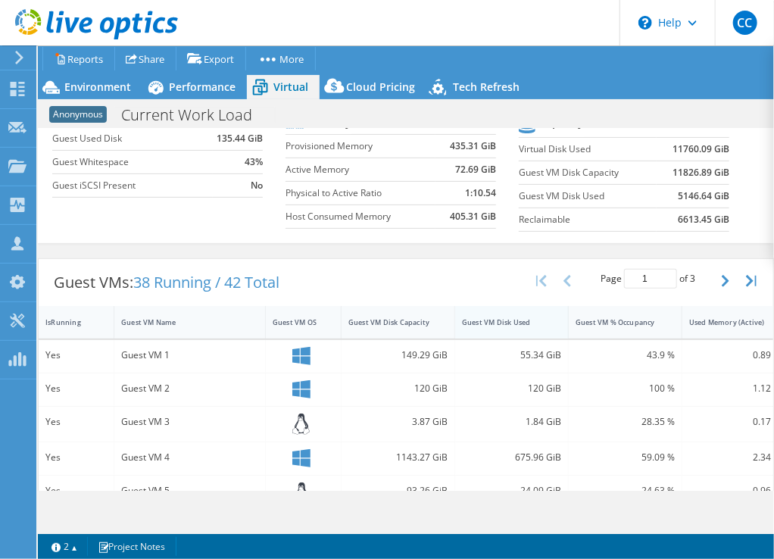
click at [524, 327] on div "Guest VM Disk Used" at bounding box center [502, 322] width 95 height 23
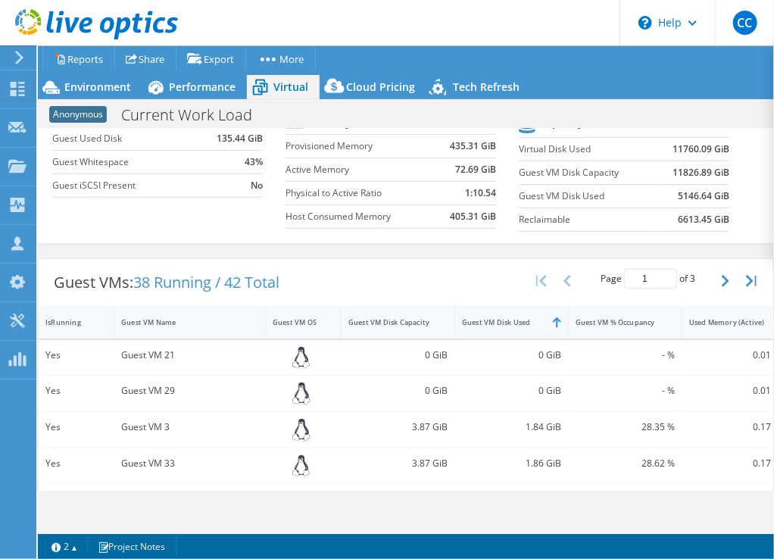
click at [525, 326] on div "Guest VM Disk Used" at bounding box center [502, 322] width 95 height 23
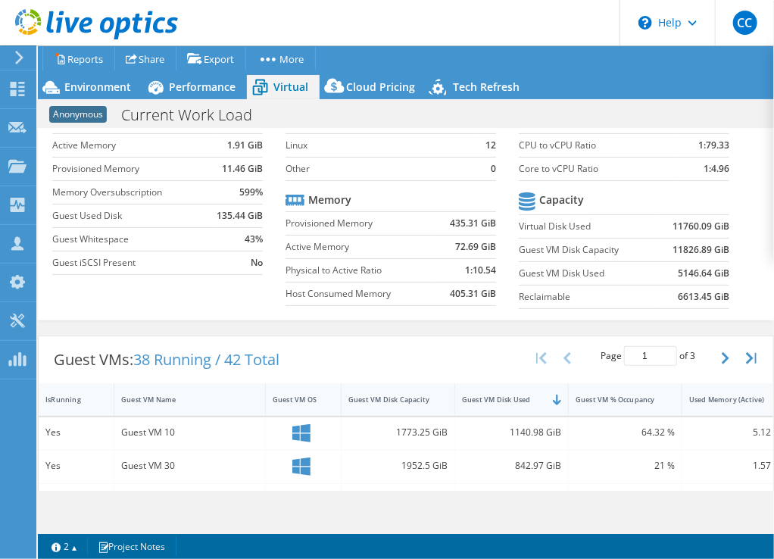
scroll to position [91, 0]
click at [90, 82] on span "Environment" at bounding box center [97, 87] width 67 height 14
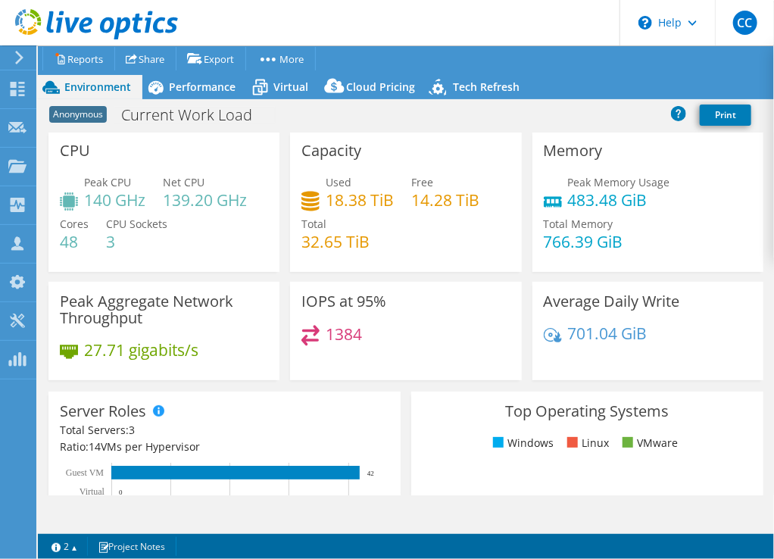
scroll to position [0, 0]
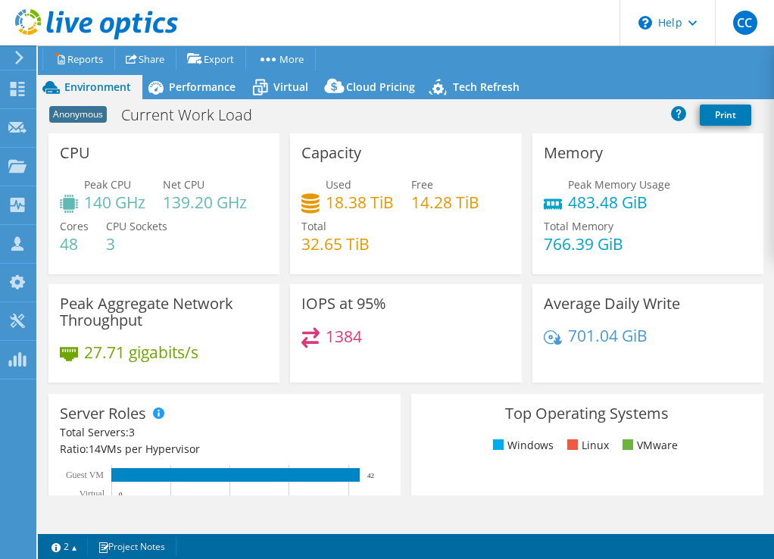
select select "USD"
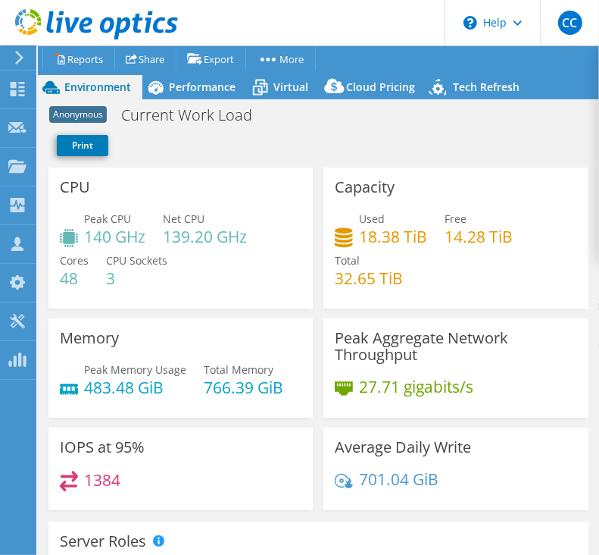
click at [36, 20] on icon at bounding box center [96, 24] width 163 height 31
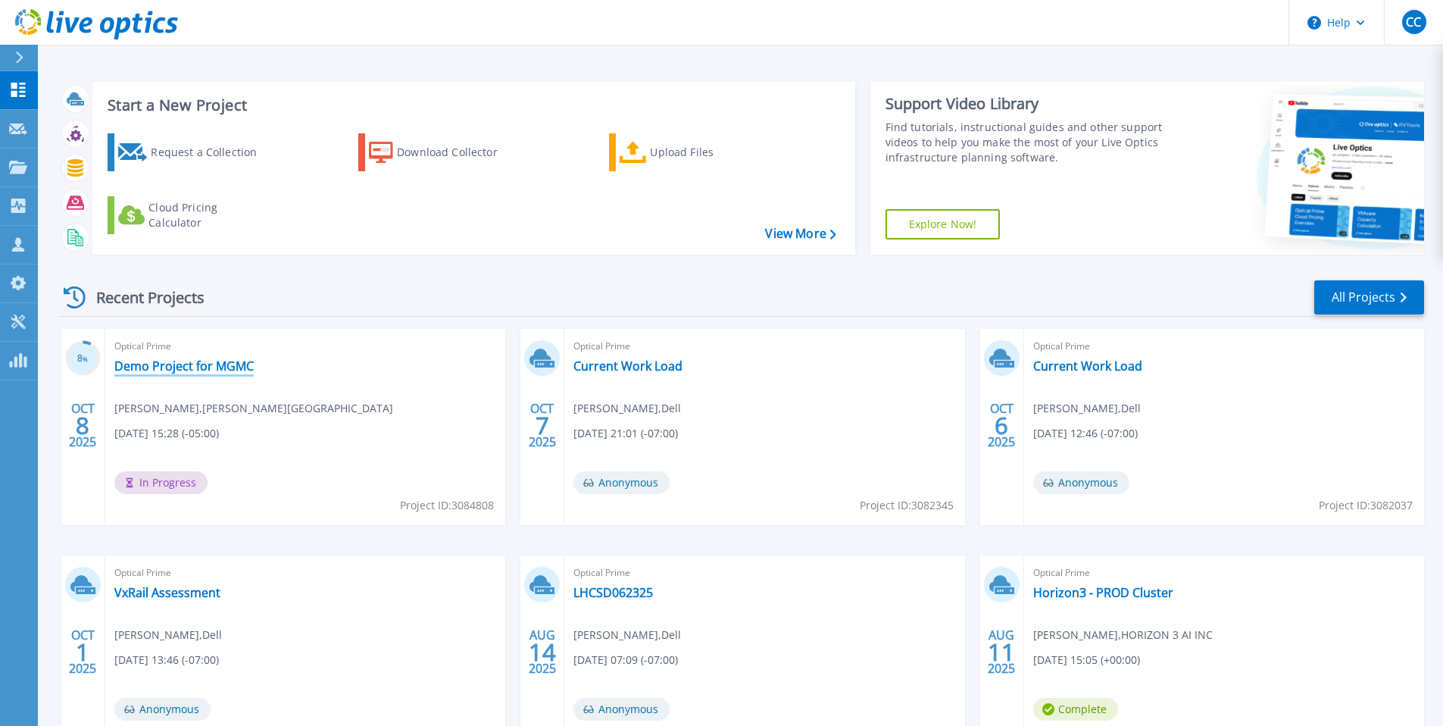
click at [174, 364] on link "Demo Project for MGMC" at bounding box center [183, 365] width 139 height 15
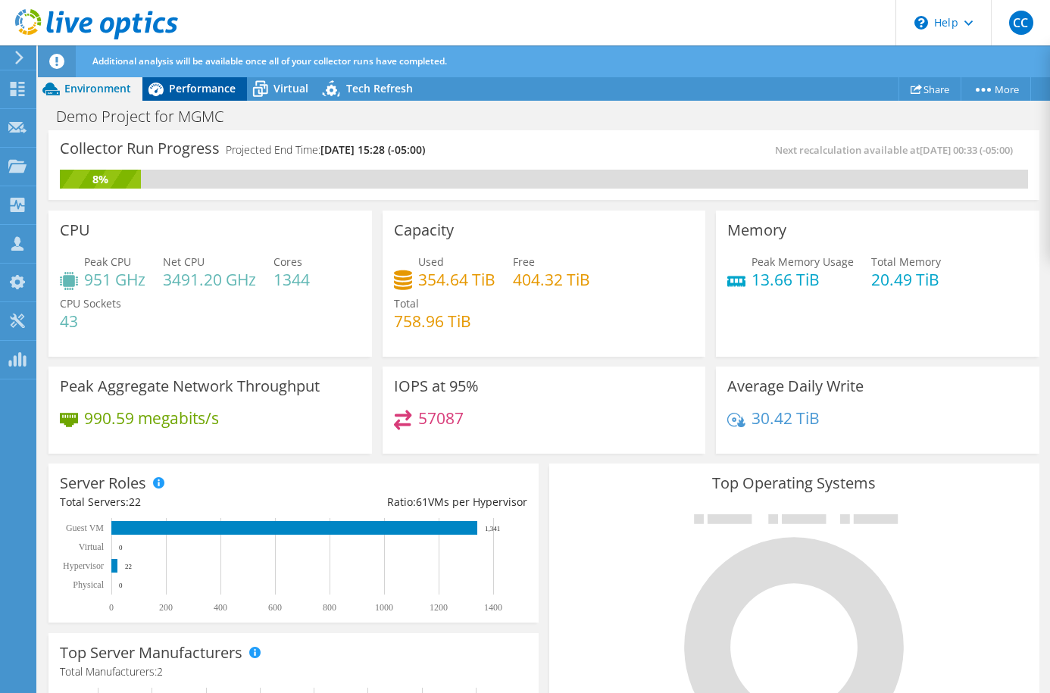
click at [220, 92] on span "Performance" at bounding box center [202, 88] width 67 height 14
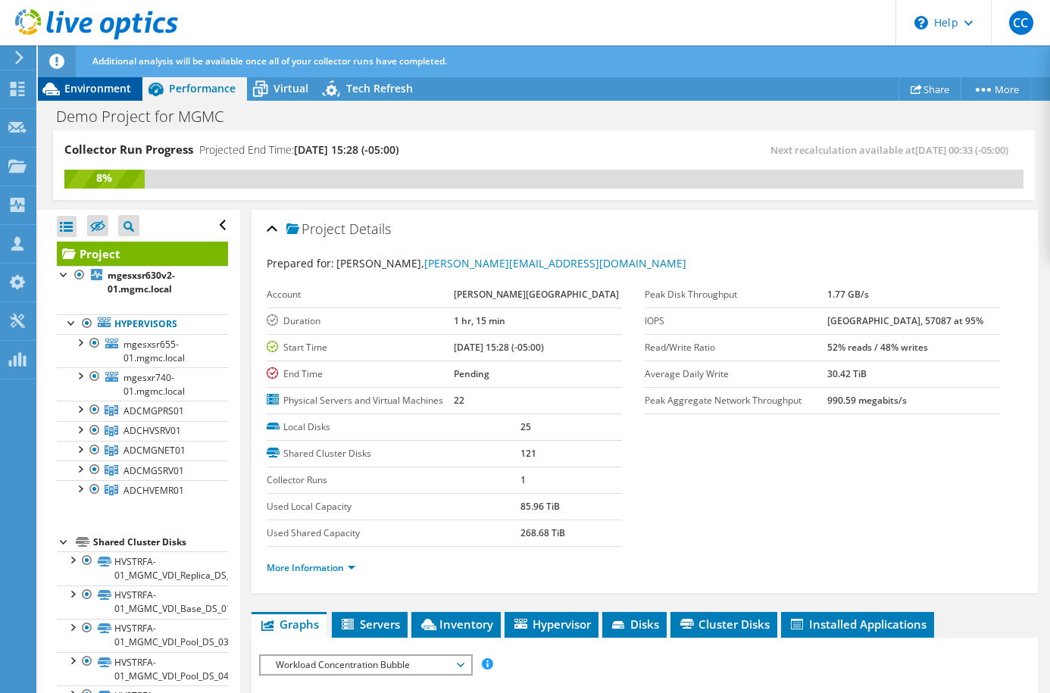
click at [113, 92] on span "Environment" at bounding box center [97, 88] width 67 height 14
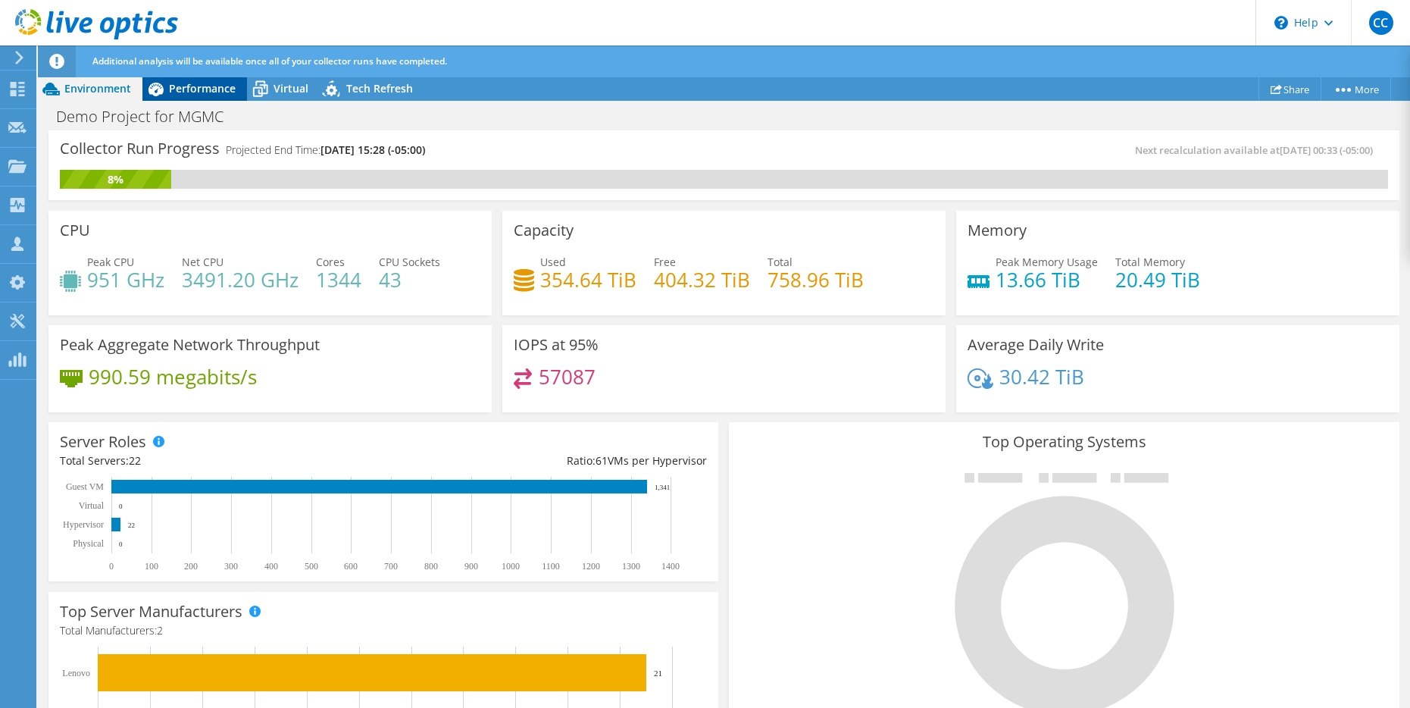
click at [218, 88] on span "Performance" at bounding box center [202, 88] width 67 height 14
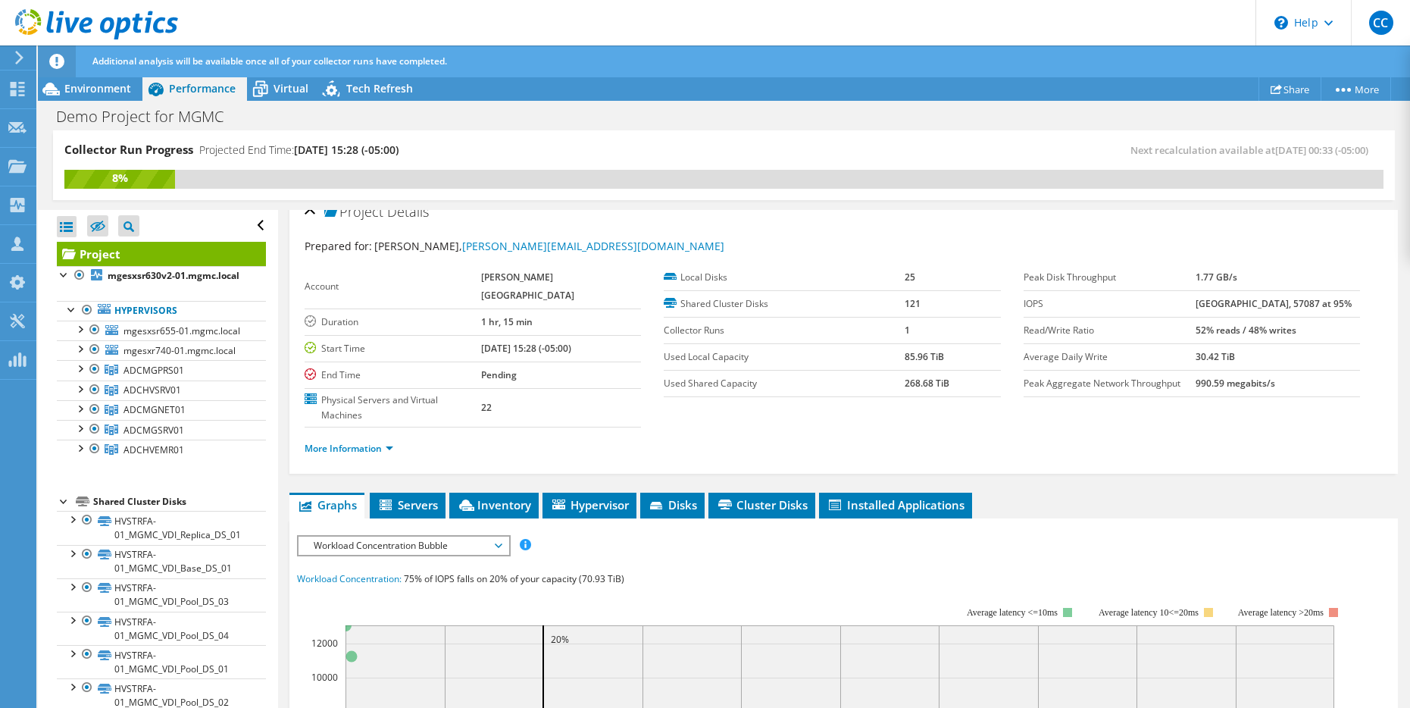
scroll to position [27, 0]
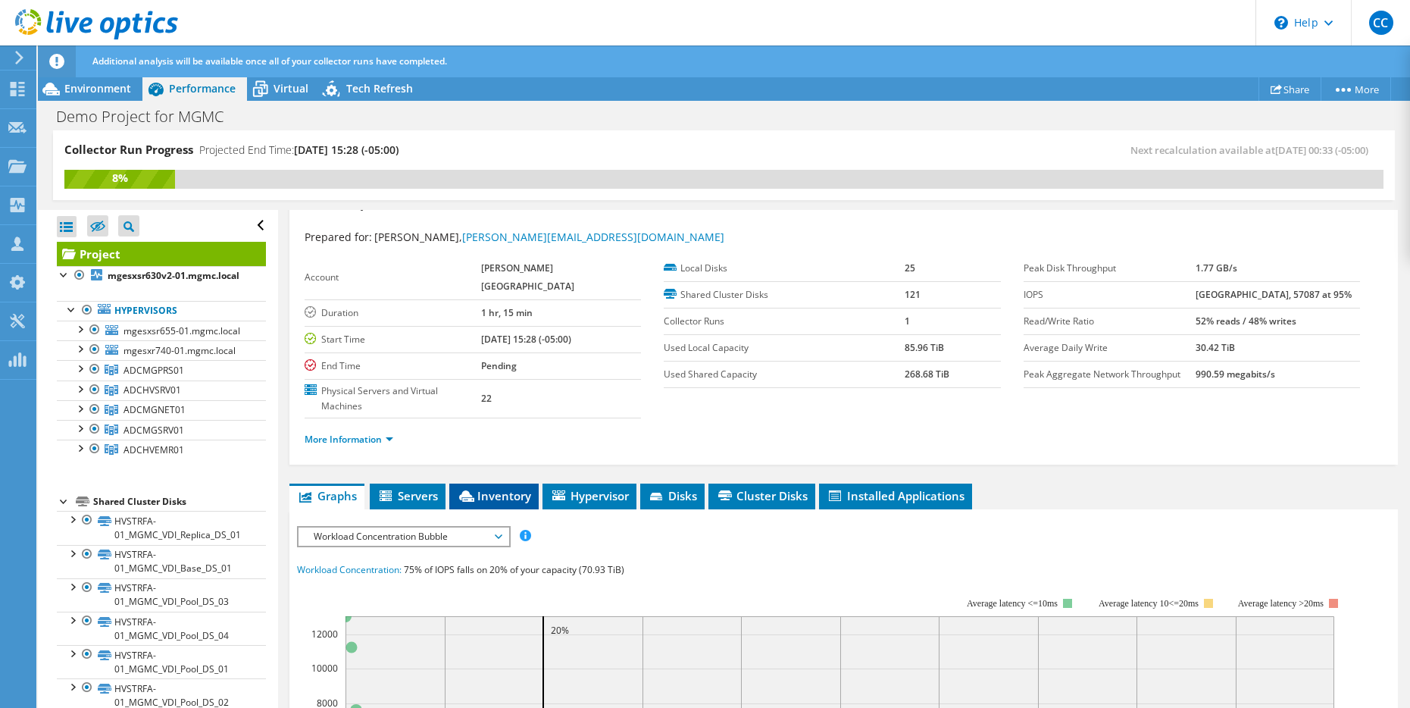
click at [519, 488] on span "Inventory" at bounding box center [494, 495] width 74 height 15
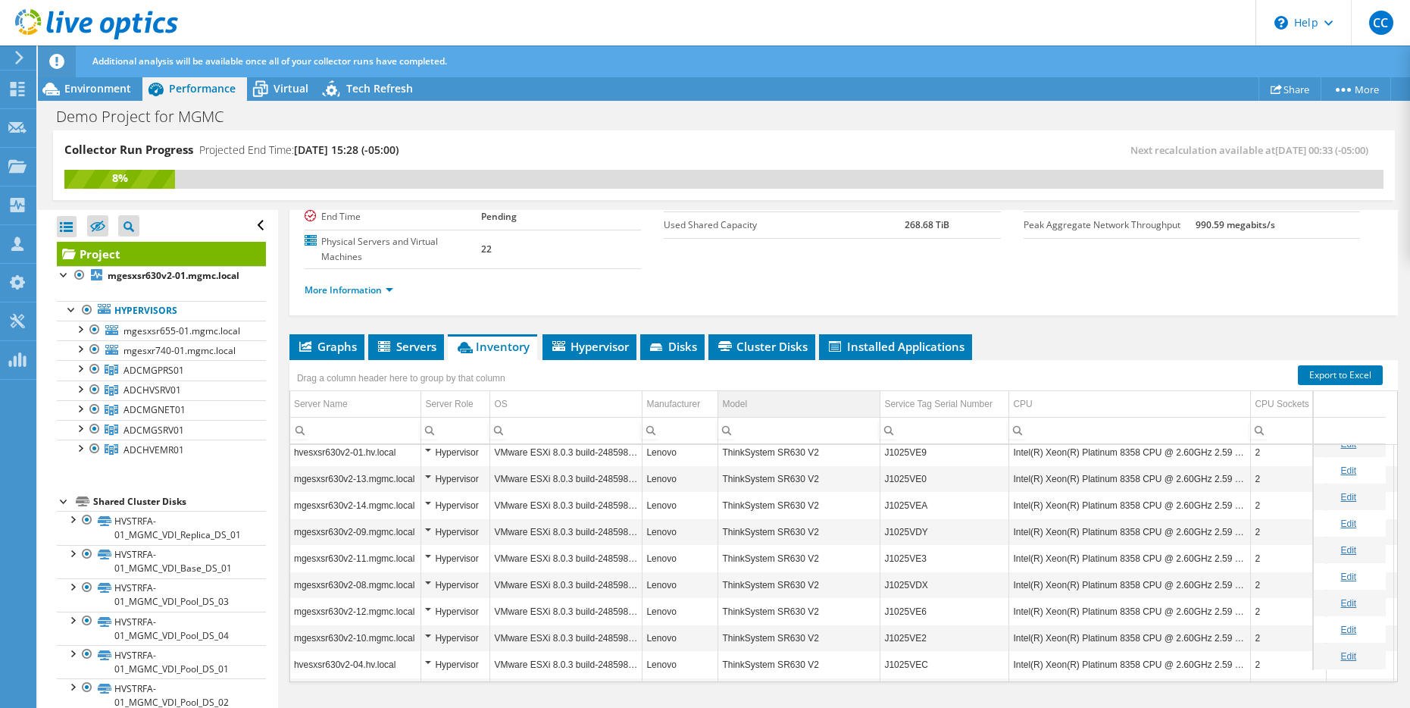
scroll to position [359, 0]
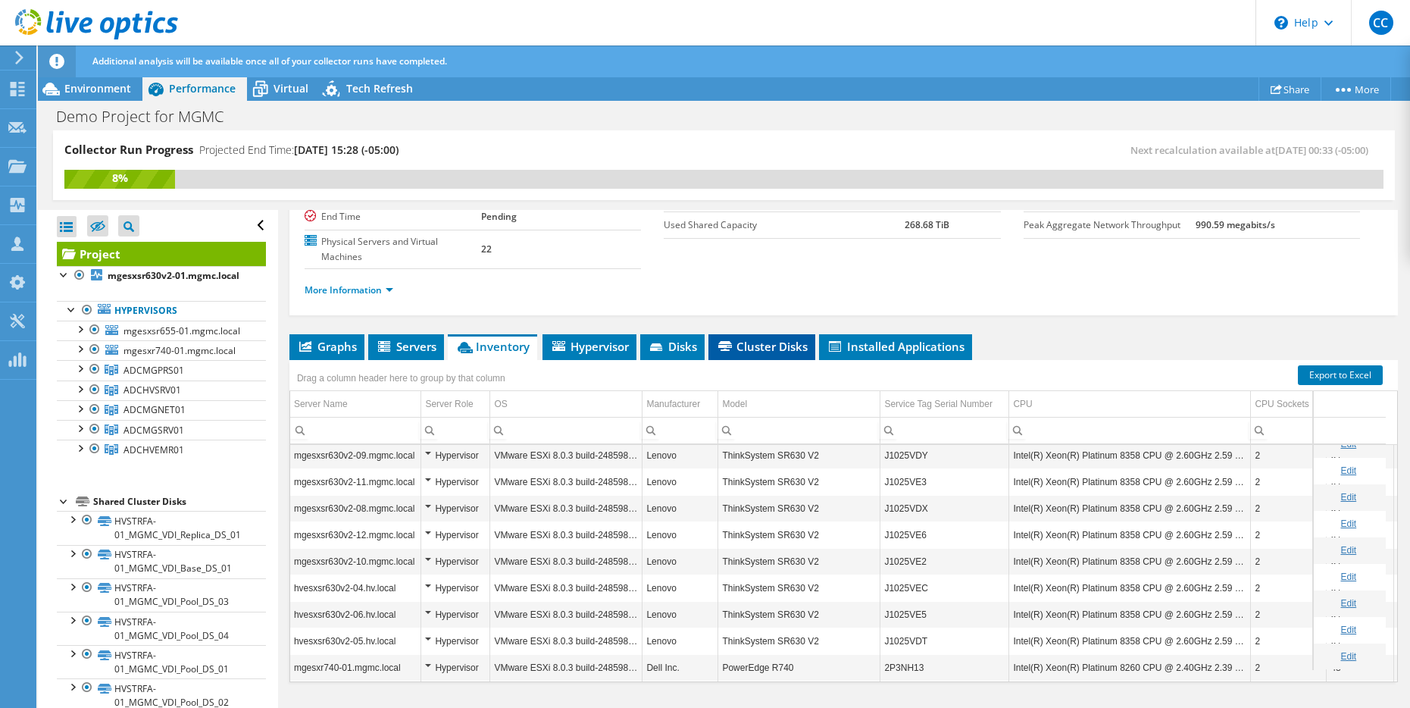
click at [765, 339] on span "Cluster Disks" at bounding box center [762, 346] width 92 height 15
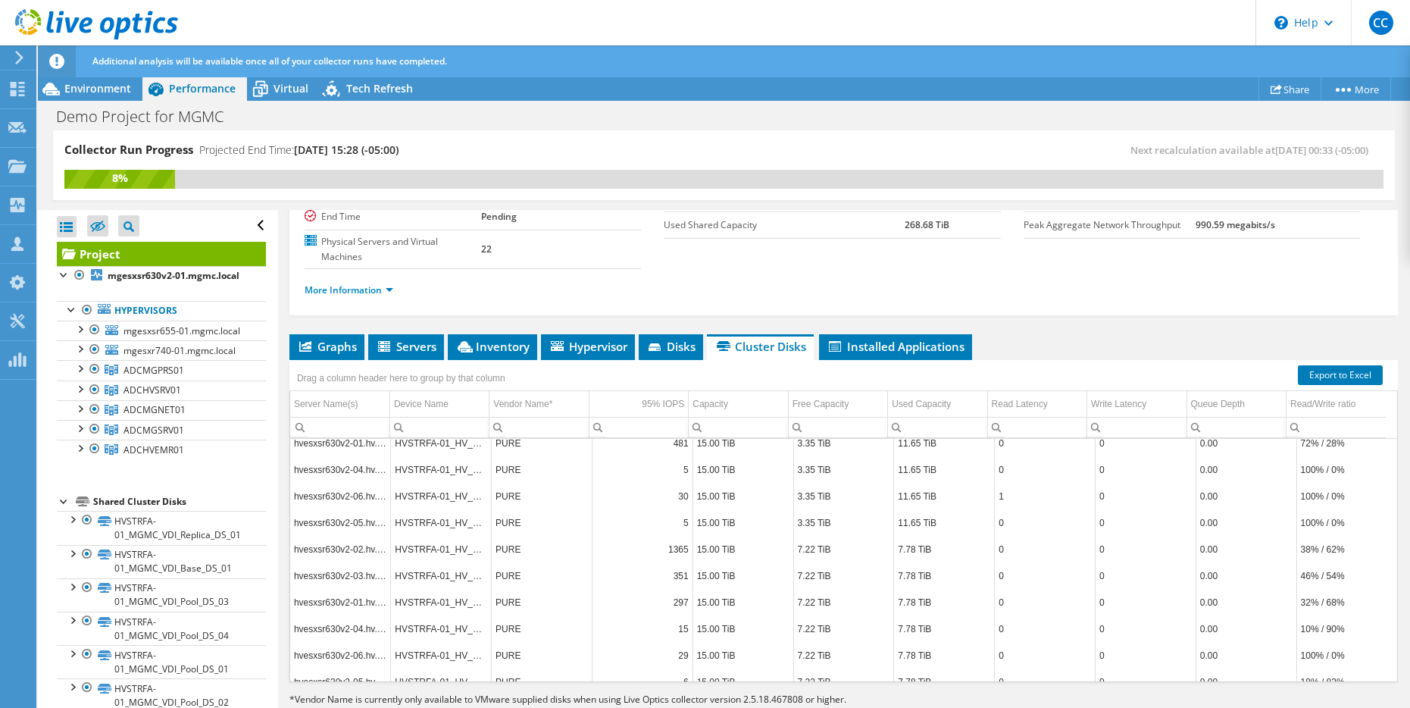
scroll to position [2226, 0]
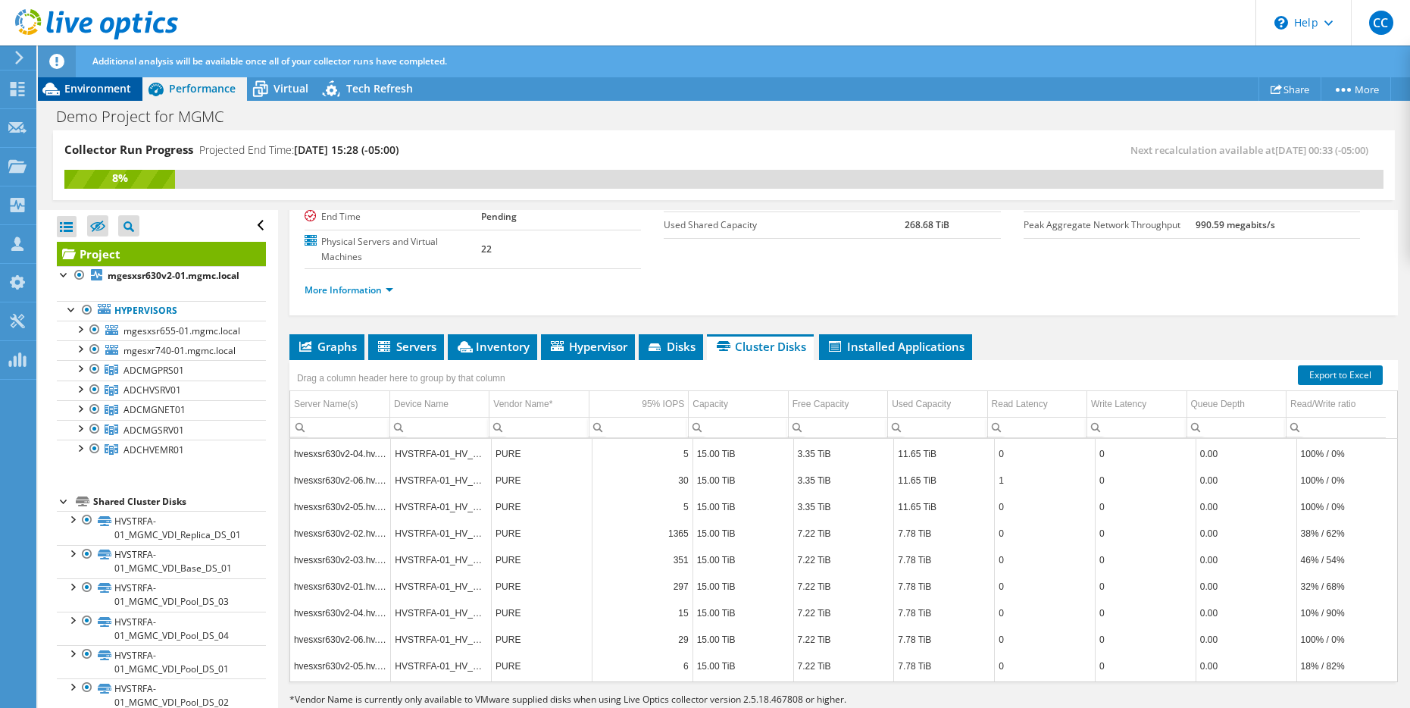
click at [92, 86] on span "Environment" at bounding box center [97, 88] width 67 height 14
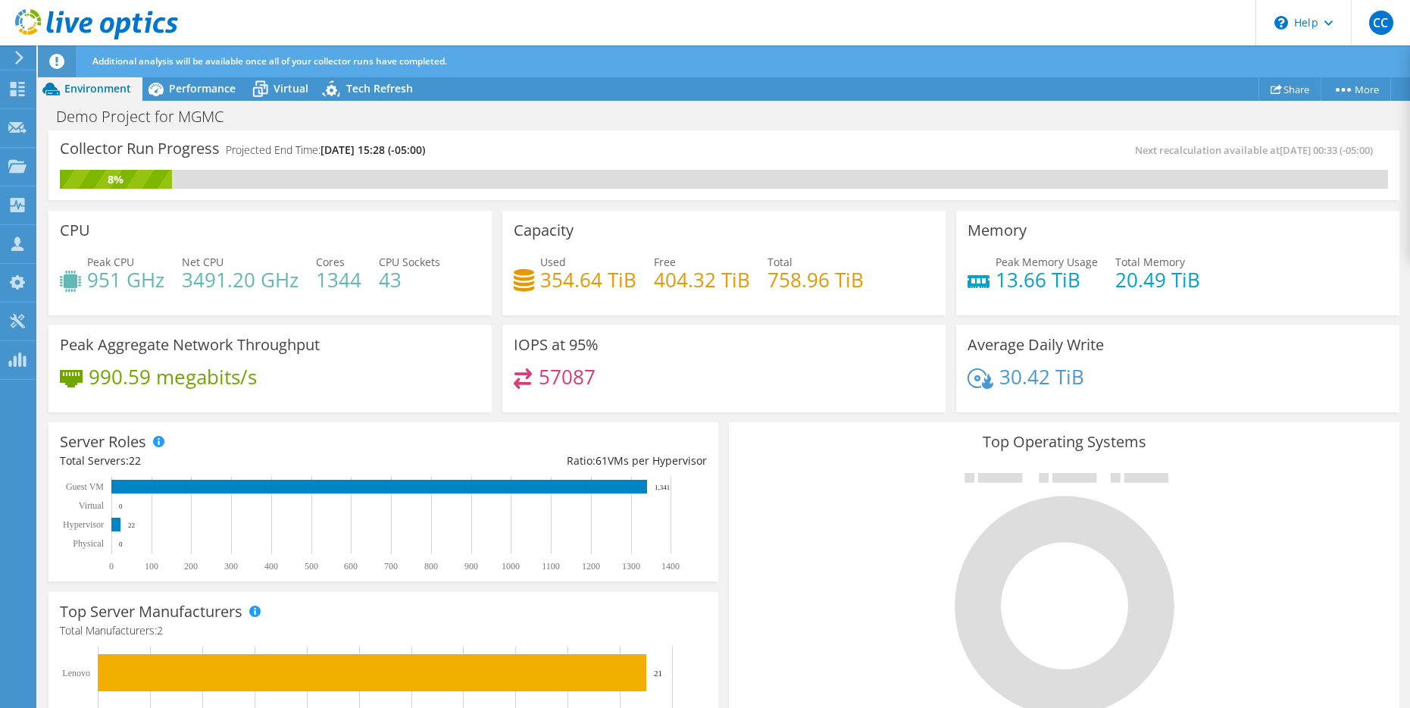
click at [823, 276] on h4 "758.96 TiB" at bounding box center [815, 279] width 96 height 17
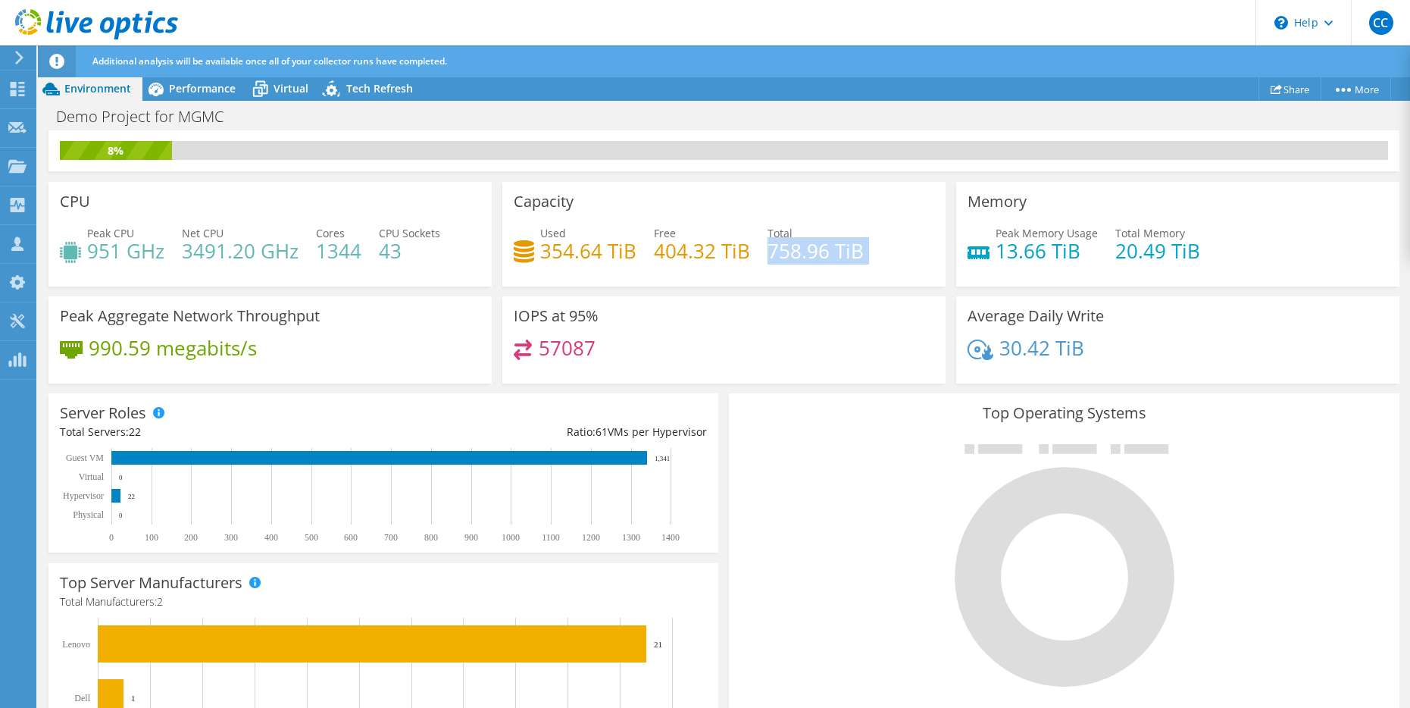
scroll to position [0, 0]
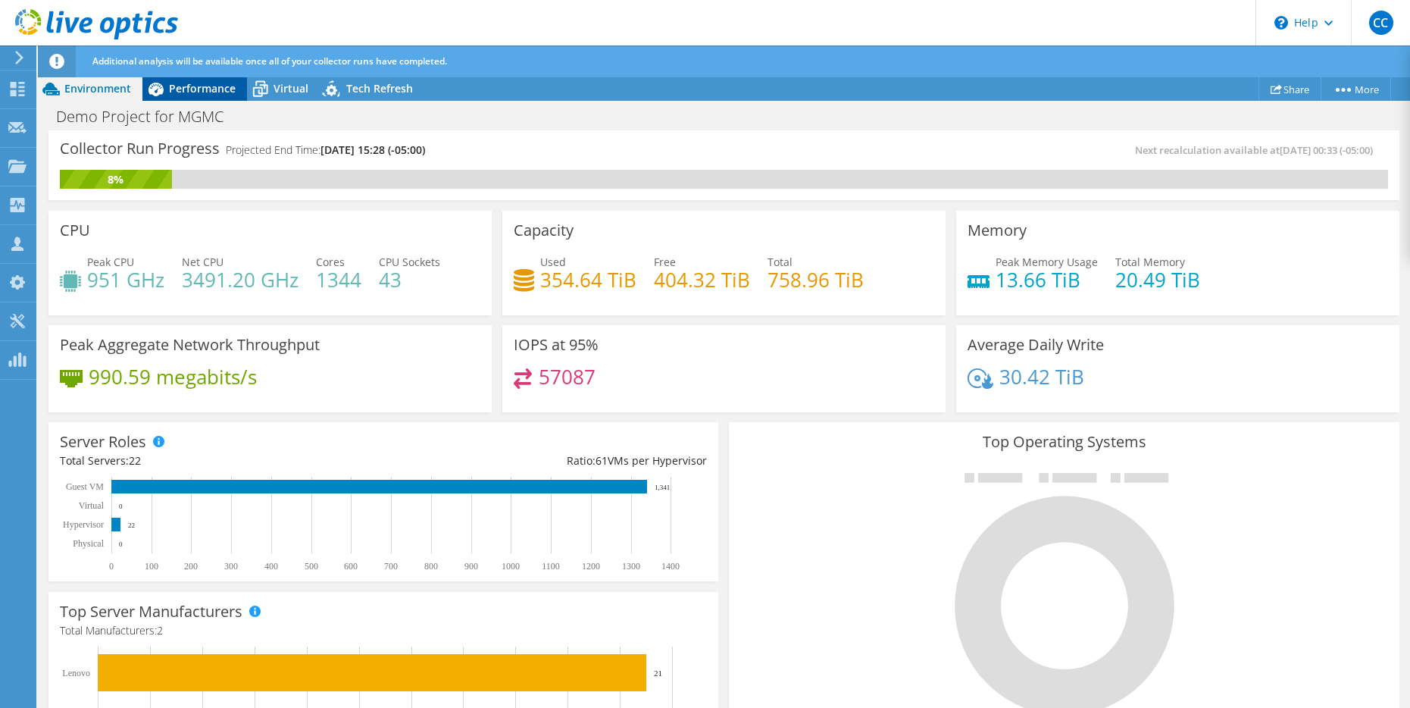
click at [219, 84] on span "Performance" at bounding box center [202, 88] width 67 height 14
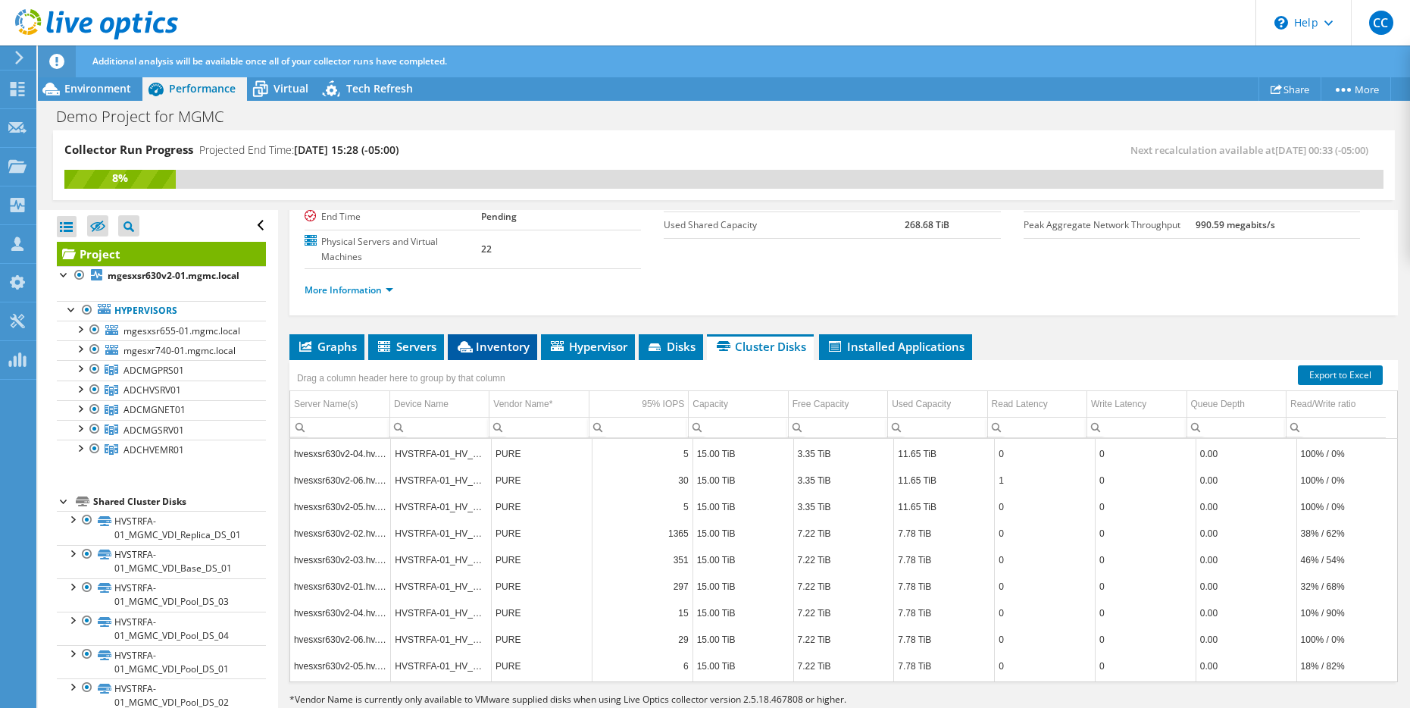
click at [488, 339] on span "Inventory" at bounding box center [492, 346] width 74 height 15
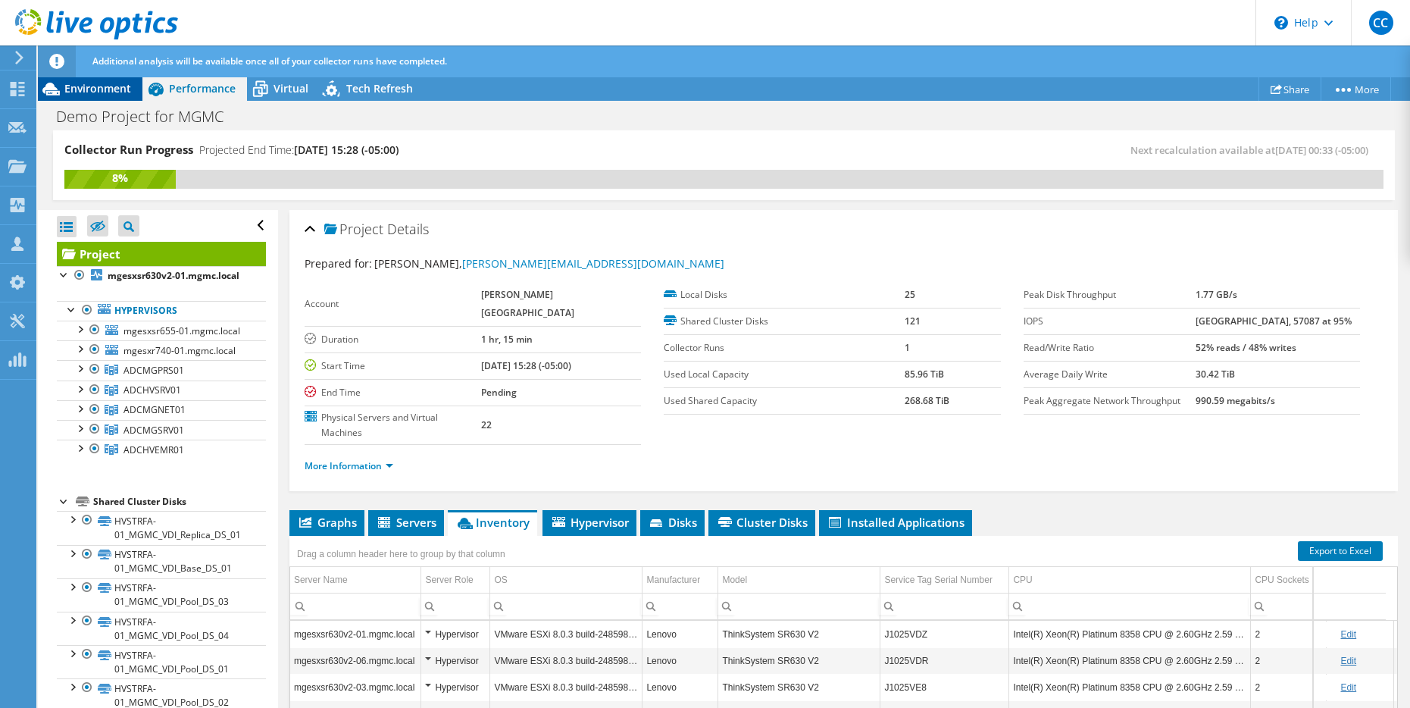
click at [101, 88] on span "Environment" at bounding box center [97, 88] width 67 height 14
